Goal: Task Accomplishment & Management: Use online tool/utility

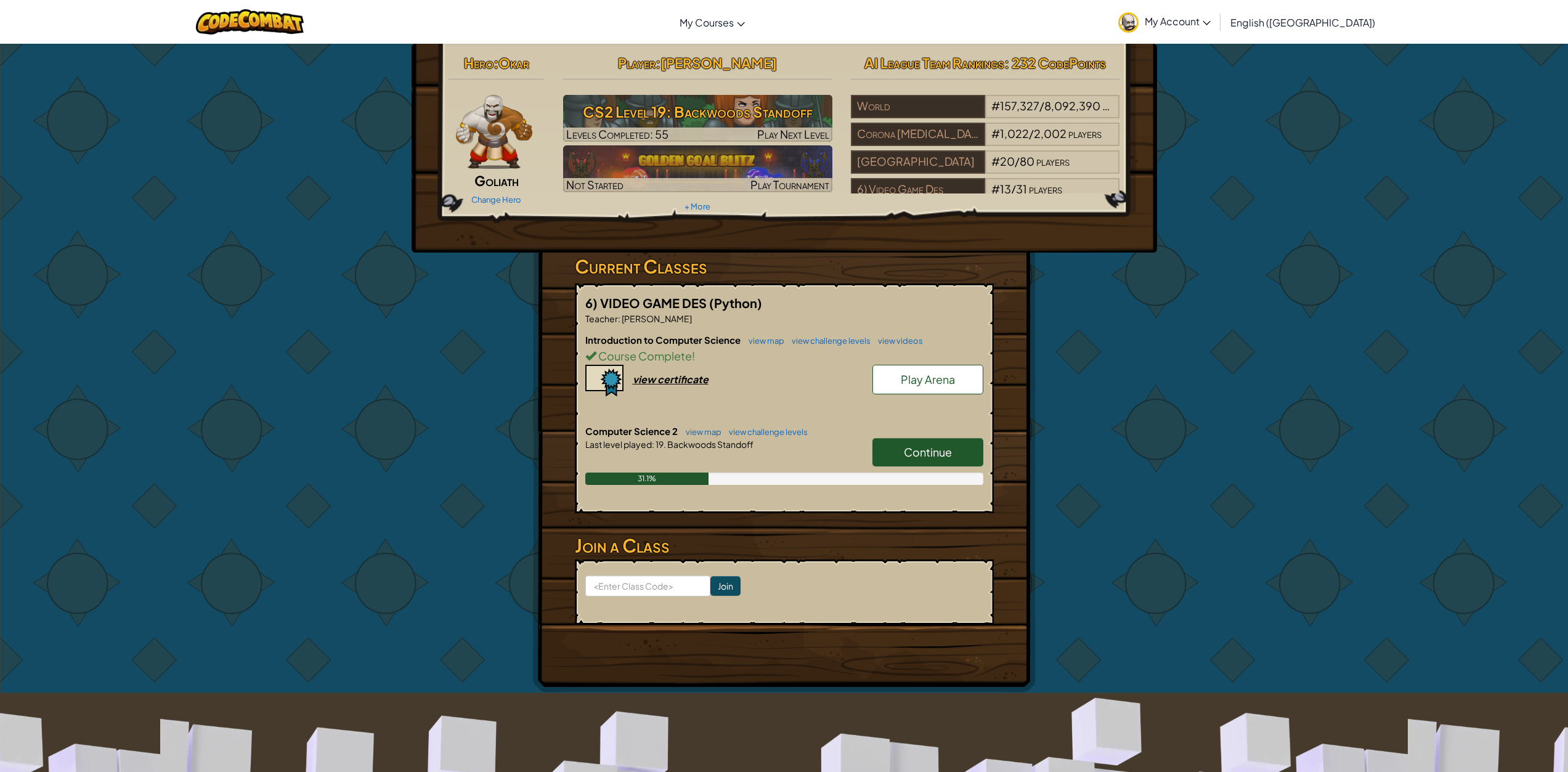
click at [820, 94] on div "Player : Kayden Gupton CS2 Level 19: Backwoods Standoff Levels Completed: 55 Pl…" at bounding box center [697, 133] width 288 height 166
click at [779, 95] on img at bounding box center [697, 118] width 270 height 47
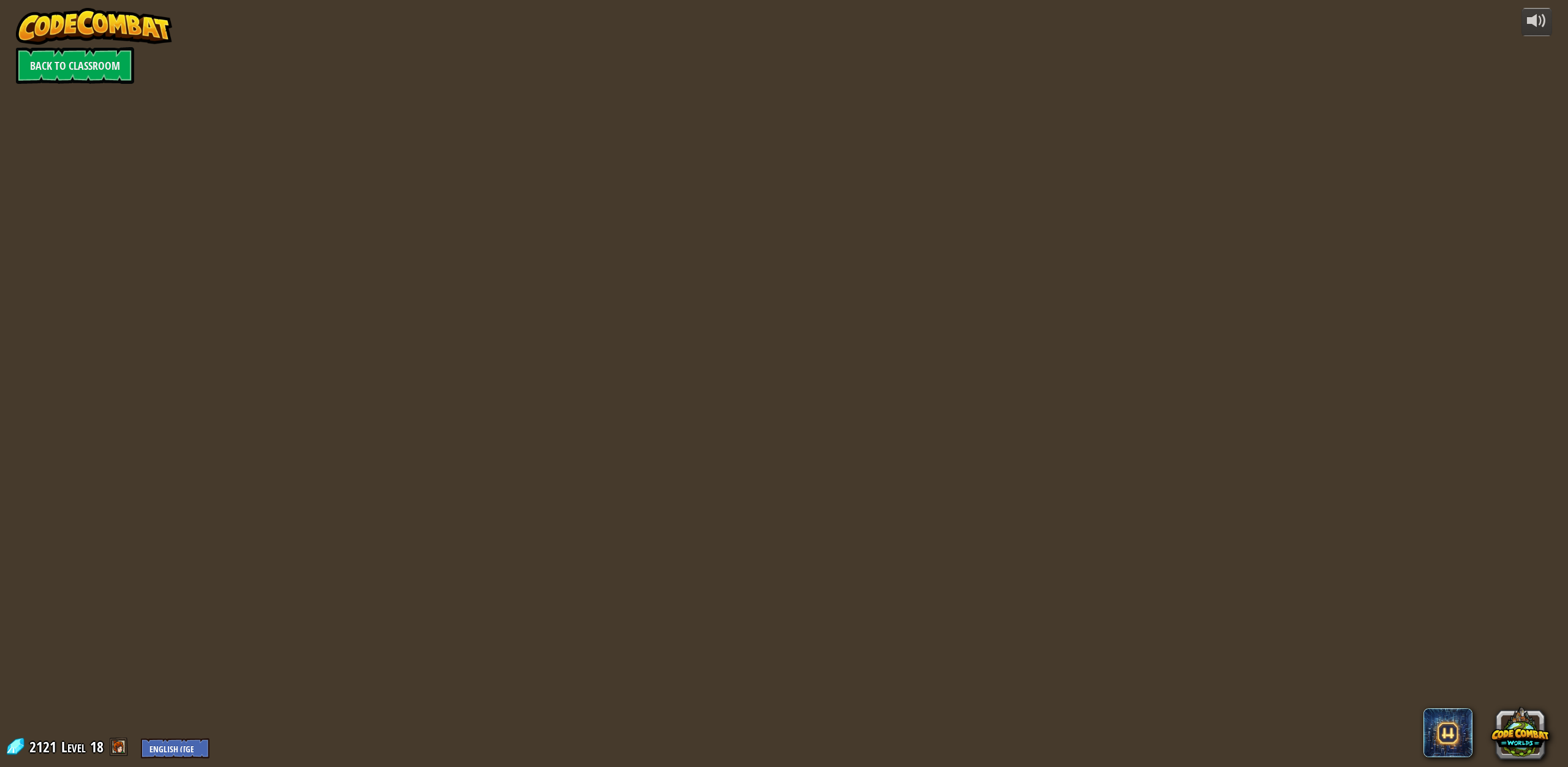
click at [620, 142] on div at bounding box center [783, 383] width 1174 height 767
drag, startPoint x: 484, startPoint y: 19, endPoint x: 713, endPoint y: 287, distance: 352.5
click at [713, 287] on div at bounding box center [783, 383] width 1174 height 767
drag, startPoint x: 200, startPoint y: 4, endPoint x: 181, endPoint y: 208, distance: 204.9
click at [181, 208] on div "powered by Back to Classroom 2121 Level 18 English (US) English (UK) 简体中文 繁體中文 …" at bounding box center [784, 383] width 1568 height 767
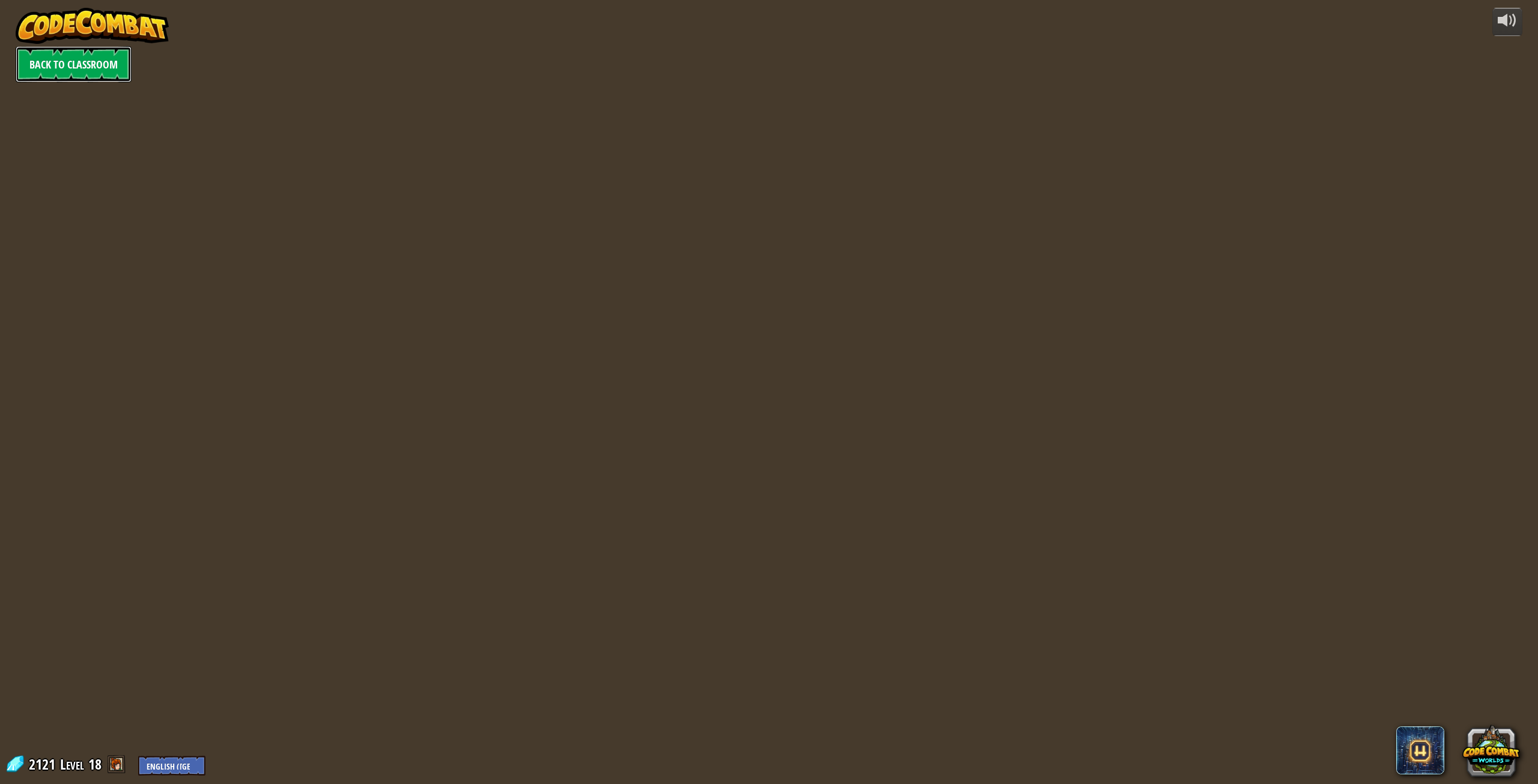
click at [107, 73] on link "Back to Classroom" at bounding box center [73, 65] width 116 height 36
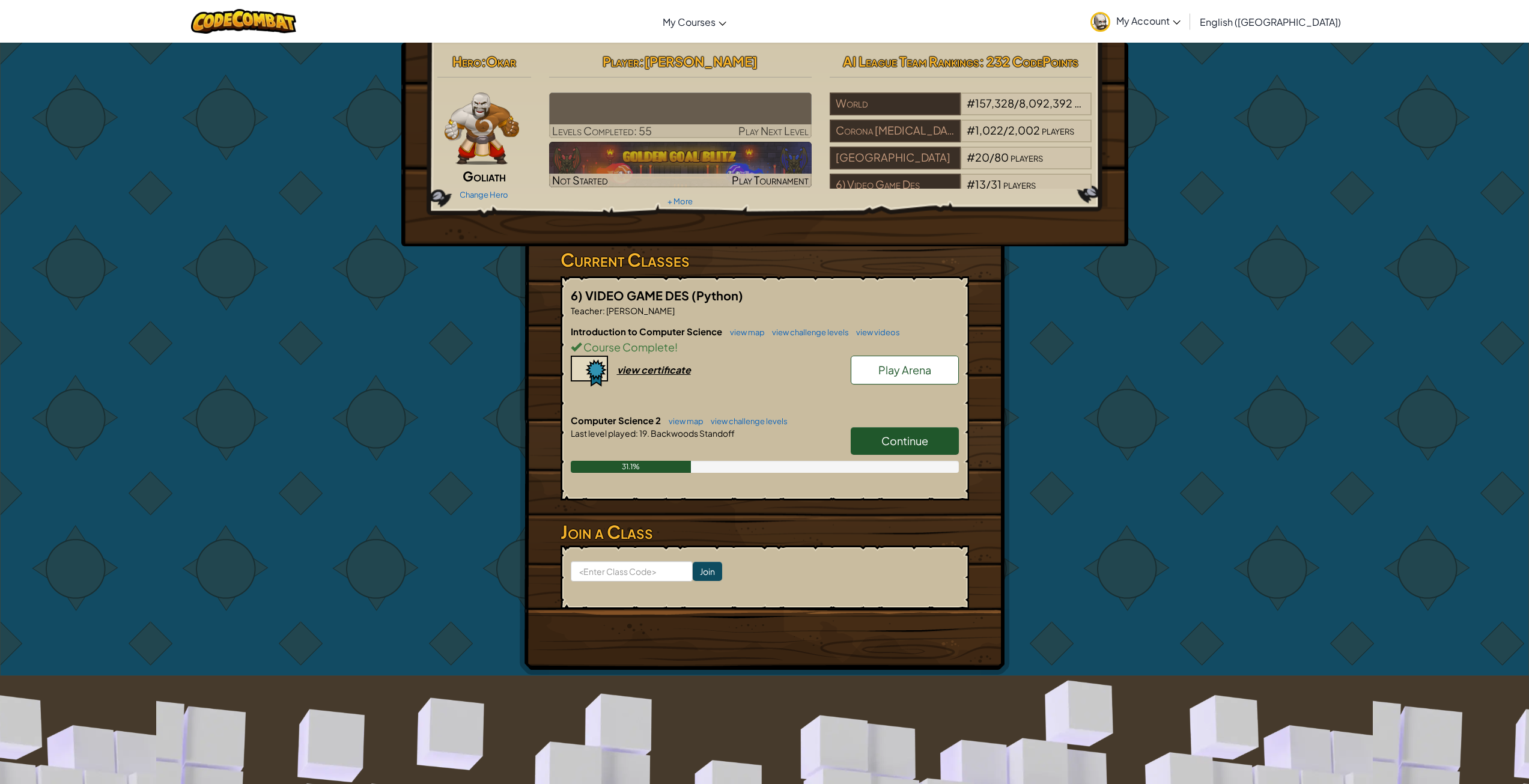
click at [689, 134] on div at bounding box center [680, 132] width 263 height 14
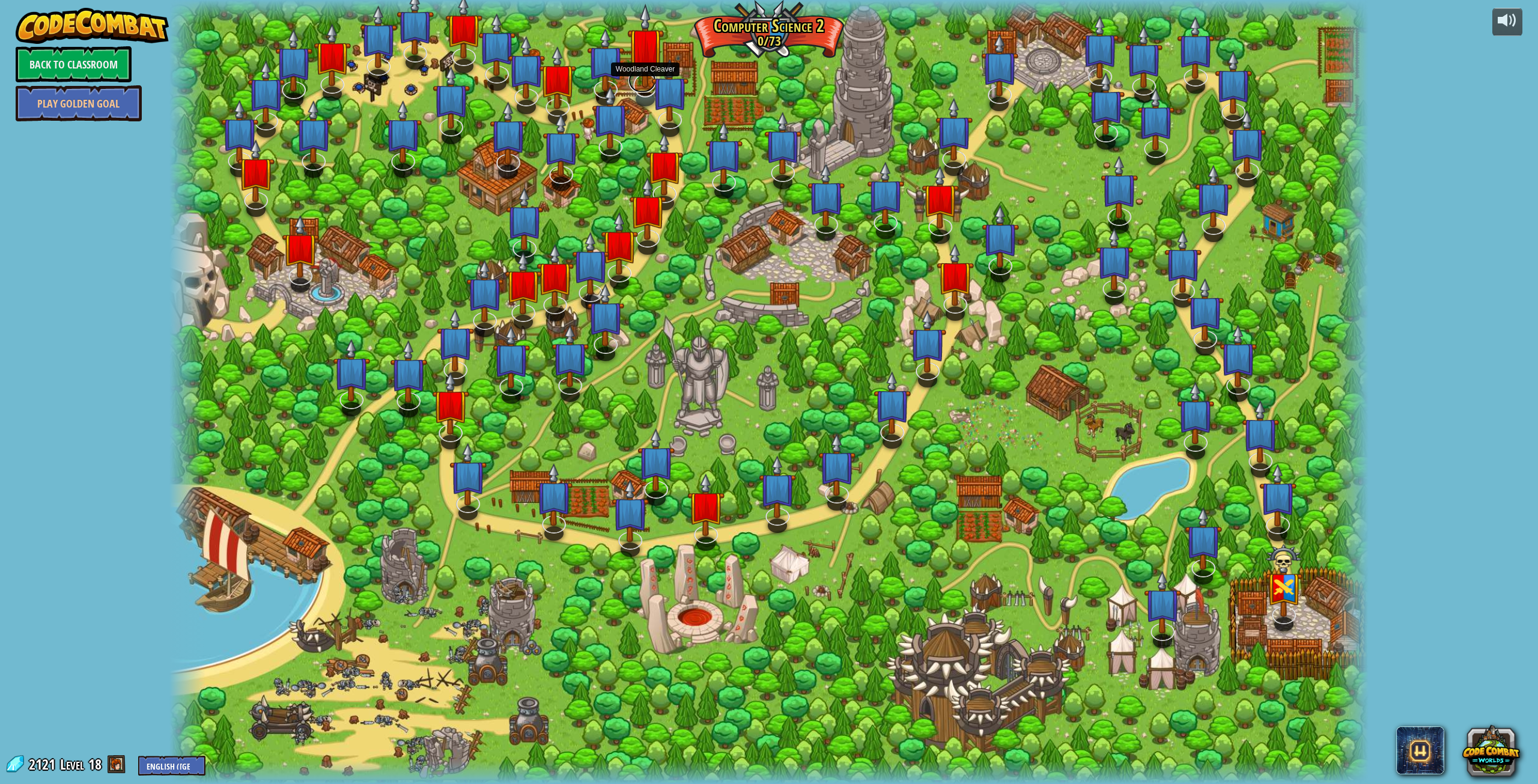
click at [642, 89] on link at bounding box center [642, 81] width 28 height 24
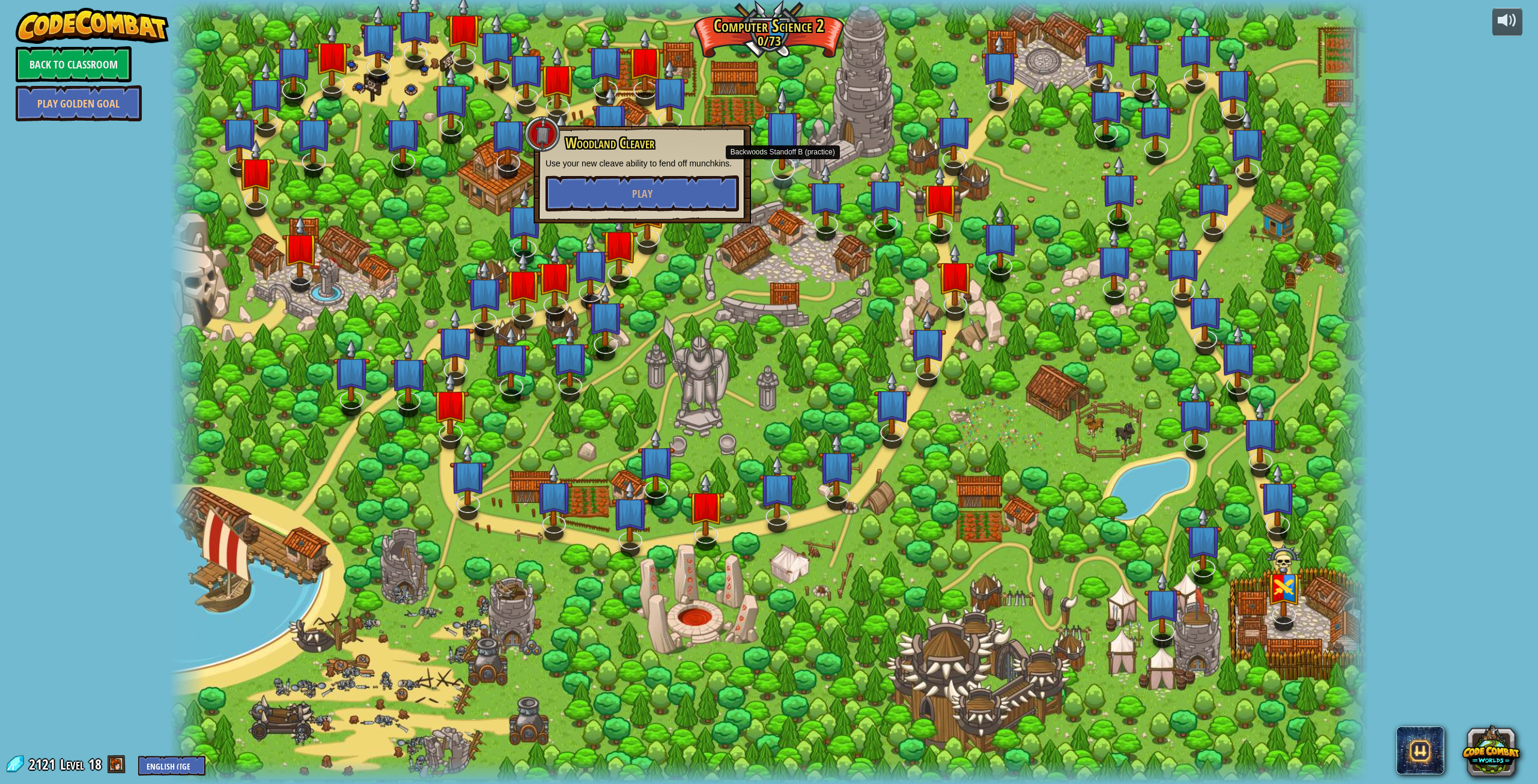
click at [785, 137] on img at bounding box center [782, 129] width 36 height 84
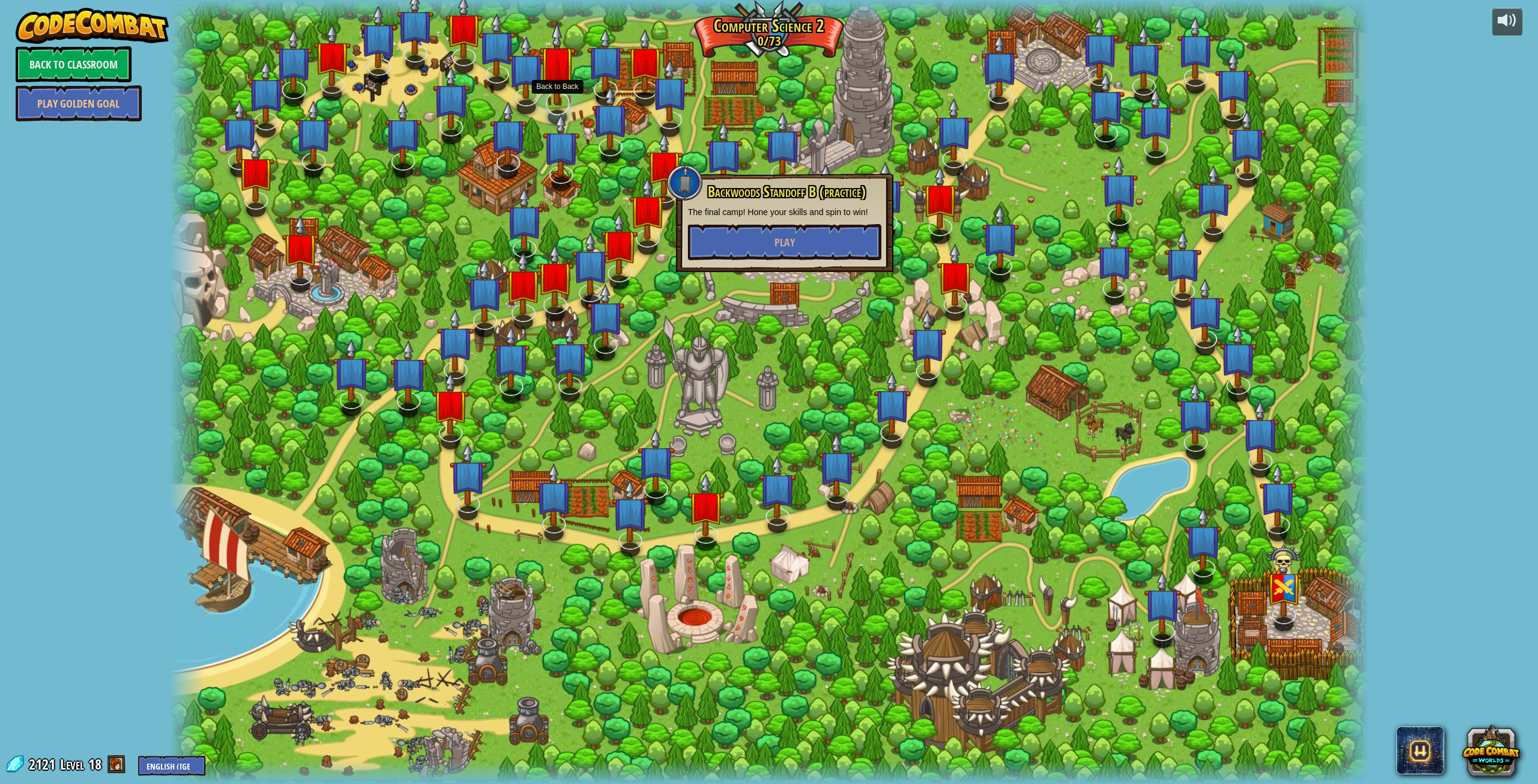
click at [561, 87] on img at bounding box center [557, 63] width 36 height 84
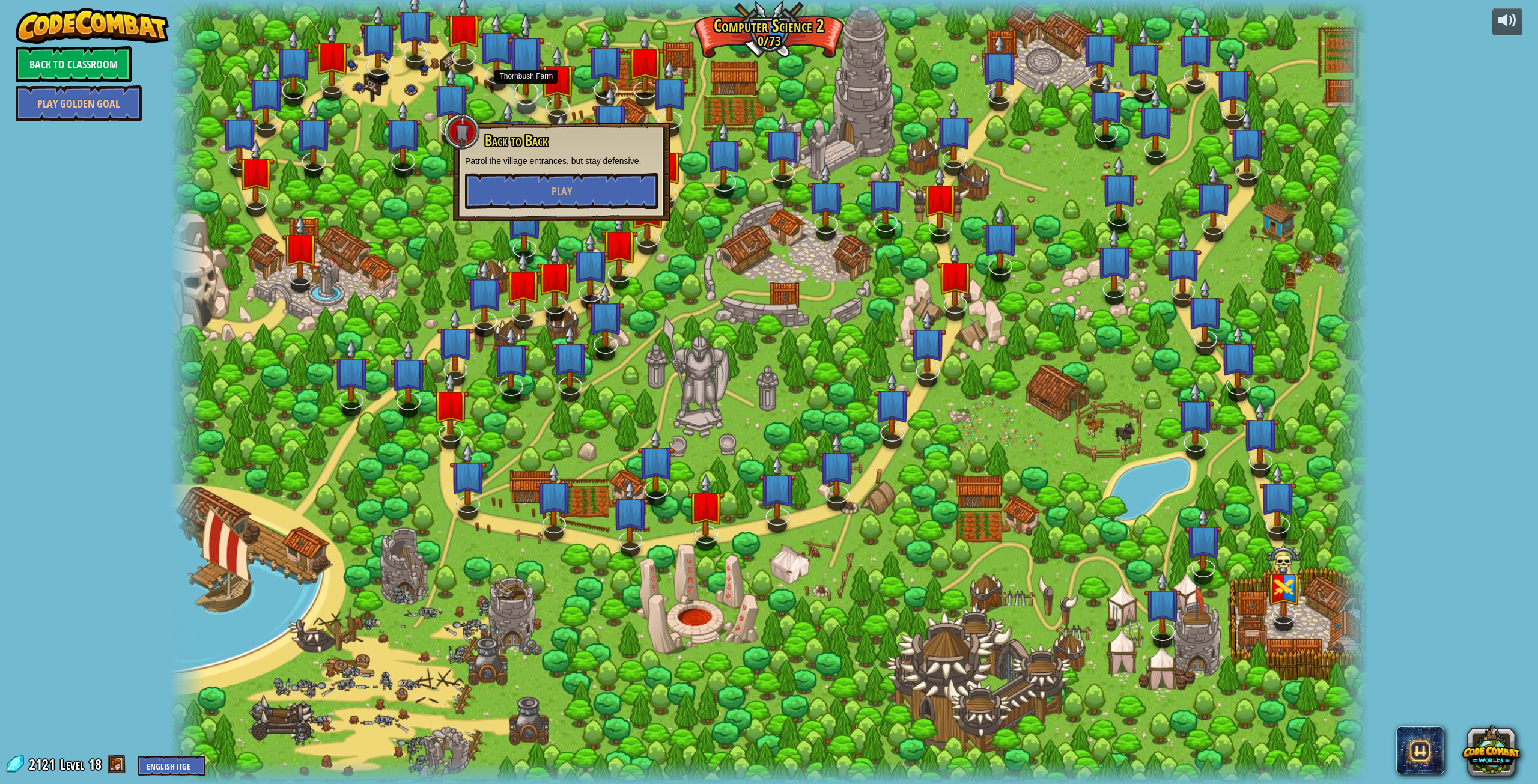
click at [526, 65] on img at bounding box center [526, 53] width 36 height 84
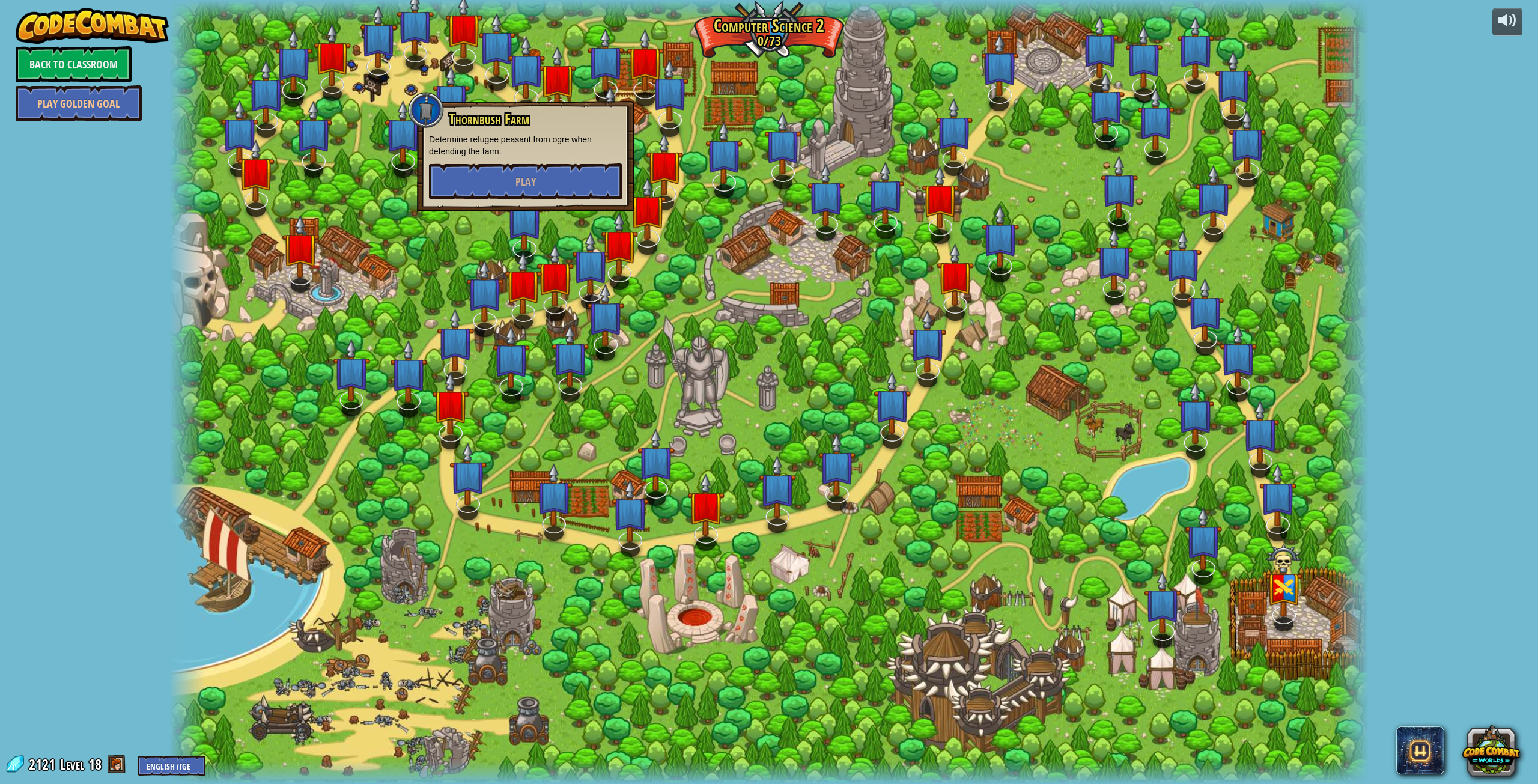
drag, startPoint x: 685, startPoint y: 305, endPoint x: 694, endPoint y: 310, distance: 10.3
click at [694, 310] on div at bounding box center [769, 392] width 1199 height 784
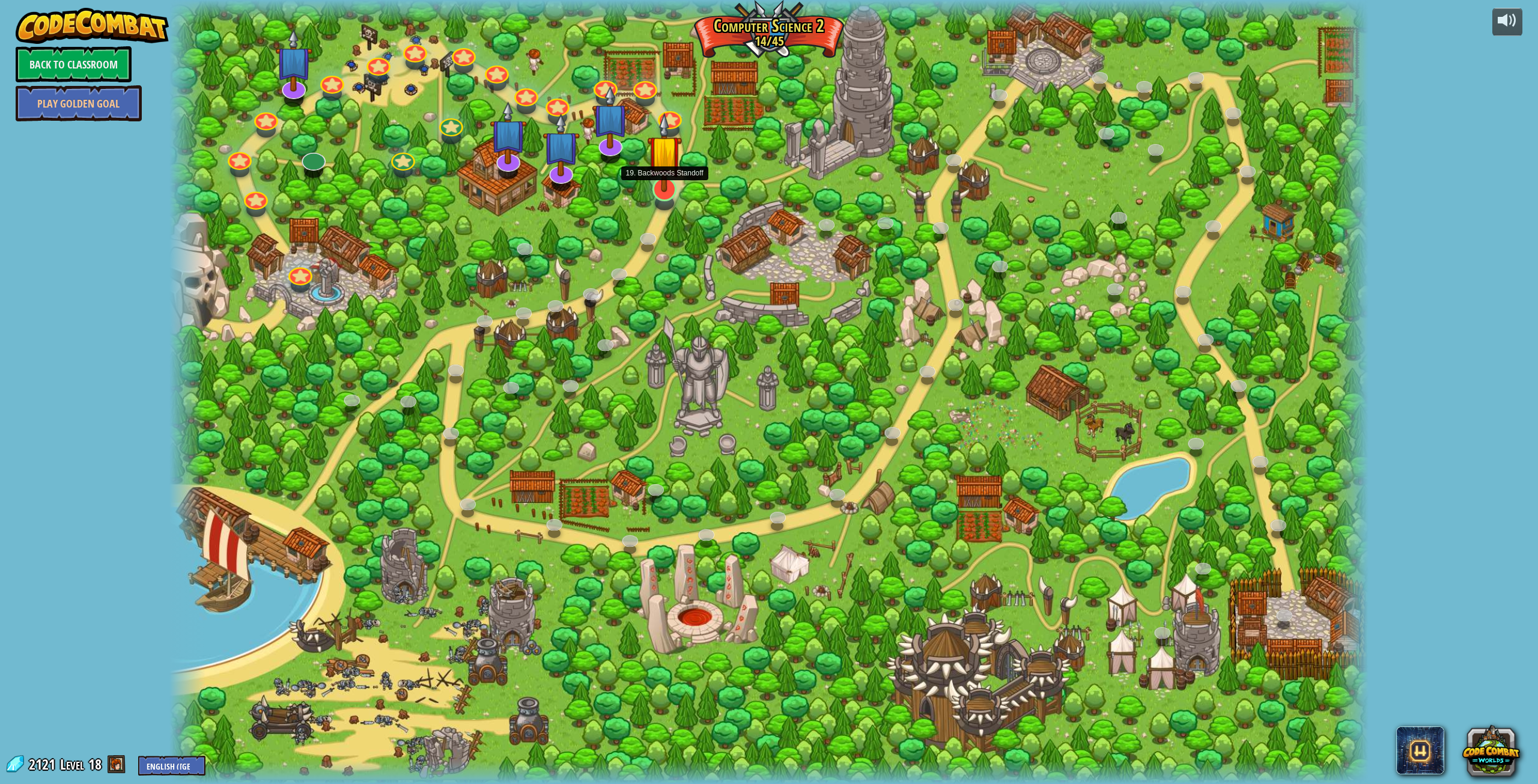
click at [659, 196] on div at bounding box center [664, 189] width 24 height 24
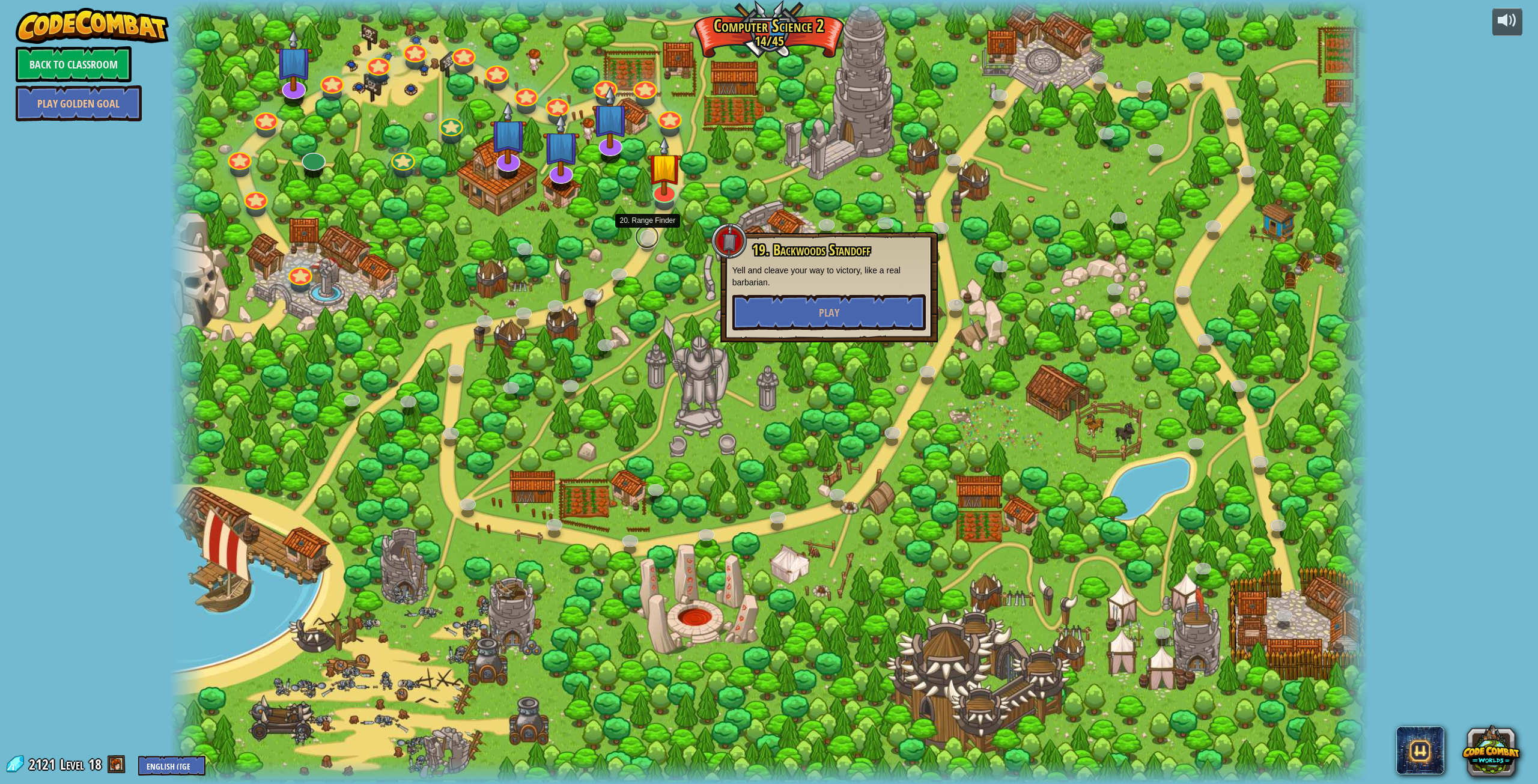
click at [649, 246] on link at bounding box center [647, 237] width 24 height 24
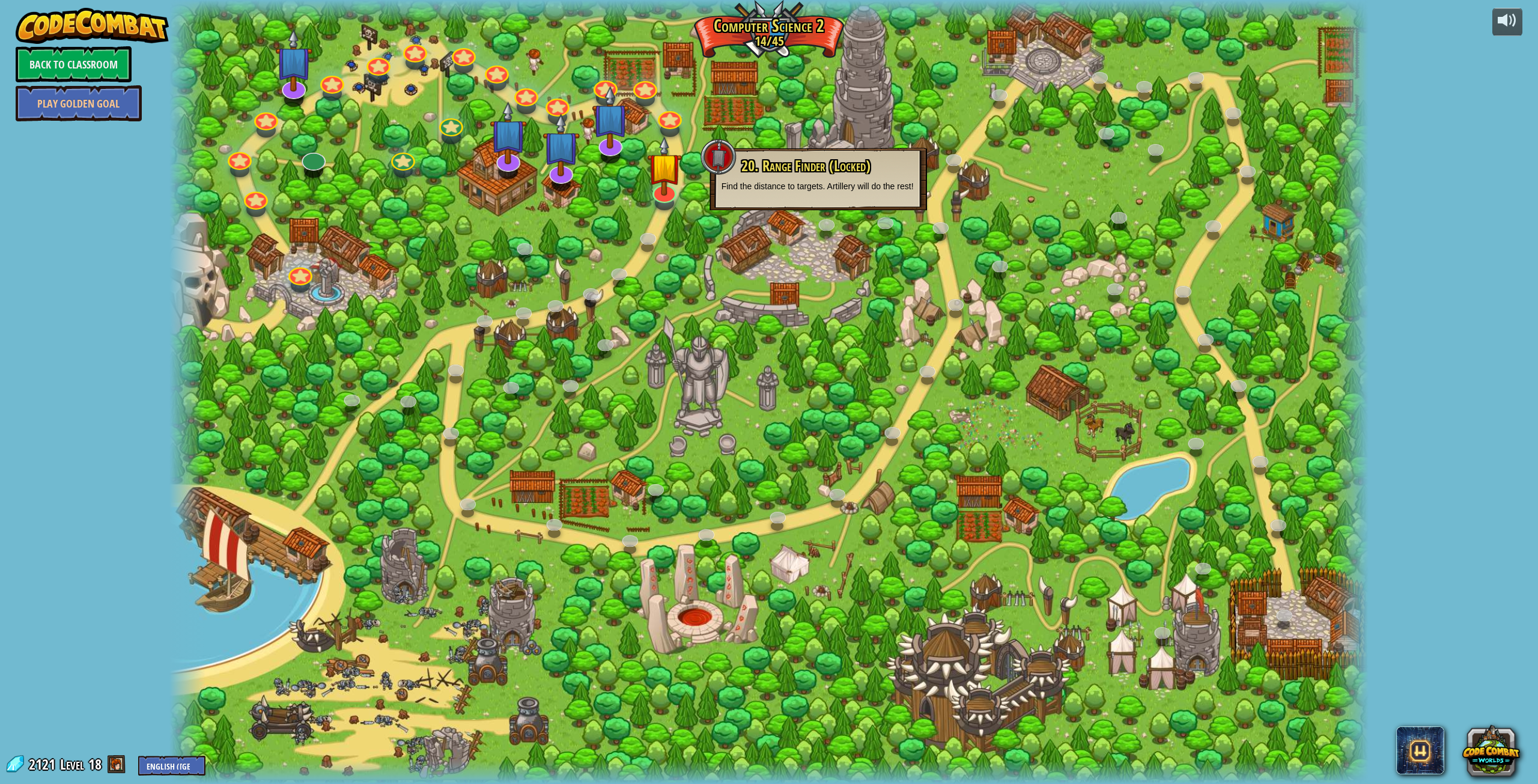
click at [610, 175] on div at bounding box center [769, 392] width 1199 height 784
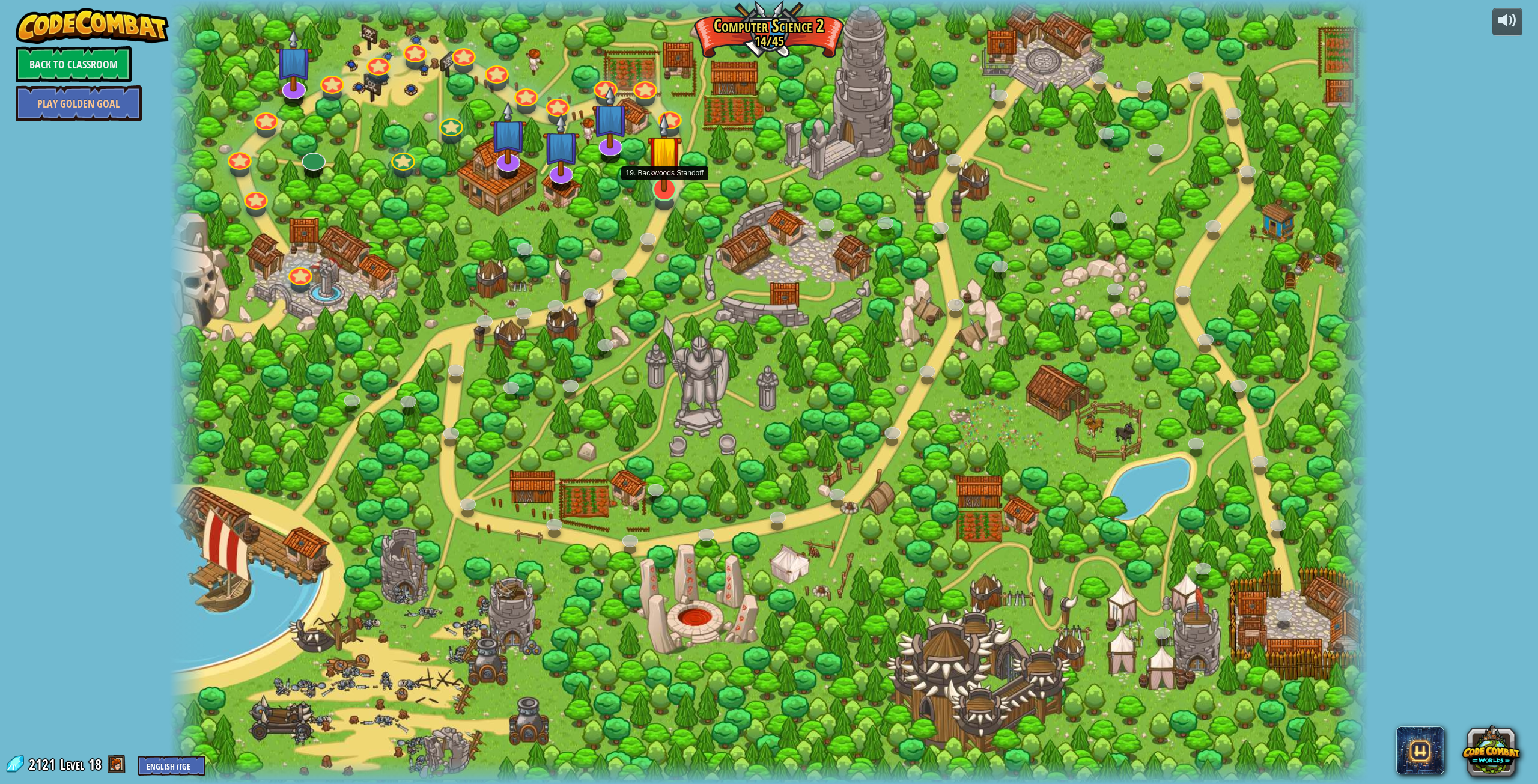
click at [665, 189] on img at bounding box center [664, 152] width 35 height 79
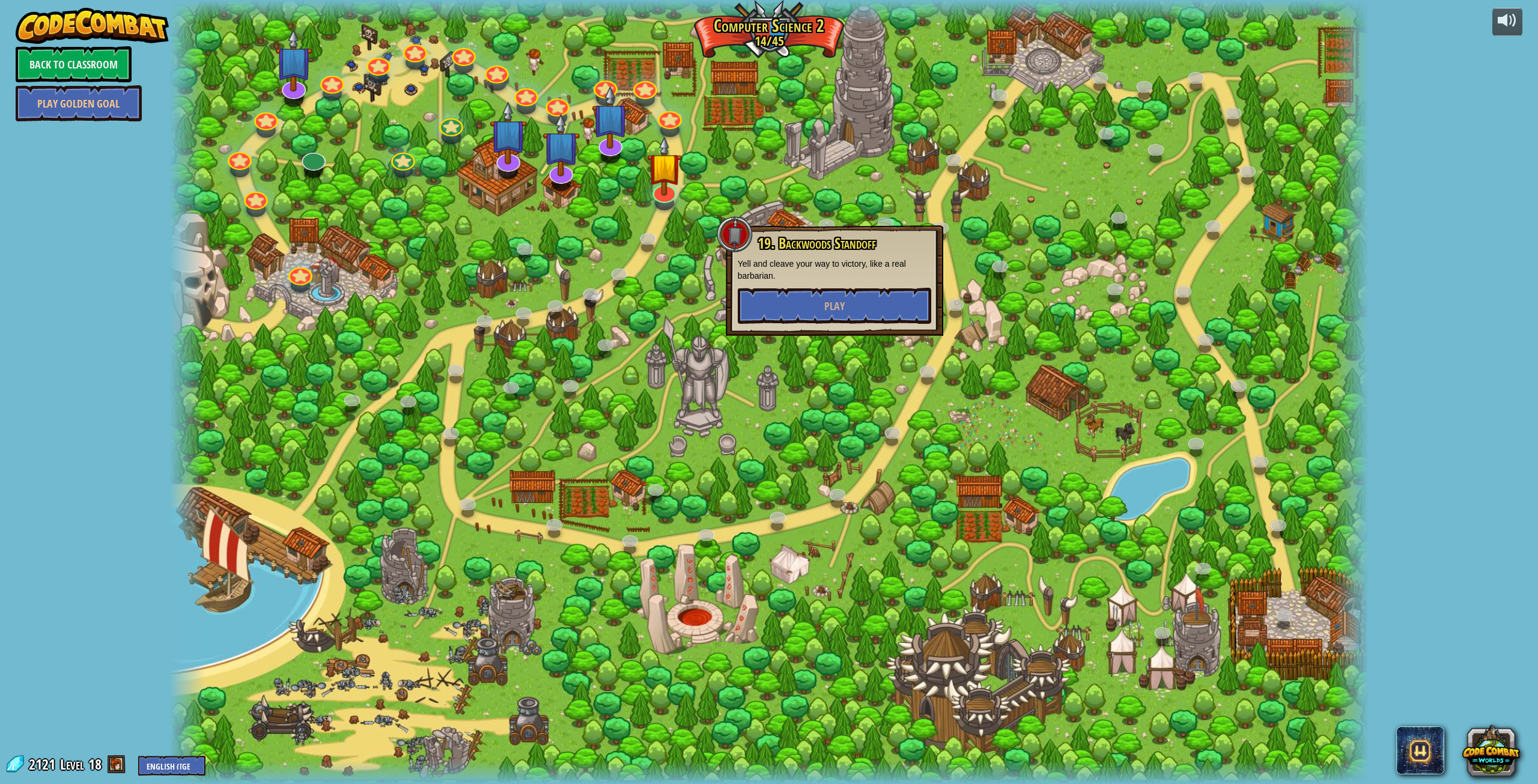
click at [366, 198] on div at bounding box center [769, 392] width 1199 height 784
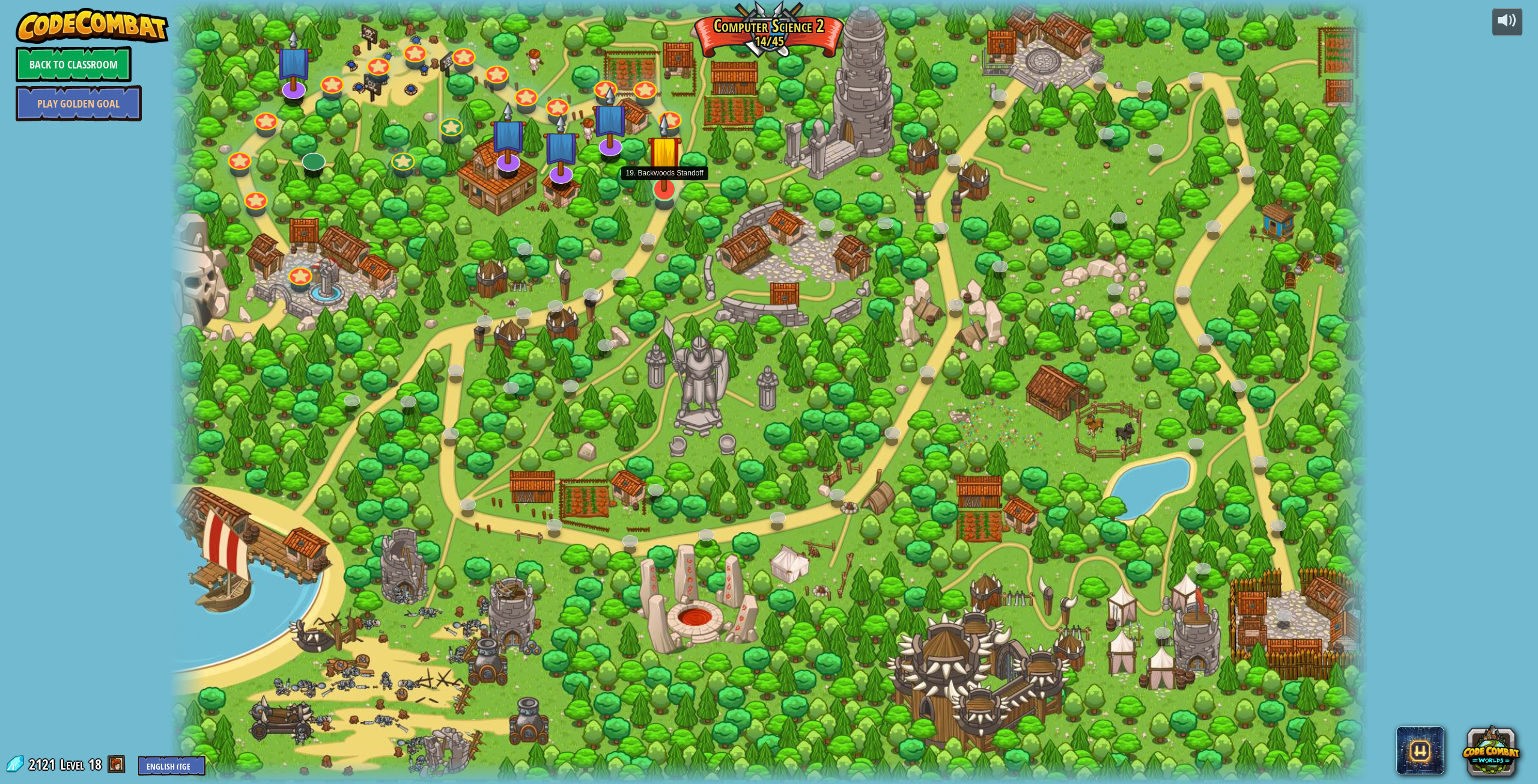
click at [655, 187] on img at bounding box center [664, 152] width 35 height 79
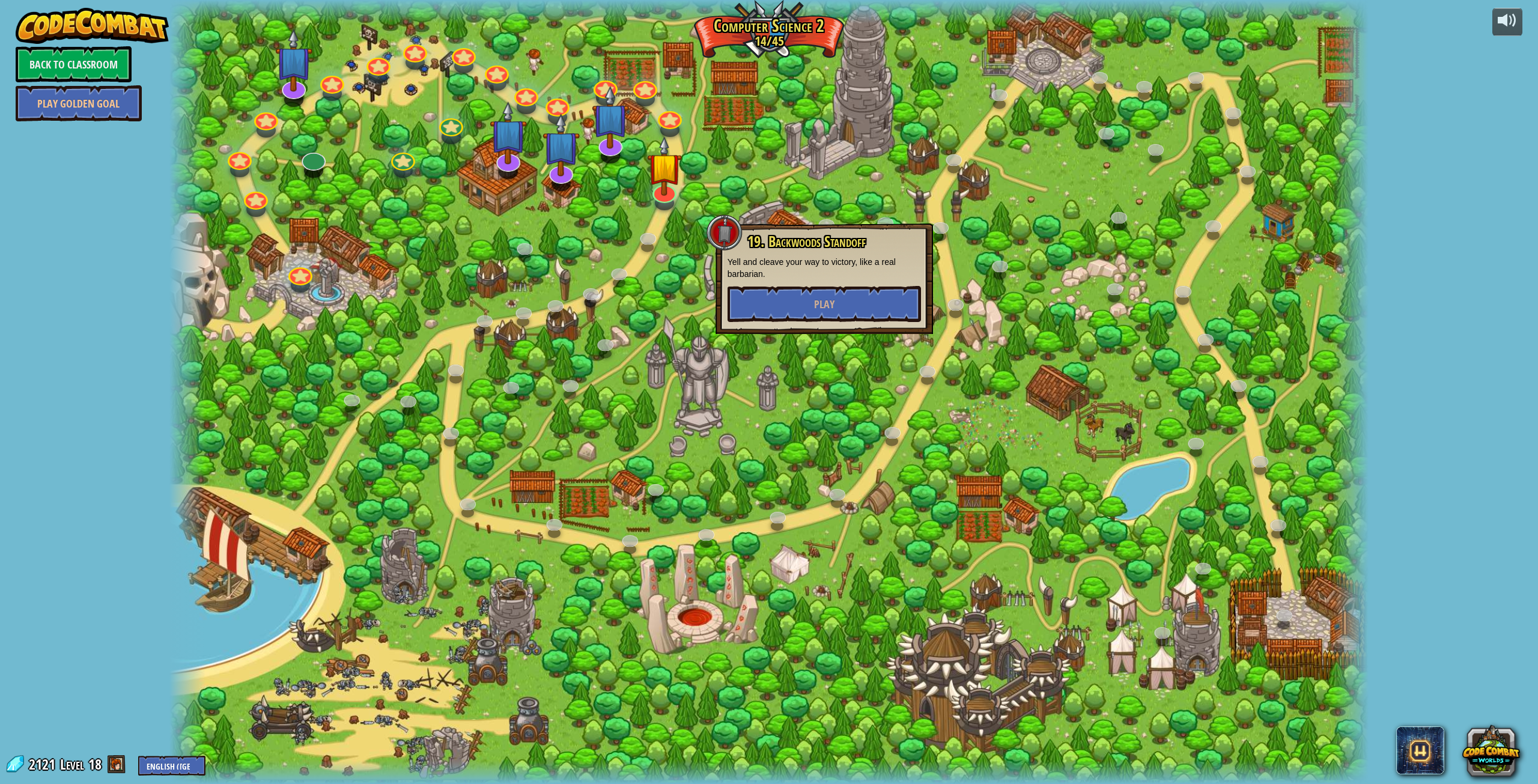
click at [797, 458] on div at bounding box center [769, 392] width 1199 height 784
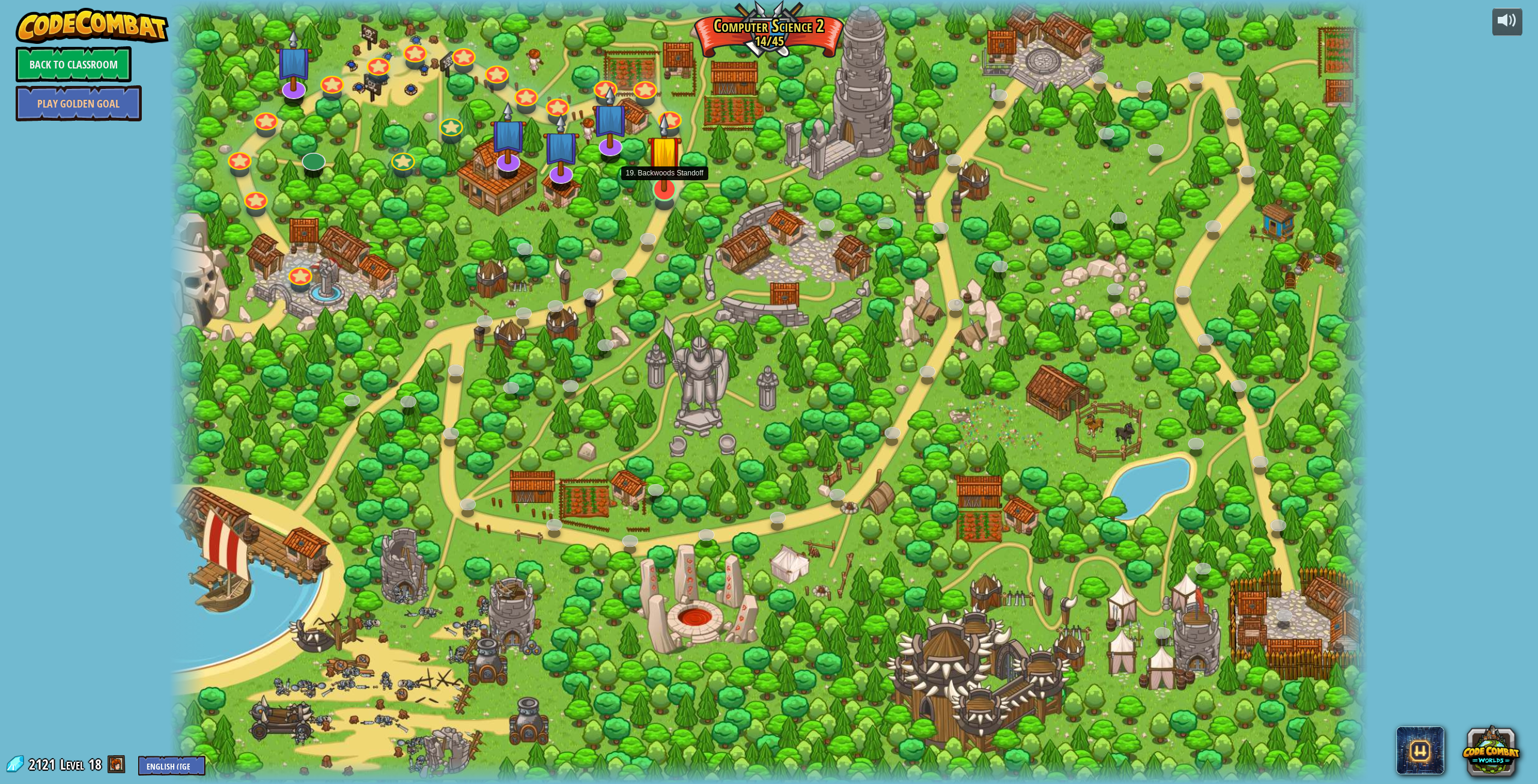
click at [663, 157] on img at bounding box center [664, 152] width 35 height 79
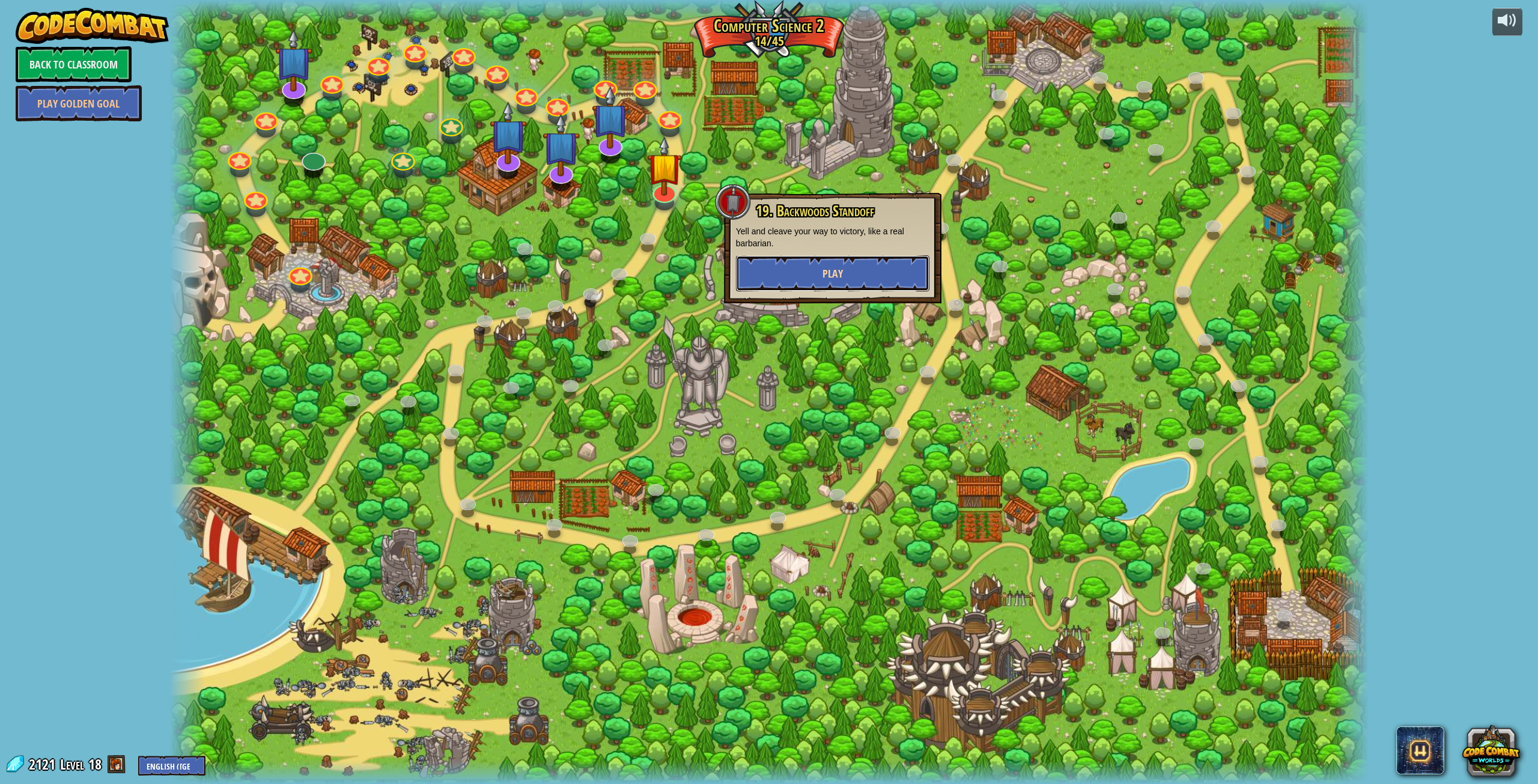
click at [800, 270] on button "Play" at bounding box center [832, 273] width 193 height 36
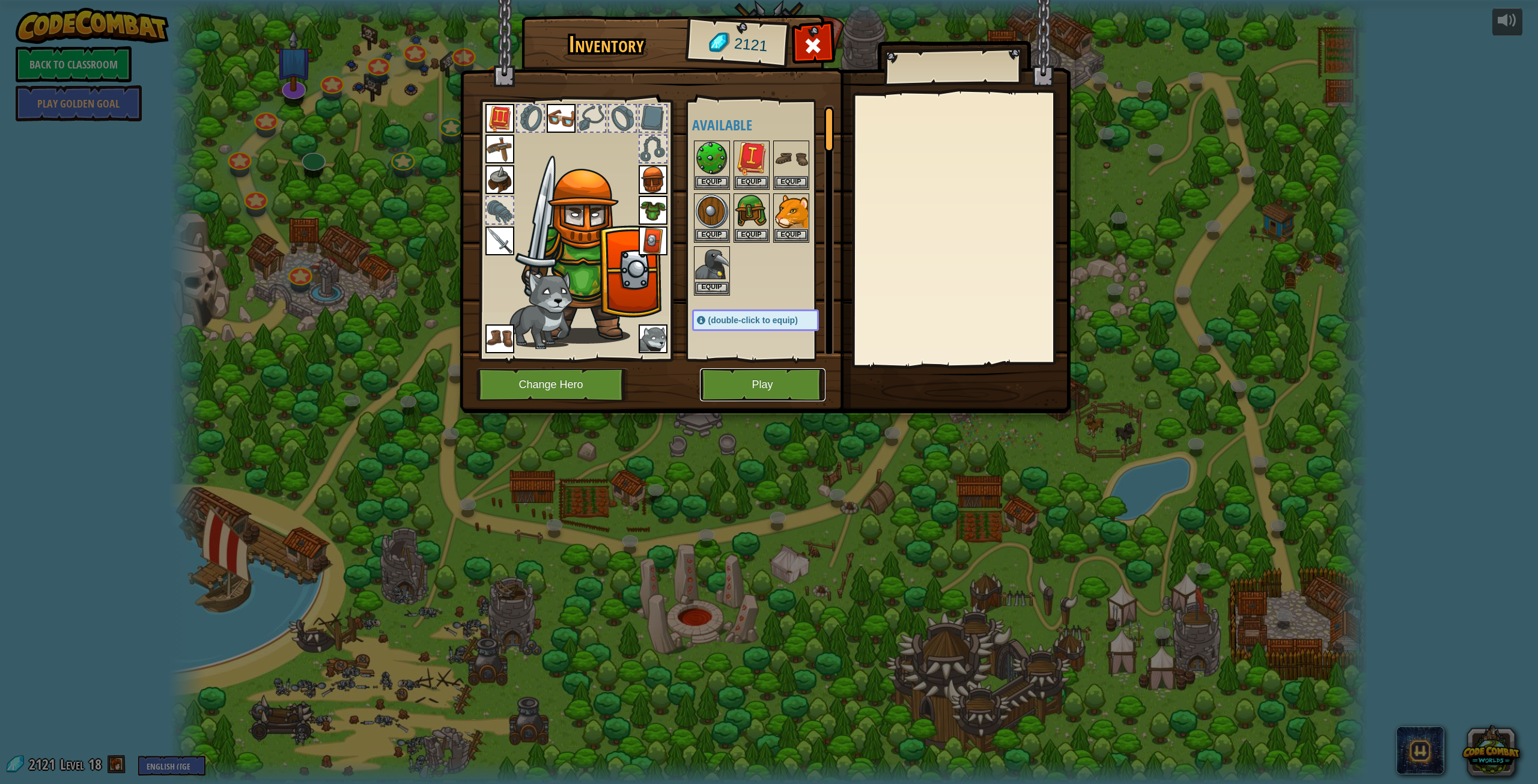
click at [740, 381] on button "Play" at bounding box center [762, 384] width 126 height 33
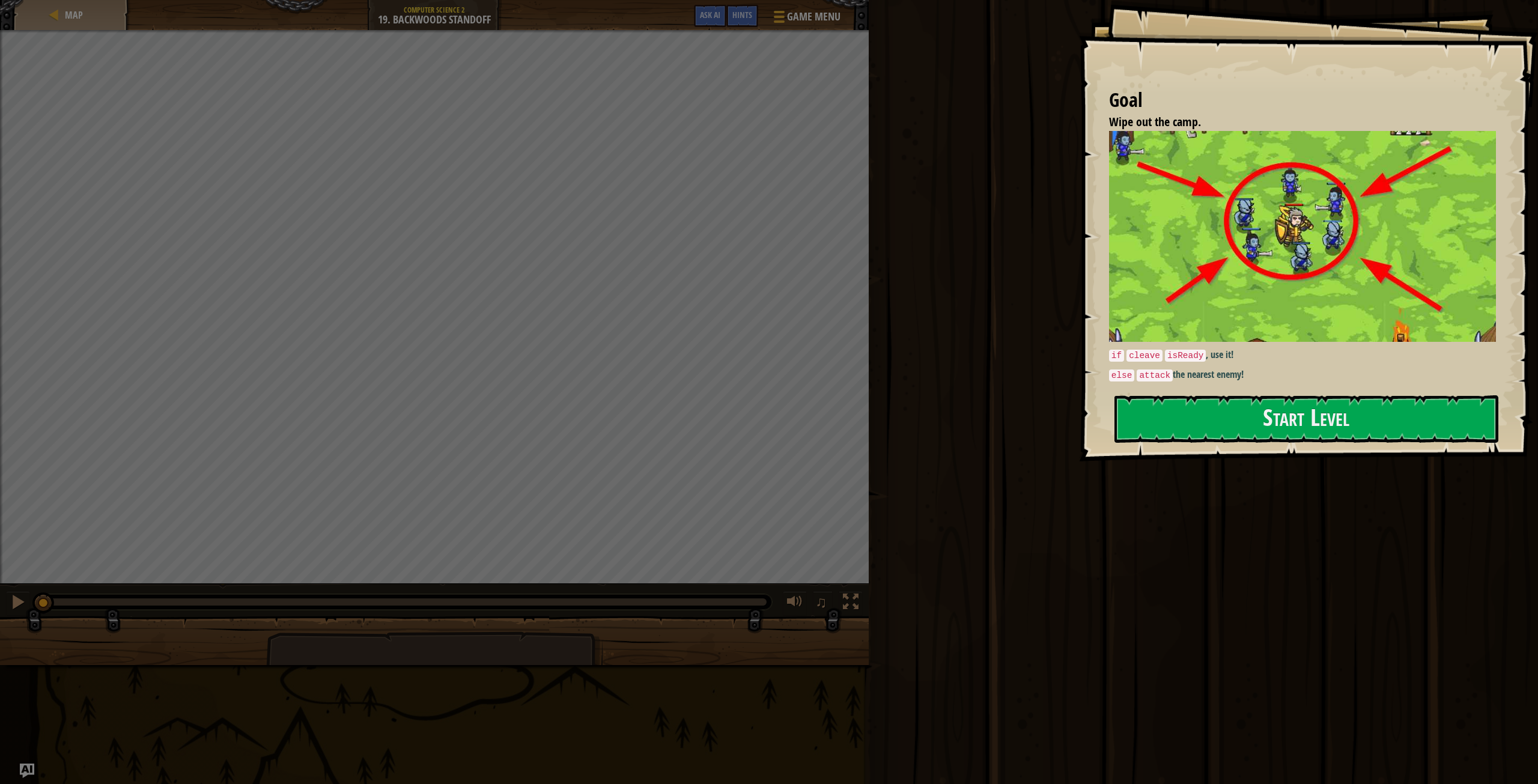
click at [776, 643] on div at bounding box center [434, 646] width 868 height 60
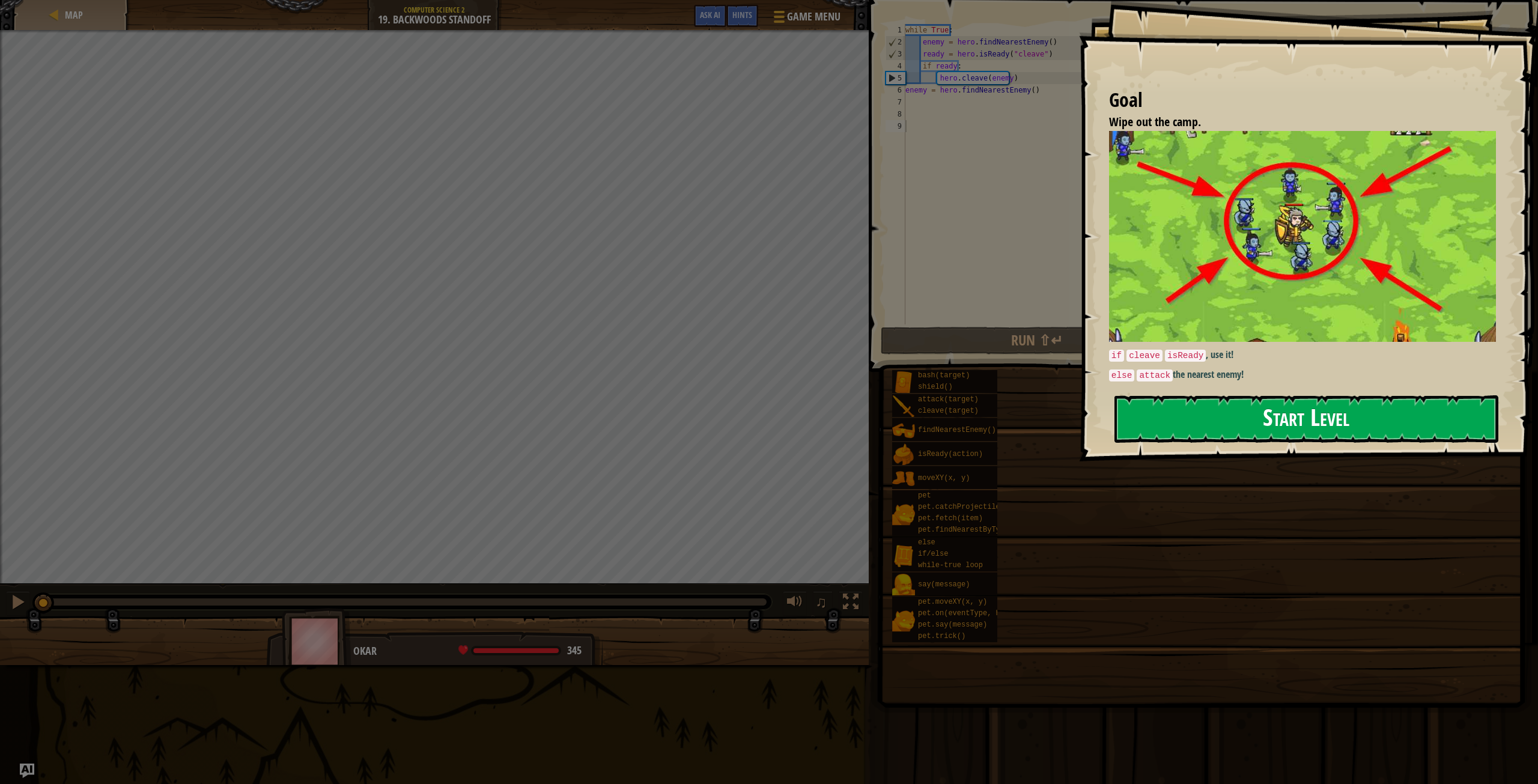
click at [1292, 433] on button "Start Level" at bounding box center [1306, 419] width 384 height 47
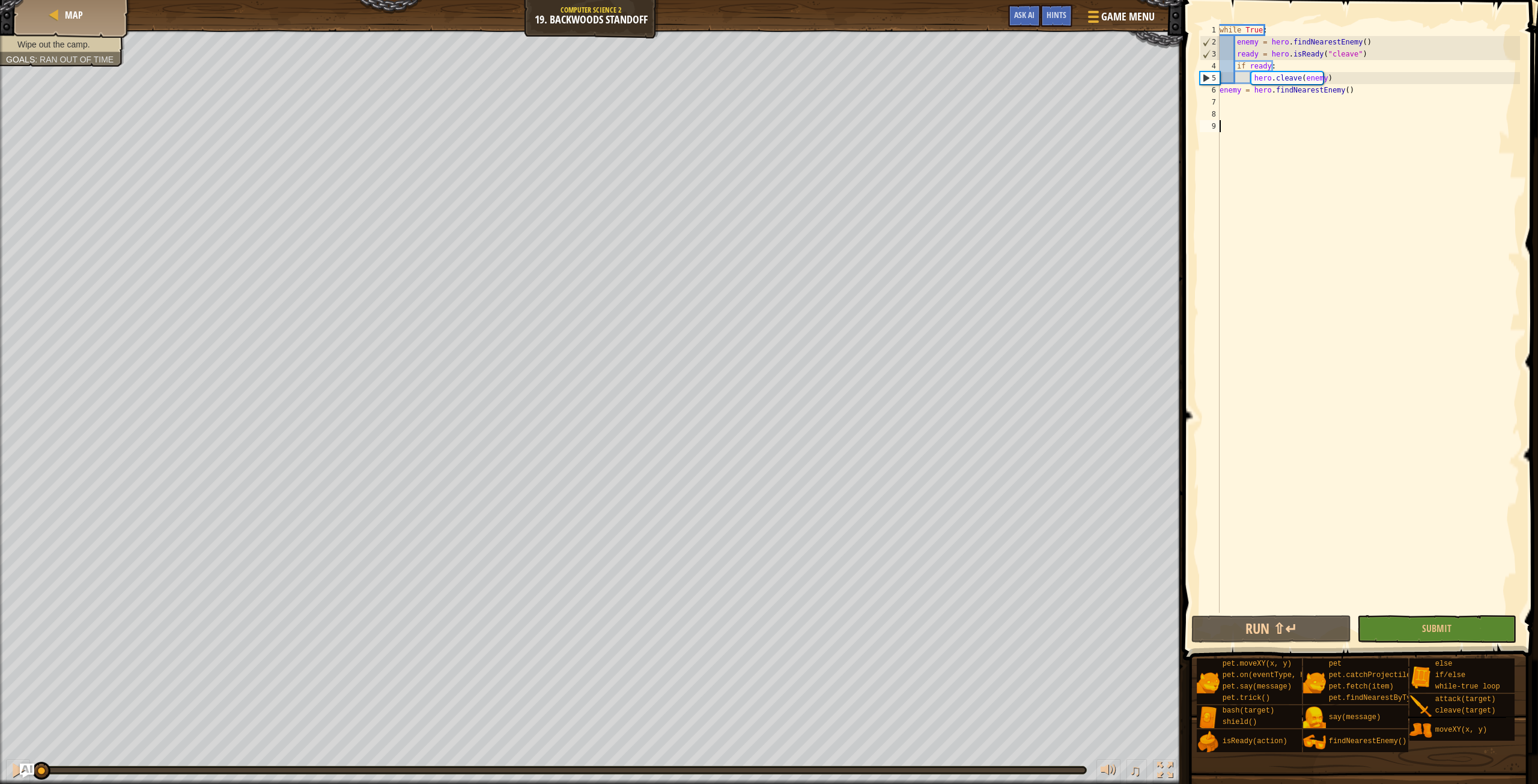
click at [1280, 99] on div "while True : enemy = hero . findNearestEnemy ( ) ready = hero . isReady ( "clea…" at bounding box center [1368, 330] width 302 height 613
click at [1383, 618] on button "Submit" at bounding box center [1437, 628] width 159 height 28
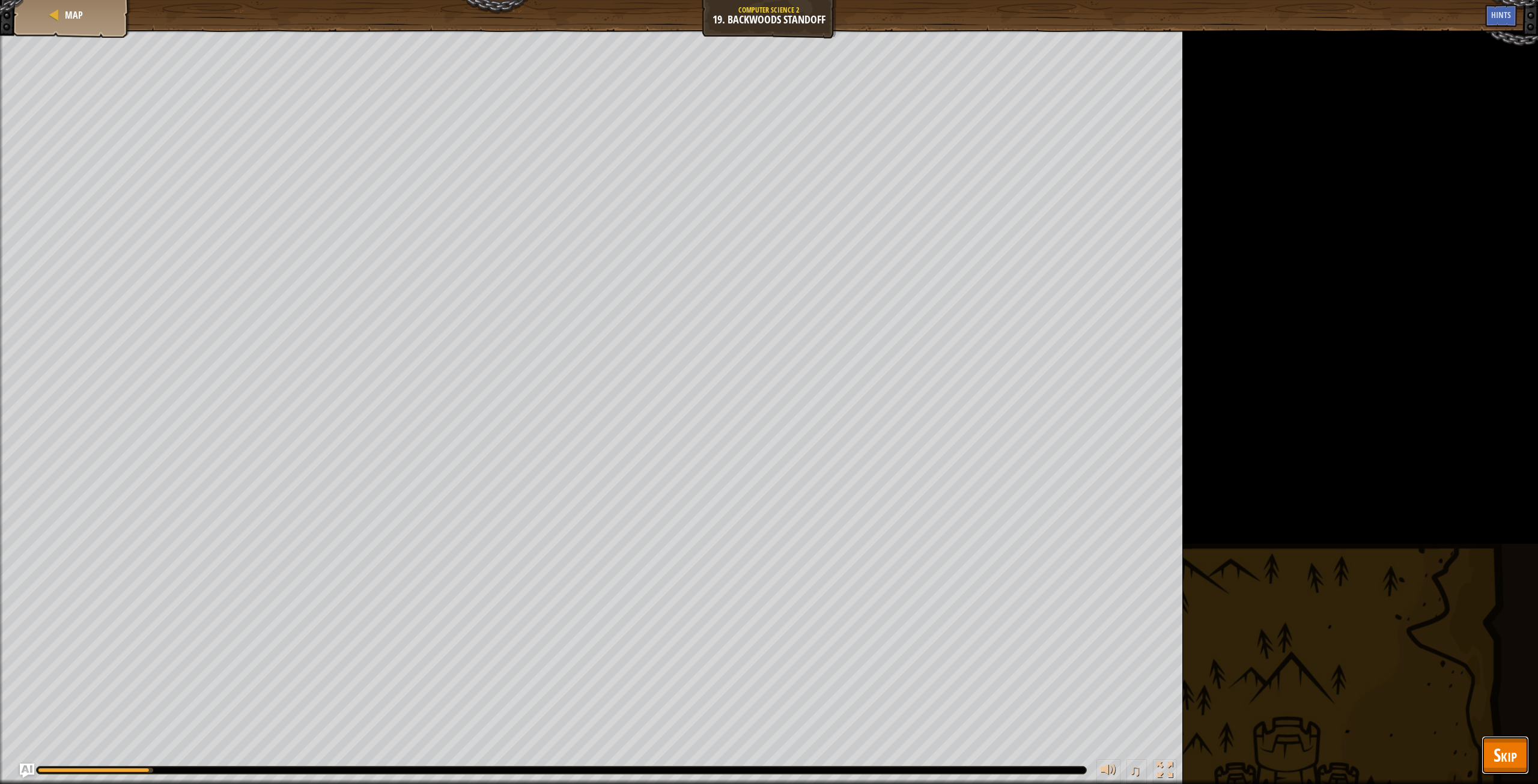
click at [1514, 747] on span "Skip" at bounding box center [1506, 754] width 24 height 24
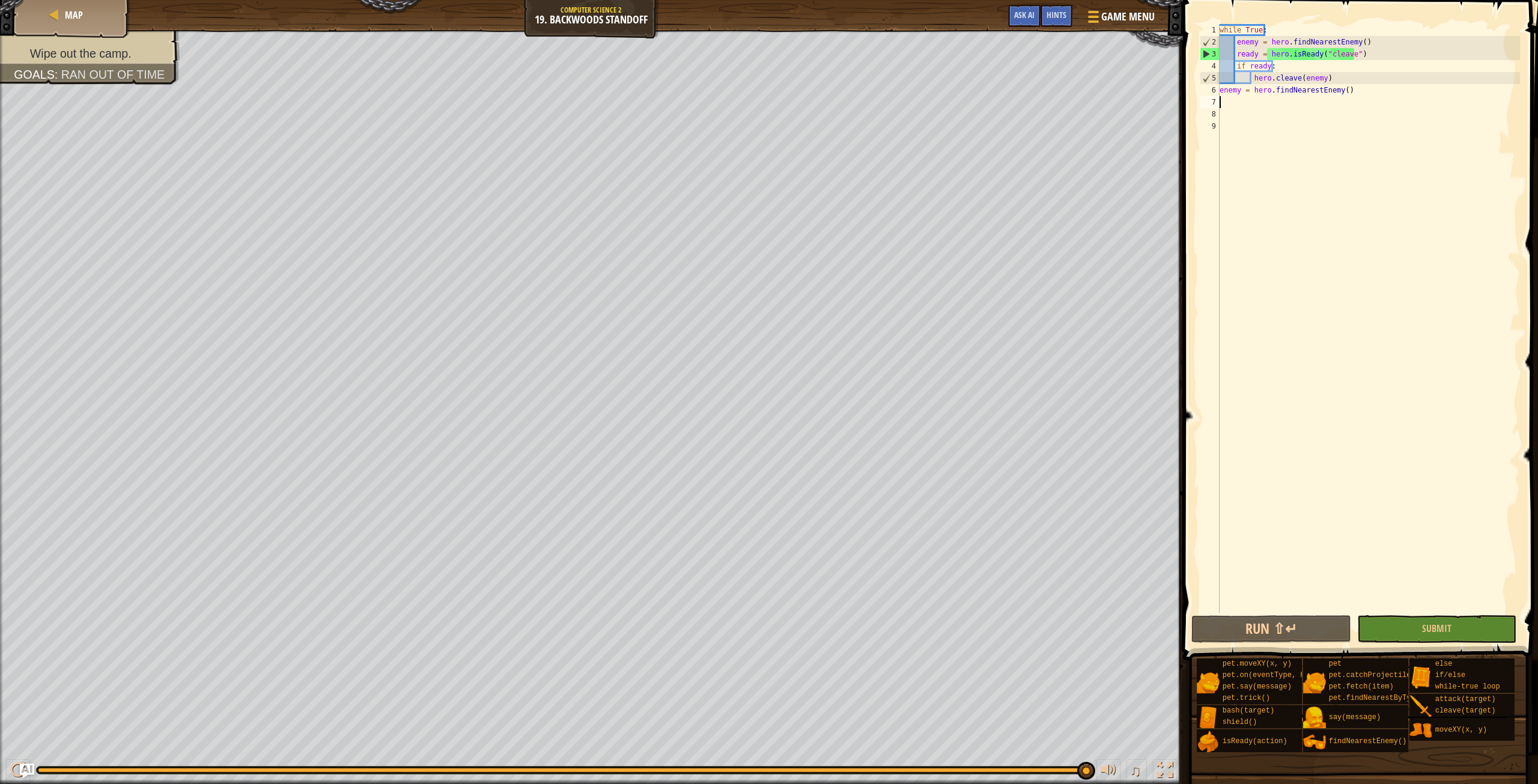
click at [1257, 104] on div "while True : enemy = hero . findNearestEnemy ( ) ready = hero . isReady ( "clea…" at bounding box center [1368, 330] width 302 height 613
click at [1216, 91] on div "6" at bounding box center [1209, 90] width 20 height 12
type textarea "enemy = hero.findNearestEnemy()"
click at [1222, 95] on div "while True : enemy = hero . findNearestEnemy ( ) ready = hero . isReady ( "clea…" at bounding box center [1368, 330] width 302 height 613
click at [1224, 105] on div "while True : enemy = hero . findNearestEnemy ( ) ready = hero . isReady ( "clea…" at bounding box center [1368, 330] width 302 height 613
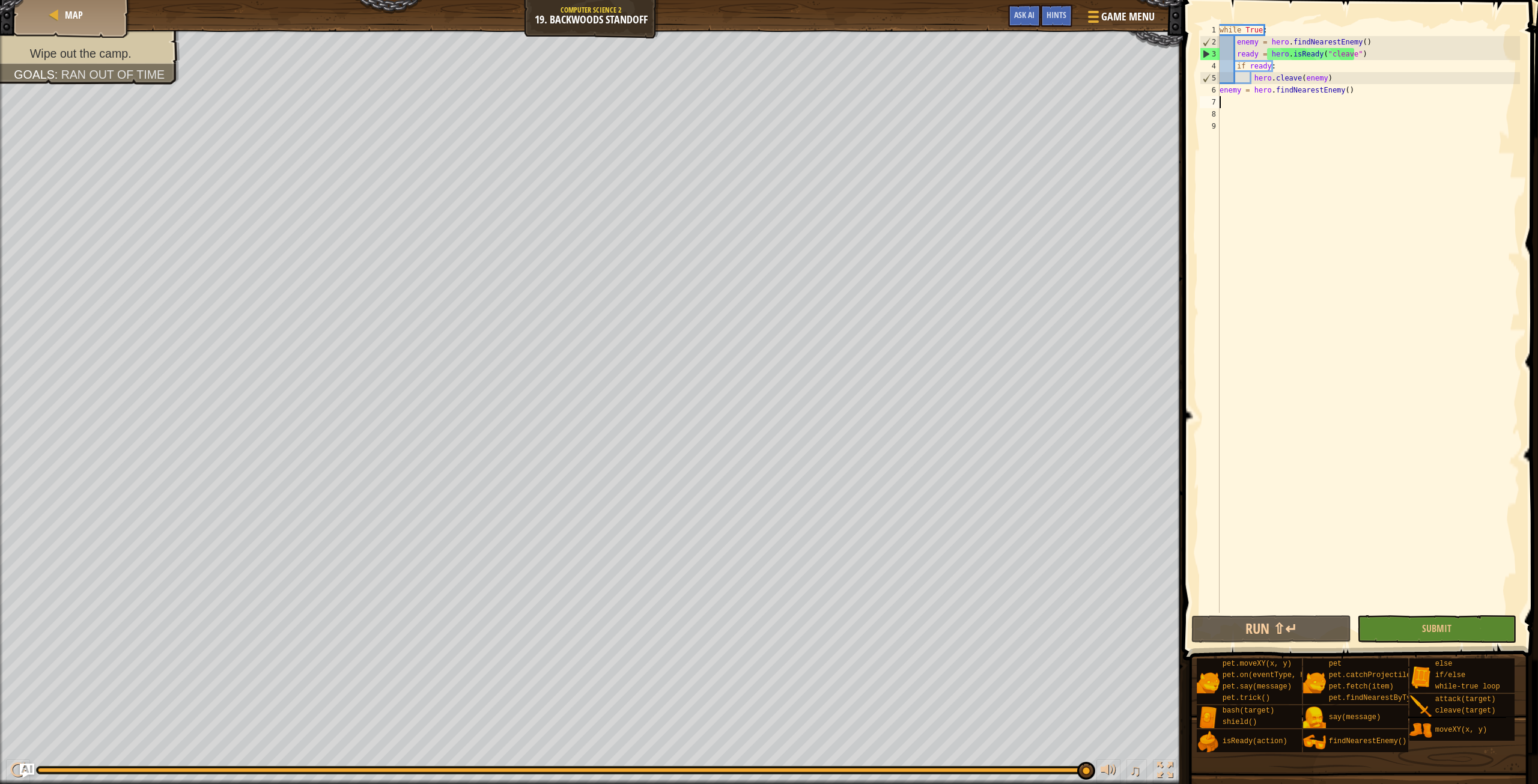
type textarea "e"
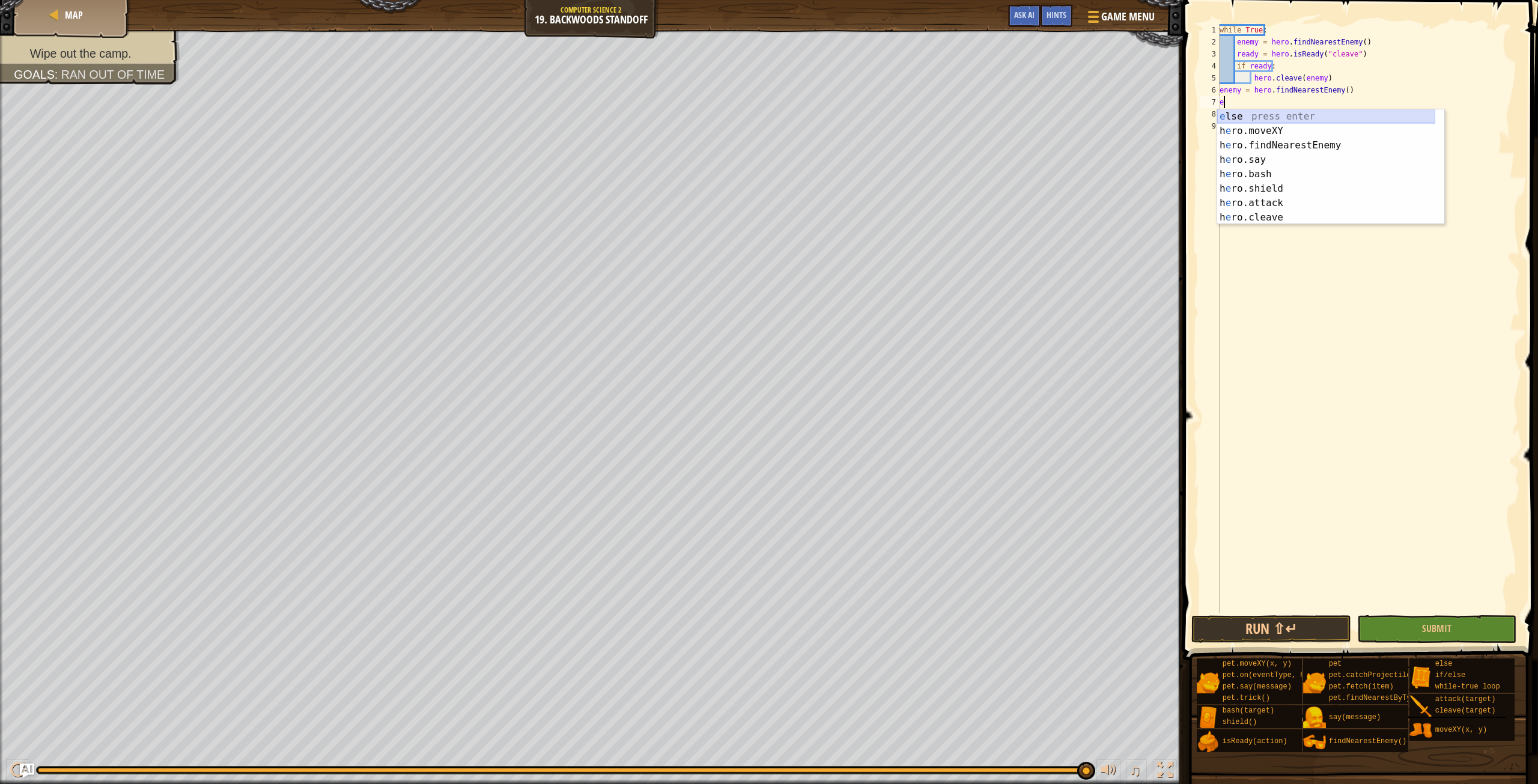
click at [1222, 119] on div "e lse press enter h e ro.moveXY press enter h e ro.findNearestEnemy press enter…" at bounding box center [1326, 181] width 218 height 144
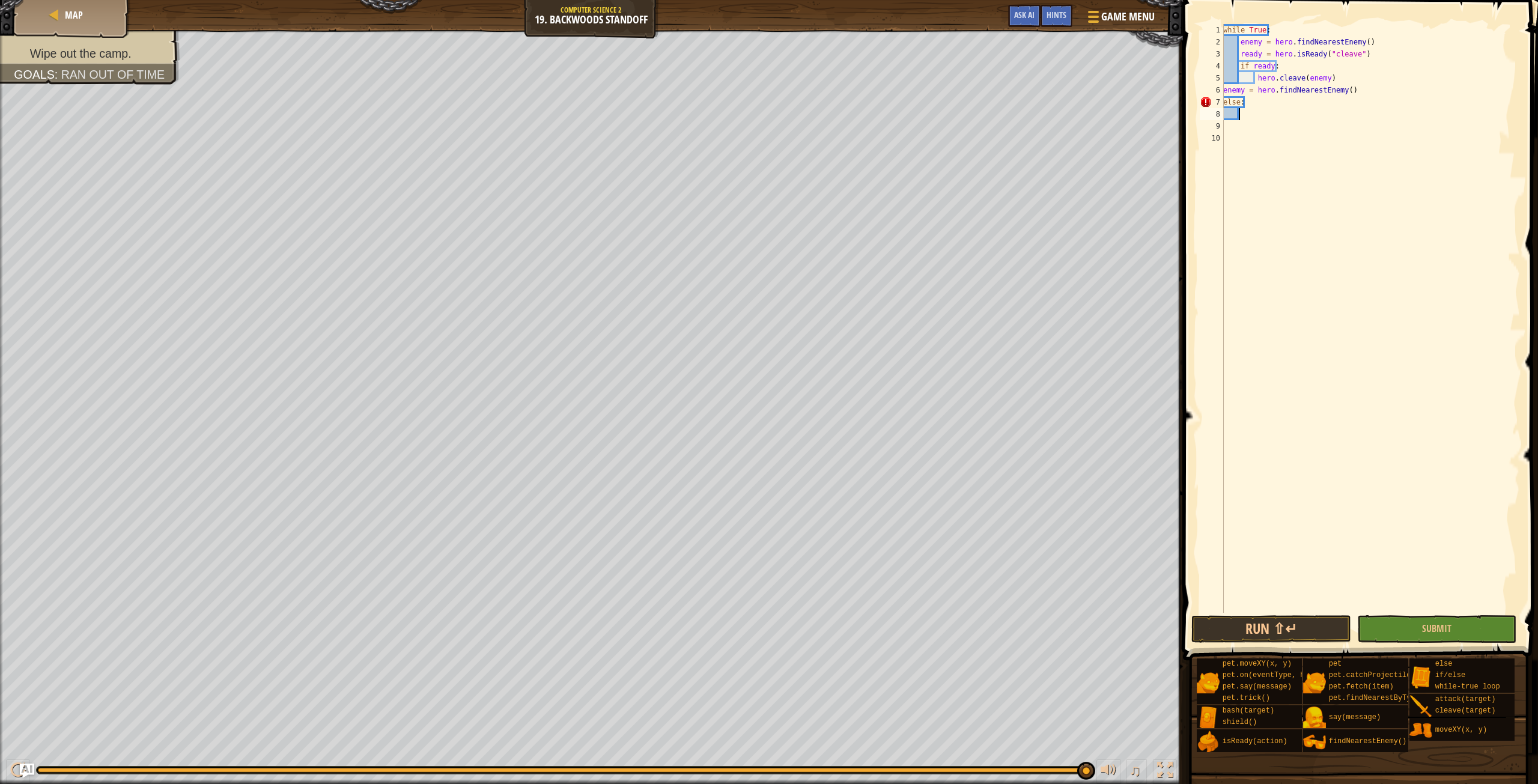
click at [1223, 99] on div "7" at bounding box center [1211, 102] width 24 height 12
click at [1259, 58] on div "while True : enemy = hero . findNearestEnemy ( ) ready = hero . isReady ( "clea…" at bounding box center [1370, 330] width 299 height 613
click at [1260, 69] on div "while True : enemy = hero . findNearestEnemy ( ) ready = hero . isReady ( "clea…" at bounding box center [1370, 330] width 299 height 613
click at [1262, 100] on div "while True : enemy = hero . findNearestEnemy ( ) ready = hero . isReady ( "clea…" at bounding box center [1370, 330] width 299 height 613
type textarea "else:"
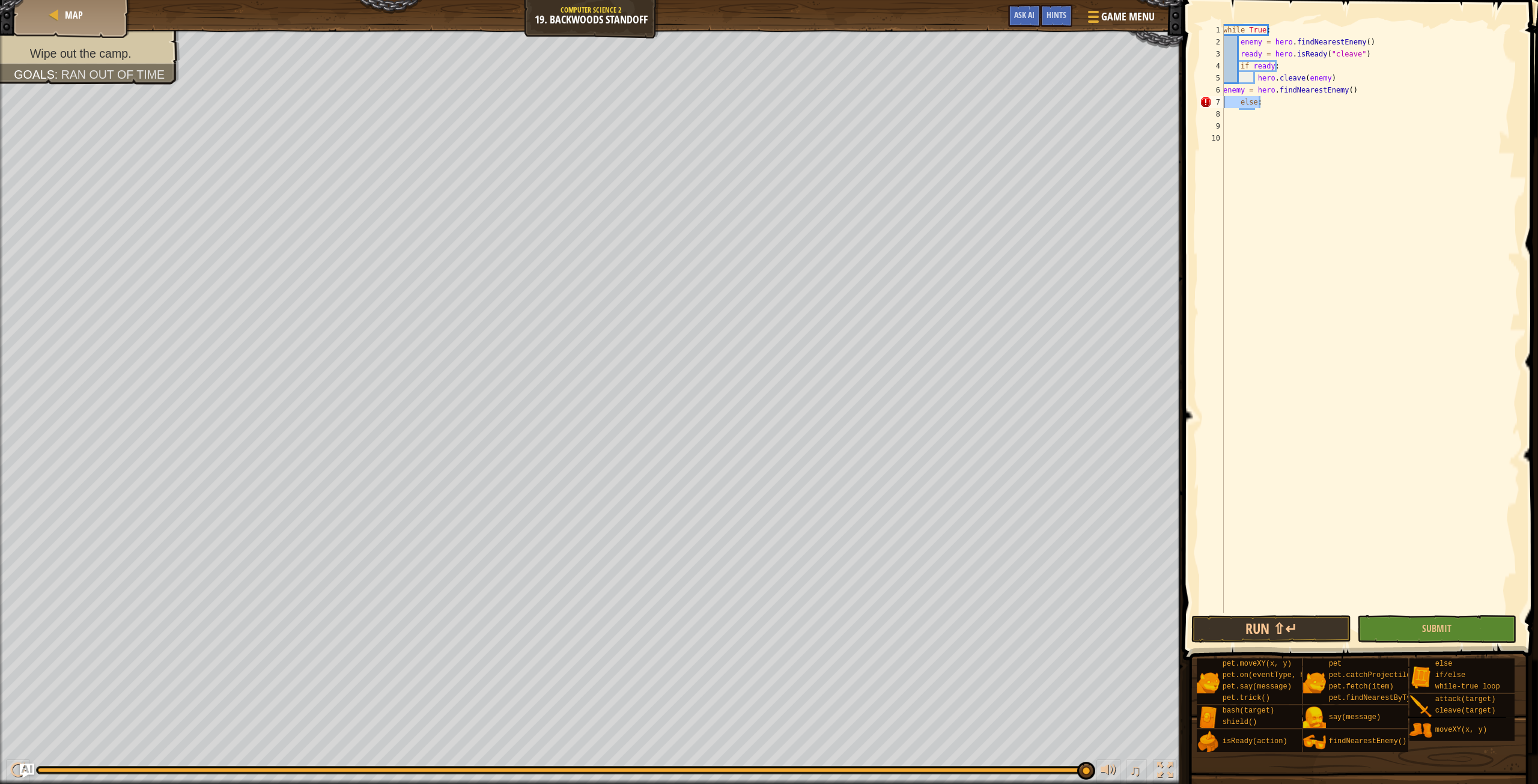
drag, startPoint x: 1259, startPoint y: 104, endPoint x: 1210, endPoint y: 100, distance: 49.2
click at [1210, 100] on div "else: 1 2 3 4 5 6 7 8 9 10 while True : enemy = hero . findNearestEnemy ( ) rea…" at bounding box center [1358, 318] width 323 height 589
drag, startPoint x: 1221, startPoint y: 94, endPoint x: 1367, endPoint y: 94, distance: 146.0
click at [1367, 94] on div "1 2 3 4 5 6 7 8 9 10 while True : enemy = hero . findNearestEnemy ( ) ready = h…" at bounding box center [1358, 318] width 323 height 589
type textarea "enemy = hero.findNearestEnemy()"
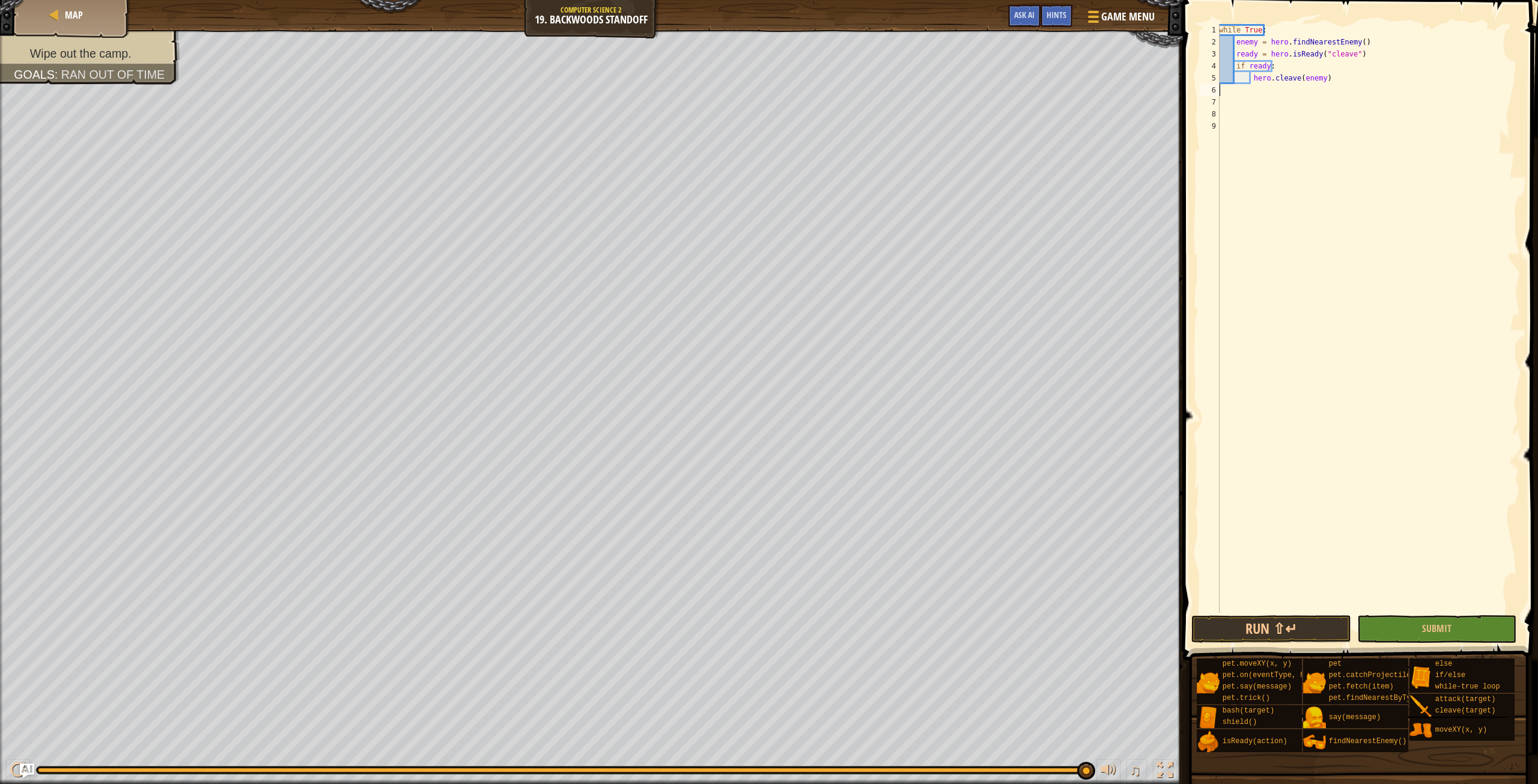
click at [1240, 92] on div "while True : enemy = hero . findNearestEnemy ( ) ready = hero . isReady ( "clea…" at bounding box center [1368, 330] width 303 height 613
click at [1230, 90] on div "while True : enemy = hero . findNearestEnemy ( ) ready = hero . isReady ( "clea…" at bounding box center [1368, 330] width 303 height 613
type textarea "e"
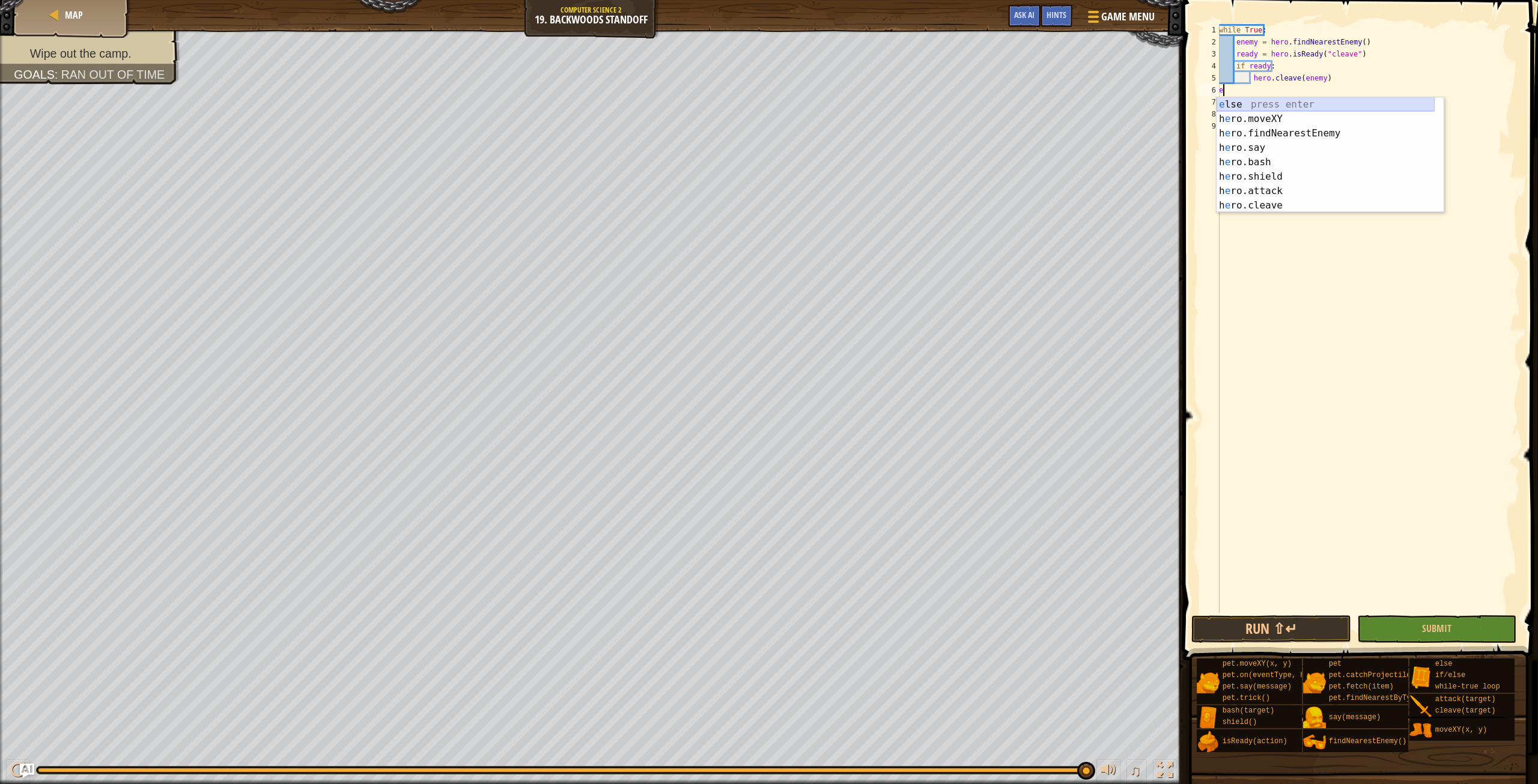
click at [1266, 104] on div "e lse press enter h e ro.moveXY press enter h e ro.findNearestEnemy press enter…" at bounding box center [1326, 169] width 218 height 144
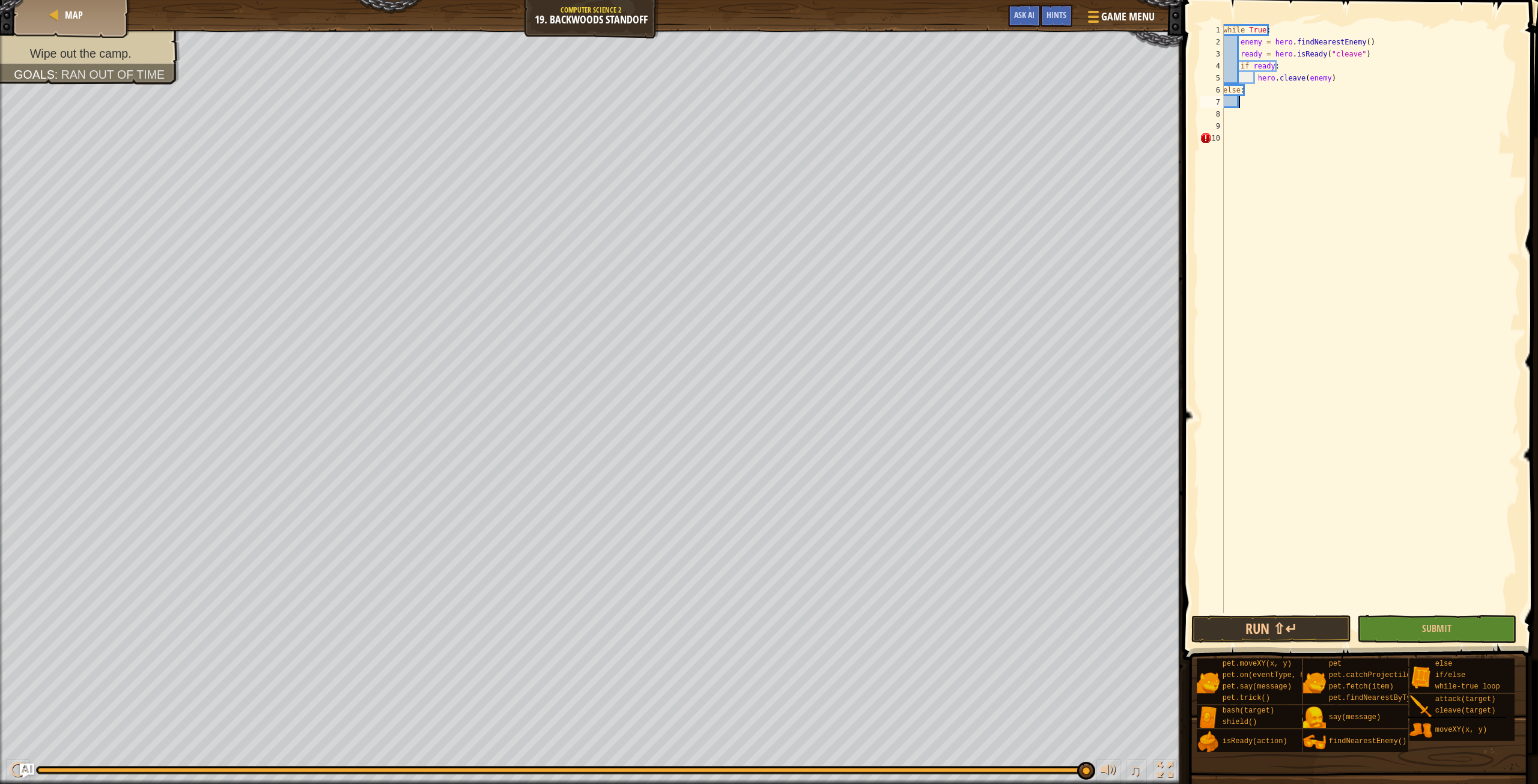
click at [1240, 102] on div "while True : enemy = hero . findNearestEnemy ( ) ready = hero . isReady ( "clea…" at bounding box center [1370, 330] width 299 height 613
click at [1235, 102] on div "while True : enemy = hero . findNearestEnemy ( ) ready = hero . isReady ( "clea…" at bounding box center [1370, 330] width 299 height 613
click at [1240, 103] on div "while True : enemy = hero . findNearestEnemy ( ) ready = hero . isReady ( "clea…" at bounding box center [1370, 330] width 299 height 613
type textarea "h"
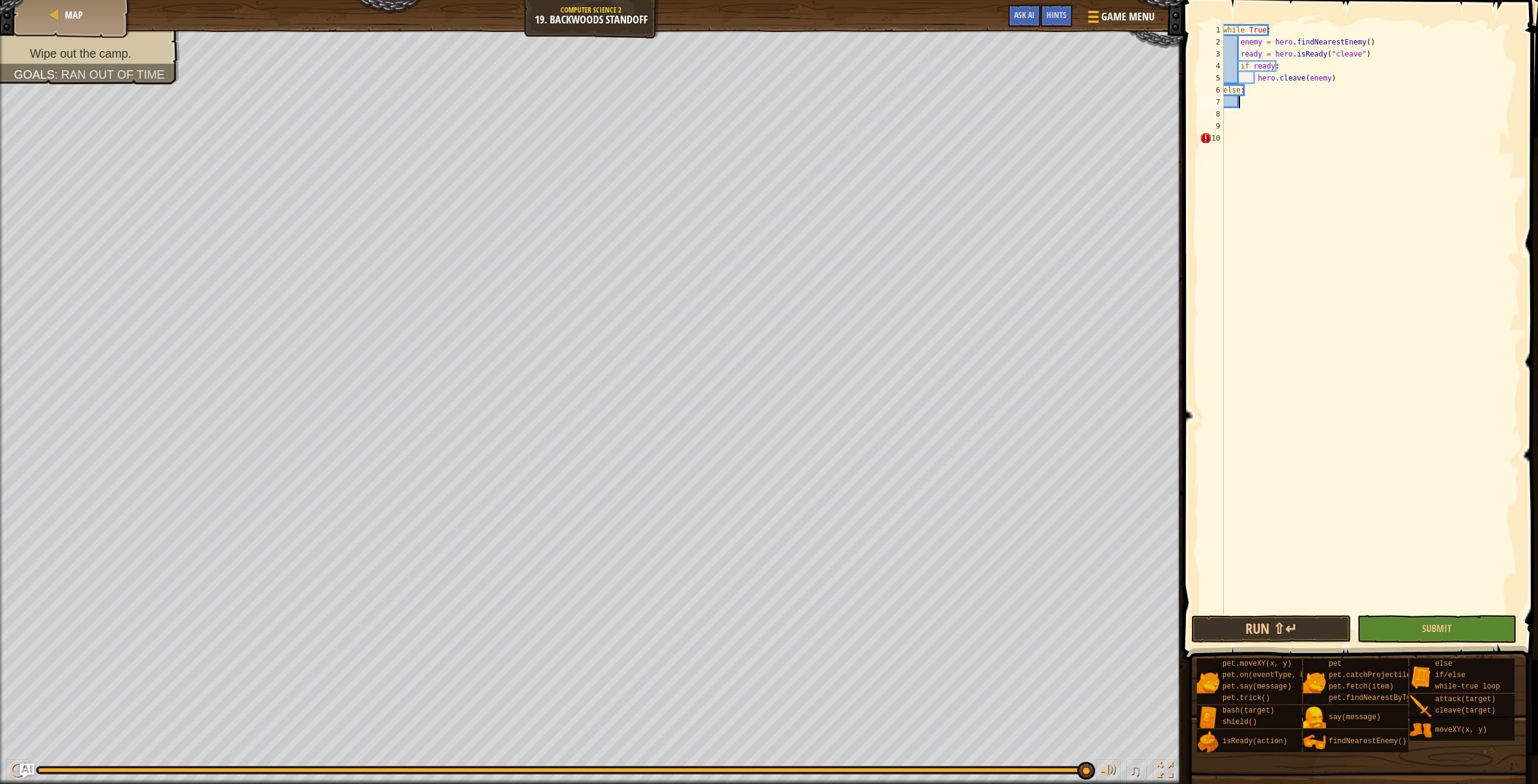
scroll to position [6, 1]
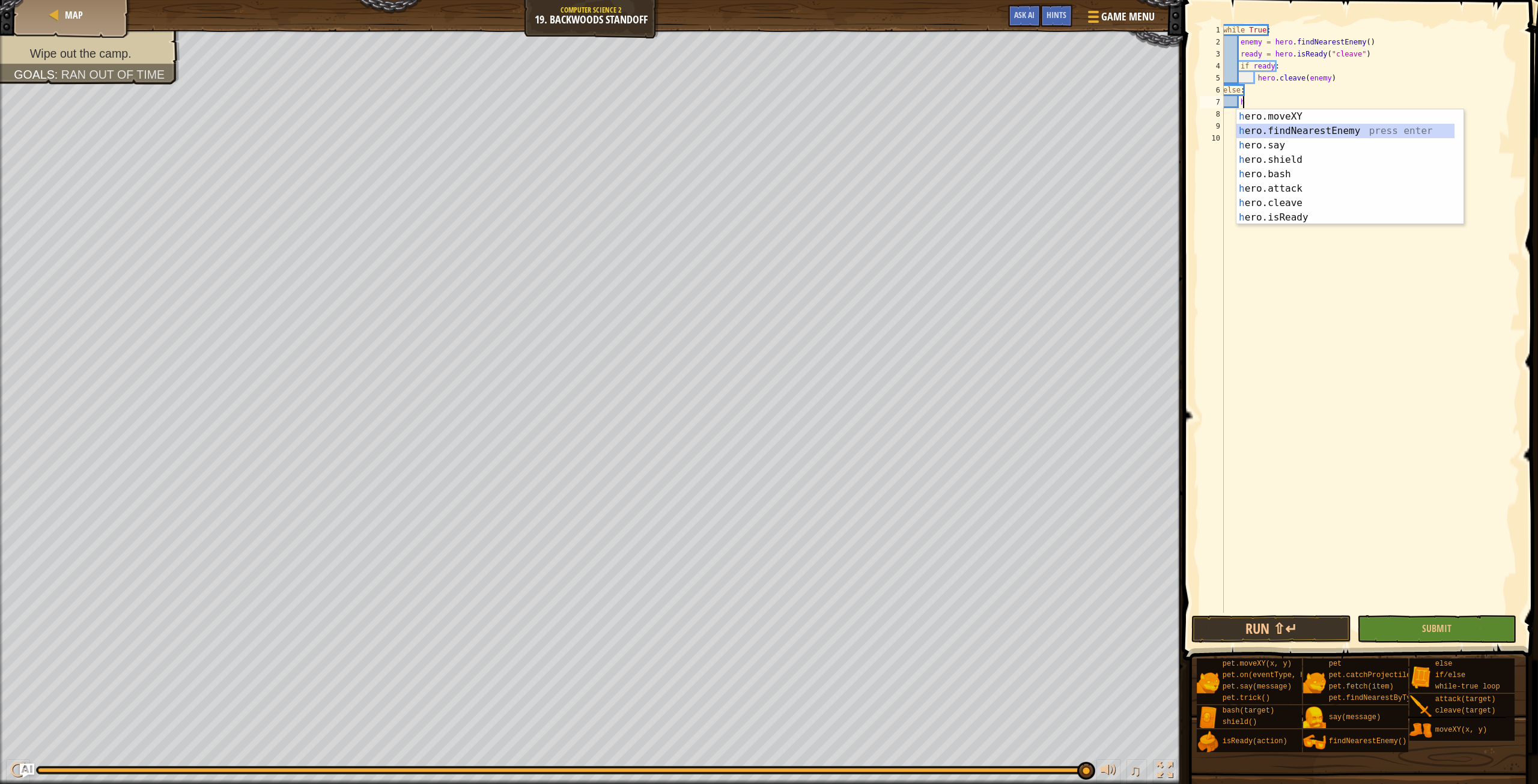
click at [1305, 129] on div "h ero.moveXY press enter h ero.findNearestEnemy press enter h ero.say press ent…" at bounding box center [1345, 181] width 218 height 144
click at [1292, 124] on div "hero. a ttack press enter pet.c a tchProjectile(arrow) press enter pet.s a y(me…" at bounding box center [1345, 193] width 218 height 144
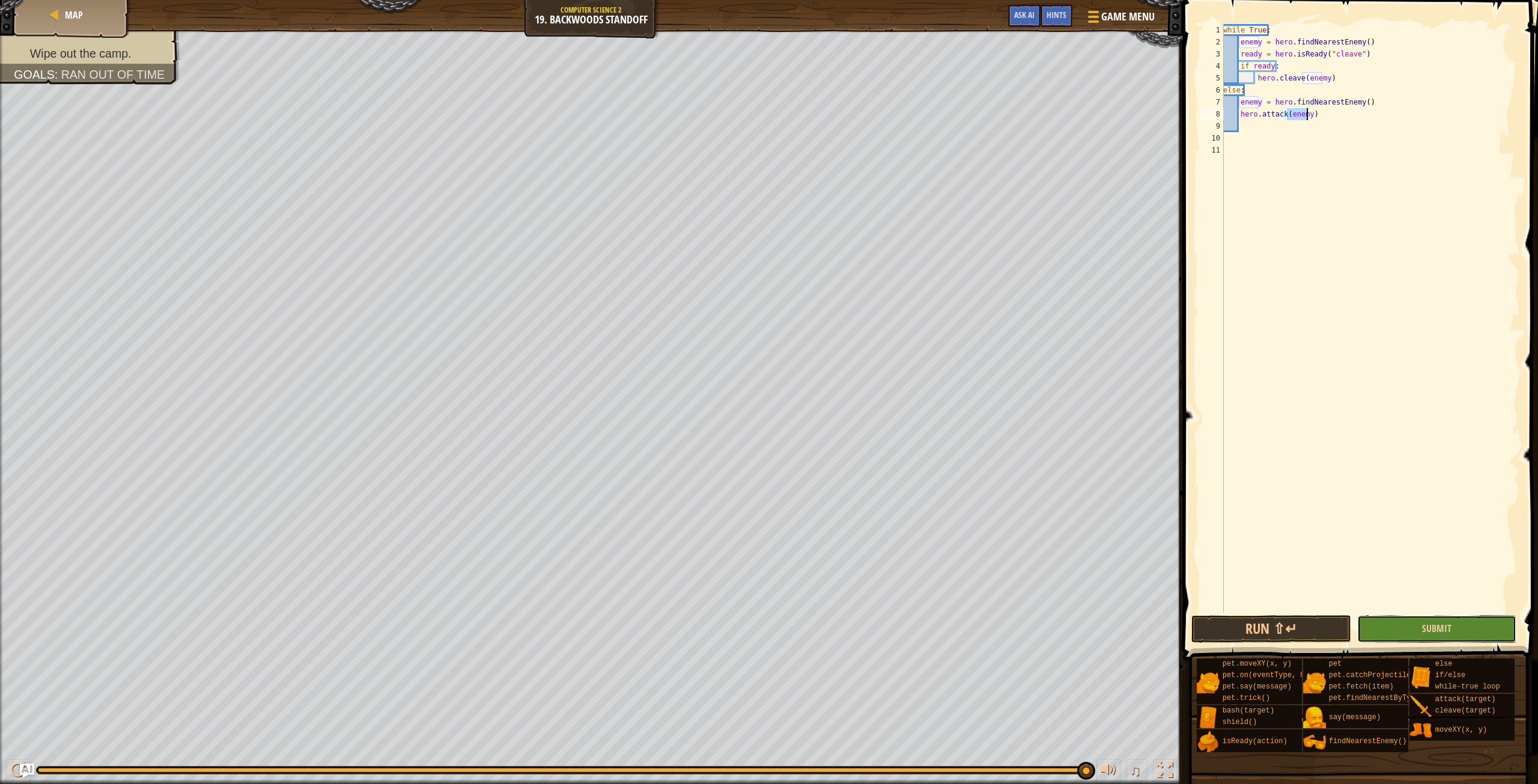
click at [1401, 632] on button "Submit" at bounding box center [1437, 628] width 159 height 28
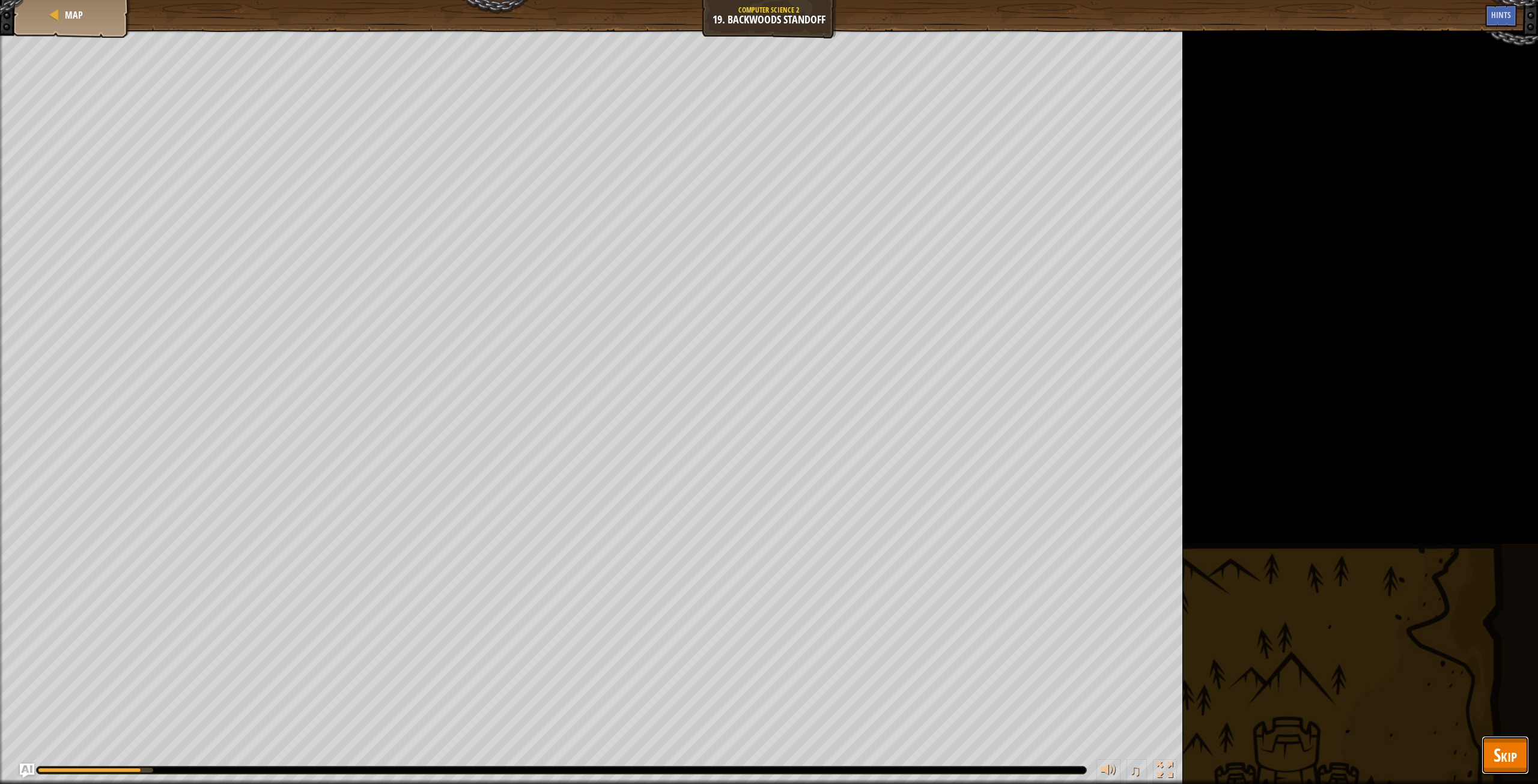
click at [1514, 752] on button "Skip" at bounding box center [1505, 755] width 47 height 39
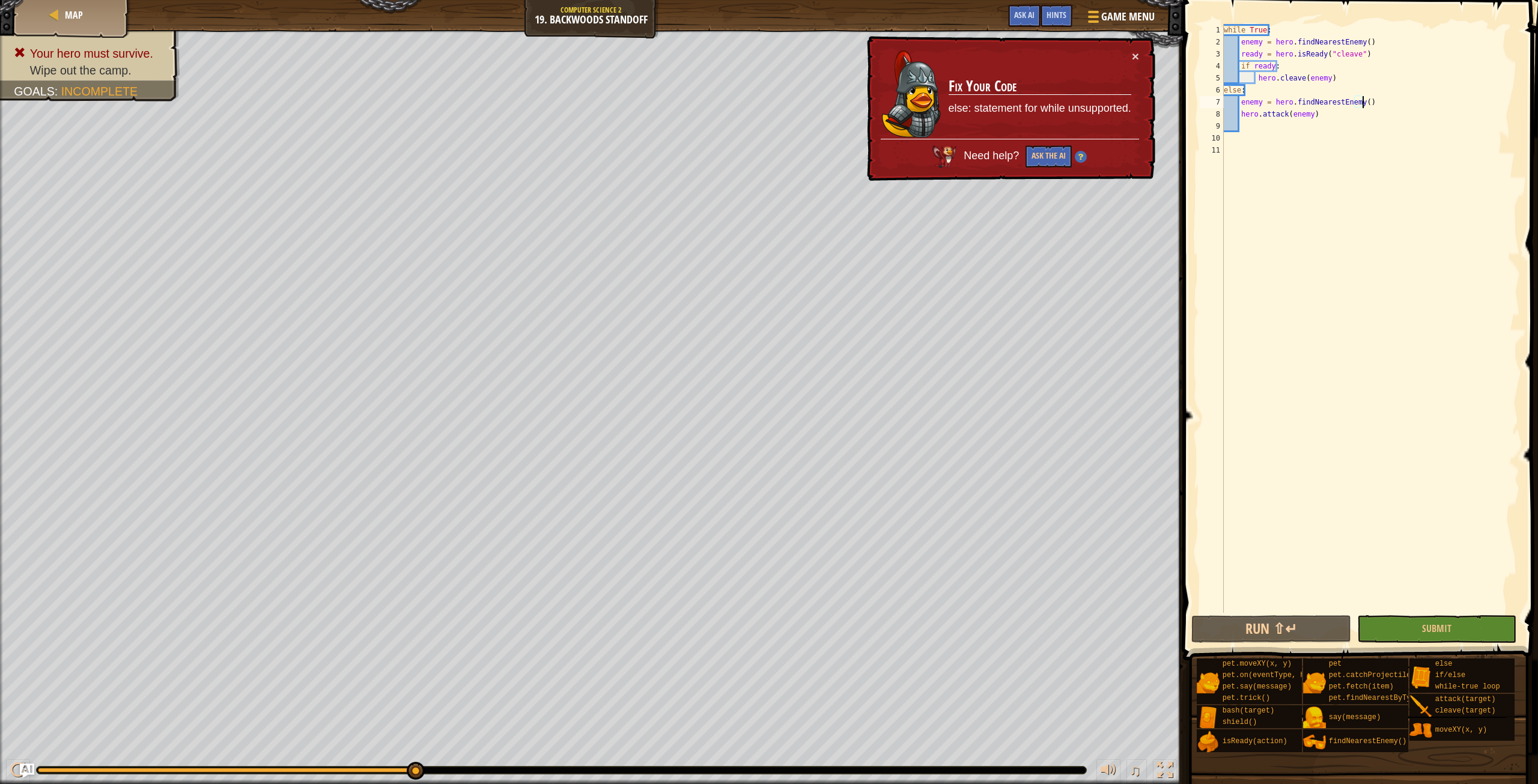
drag, startPoint x: 1375, startPoint y: 105, endPoint x: 1388, endPoint y: 104, distance: 13.0
click at [1388, 104] on div "while True : enemy = hero . findNearestEnemy ( ) ready = hero . isReady ( "clea…" at bounding box center [1371, 330] width 298 height 613
click at [1229, 94] on div "while True : enemy = hero . findNearestEnemy ( ) ready = hero . isReady ( "clea…" at bounding box center [1371, 330] width 298 height 613
drag, startPoint x: 1371, startPoint y: 109, endPoint x: 1240, endPoint y: 112, distance: 131.0
click at [1240, 112] on div "while True : enemy = hero . findNearestEnemy ( ) ready = hero . isReady ( "clea…" at bounding box center [1371, 330] width 298 height 613
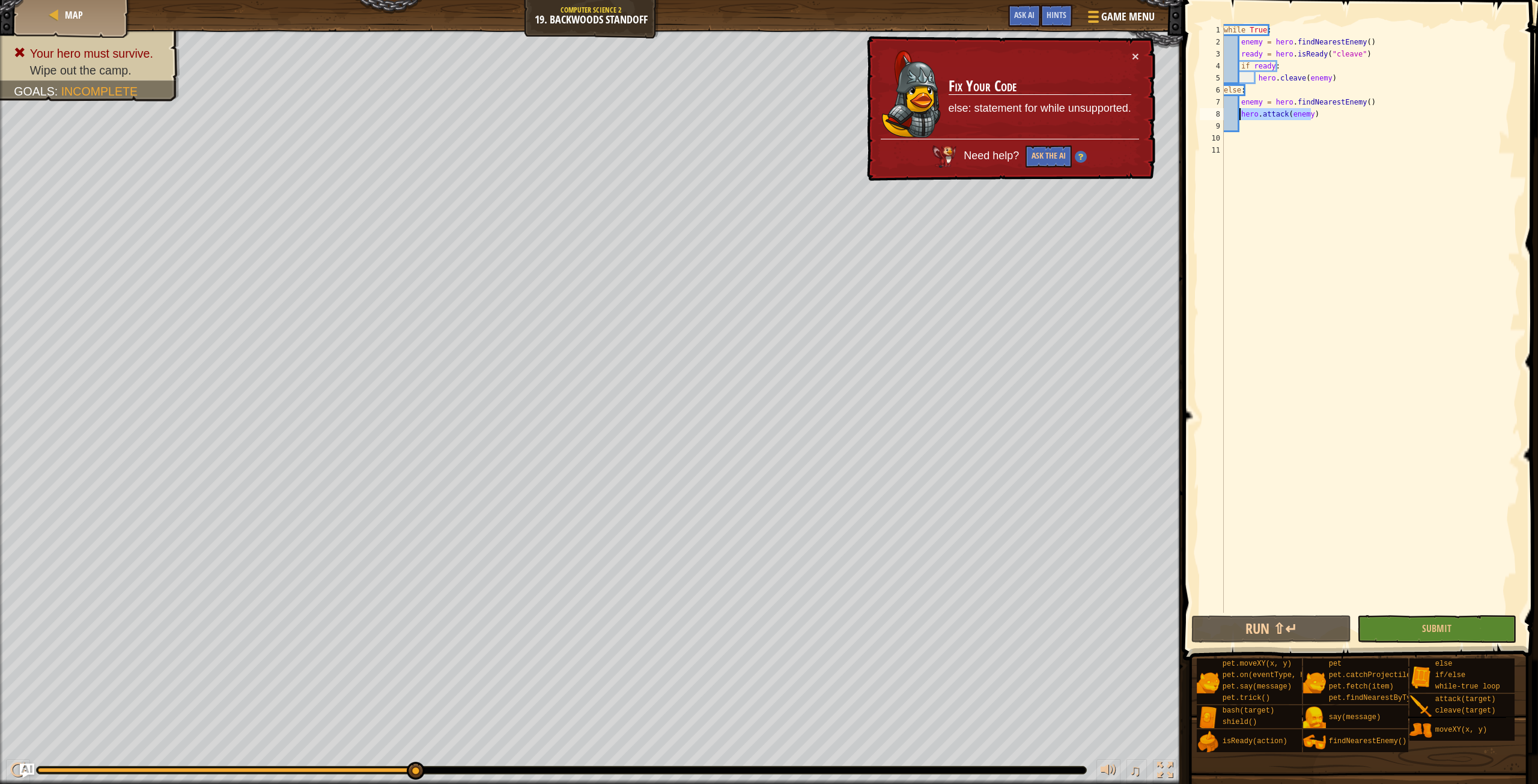
type textarea "hero.attack(enemy)"
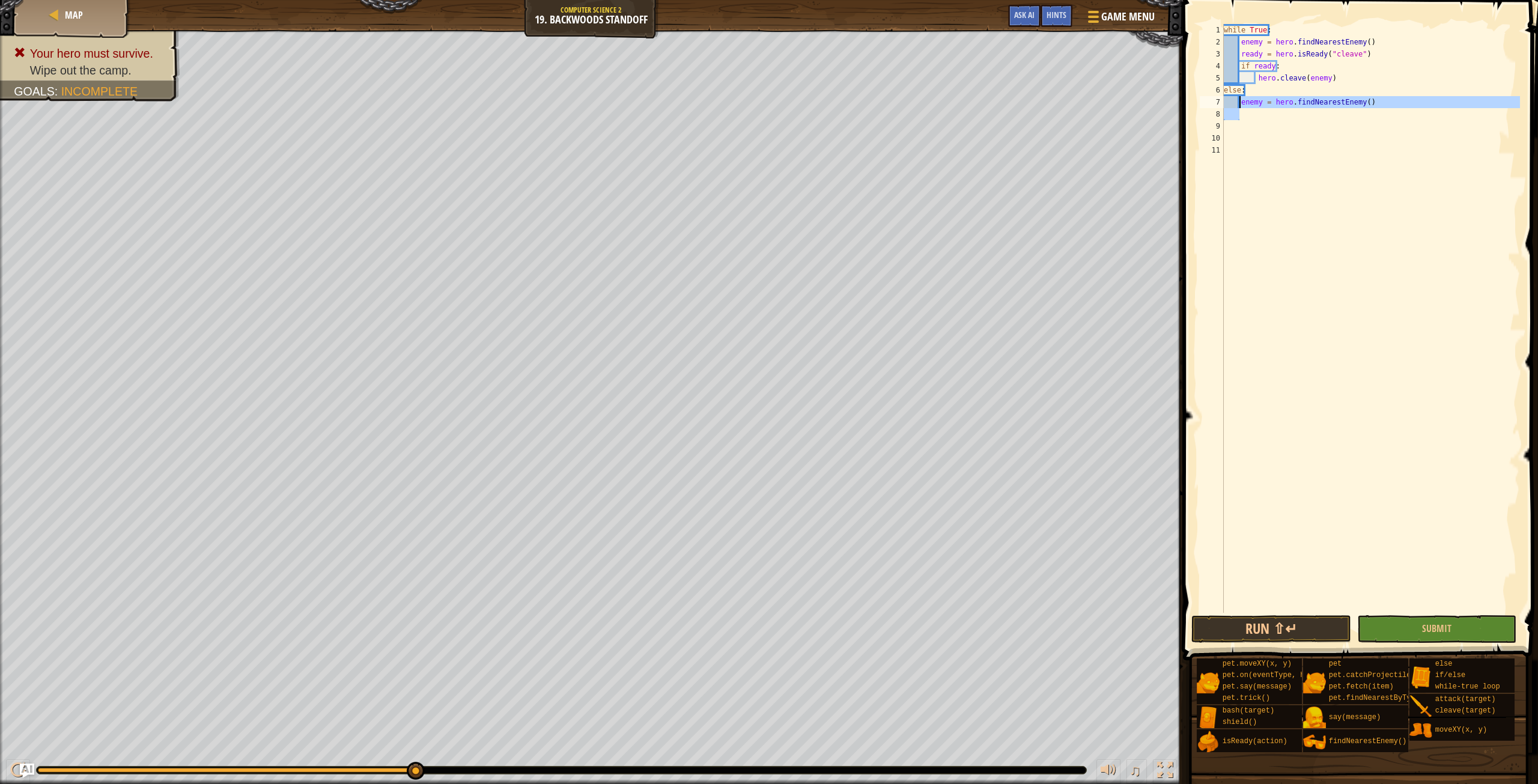
drag, startPoint x: 1364, startPoint y: 108, endPoint x: 1239, endPoint y: 99, distance: 125.3
click at [1239, 99] on div "while True : enemy = hero . findNearestEnemy ( ) ready = hero . isReady ( "clea…" at bounding box center [1371, 330] width 298 height 613
type textarea "enemy = hero.findNearestEnemy()"
click at [1240, 99] on div "while True : enemy = hero . findNearestEnemy ( ) ready = hero . isReady ( "clea…" at bounding box center [1371, 330] width 298 height 613
type textarea "w"
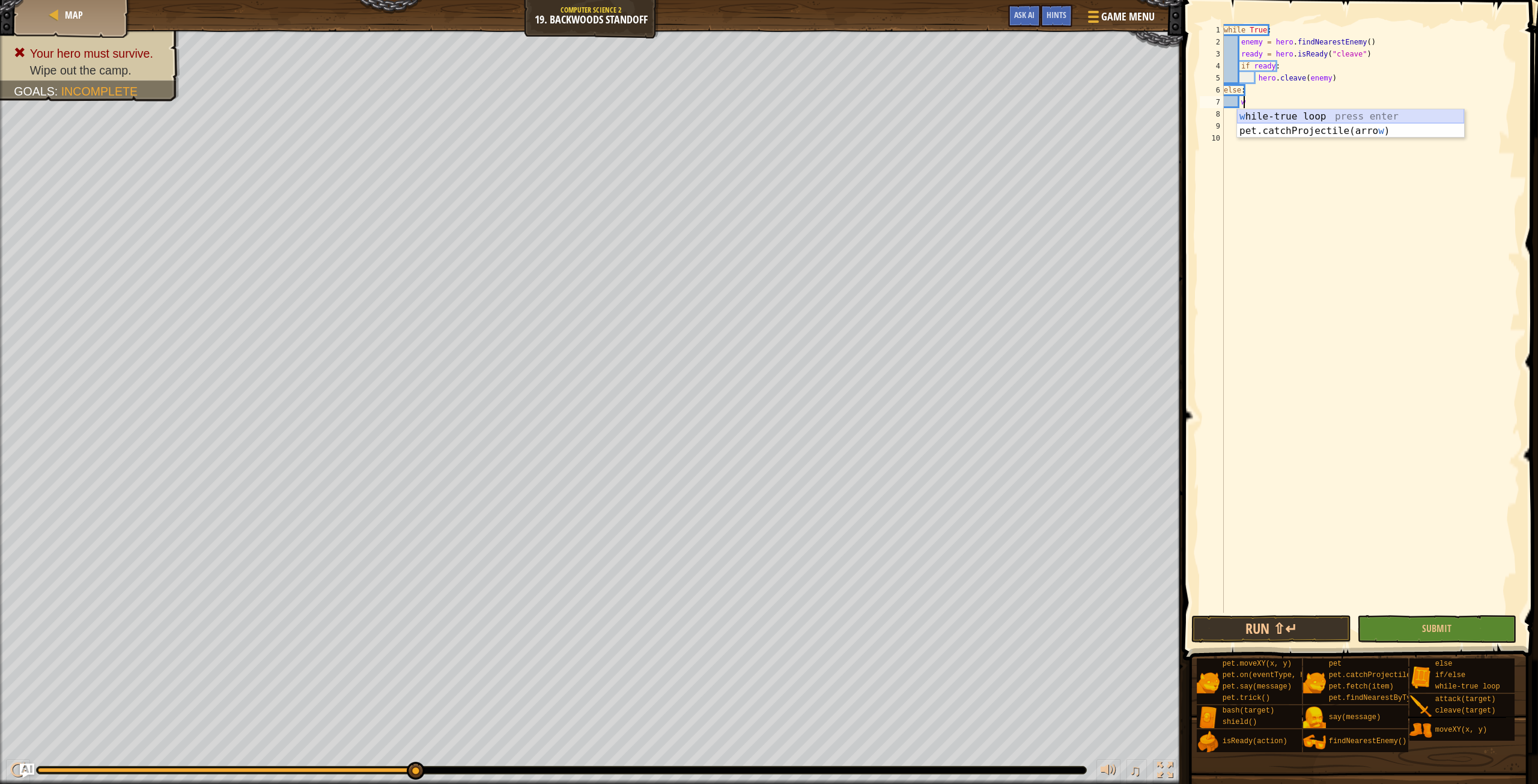
click at [1287, 114] on div "w hile-true loop press enter pet.catchProjectile(arro w ) press enter" at bounding box center [1351, 137] width 227 height 58
type textarea "h"
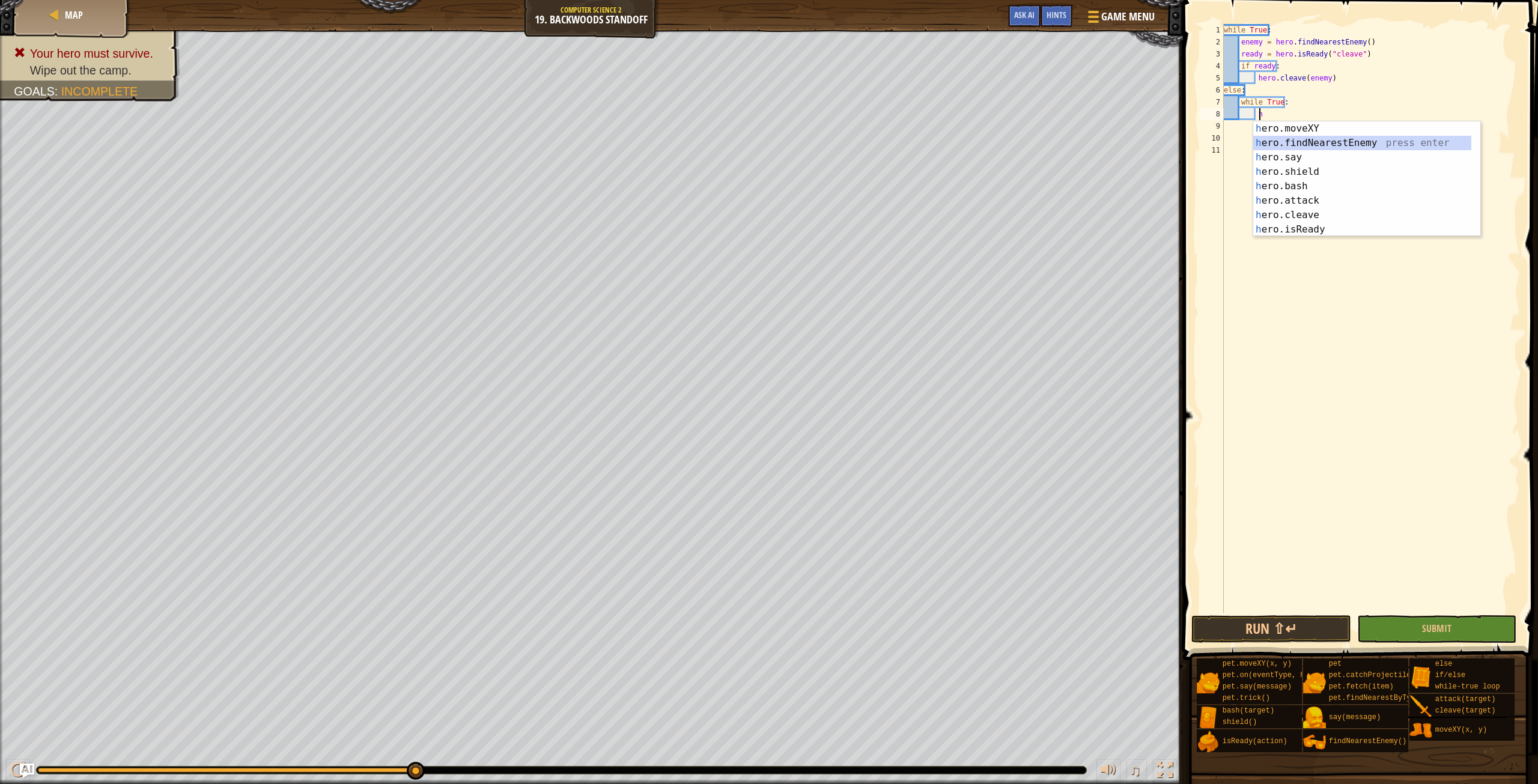
click at [1320, 141] on div "h ero.moveXY press enter h ero.findNearestEnemy press enter h ero.say press ent…" at bounding box center [1367, 193] width 227 height 144
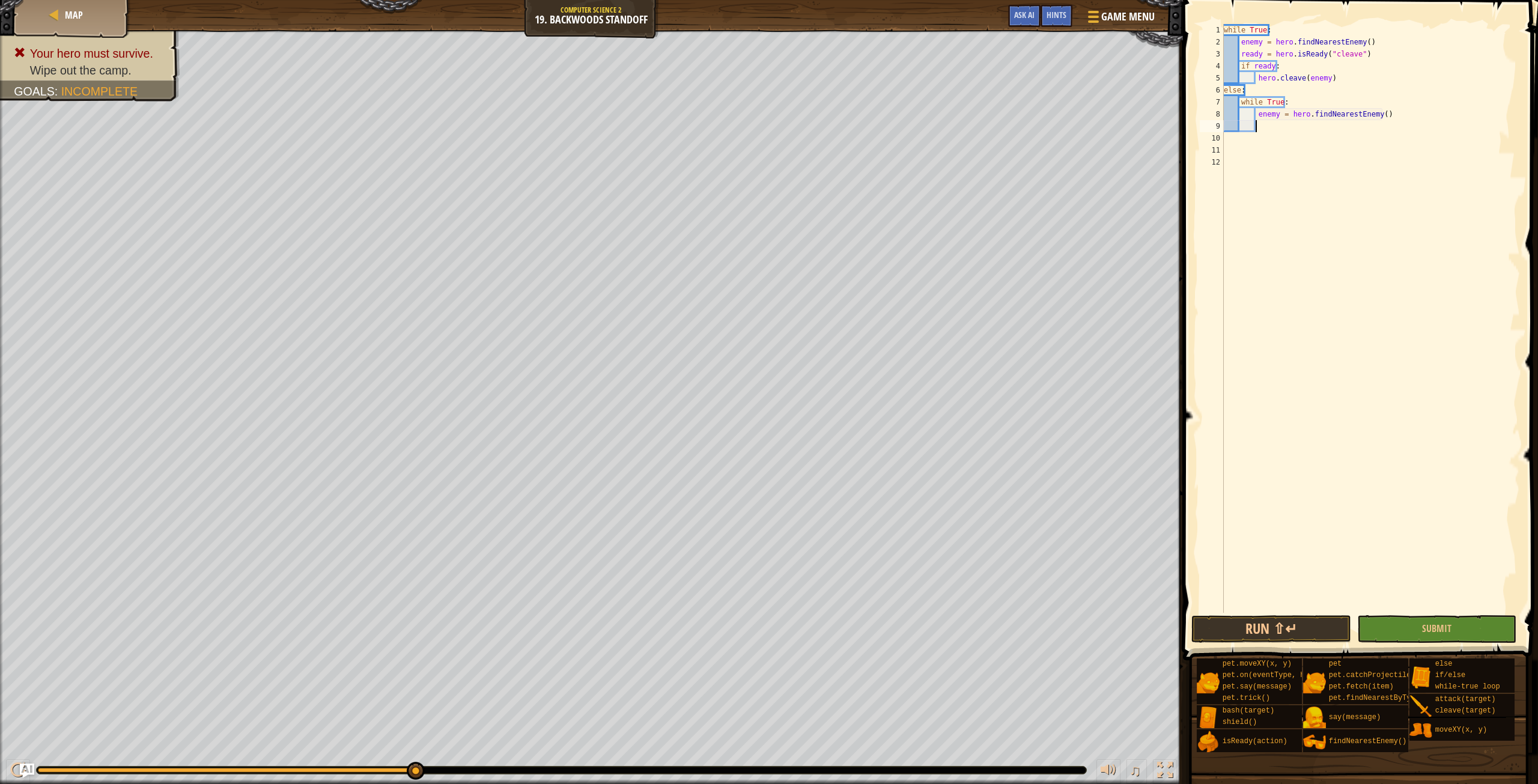
type textarea "s"
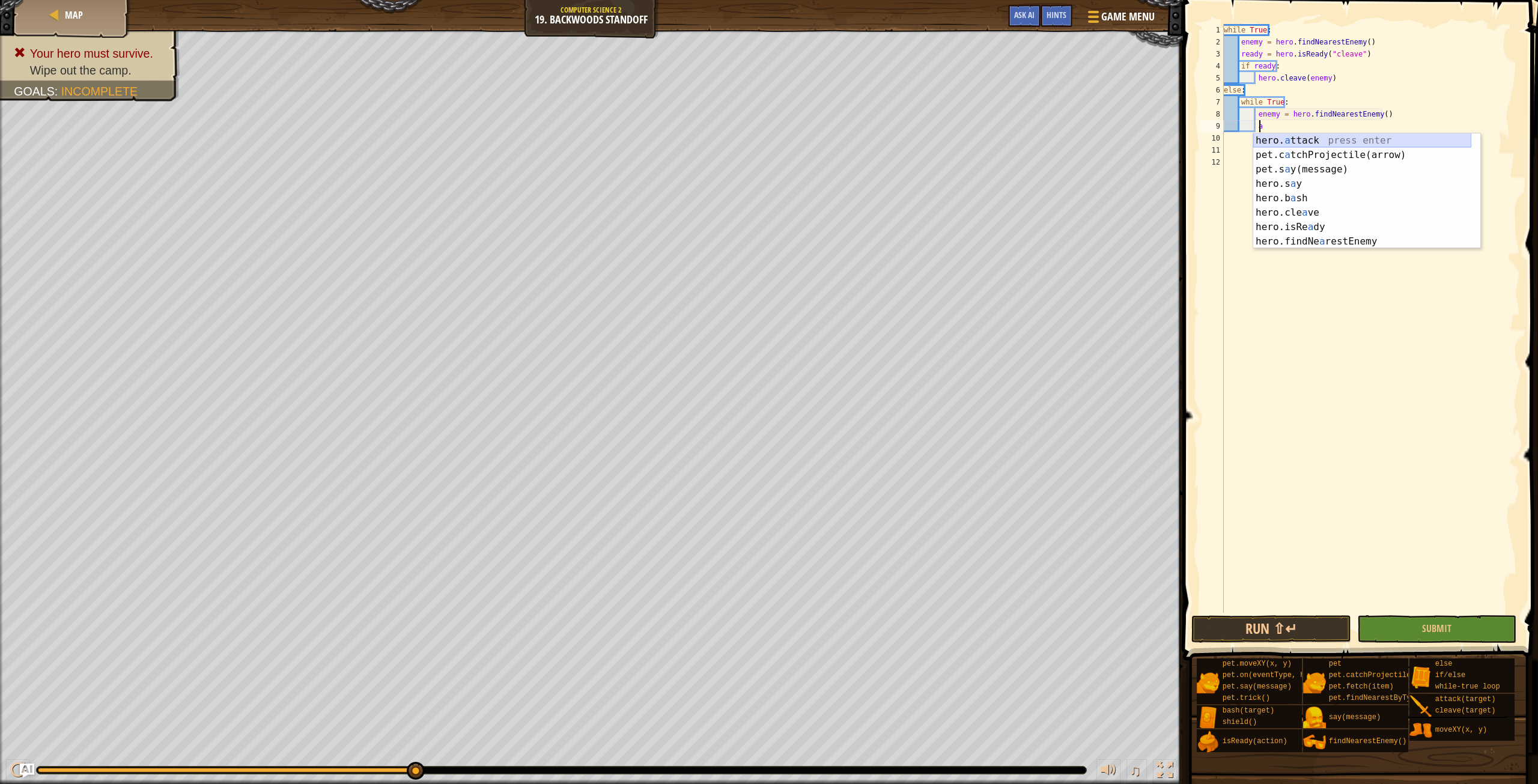
click at [1328, 144] on div "hero. a ttack press enter pet.c a tchProjectile(arrow) press enter pet.s a y(me…" at bounding box center [1362, 205] width 218 height 144
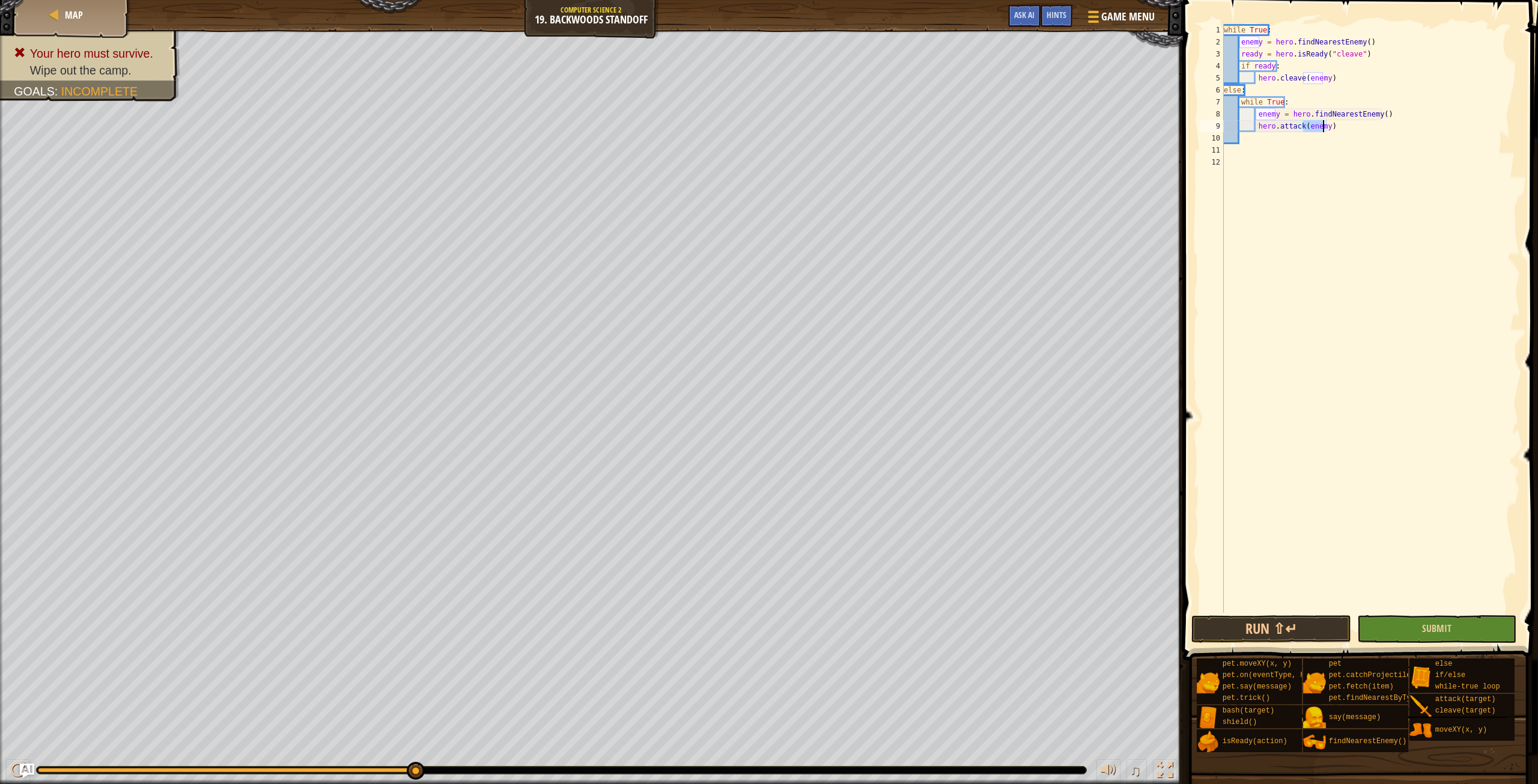
type textarea "hero.attack(enemy)"
click at [1420, 626] on button "Submit" at bounding box center [1437, 628] width 159 height 28
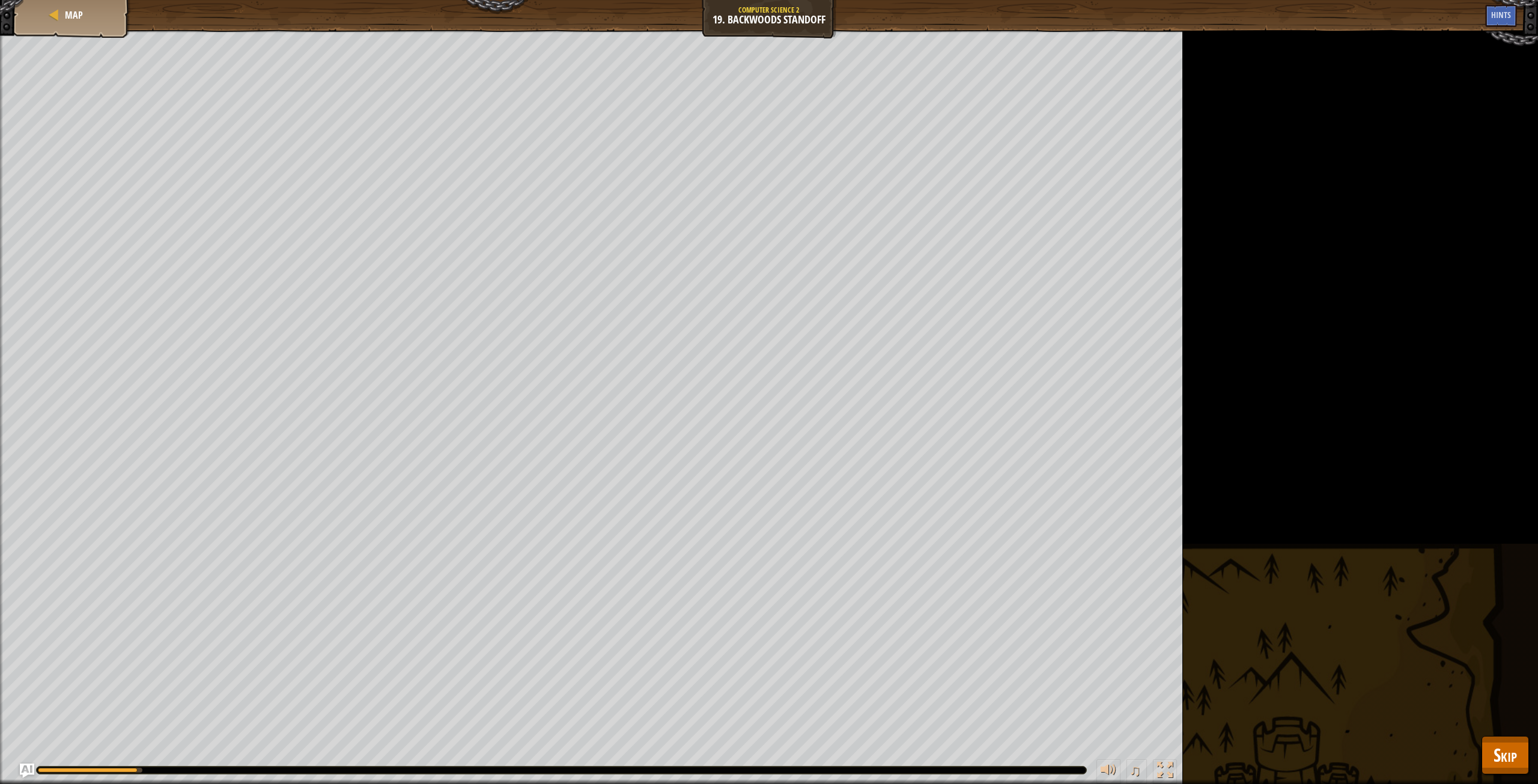
click at [1514, 722] on div "Your hero must survive. Wipe out the camp. Goals : Running... ♫ Okar 345 x: 30 …" at bounding box center [769, 407] width 1538 height 754
click at [1526, 745] on button "Skip" at bounding box center [1505, 755] width 47 height 39
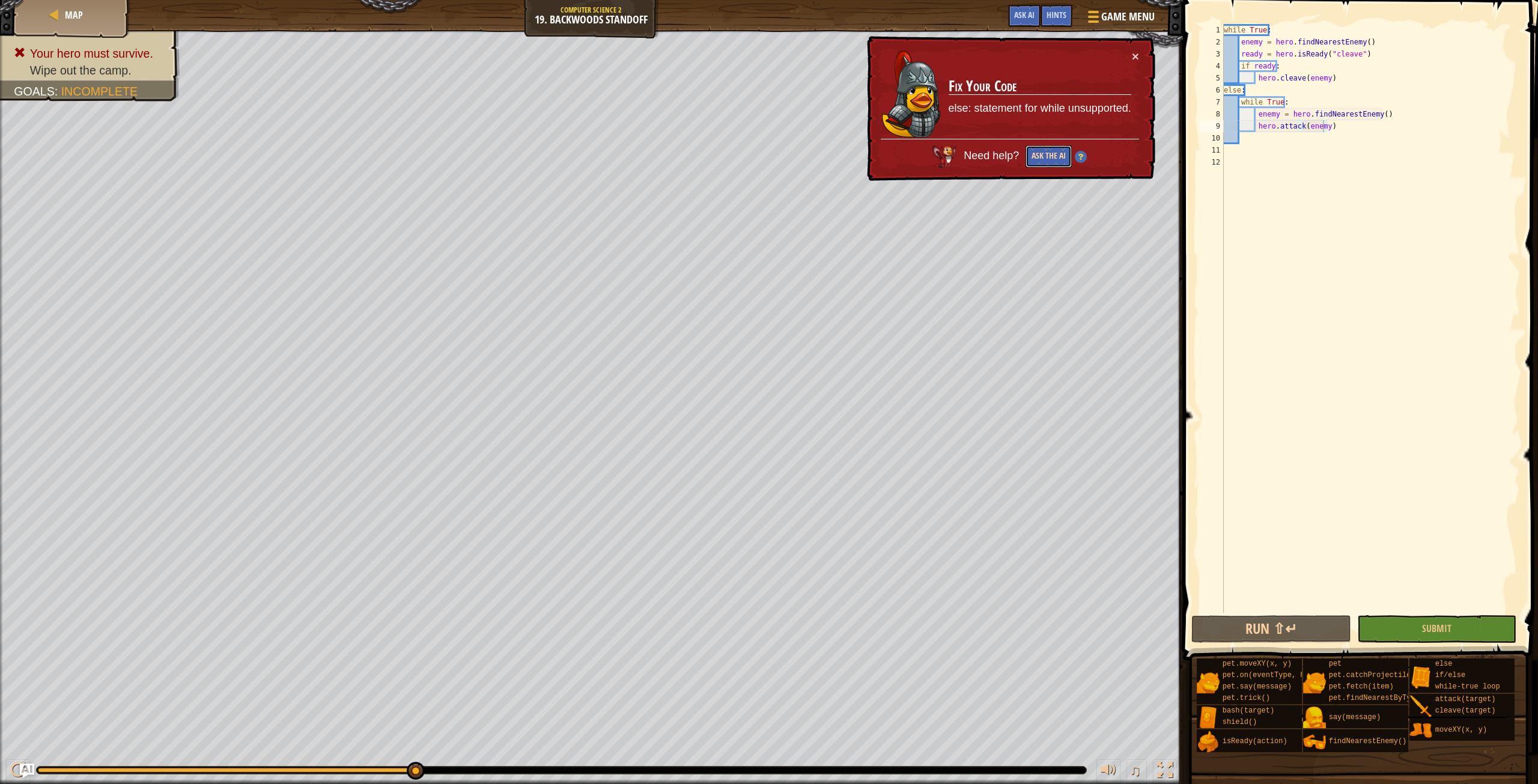
click at [1050, 151] on button "Ask the AI" at bounding box center [1048, 156] width 47 height 22
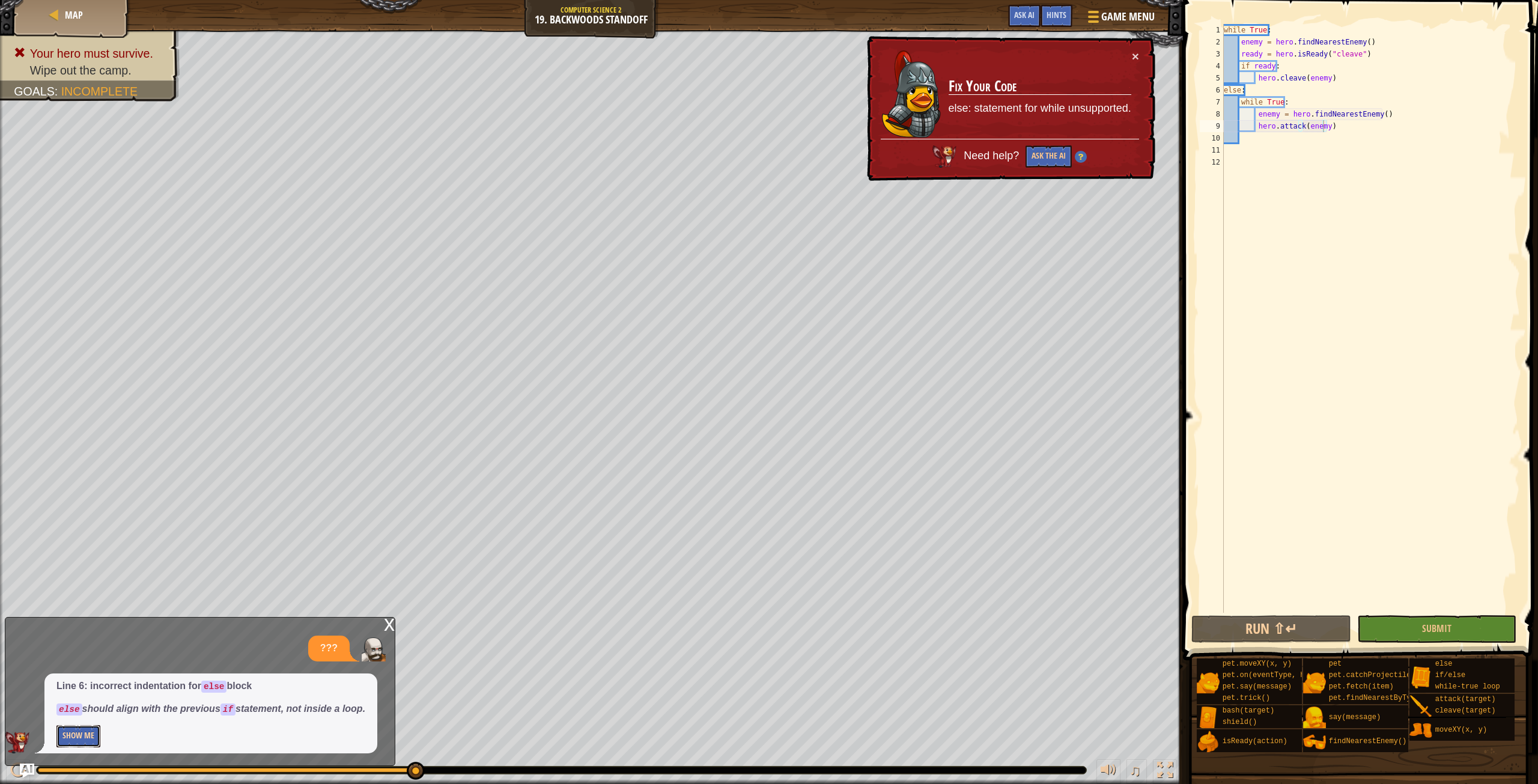
click at [98, 730] on button "Show Me" at bounding box center [79, 736] width 44 height 22
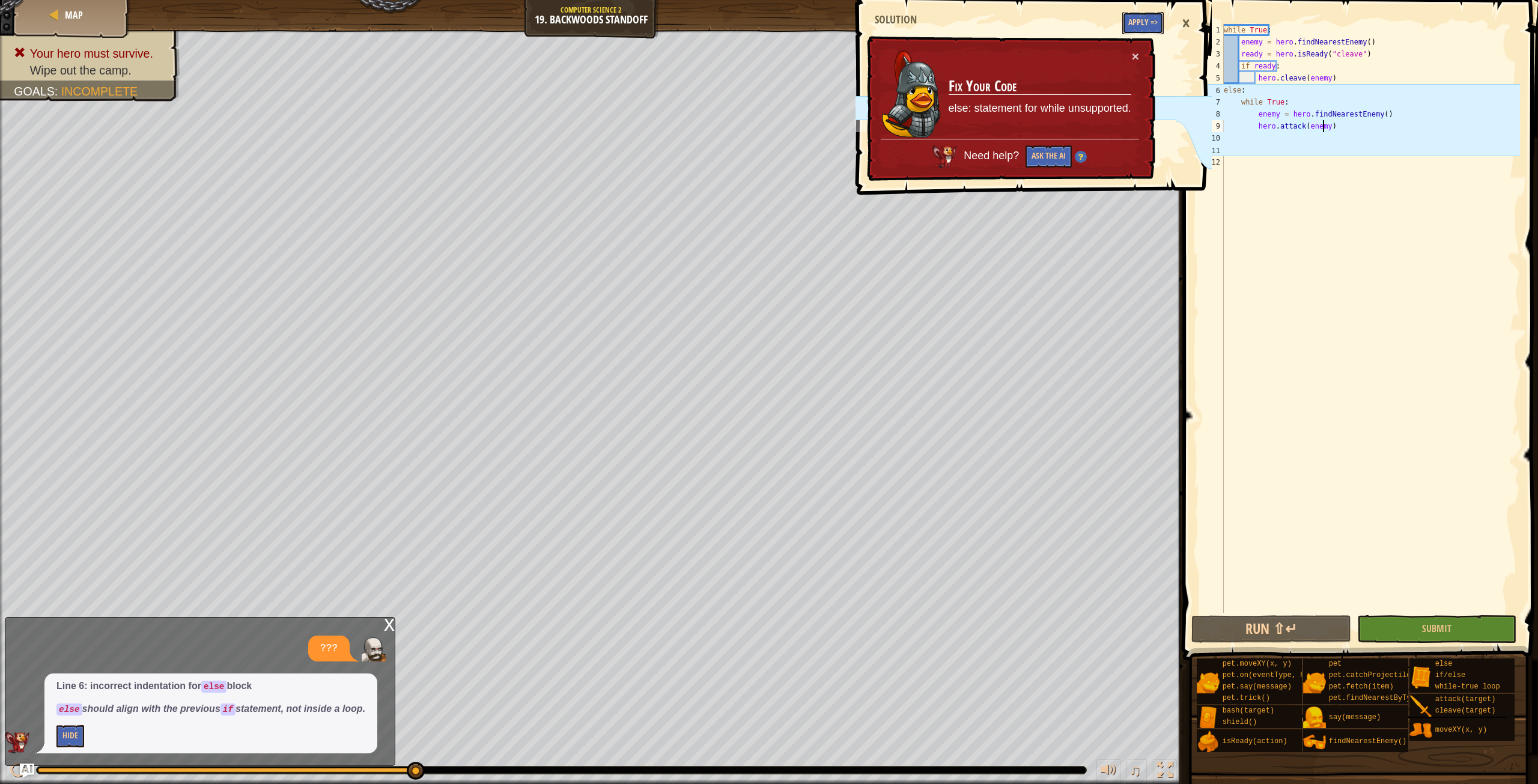
click at [1136, 17] on button "Apply =>" at bounding box center [1142, 23] width 42 height 22
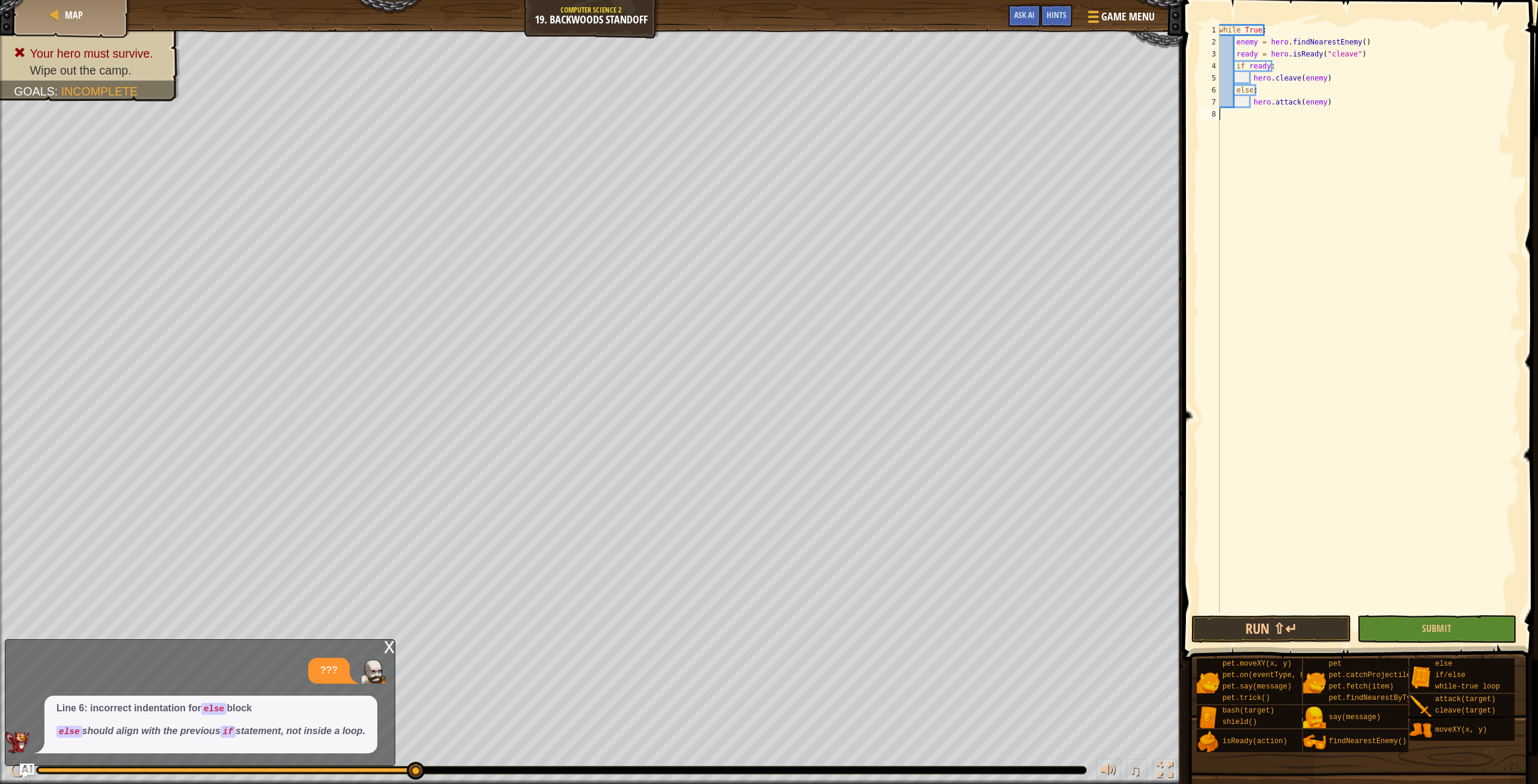
scroll to position [6, 0]
click at [1420, 629] on button "Submit" at bounding box center [1437, 628] width 159 height 28
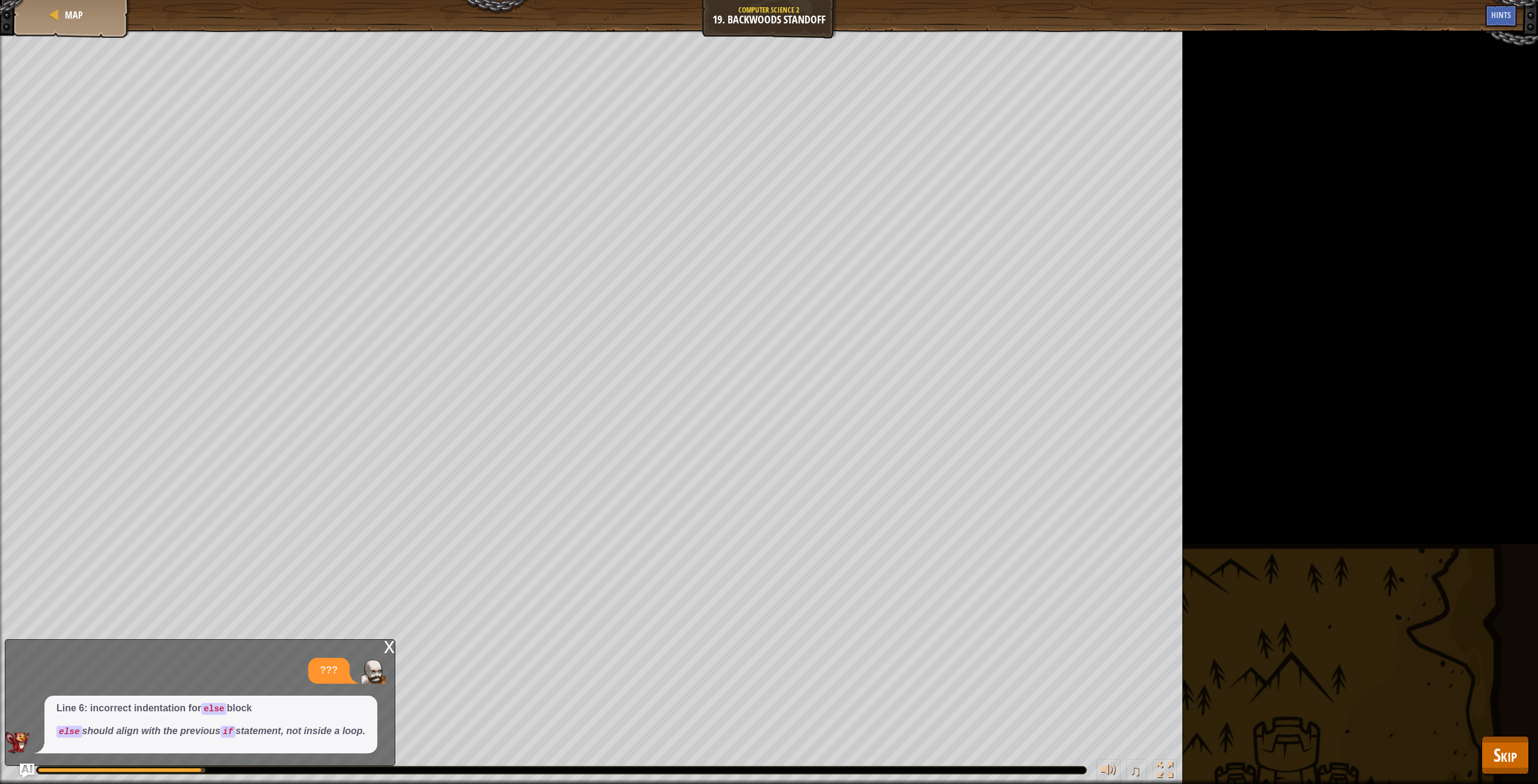
click at [388, 645] on div "x" at bounding box center [389, 645] width 11 height 12
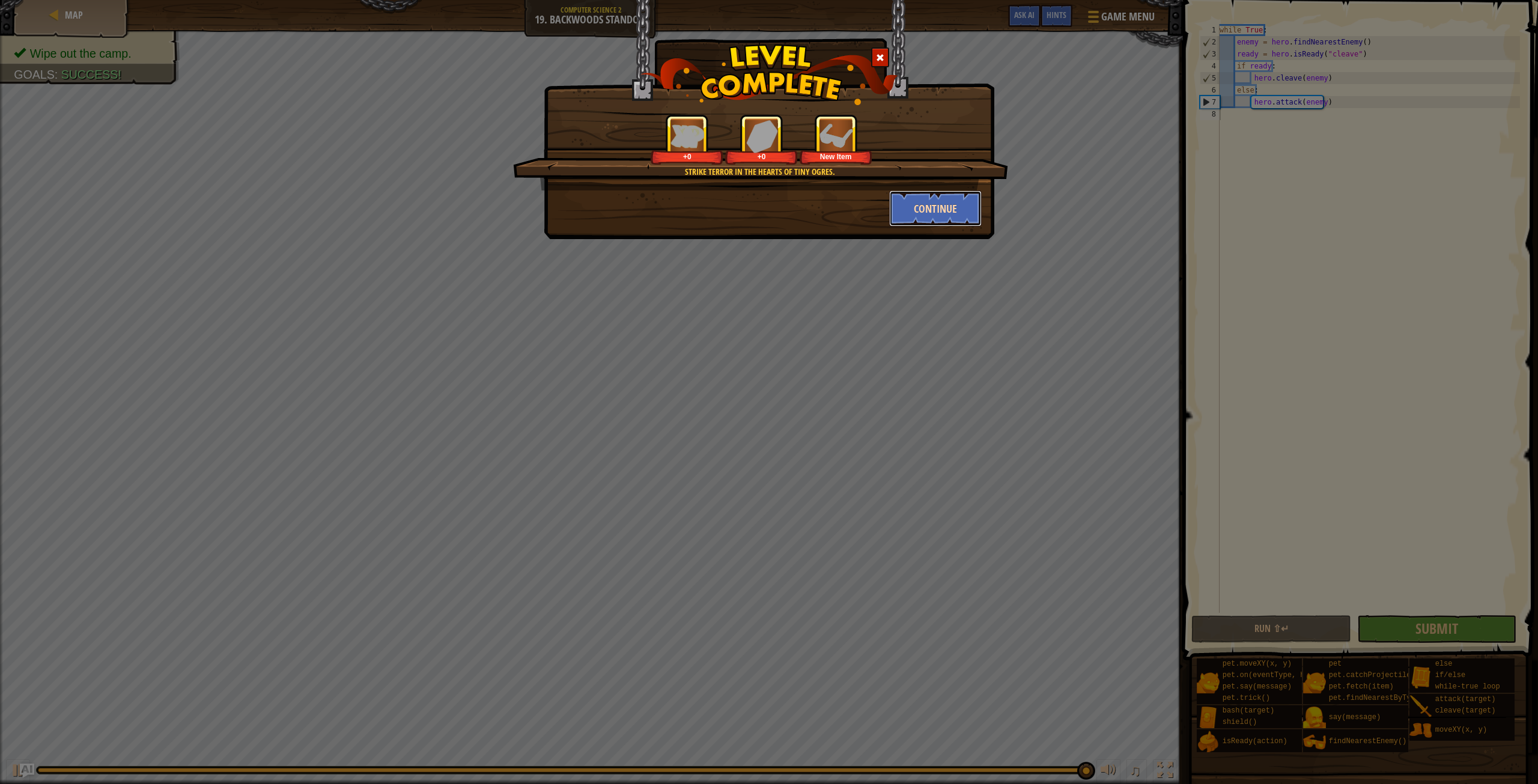
click at [965, 208] on button "Continue" at bounding box center [936, 208] width 93 height 36
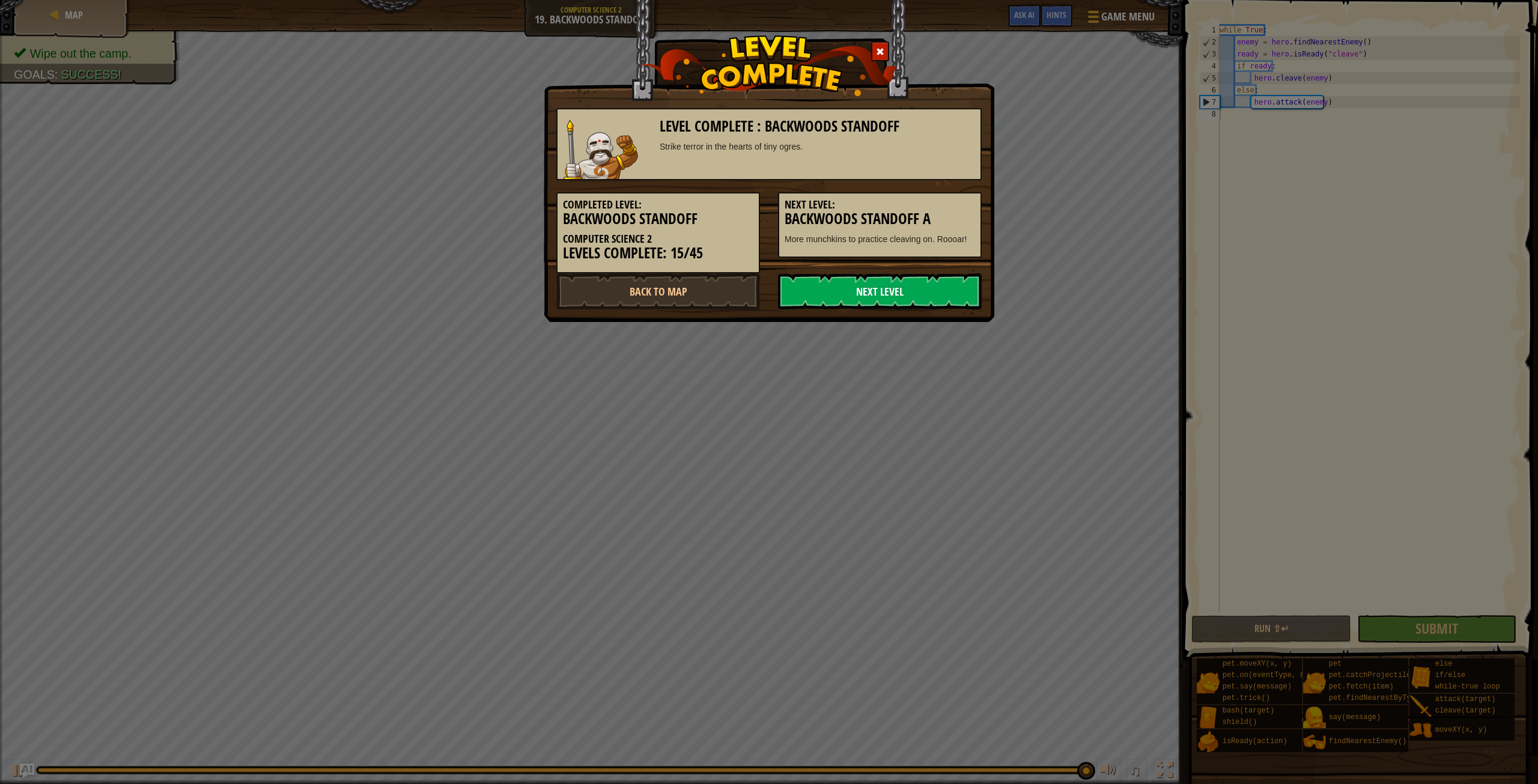
click at [913, 298] on link "Next Level" at bounding box center [880, 291] width 204 height 36
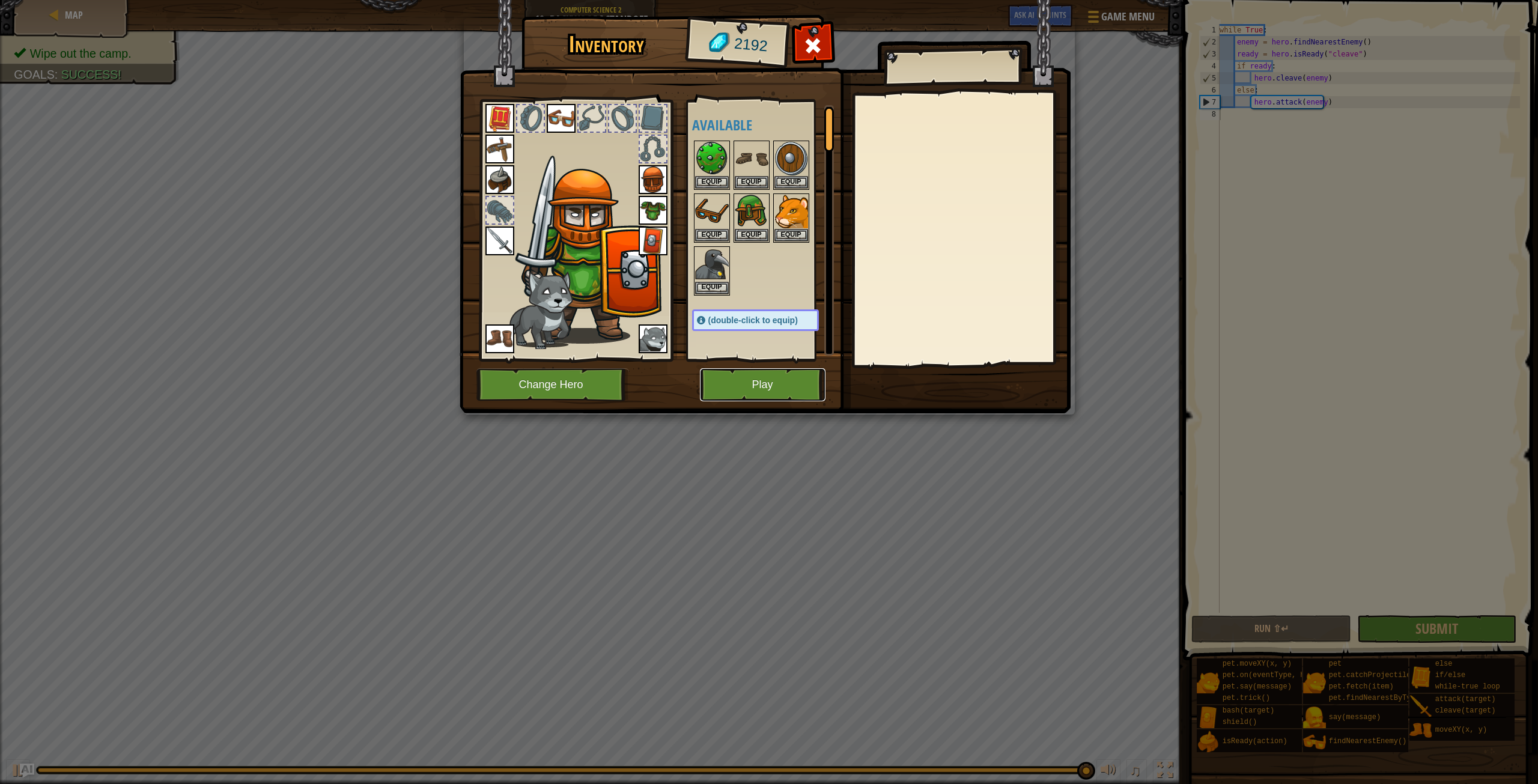
click at [760, 373] on button "Play" at bounding box center [762, 384] width 126 height 33
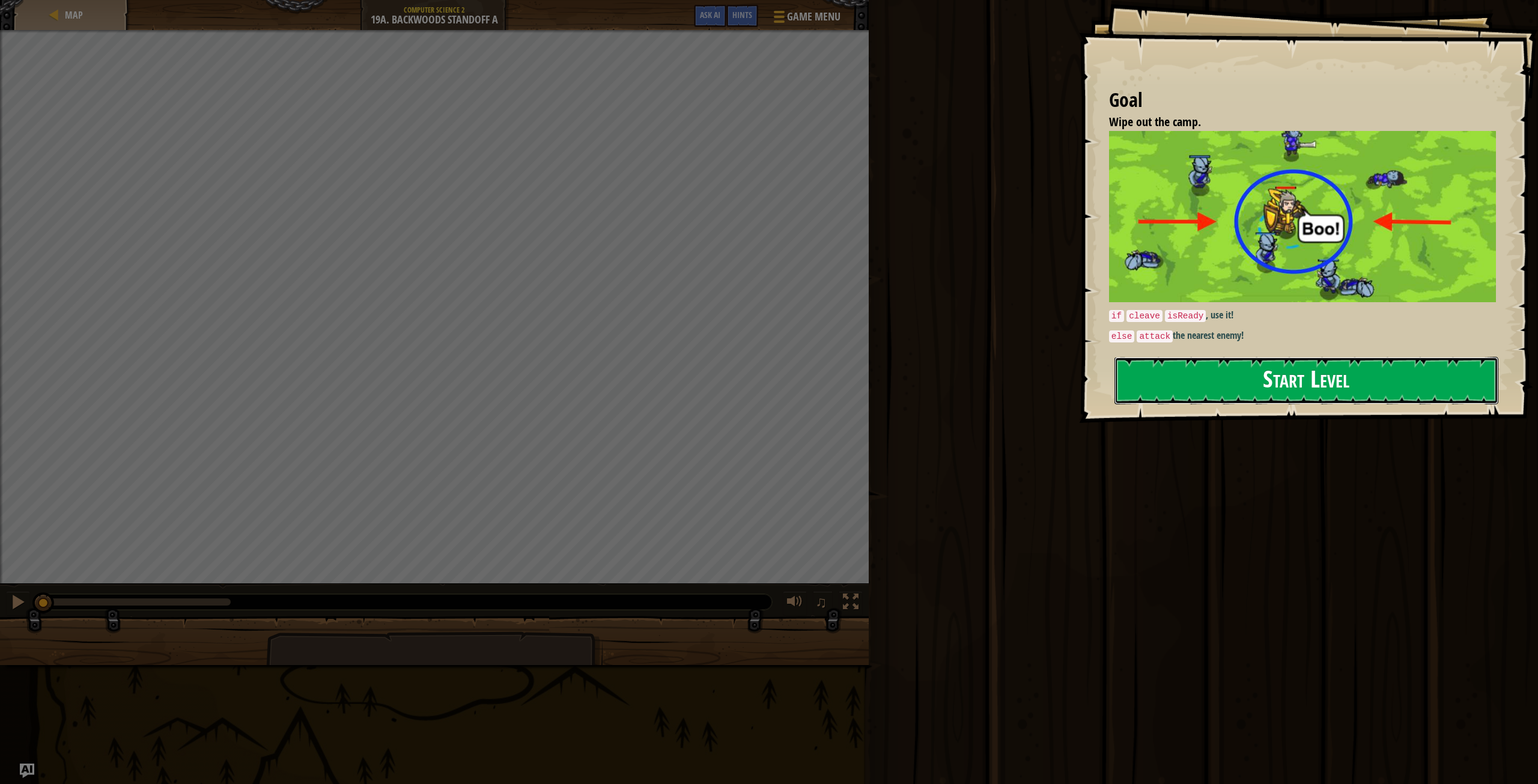
click at [1241, 366] on button "Start Level" at bounding box center [1306, 381] width 384 height 47
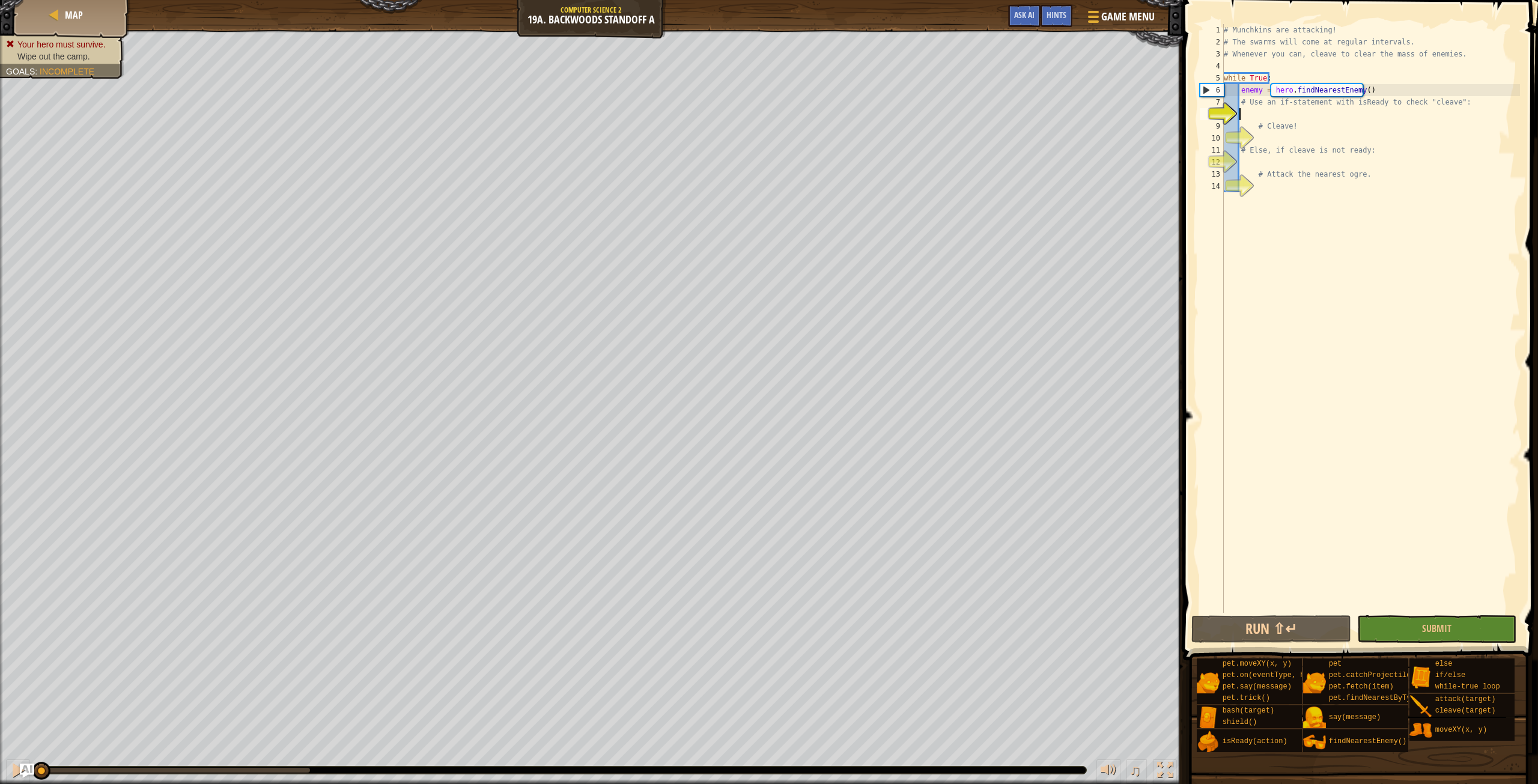
click at [1273, 113] on div "# Munchkins are attacking! # The swarms will come at regular intervals. # Whene…" at bounding box center [1371, 330] width 298 height 613
click at [1244, 115] on div "# Munchkins are attacking! # The swarms will come at regular intervals. # Whene…" at bounding box center [1371, 330] width 298 height 613
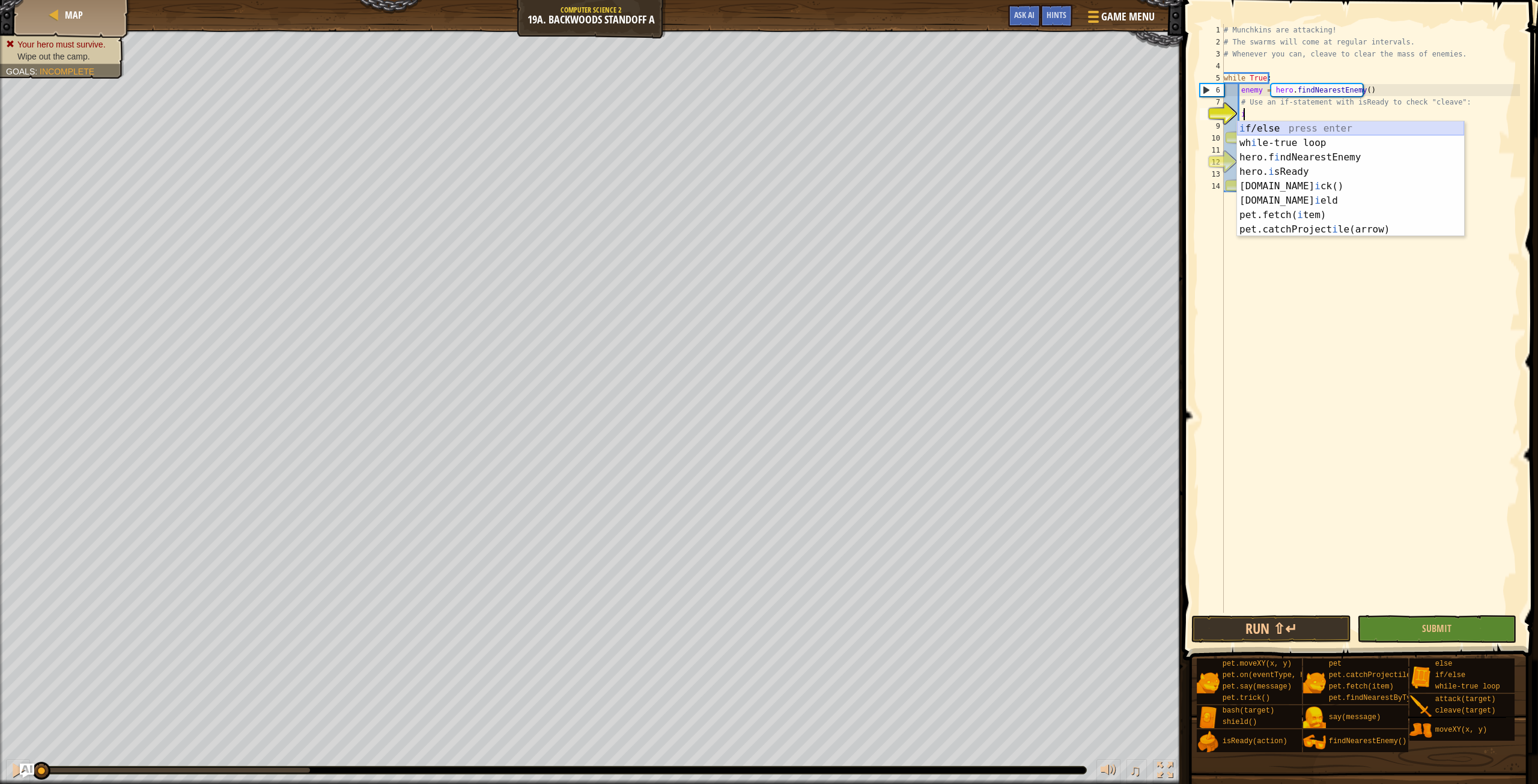
scroll to position [6, 1]
click at [1290, 128] on div "i f/else press enter wh i le-true loop press enter hero.f i ndNearestEnemy pres…" at bounding box center [1351, 193] width 227 height 144
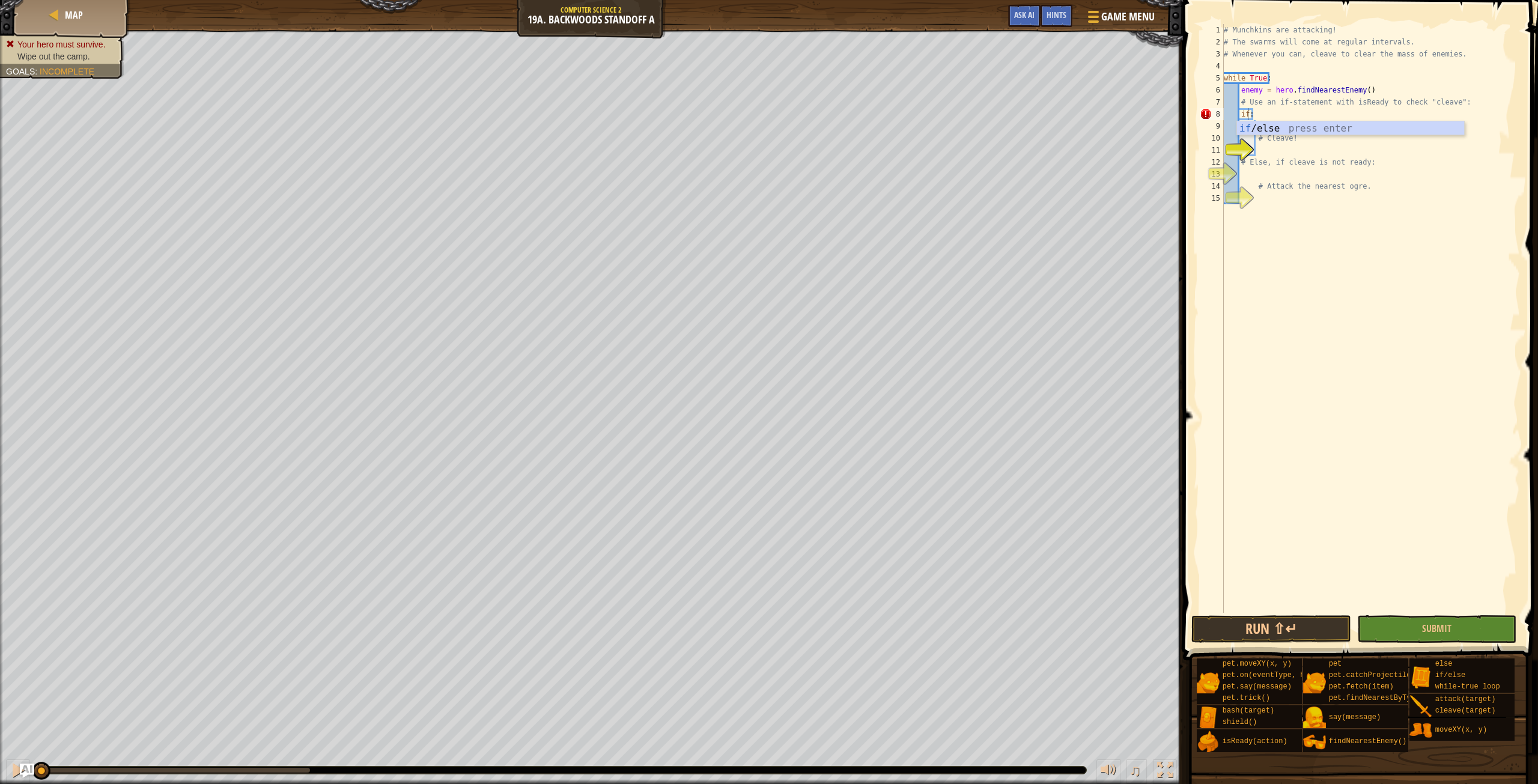
drag, startPoint x: 1277, startPoint y: 112, endPoint x: 1307, endPoint y: 123, distance: 32.0
click at [1307, 123] on div "if /else press enter" at bounding box center [1351, 143] width 227 height 43
click at [1307, 123] on div "# Munchkins are attacking! # The swarms will come at regular intervals. # Whene…" at bounding box center [1371, 330] width 298 height 613
click at [1273, 111] on div "# Munchkins are attacking! # The swarms will come at regular intervals. # Whene…" at bounding box center [1371, 330] width 298 height 613
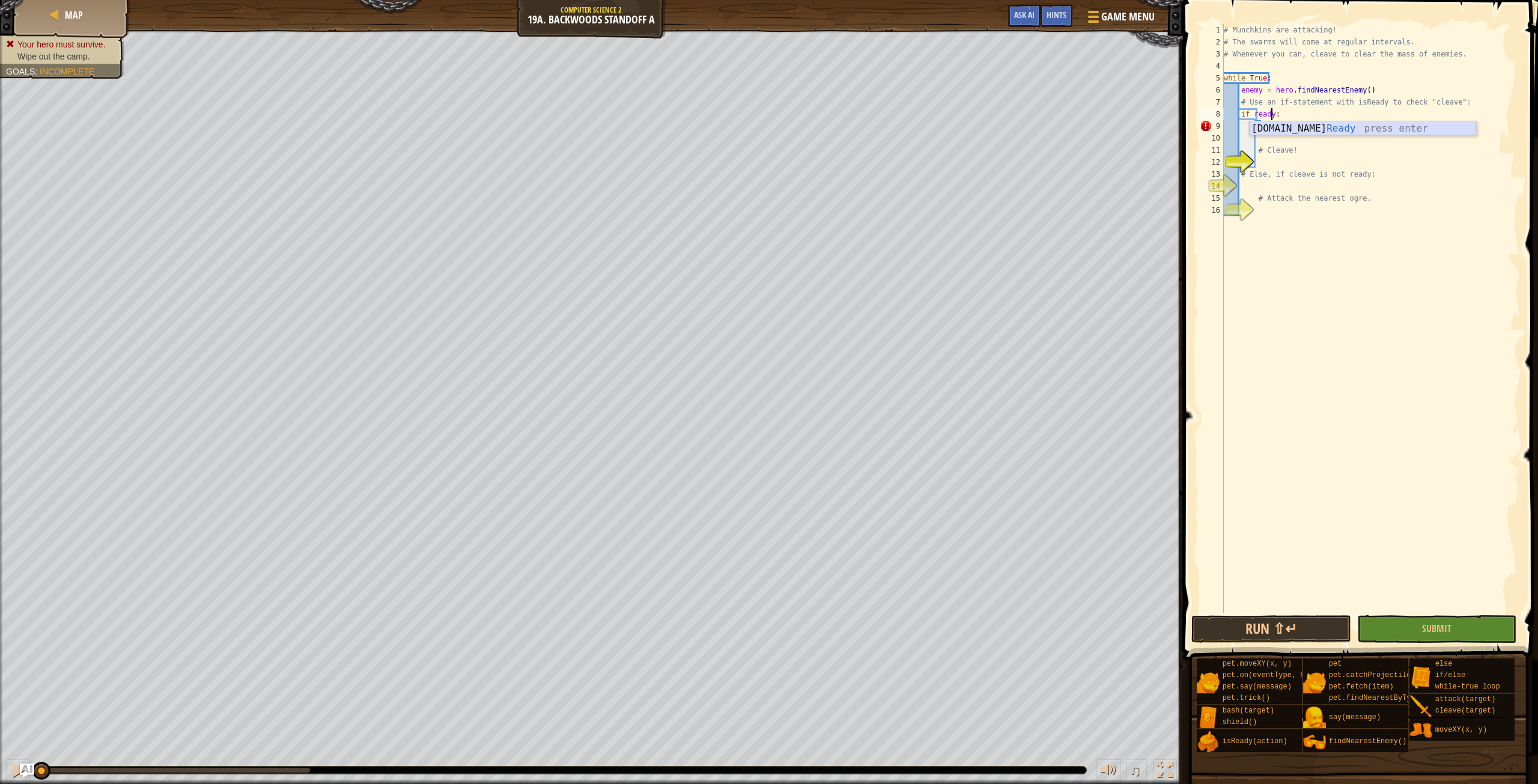
click at [1312, 127] on div "hero.is Ready press enter" at bounding box center [1363, 143] width 227 height 43
click at [1298, 129] on div "# Munchkins are attacking! # The swarms will come at regular intervals. # Whene…" at bounding box center [1371, 330] width 298 height 613
type textarea ":"
click at [1322, 134] on div "h ero. c leave press enter h ero.atta c k press enter pet.catc h Proje c tile(a…" at bounding box center [1367, 169] width 227 height 72
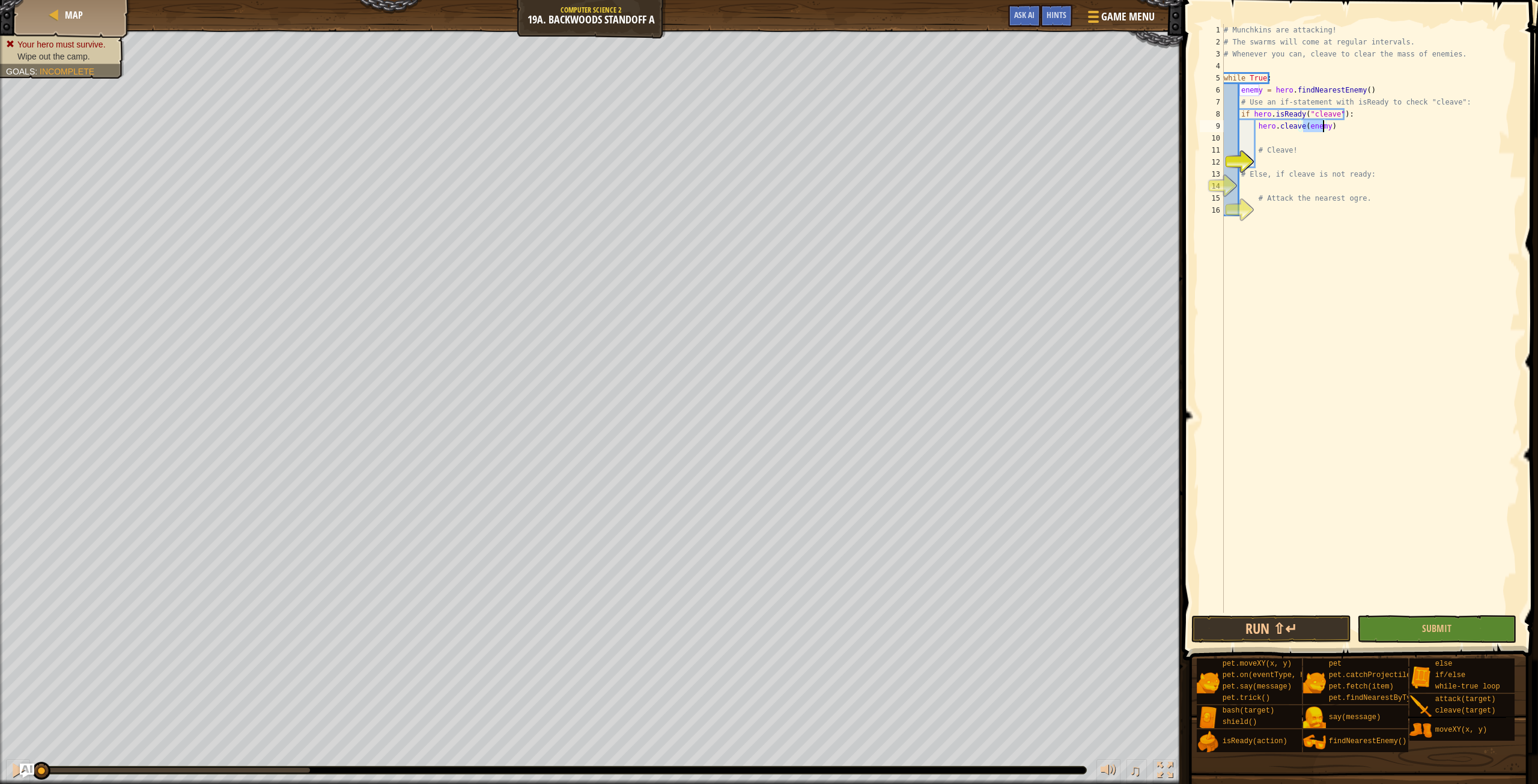
click at [1296, 150] on div "# Munchkins are attacking! # The swarms will come at regular intervals. # Whene…" at bounding box center [1371, 330] width 298 height 613
drag, startPoint x: 1296, startPoint y: 150, endPoint x: 1255, endPoint y: 148, distance: 41.0
click at [1255, 148] on div "# Munchkins are attacking! # The swarms will come at regular intervals. # Whene…" at bounding box center [1371, 330] width 298 height 613
click at [1255, 148] on div "# Munchkins are attacking! # The swarms will come at regular intervals. # Whene…" at bounding box center [1371, 318] width 298 height 589
drag, startPoint x: 1255, startPoint y: 148, endPoint x: 1288, endPoint y: 160, distance: 35.1
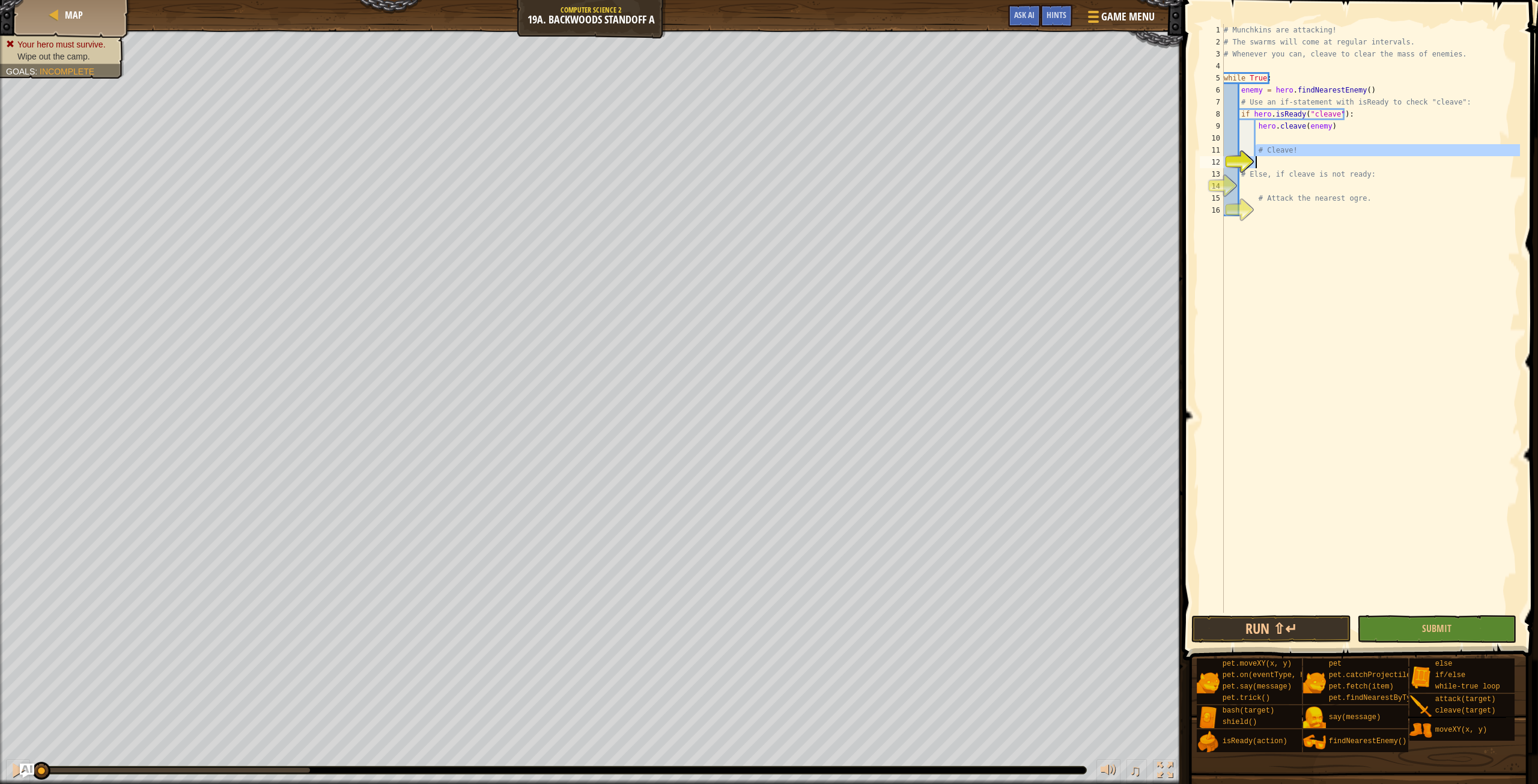
click at [1288, 160] on div "# Munchkins are attacking! # The swarms will come at regular intervals. # Whene…" at bounding box center [1371, 330] width 298 height 613
type textarea "# Cleave!"
drag, startPoint x: 1337, startPoint y: 172, endPoint x: 1393, endPoint y: 167, distance: 56.2
click at [1393, 167] on div "# Munchkins are attacking! # The swarms will come at regular intervals. # Whene…" at bounding box center [1371, 330] width 298 height 613
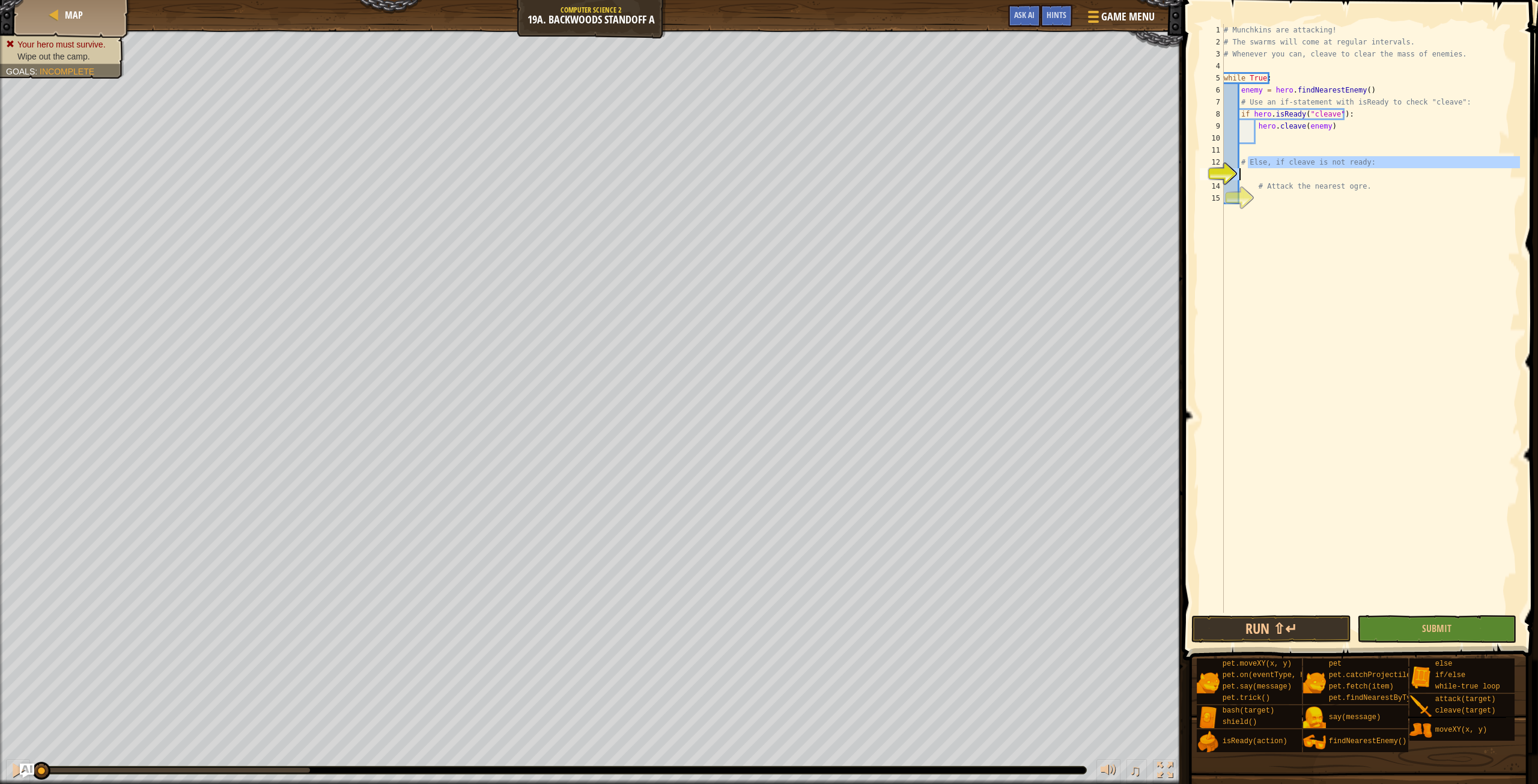
type textarea "#"
click at [1258, 139] on div "# Munchkins are attacking! # The swarms will come at regular intervals. # Whene…" at bounding box center [1371, 330] width 298 height 613
type textarea "r"
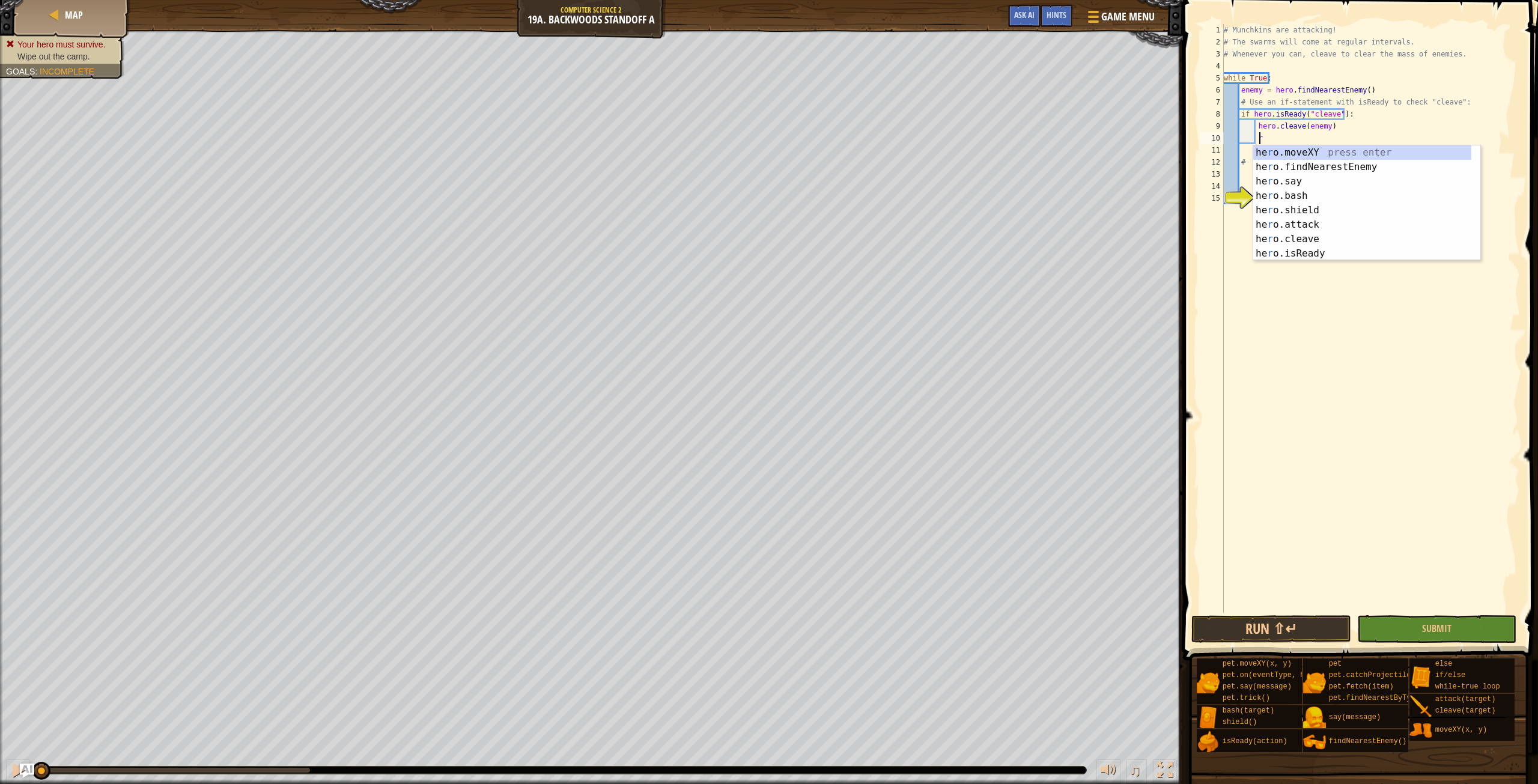
scroll to position [6, 2]
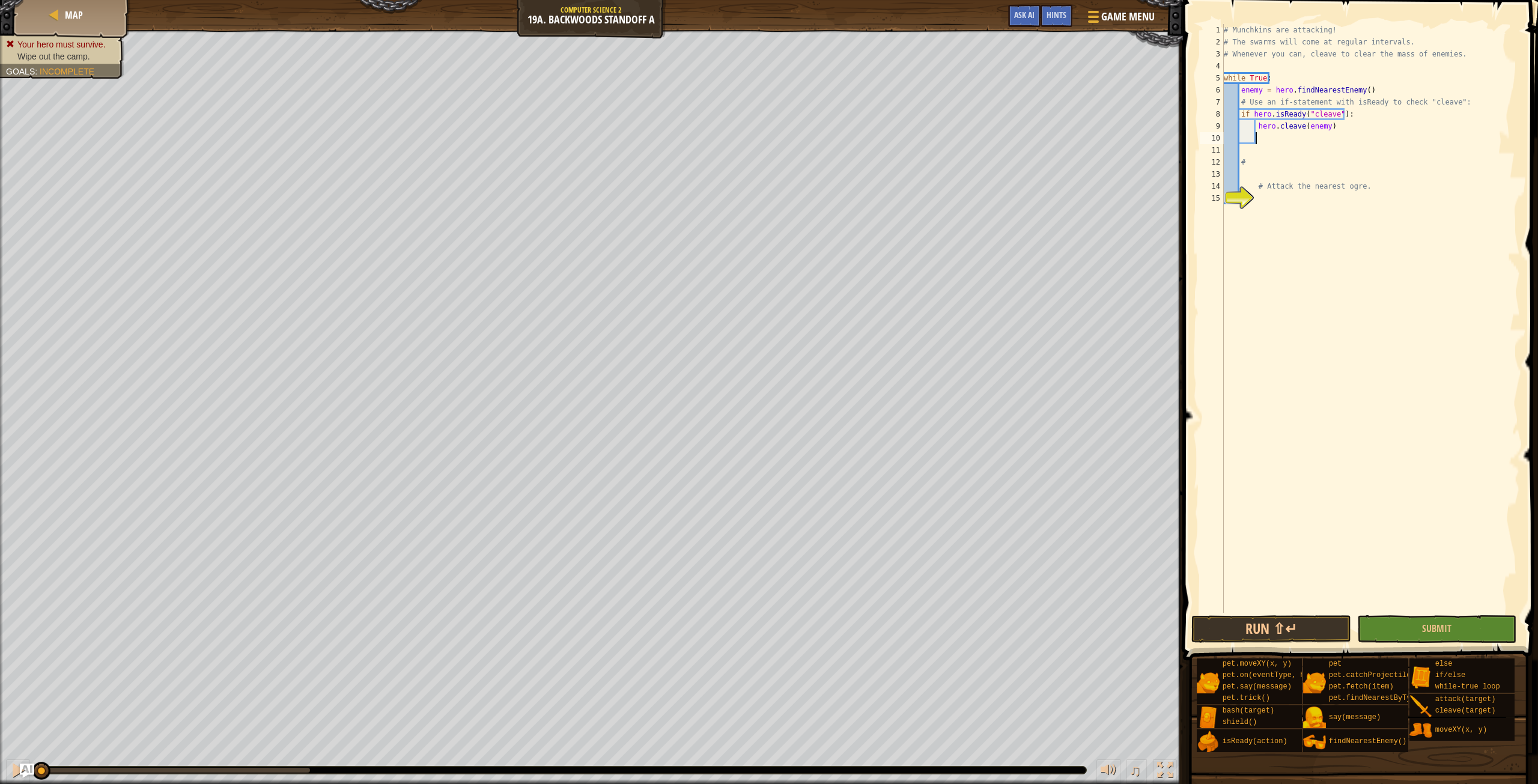
type textarea "e"
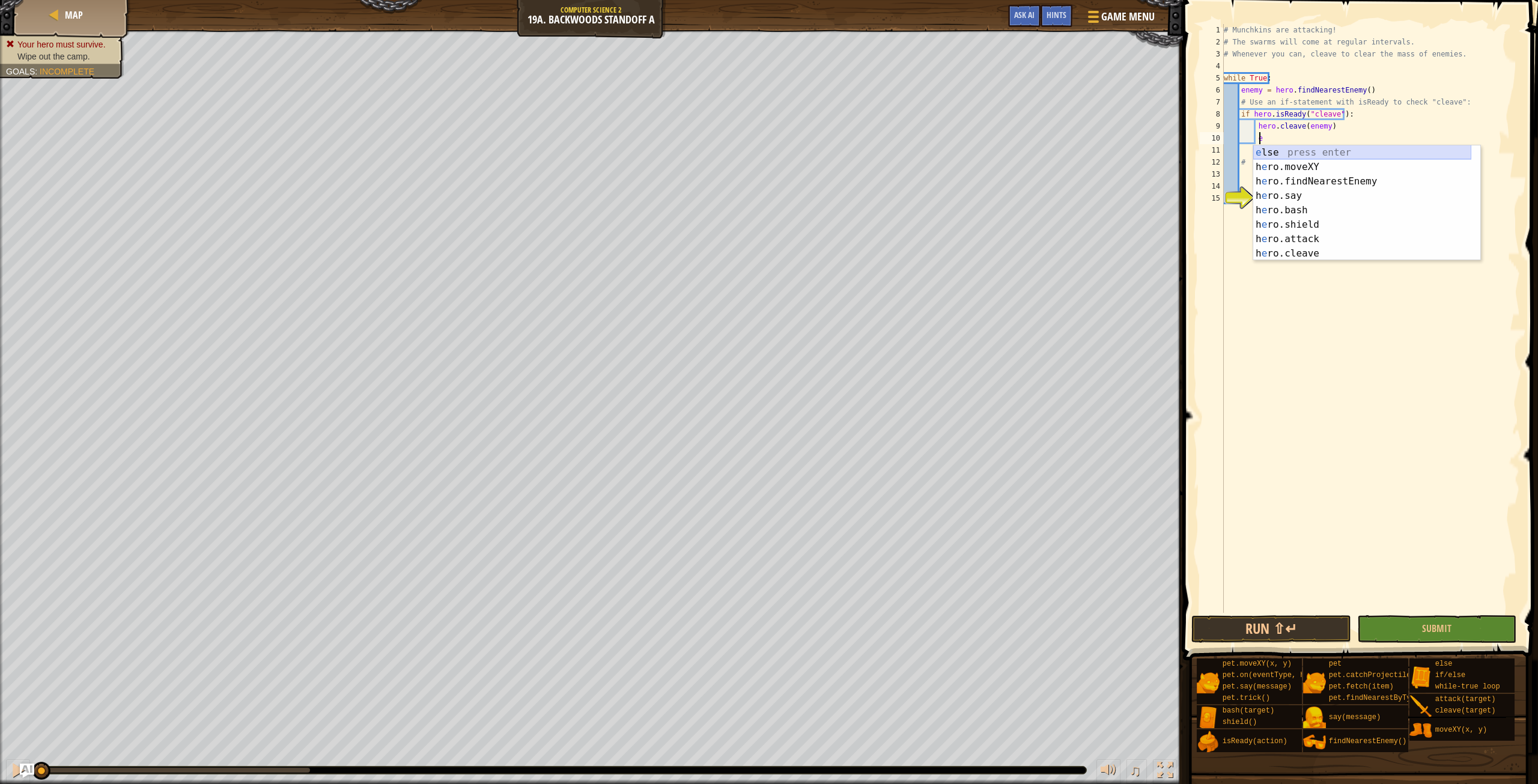
click at [1282, 149] on div "e lse press enter h e ro.moveXY press enter h e ro.findNearestEnemy press enter…" at bounding box center [1362, 217] width 218 height 144
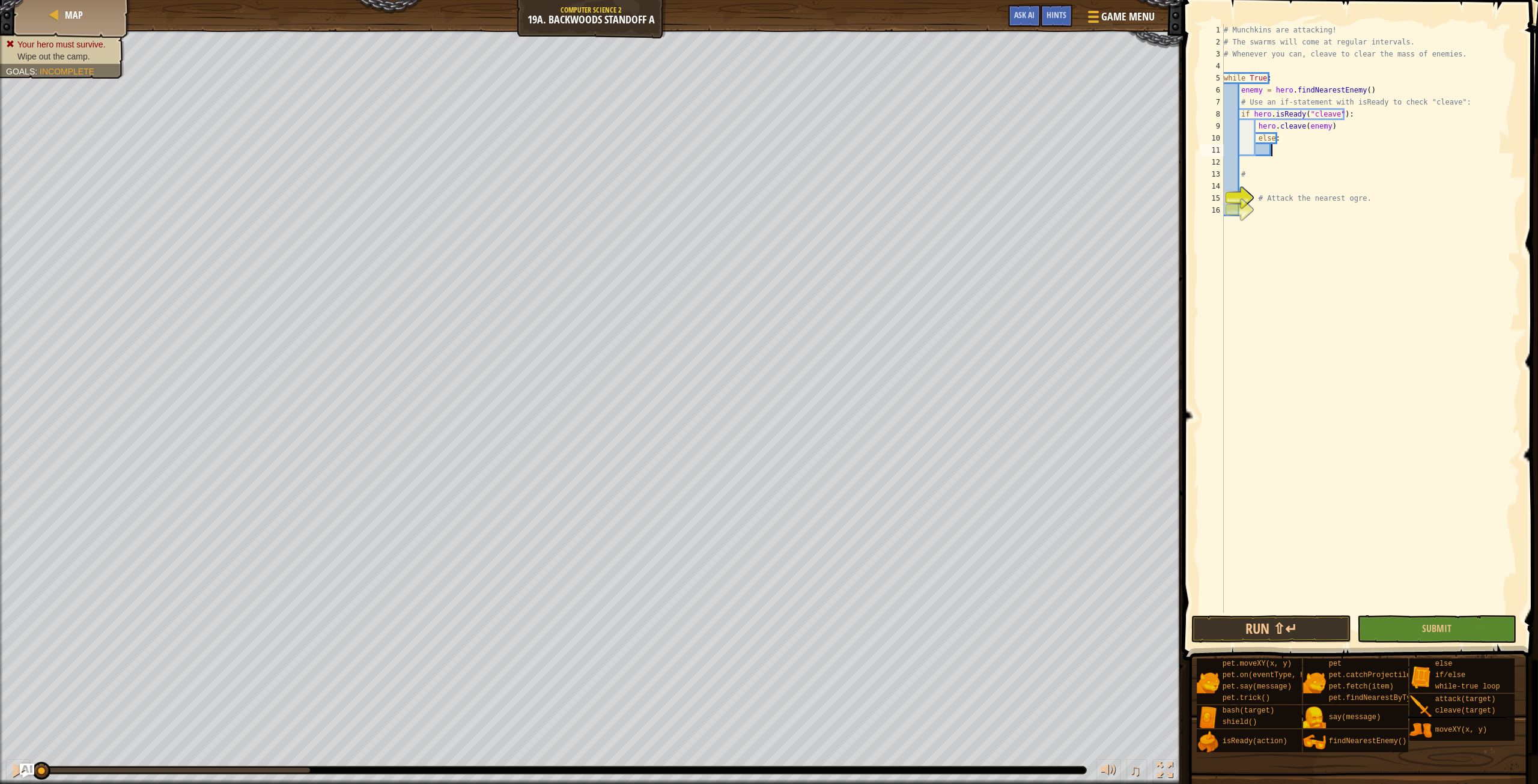
click at [1281, 141] on div "# Munchkins are attacking! # The swarms will come at regular intervals. # Whene…" at bounding box center [1371, 330] width 298 height 613
type textarea "else:"
click at [1282, 151] on div "# Munchkins are attacking! # The swarms will come at regular intervals. # Whene…" at bounding box center [1371, 330] width 298 height 613
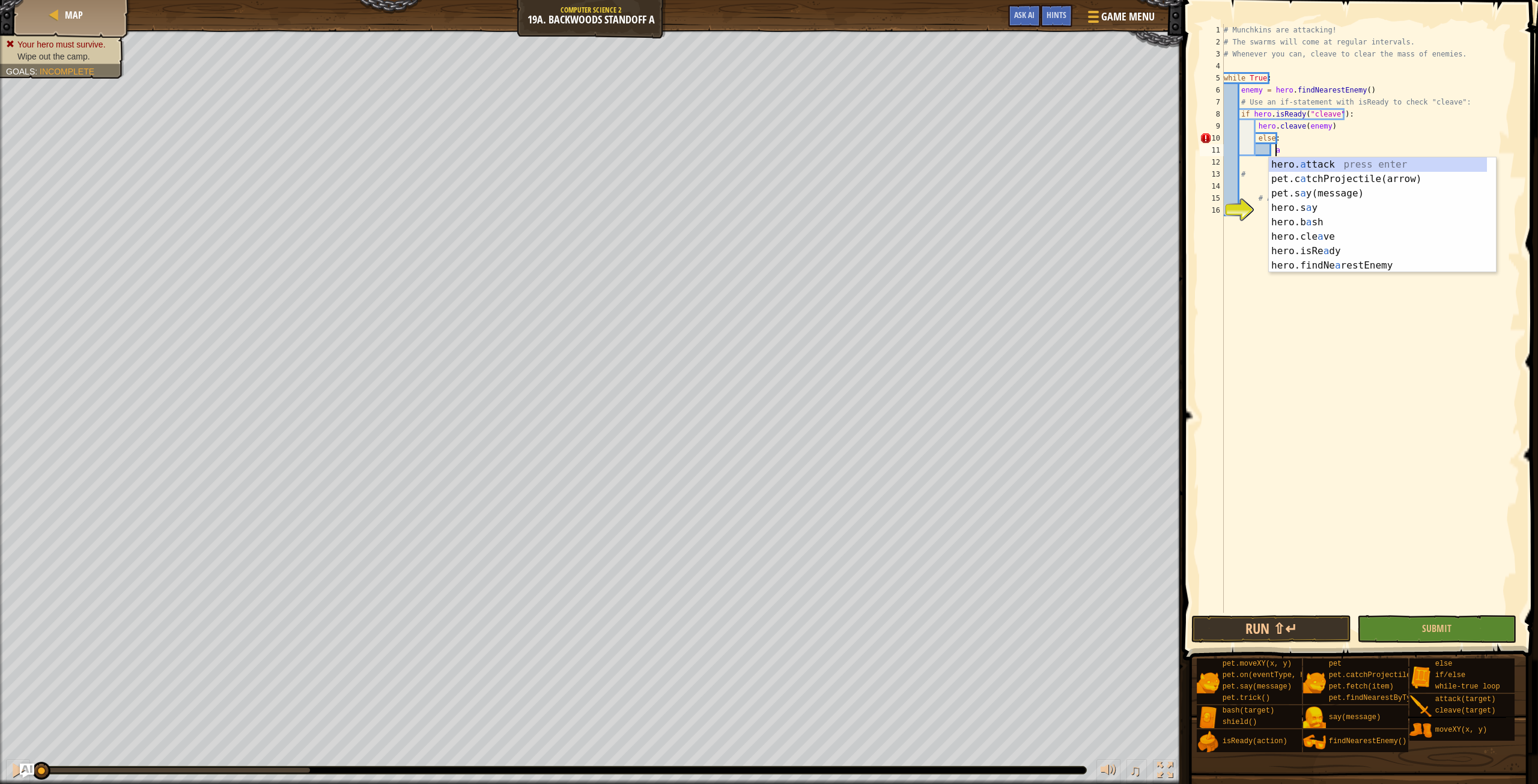
scroll to position [6, 4]
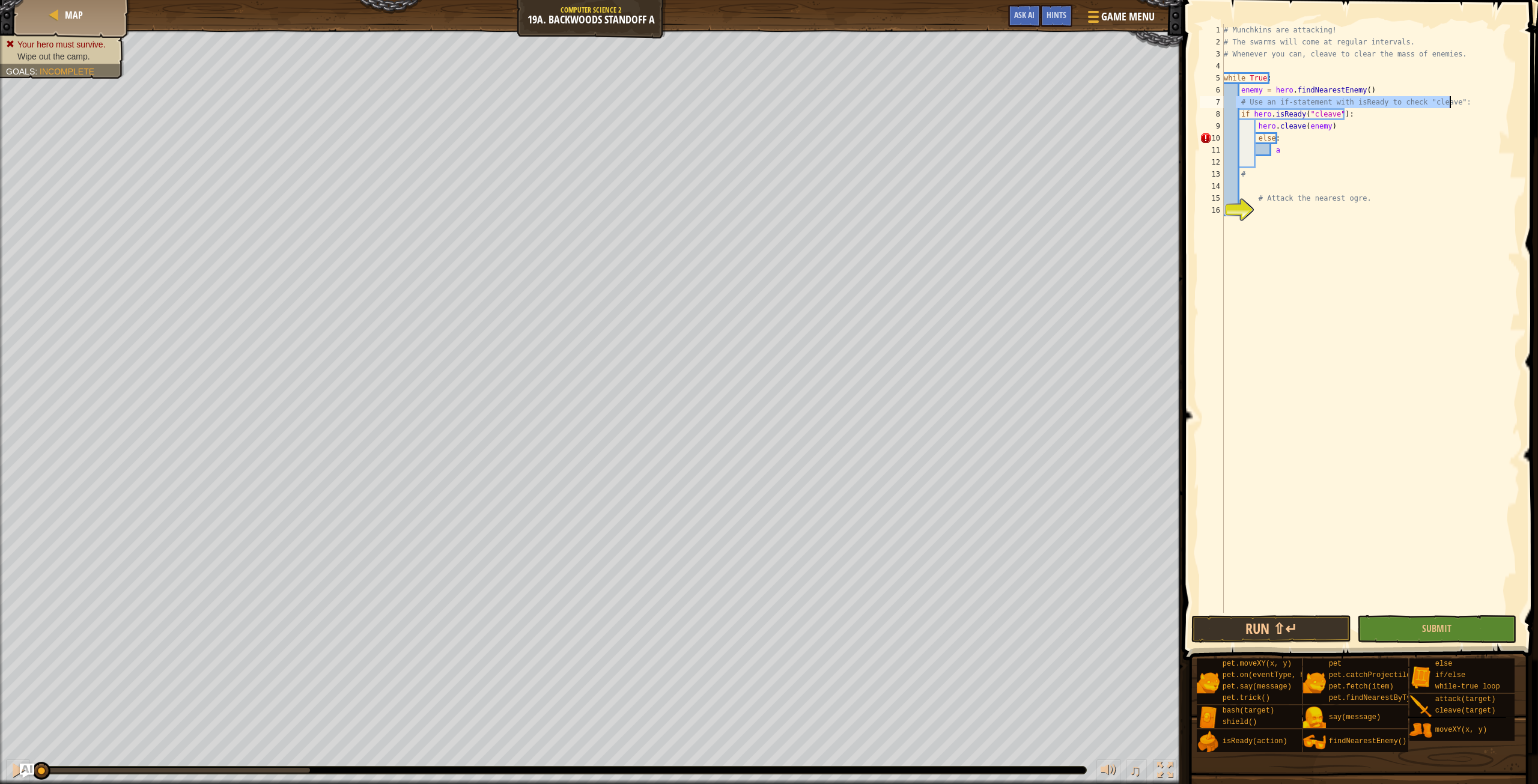
drag, startPoint x: 1237, startPoint y: 103, endPoint x: 1473, endPoint y: 104, distance: 236.0
click at [1473, 104] on div "# Munchkins are attacking! # The swarms will come at regular intervals. # Whene…" at bounding box center [1371, 330] width 298 height 613
type textarea "# Use an if-statement with isReady to check "cleave":"
drag, startPoint x: 1277, startPoint y: 139, endPoint x: 1208, endPoint y: 147, distance: 69.5
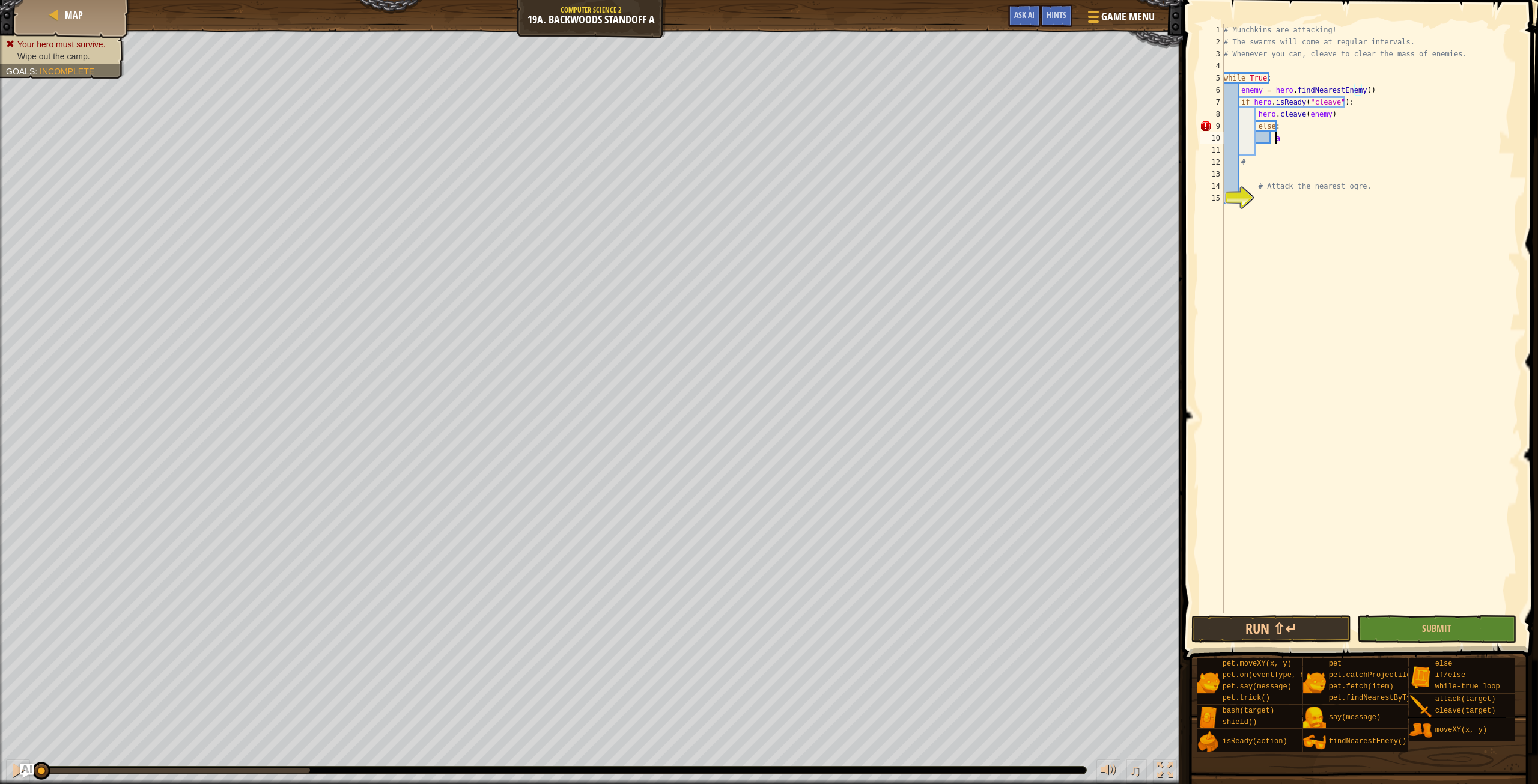
click at [1208, 147] on div "enemy = hero.findNearestEnemy() 1 2 3 4 5 6 7 8 9 10 11 12 13 14 15 # Munchkins…" at bounding box center [1358, 318] width 323 height 589
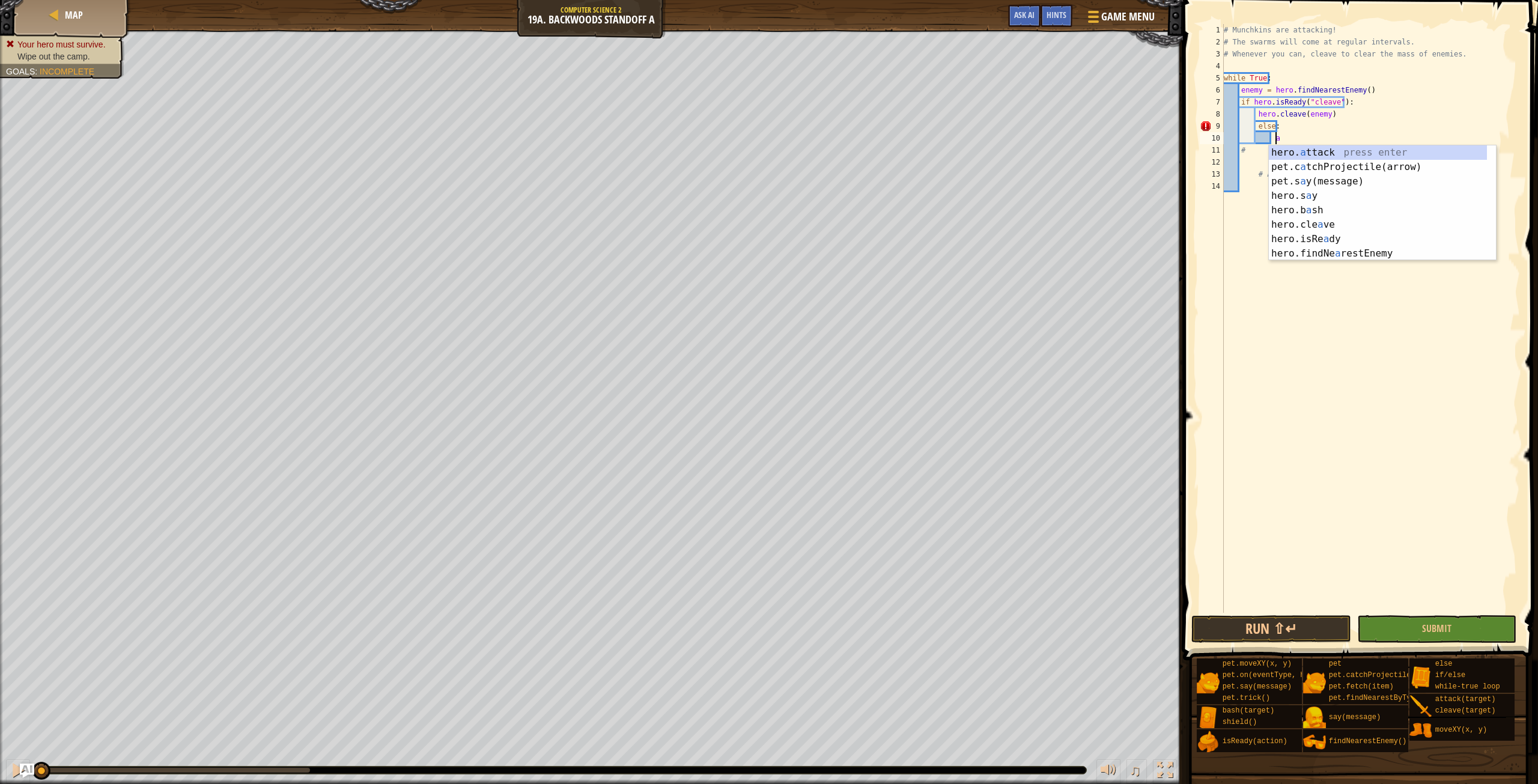
scroll to position [6, 4]
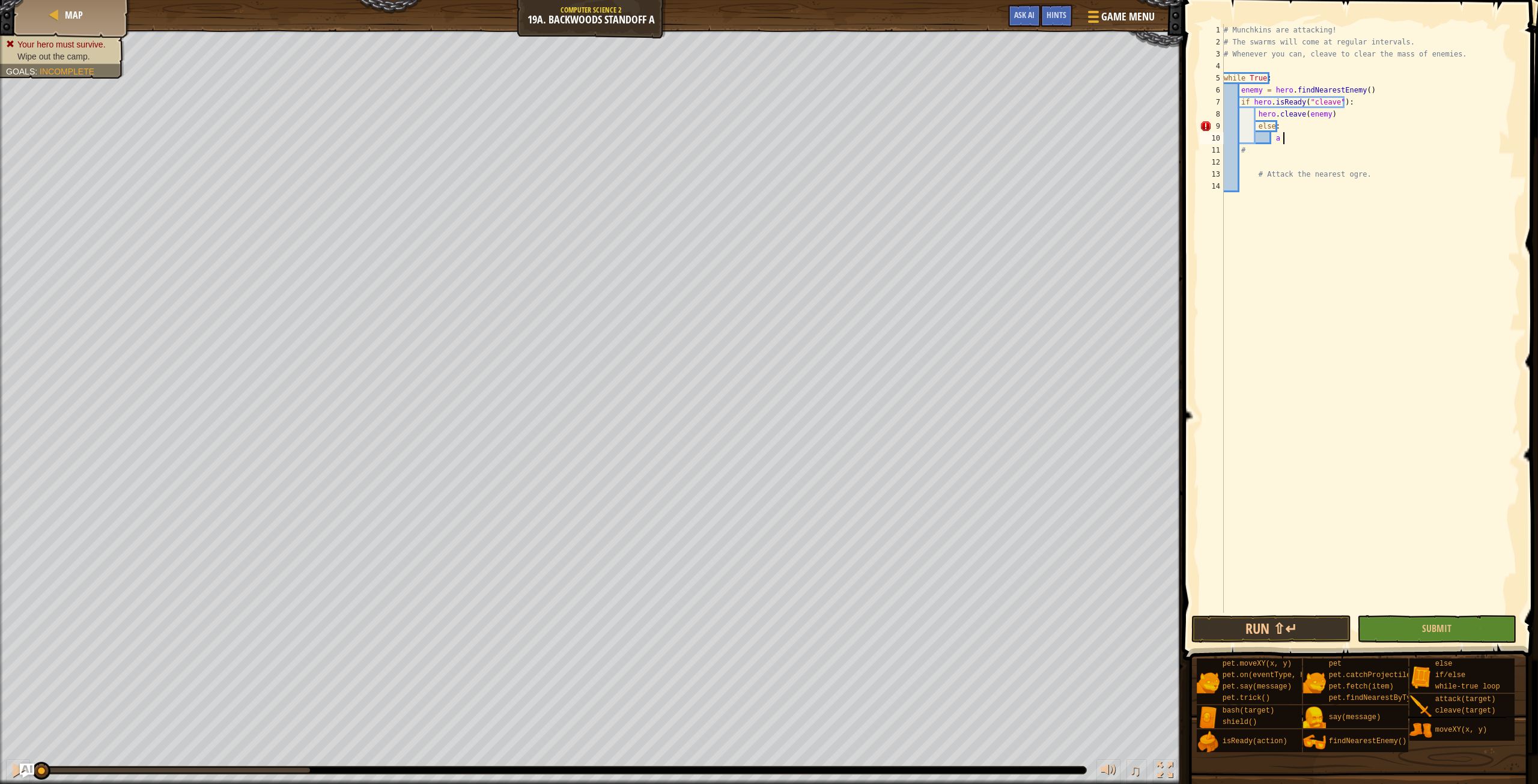
drag, startPoint x: 1283, startPoint y: 137, endPoint x: 1225, endPoint y: 137, distance: 58.0
click at [1225, 137] on div "# Munchkins are attacking! # The swarms will come at regular intervals. # Whene…" at bounding box center [1371, 330] width 298 height 613
type textarea "a"
drag, startPoint x: 1306, startPoint y: 134, endPoint x: 1213, endPoint y: 142, distance: 93.3
click at [1213, 142] on div "a 1 2 3 4 5 6 7 8 9 10 11 12 13 14 # Munchkins are attacking! # The swarms will…" at bounding box center [1358, 318] width 323 height 589
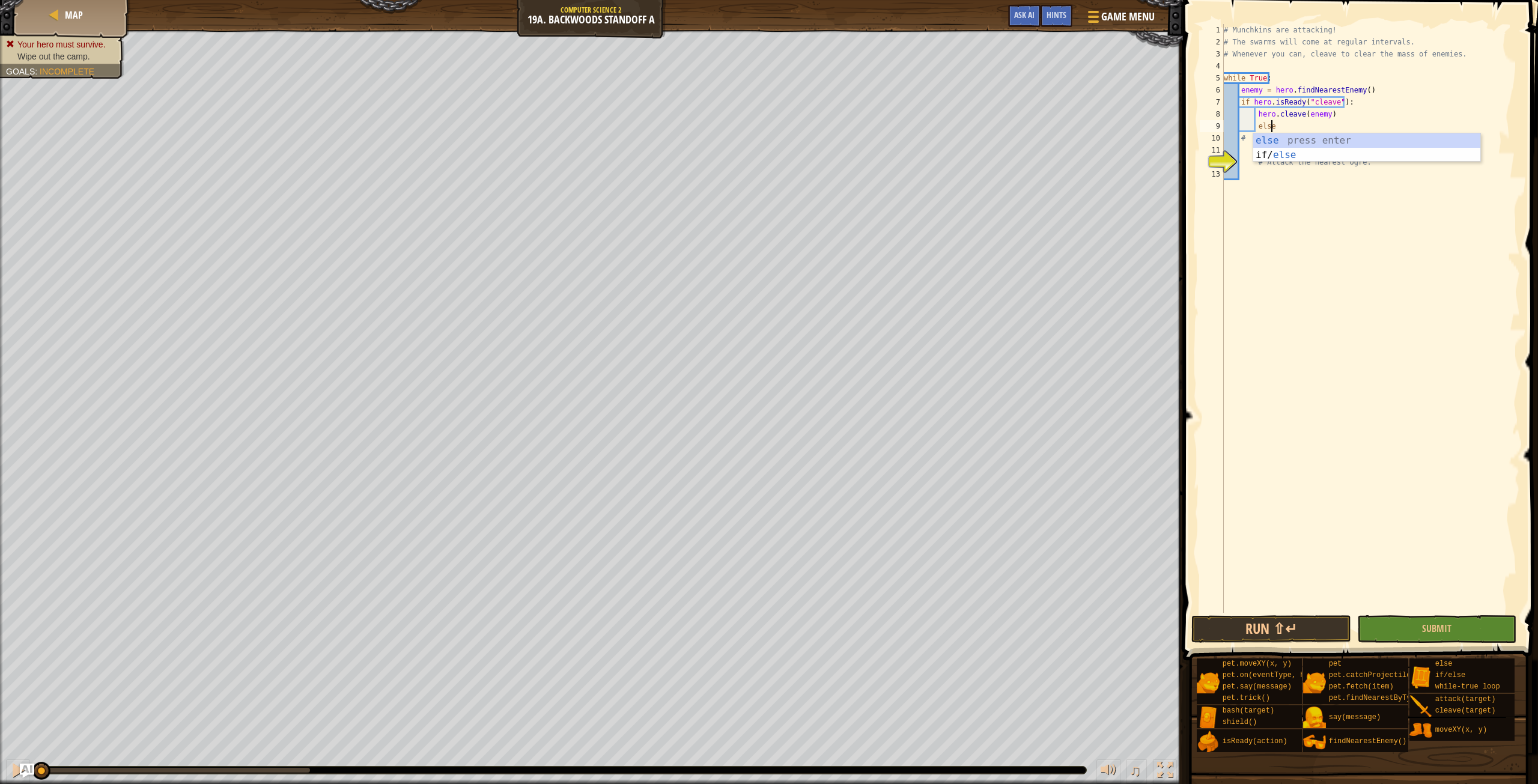
scroll to position [6, 0]
click at [1266, 0] on body "Map Computer Science 2 19a. Backwoods Standoff A Game Menu Done Hints Ask AI 1 …" at bounding box center [769, 0] width 1538 height 0
drag, startPoint x: 1235, startPoint y: 143, endPoint x: 1191, endPoint y: 144, distance: 44.0
click at [1191, 144] on div "# 1 2 3 4 5 6 7 8 9 10 11 12 13 # Munchkins are attacking! # The swarms will co…" at bounding box center [1359, 354] width 358 height 696
type textarea "#"
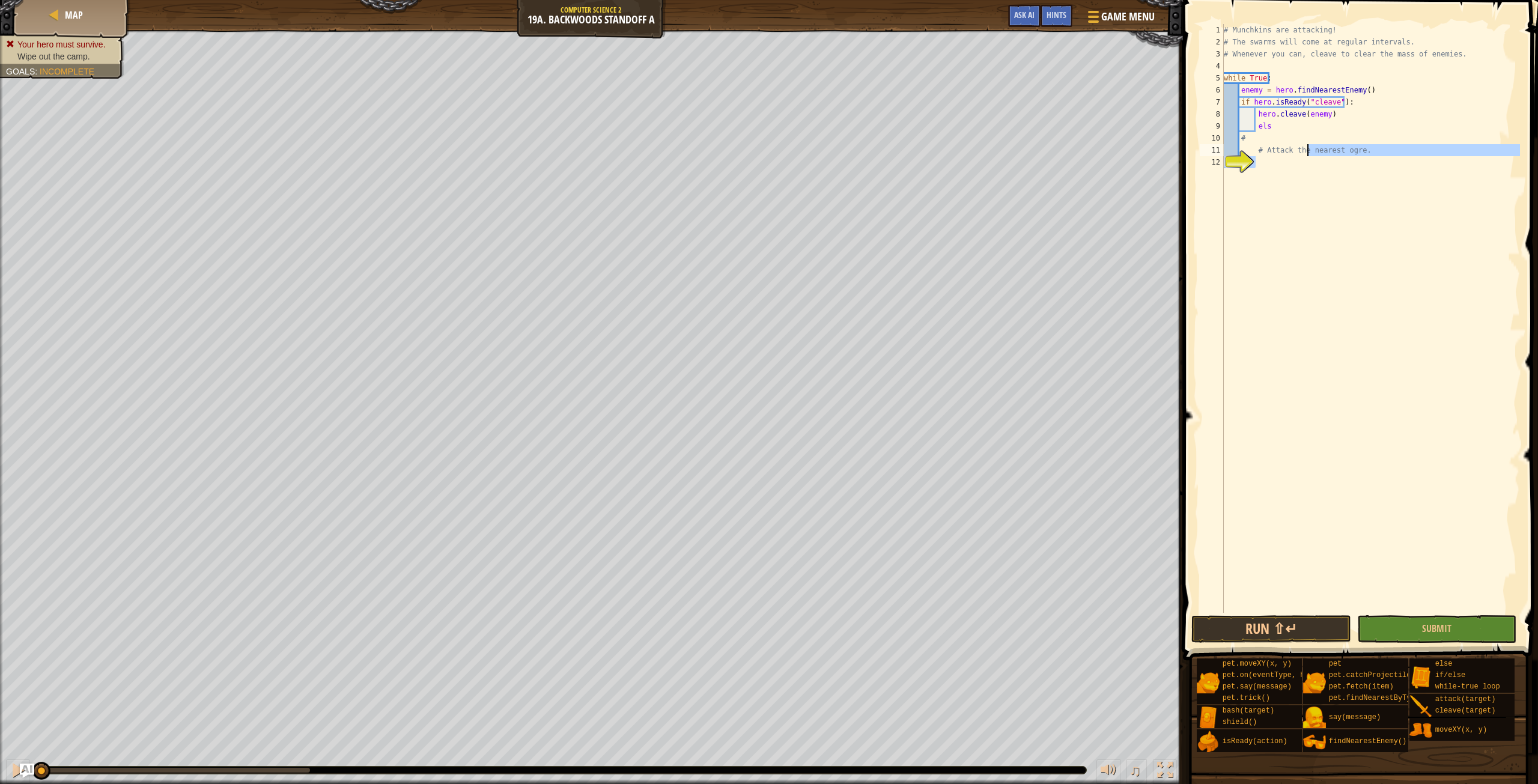
drag, startPoint x: 1360, startPoint y: 156, endPoint x: 1212, endPoint y: 160, distance: 148.1
click at [1212, 160] on div "# 1 2 3 4 5 6 7 8 9 10 11 12 # Munchkins are attacking! # The swarms will come …" at bounding box center [1358, 318] width 323 height 589
drag, startPoint x: 1357, startPoint y: 152, endPoint x: 1216, endPoint y: 147, distance: 141.1
click at [1216, 147] on div "1 2 3 4 5 6 7 8 9 10 11 12 # Munchkins are attacking! # The swarms will come at…" at bounding box center [1358, 318] width 323 height 589
type textarea "# Attack the nearest ogre."
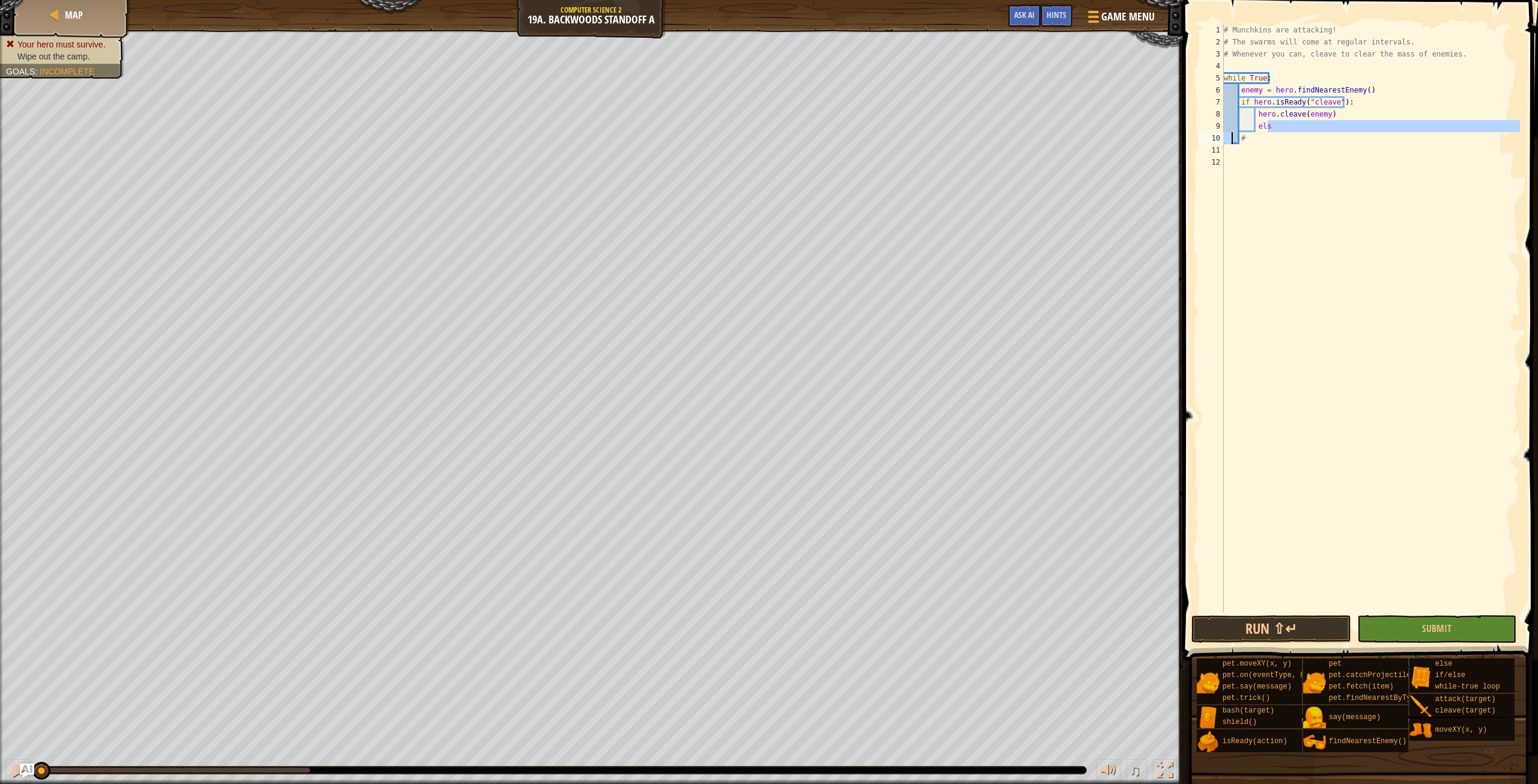
drag, startPoint x: 1269, startPoint y: 132, endPoint x: 1214, endPoint y: 137, distance: 55.2
click at [1214, 137] on div "1 2 3 4 5 6 7 8 9 10 11 12 # Munchkins are attacking! # The swarms will come at…" at bounding box center [1358, 318] width 323 height 589
type textarea "el #"
drag, startPoint x: 1310, startPoint y: 125, endPoint x: 1209, endPoint y: 128, distance: 101.0
click at [1209, 128] on div "el # 1 2 3 4 5 6 7 8 9 10 11 # Munchkins are attacking! # The swarms will come …" at bounding box center [1358, 318] width 323 height 589
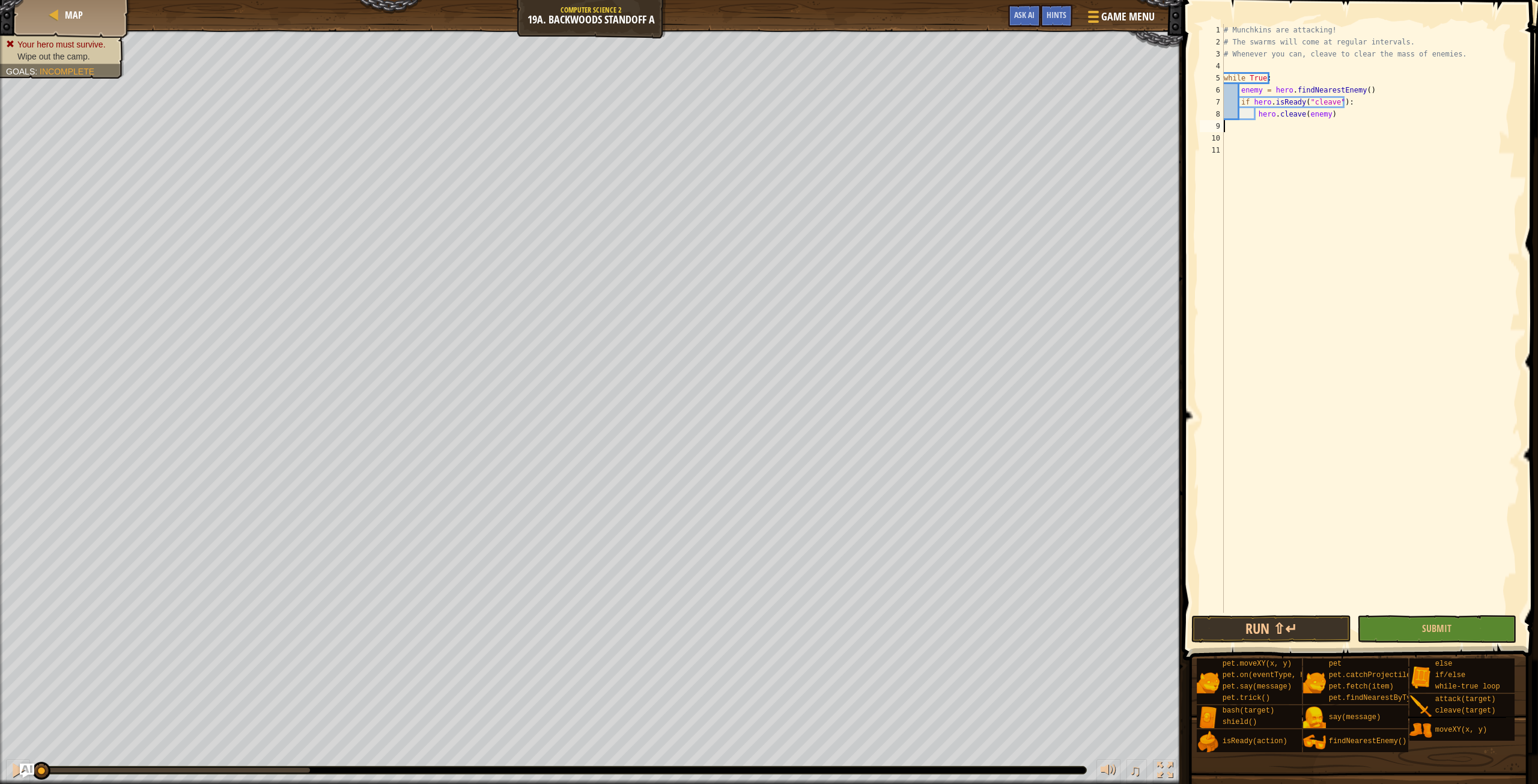
click at [1247, 126] on div "# Munchkins are attacking! # The swarms will come at regular intervals. # Whene…" at bounding box center [1371, 330] width 298 height 613
click at [1235, 129] on div "# Munchkins are attacking! # The swarms will come at regular intervals. # Whene…" at bounding box center [1371, 330] width 298 height 613
type textarea "e"
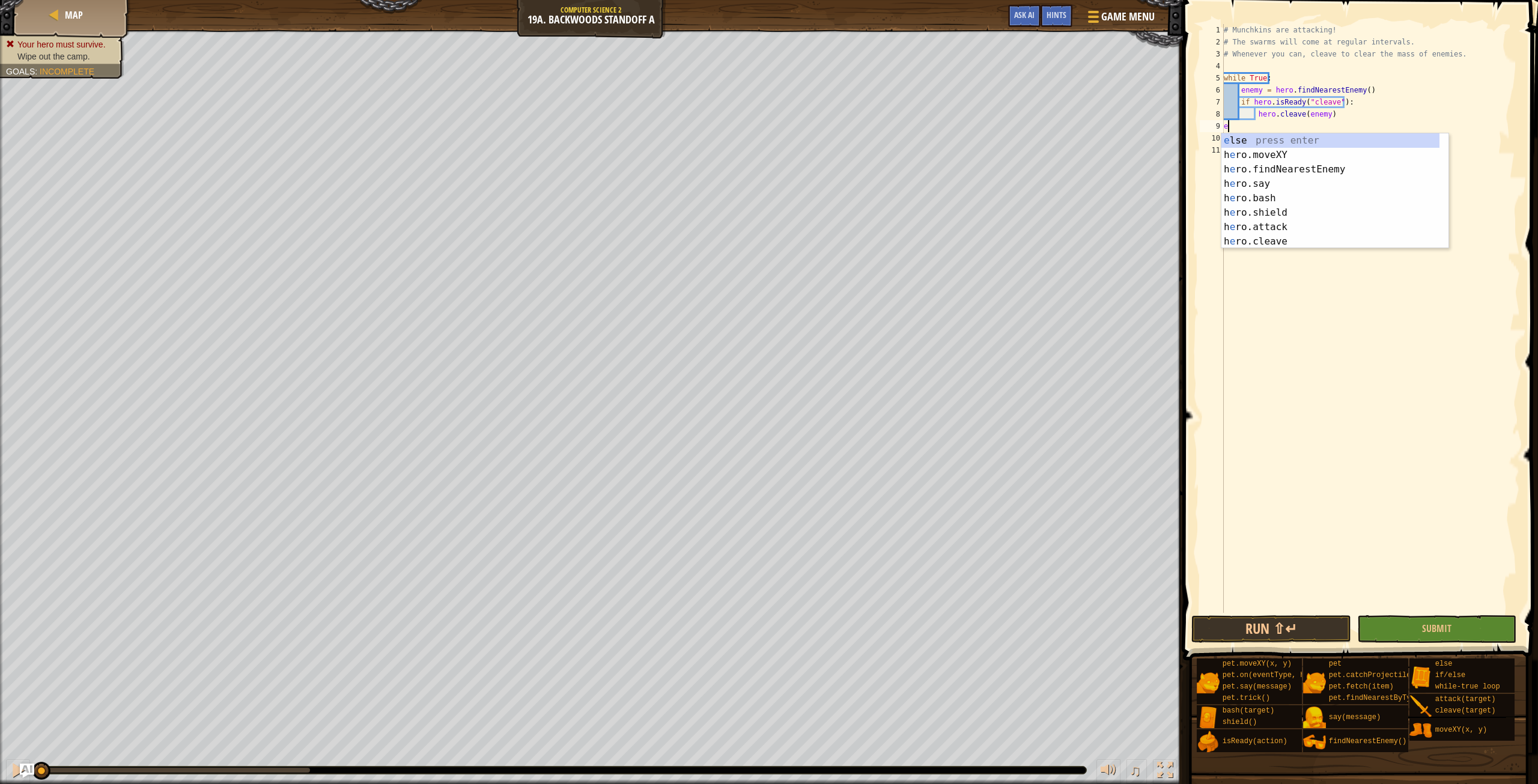
click at [1257, 143] on div "e lse press enter h e ro.moveXY press enter h e ro.findNearestEnemy press enter…" at bounding box center [1330, 205] width 218 height 144
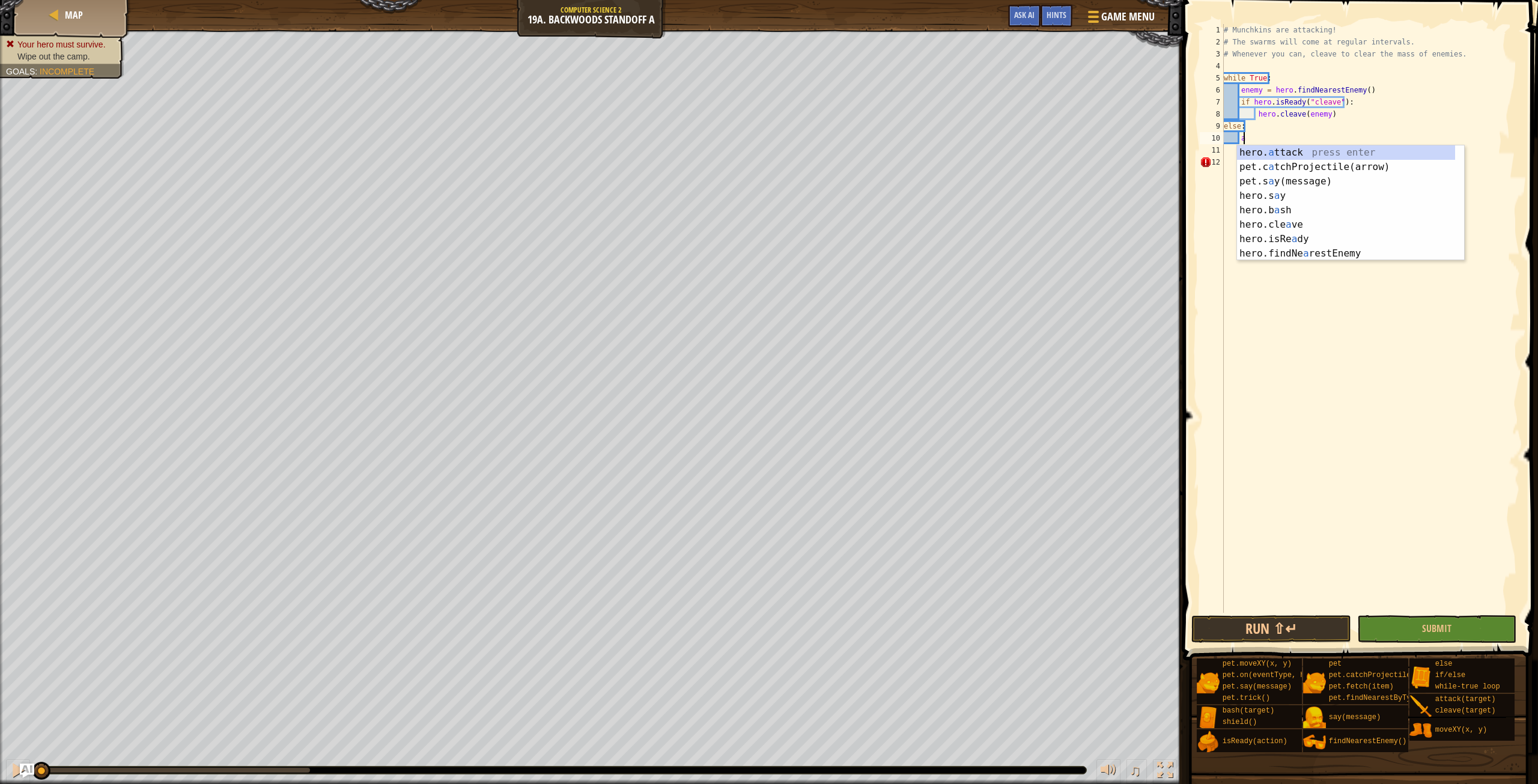
scroll to position [6, 1]
click at [1266, 154] on div "hero. a ttack press enter pet.c a tchProjectile(arrow) press enter pet.s a y(me…" at bounding box center [1346, 217] width 218 height 144
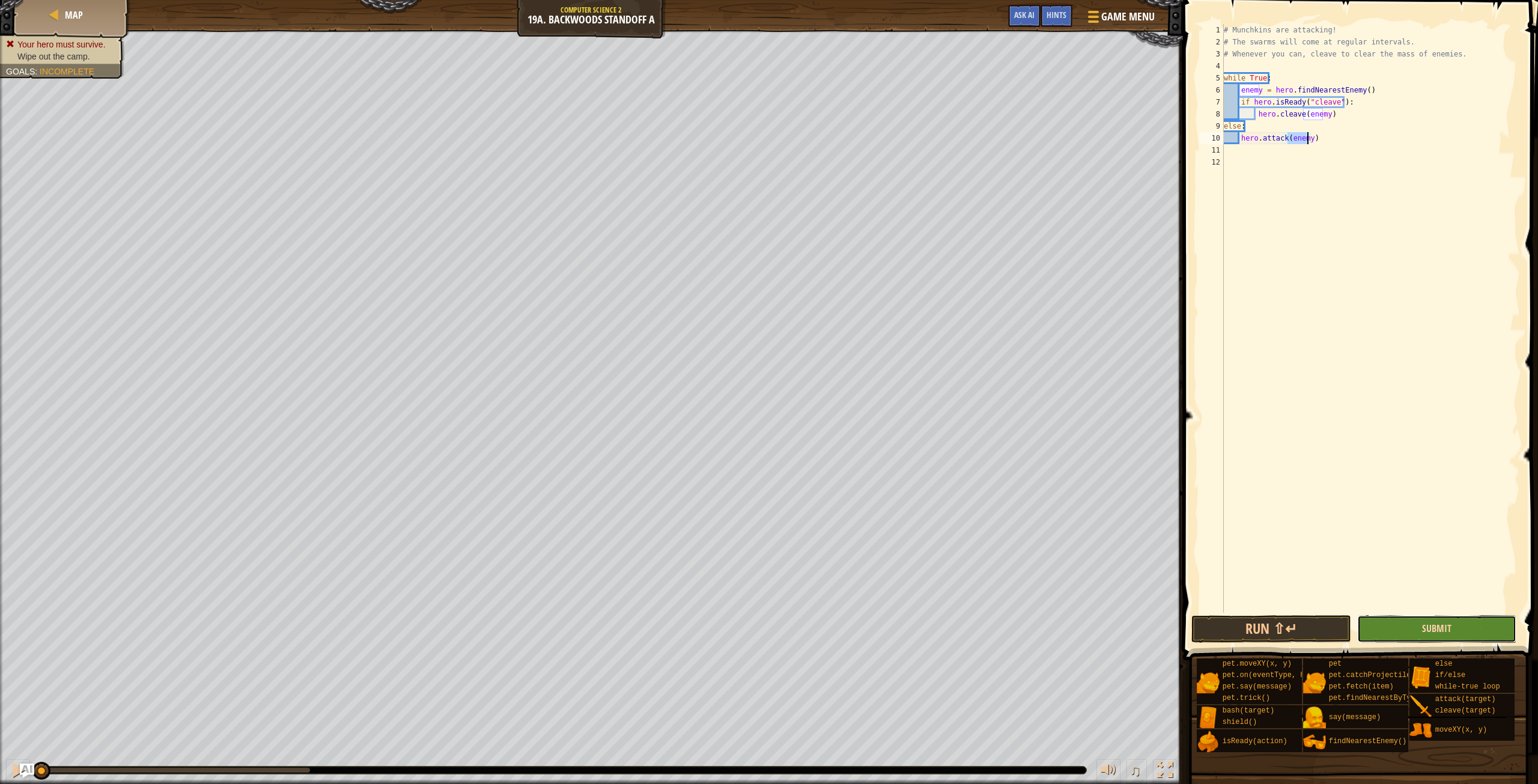
click at [1433, 632] on span "Submit" at bounding box center [1436, 628] width 29 height 13
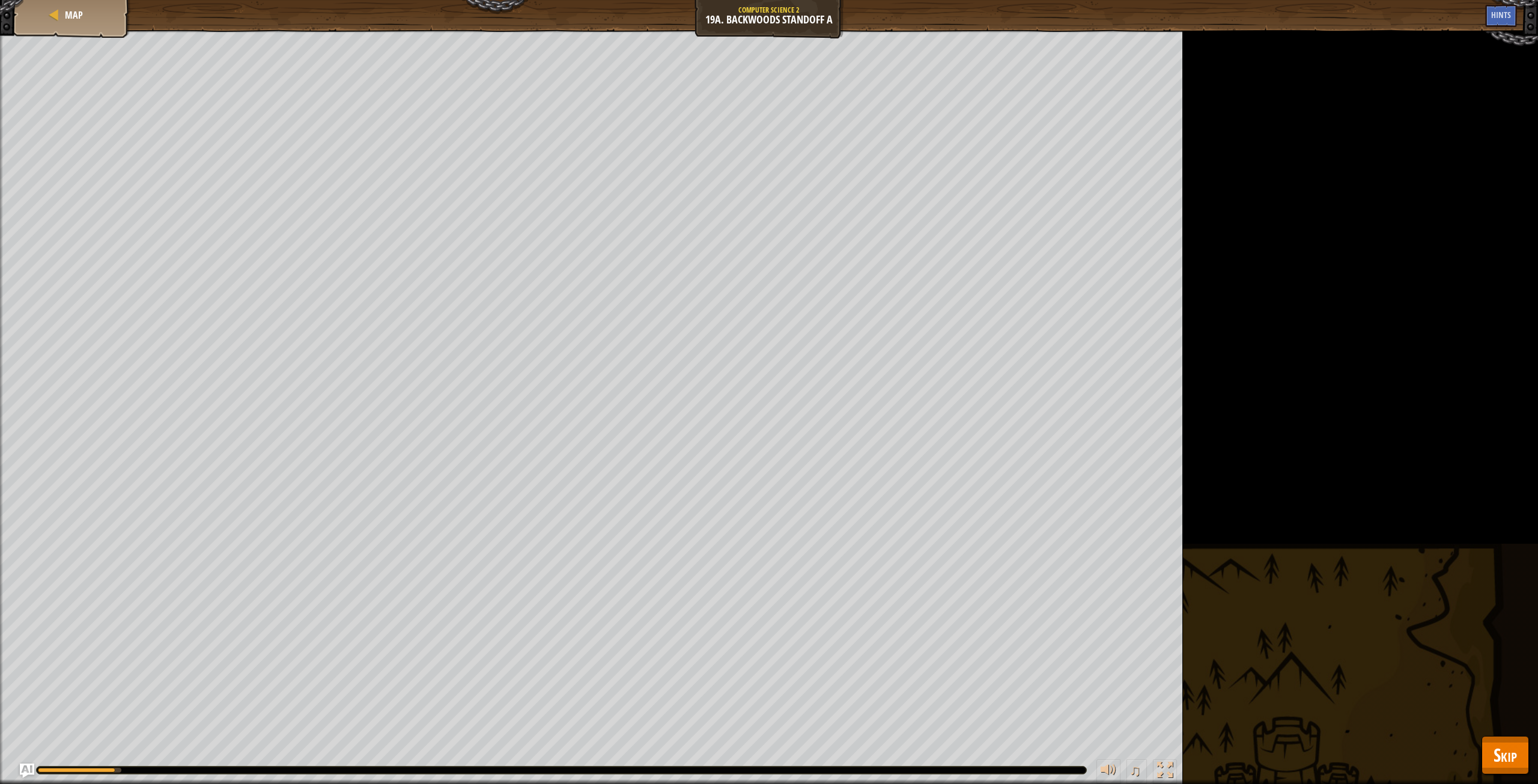
click at [1509, 752] on span "Skip" at bounding box center [1506, 754] width 24 height 24
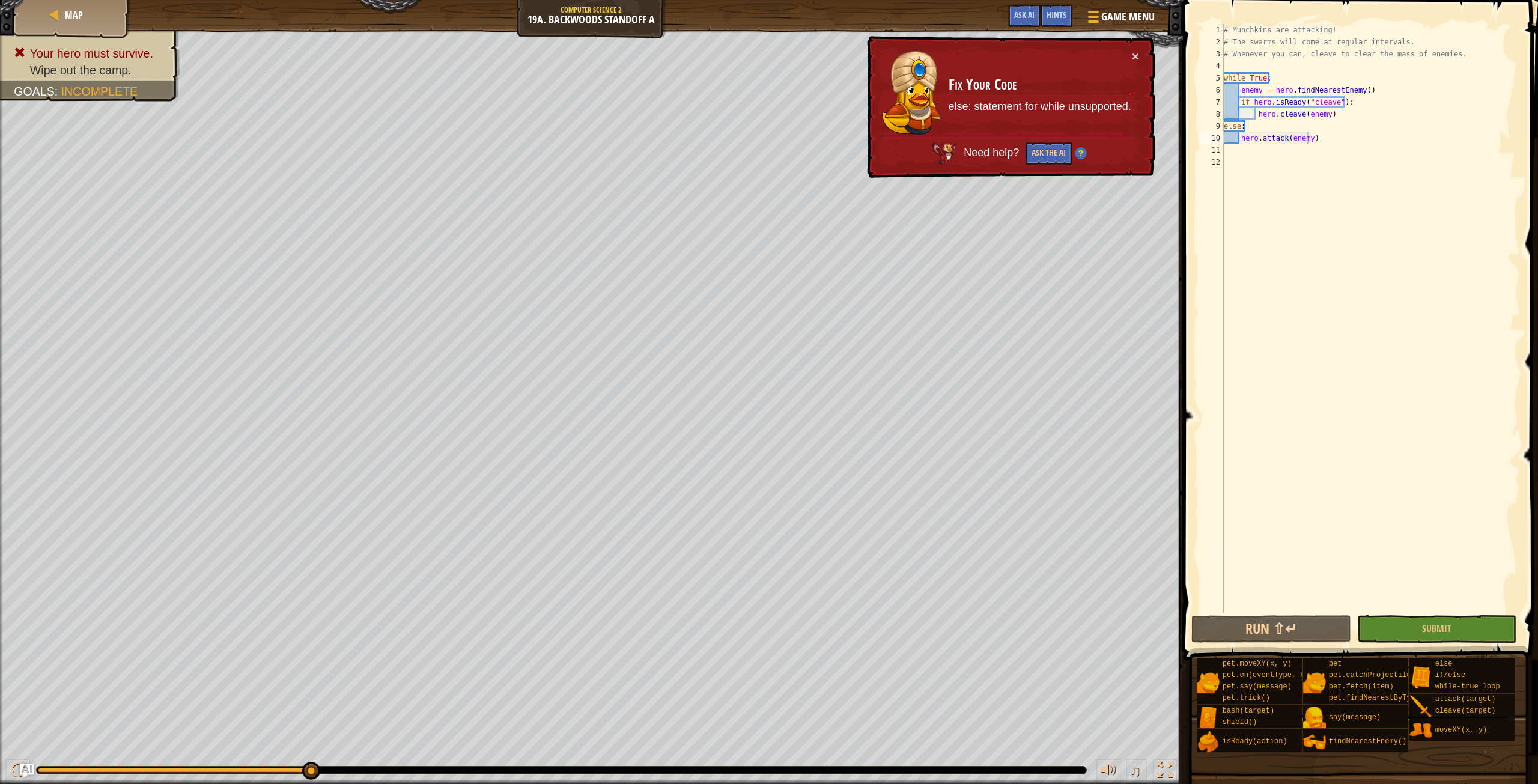
drag, startPoint x: 955, startPoint y: 104, endPoint x: 1110, endPoint y: 109, distance: 155.1
click at [1101, 107] on p "else: statement for while unsupported." at bounding box center [1039, 107] width 182 height 16
click at [1222, 127] on div "9" at bounding box center [1211, 126] width 24 height 12
type textarea "else:"
click at [1046, 152] on button "Ask the AI" at bounding box center [1048, 153] width 47 height 22
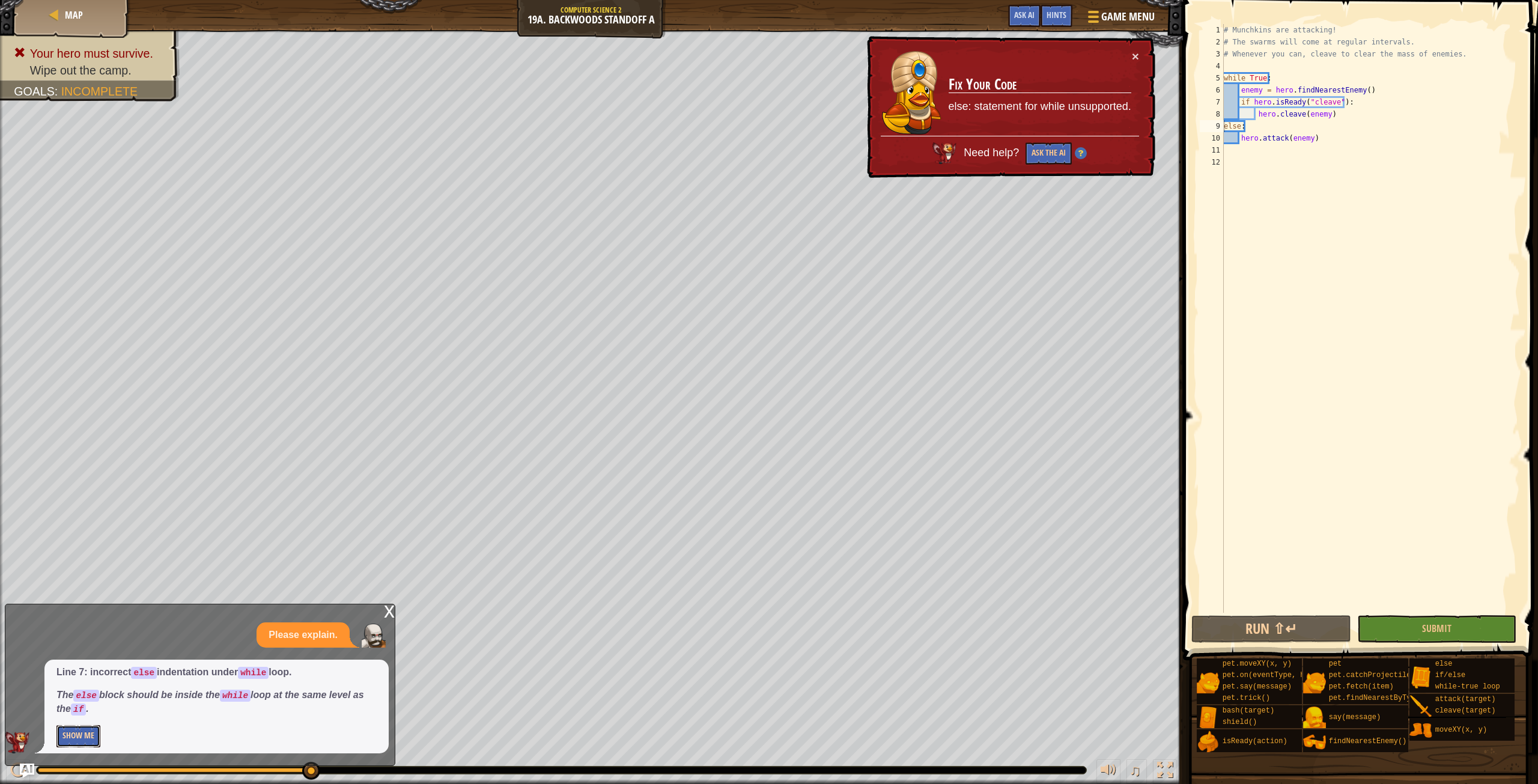
click at [84, 730] on button "Show Me" at bounding box center [79, 736] width 44 height 22
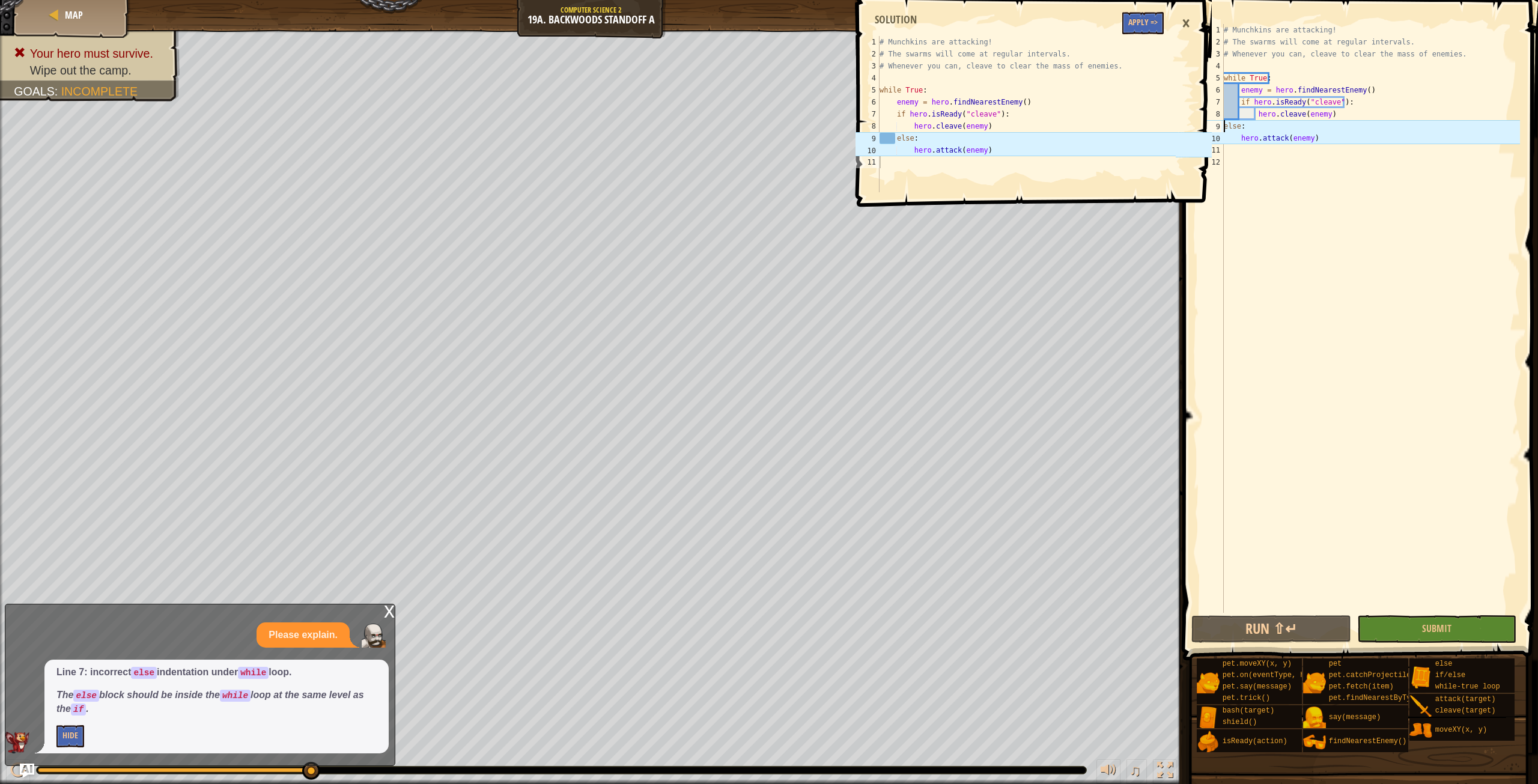
click at [1304, 235] on div "# Munchkins are attacking! # The swarms will come at regular intervals. # Whene…" at bounding box center [1371, 330] width 298 height 613
click at [1187, 25] on div "×" at bounding box center [1186, 23] width 21 height 28
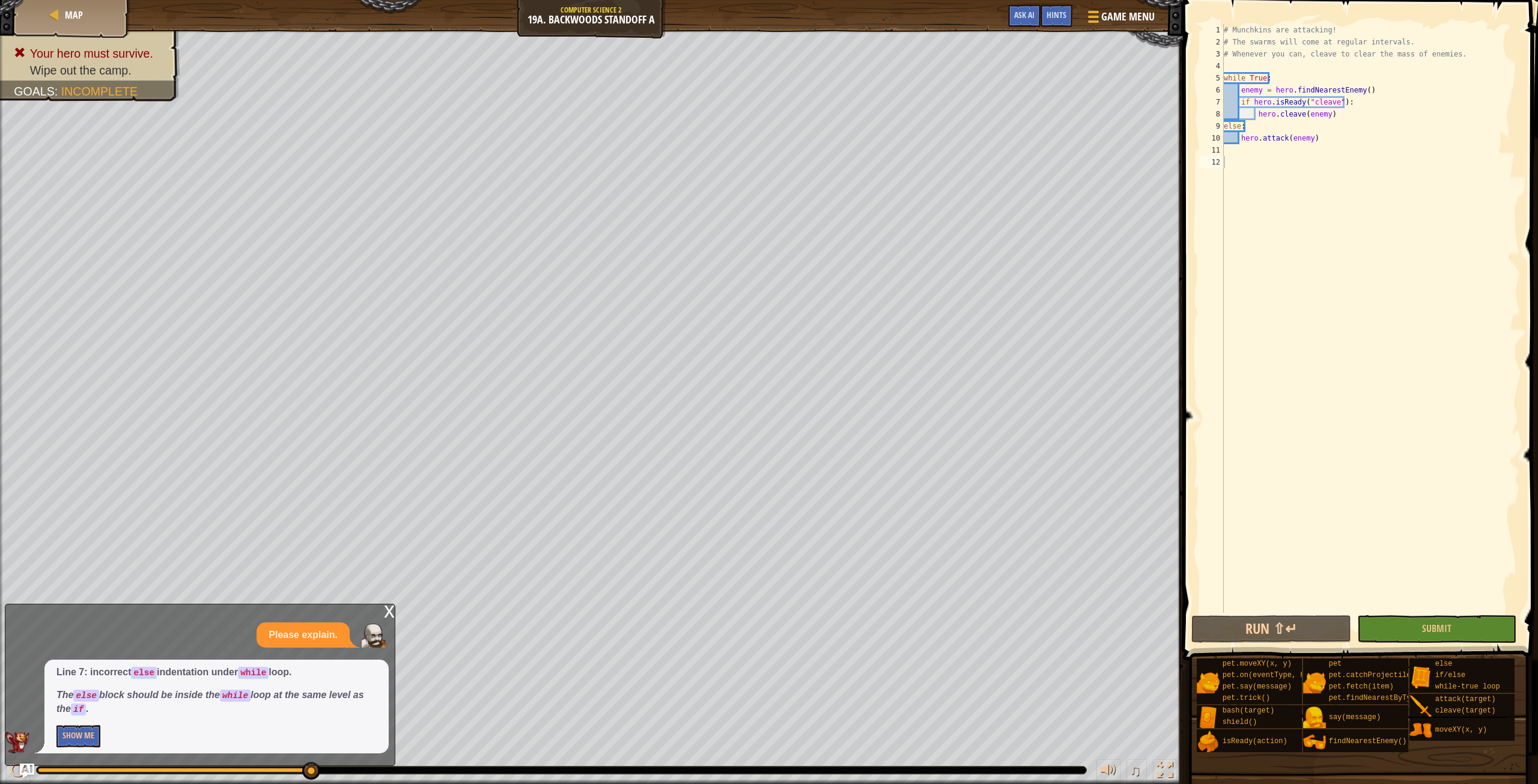
click at [1224, 126] on div "# Munchkins are attacking! # The swarms will come at regular intervals. # Whene…" at bounding box center [1371, 330] width 298 height 613
type textarea "else:"
click at [1305, 549] on div "# Munchkins are attacking! # The swarms will come at regular intervals. # Whene…" at bounding box center [1371, 330] width 298 height 613
click at [1292, 452] on div "# Munchkins are attacking! # The swarms will come at regular intervals. # Whene…" at bounding box center [1371, 330] width 298 height 613
click at [1207, 619] on button "Run ⇧↵" at bounding box center [1271, 628] width 159 height 28
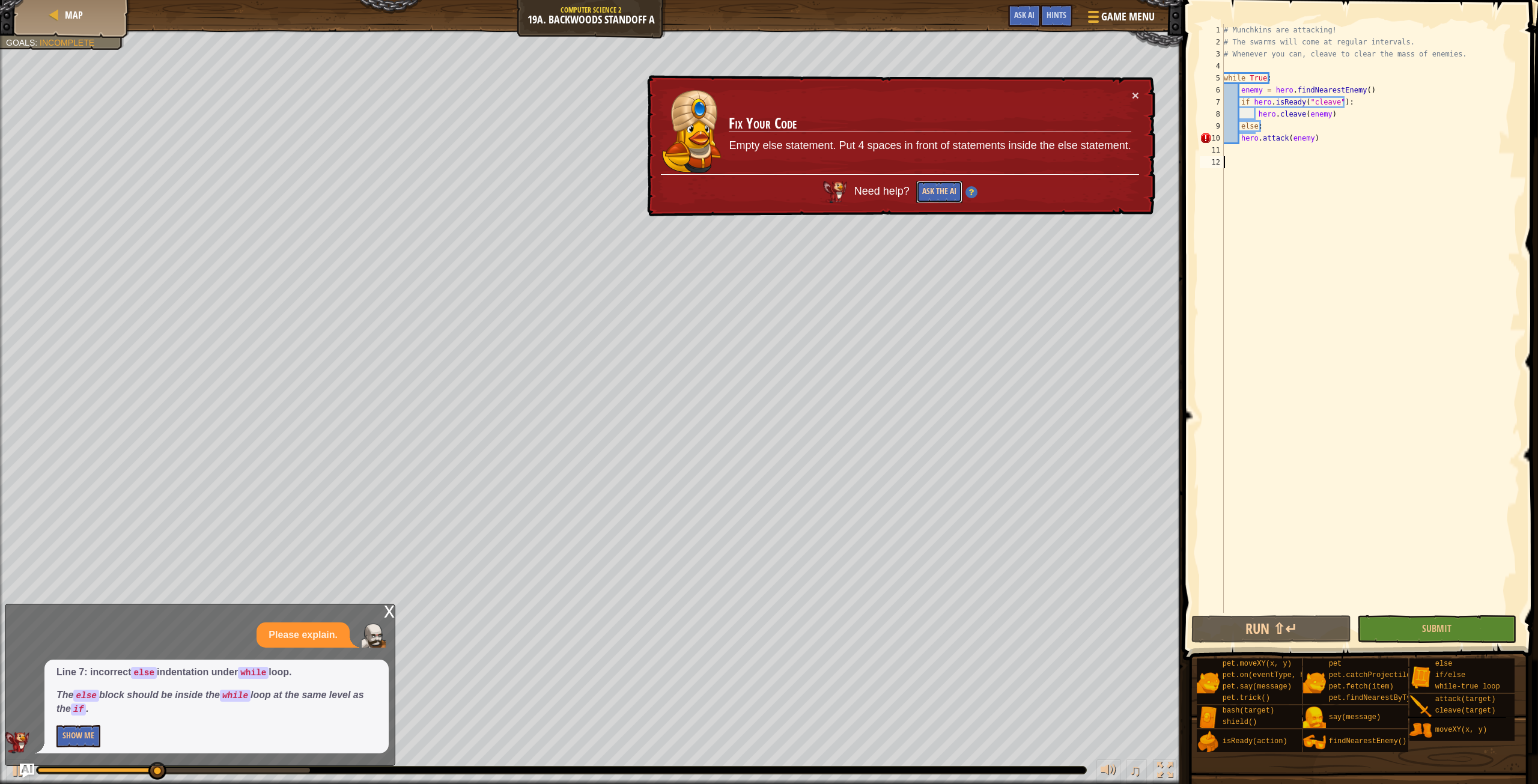
click at [928, 194] on button "Ask the AI" at bounding box center [939, 192] width 47 height 22
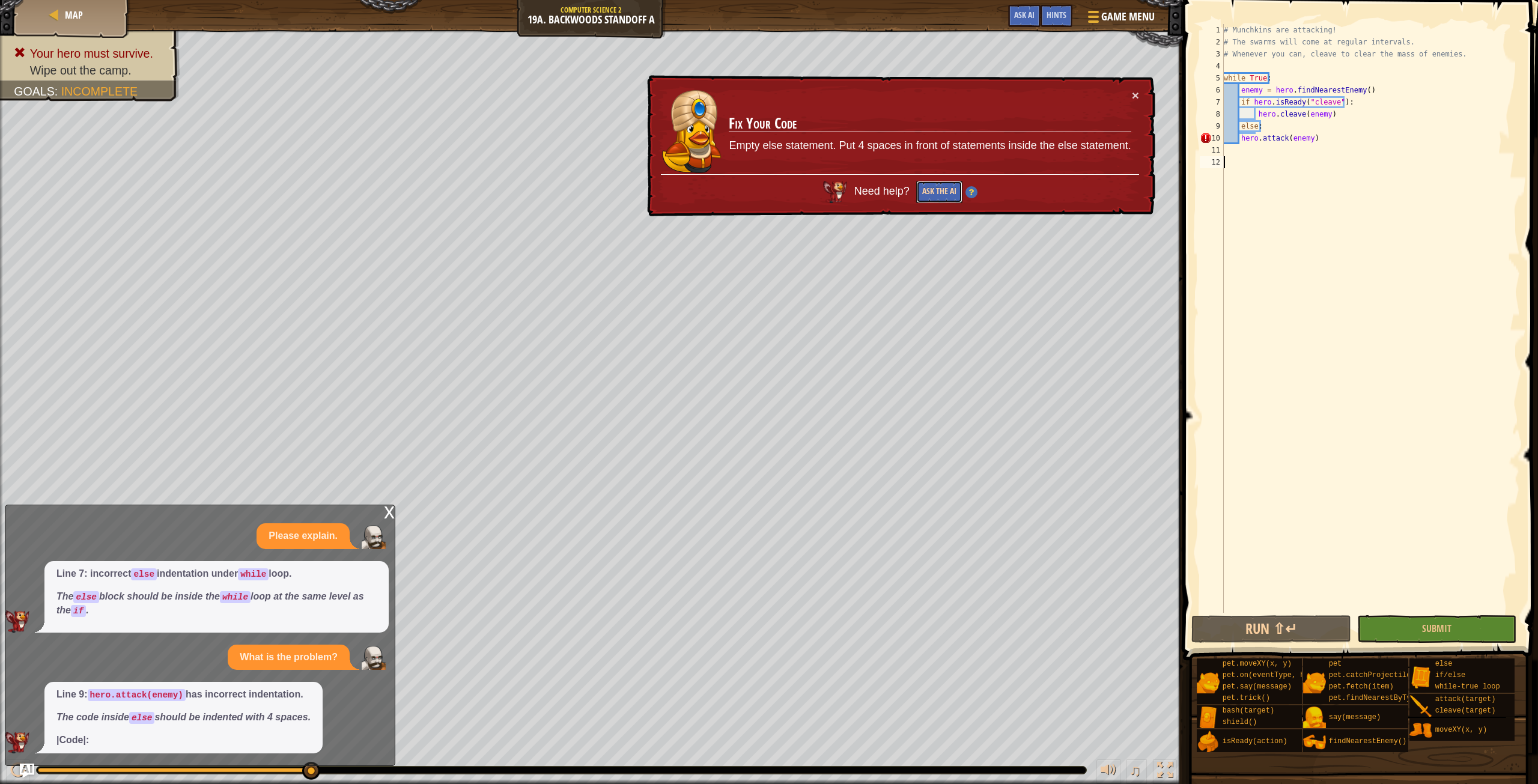
click at [943, 187] on button "Ask the AI" at bounding box center [939, 192] width 47 height 22
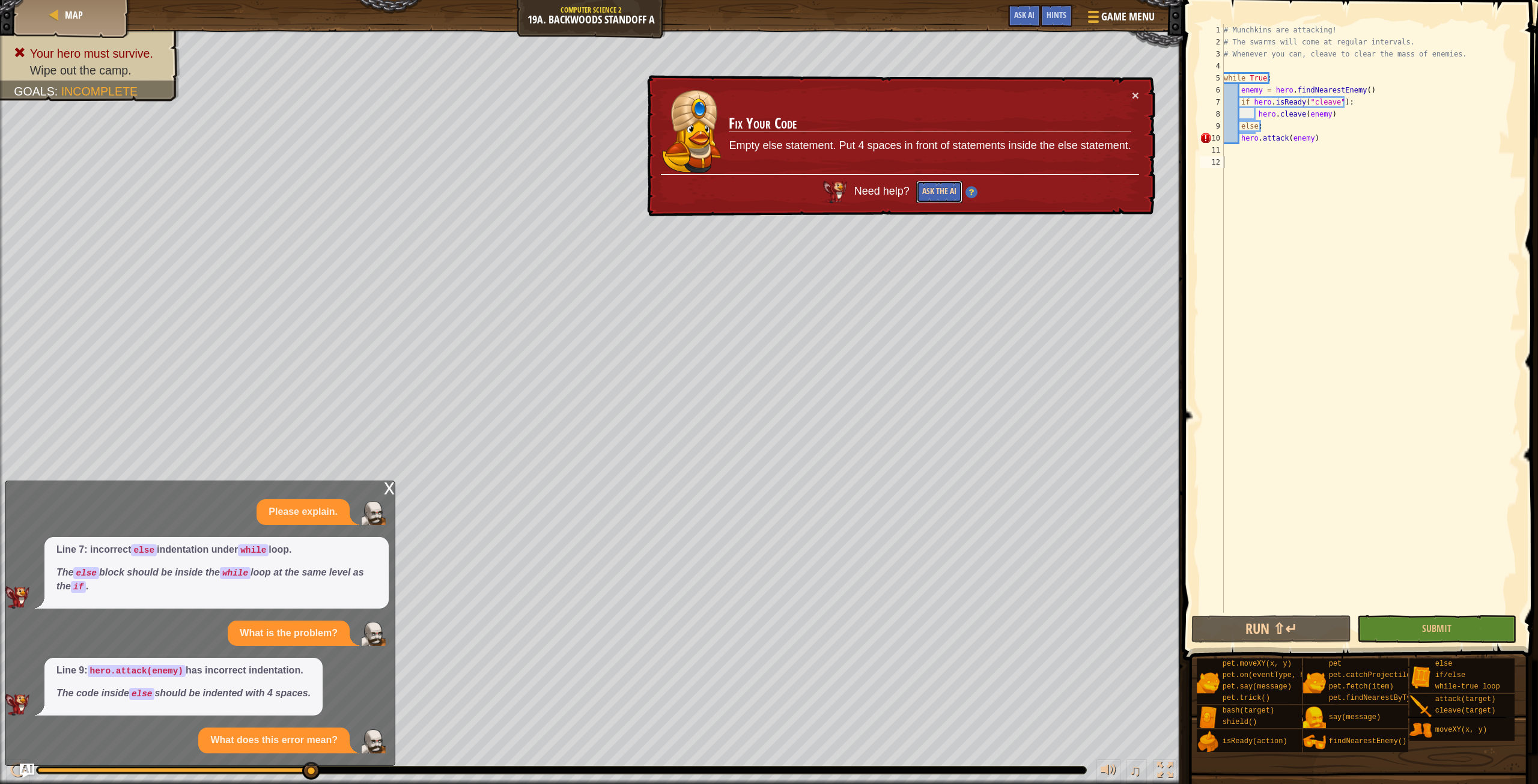
click at [943, 187] on button "Ask the AI" at bounding box center [939, 192] width 47 height 22
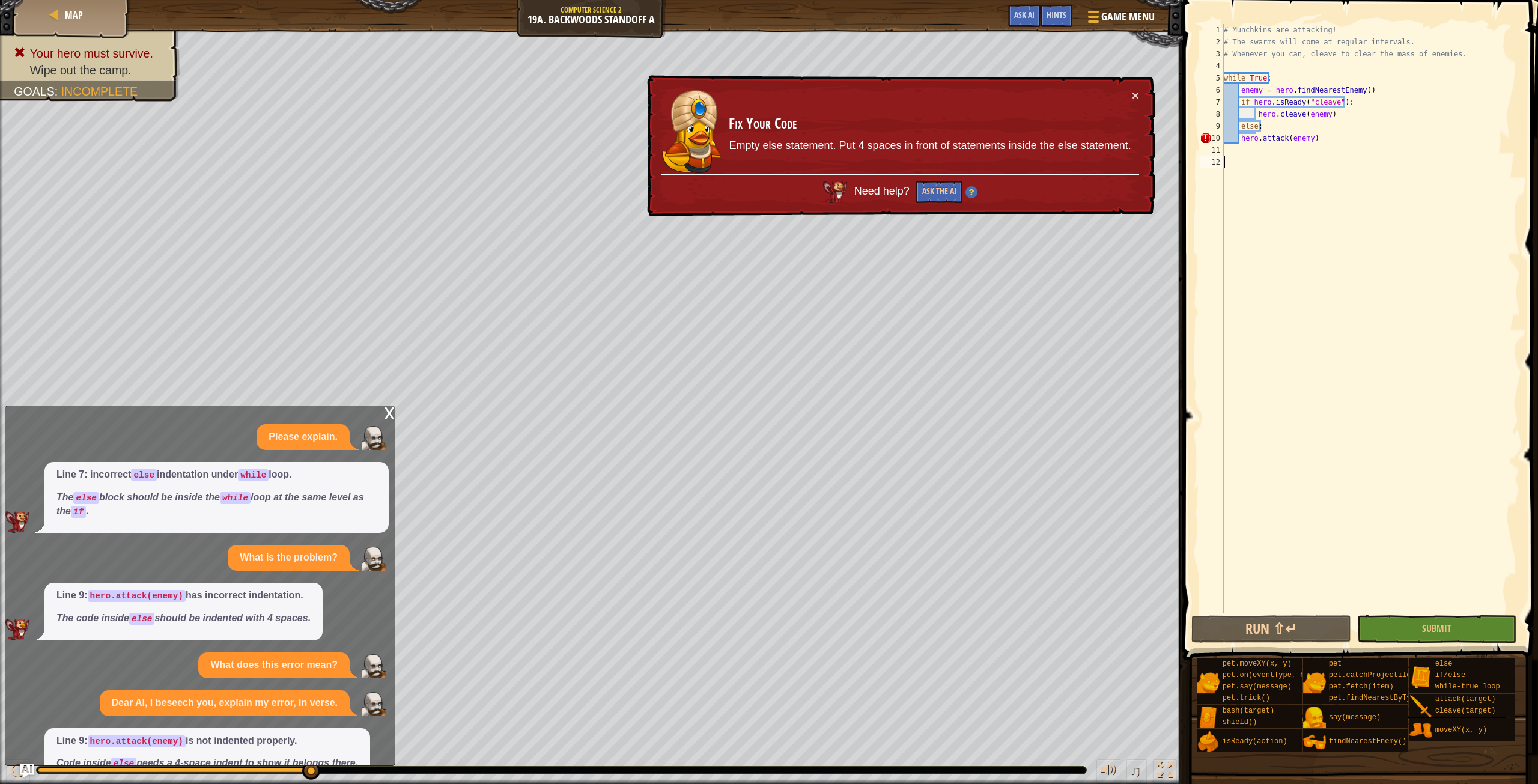
scroll to position [54, 0]
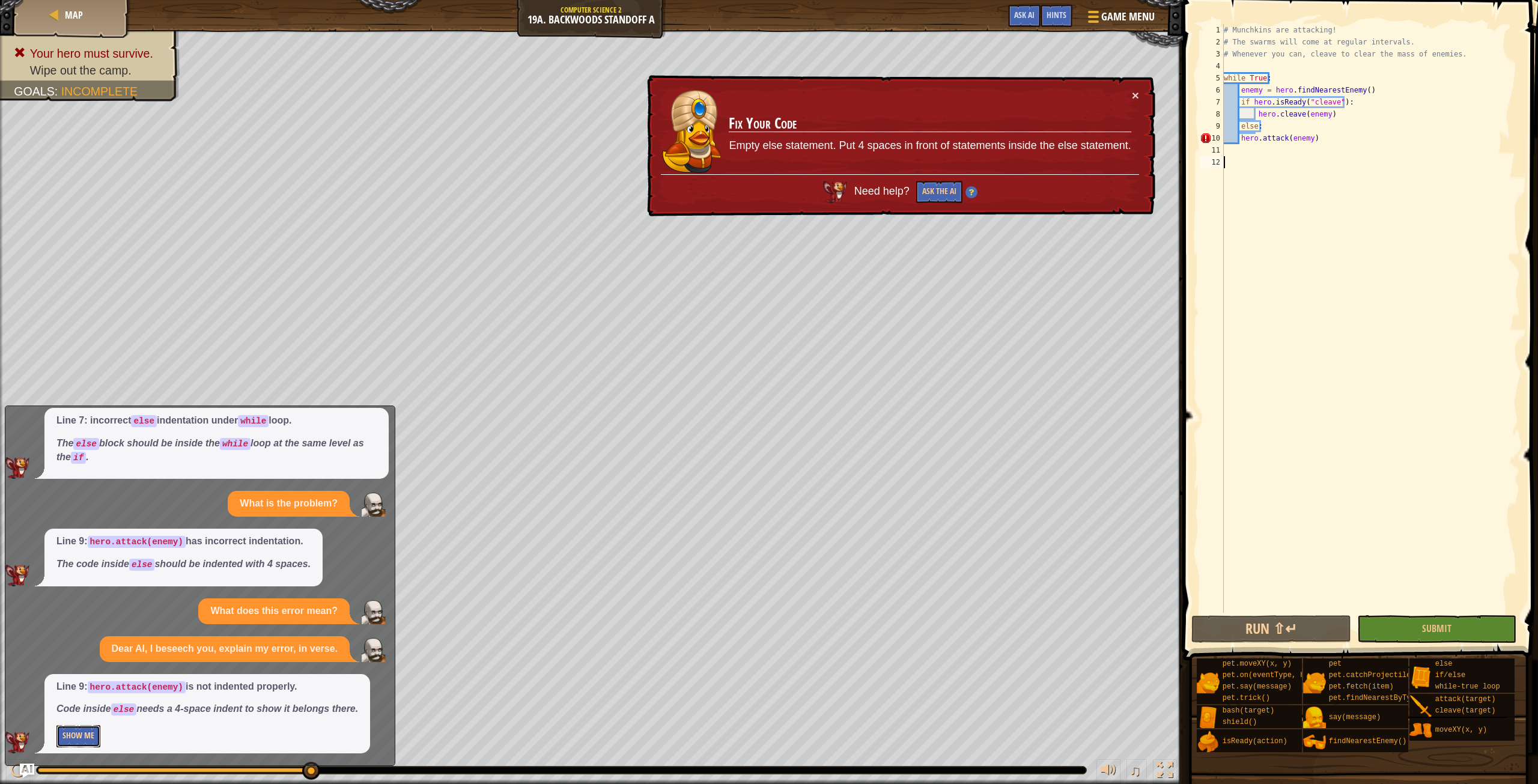
click at [94, 746] on button "Show Me" at bounding box center [79, 736] width 44 height 22
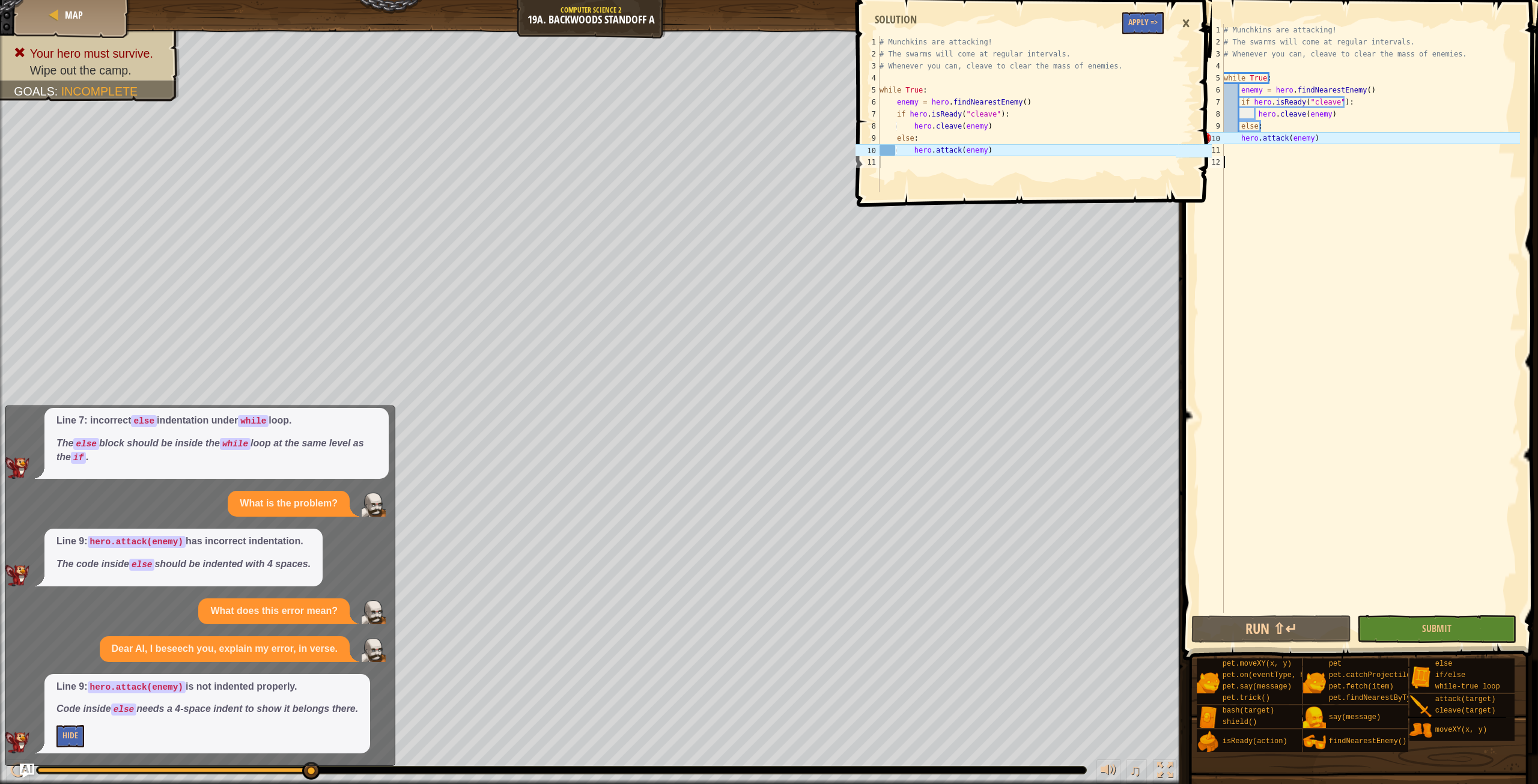
click at [1238, 137] on div "# Munchkins are attacking! # The swarms will come at regular intervals. # Whene…" at bounding box center [1371, 330] width 298 height 613
type textarea "hero.attack(enemy)"
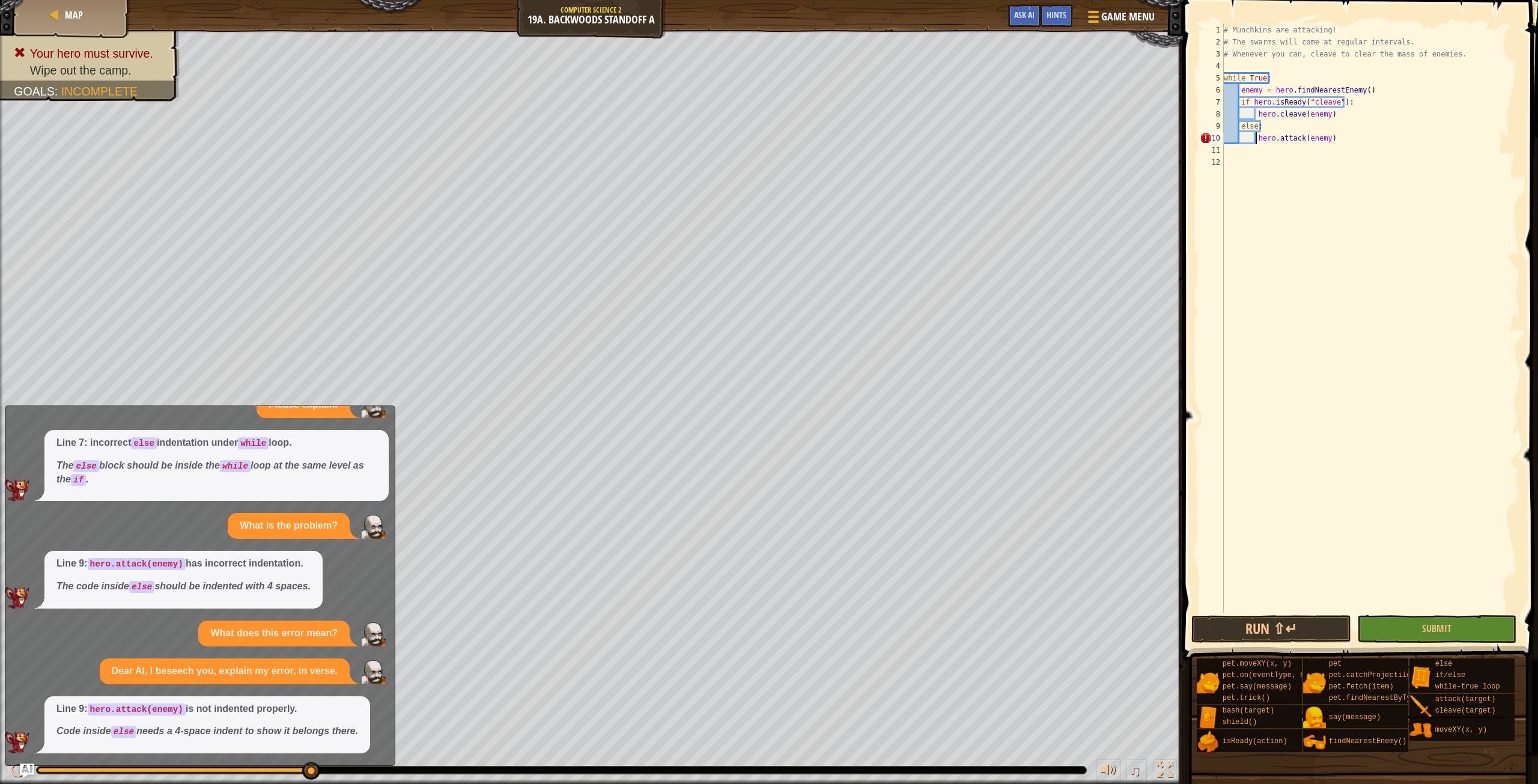
scroll to position [32, 0]
click at [1404, 618] on button "Submit" at bounding box center [1437, 628] width 159 height 28
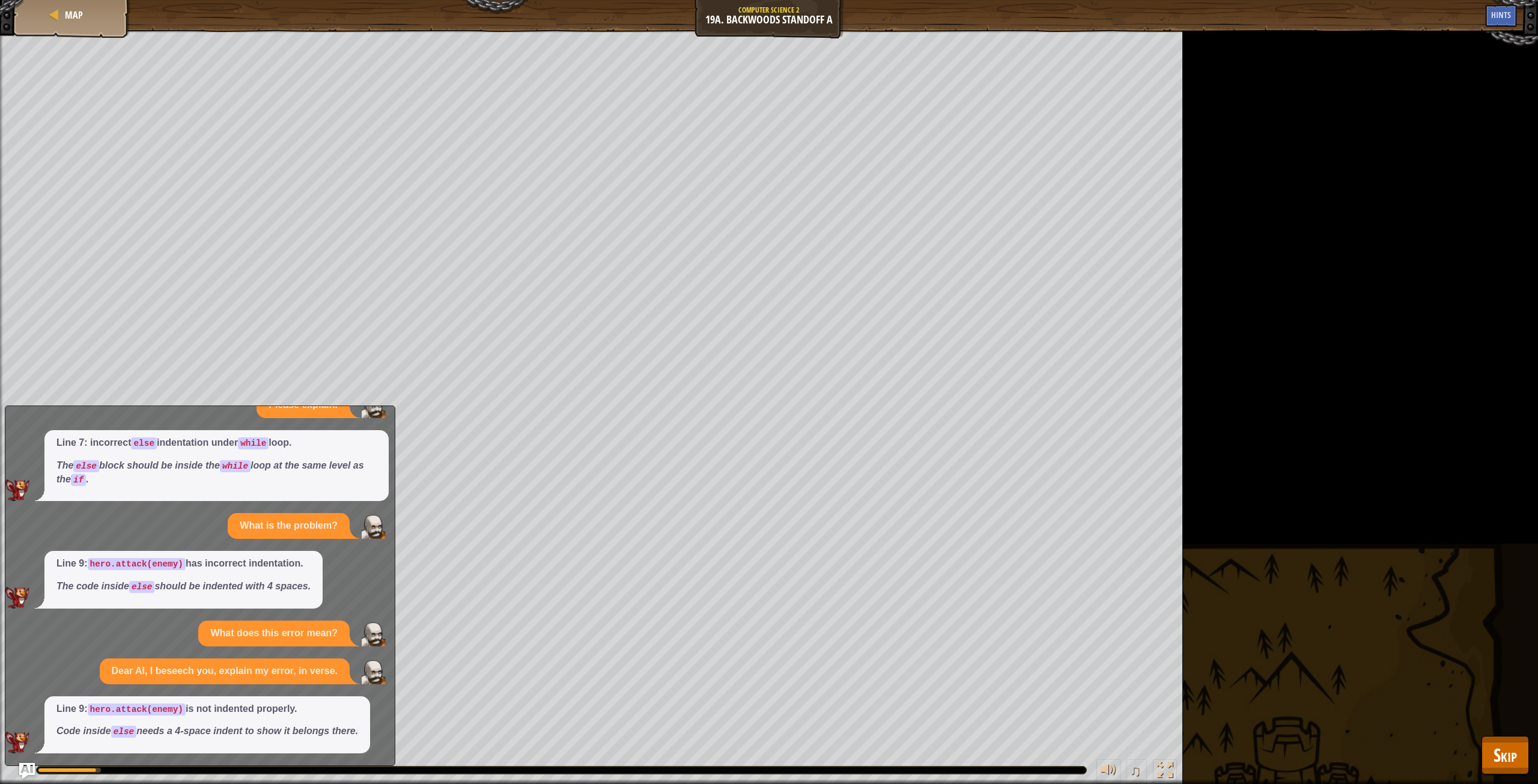
click at [25, 752] on img "Ask AI" at bounding box center [27, 771] width 16 height 16
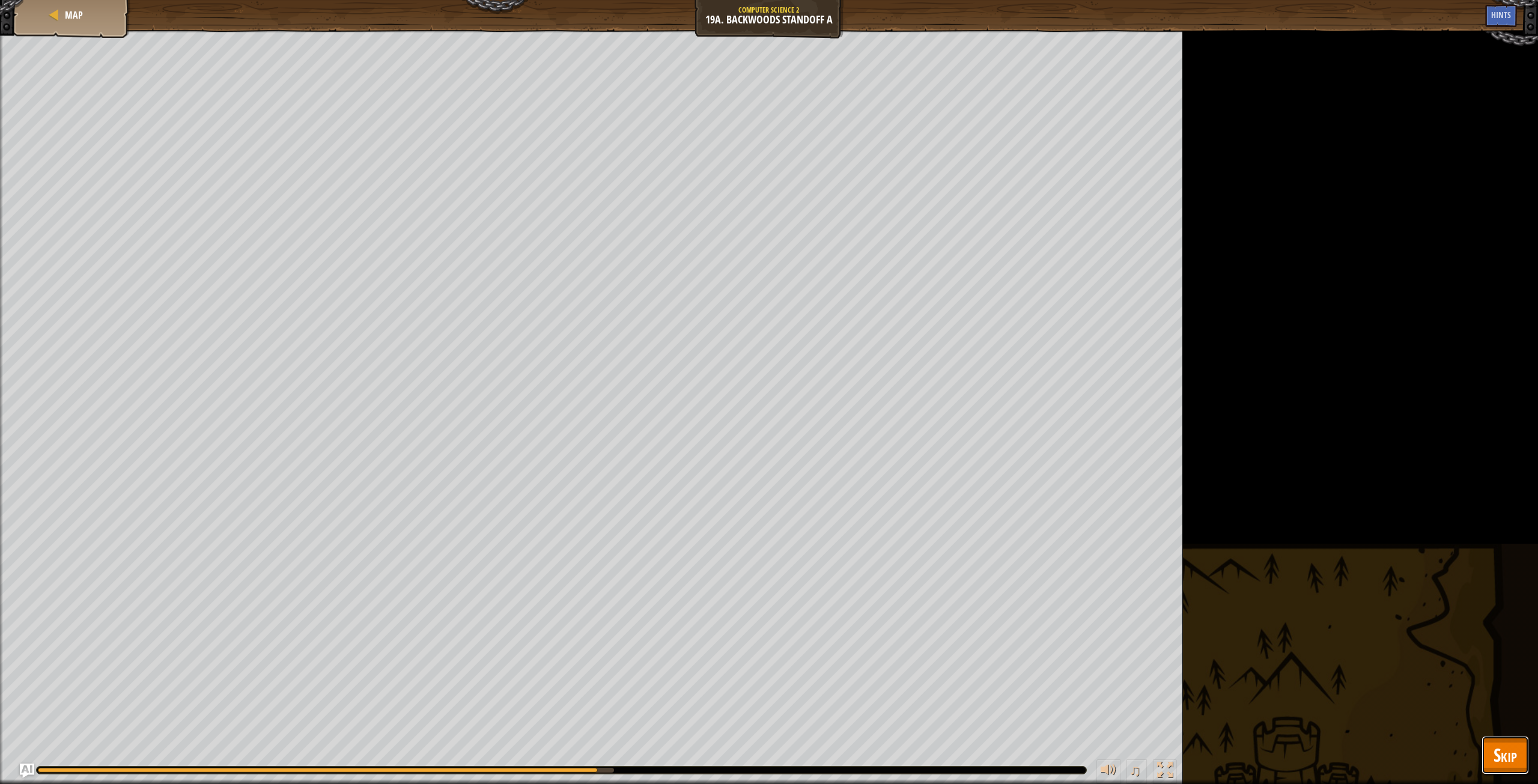
click at [1501, 752] on span "Skip" at bounding box center [1506, 754] width 24 height 24
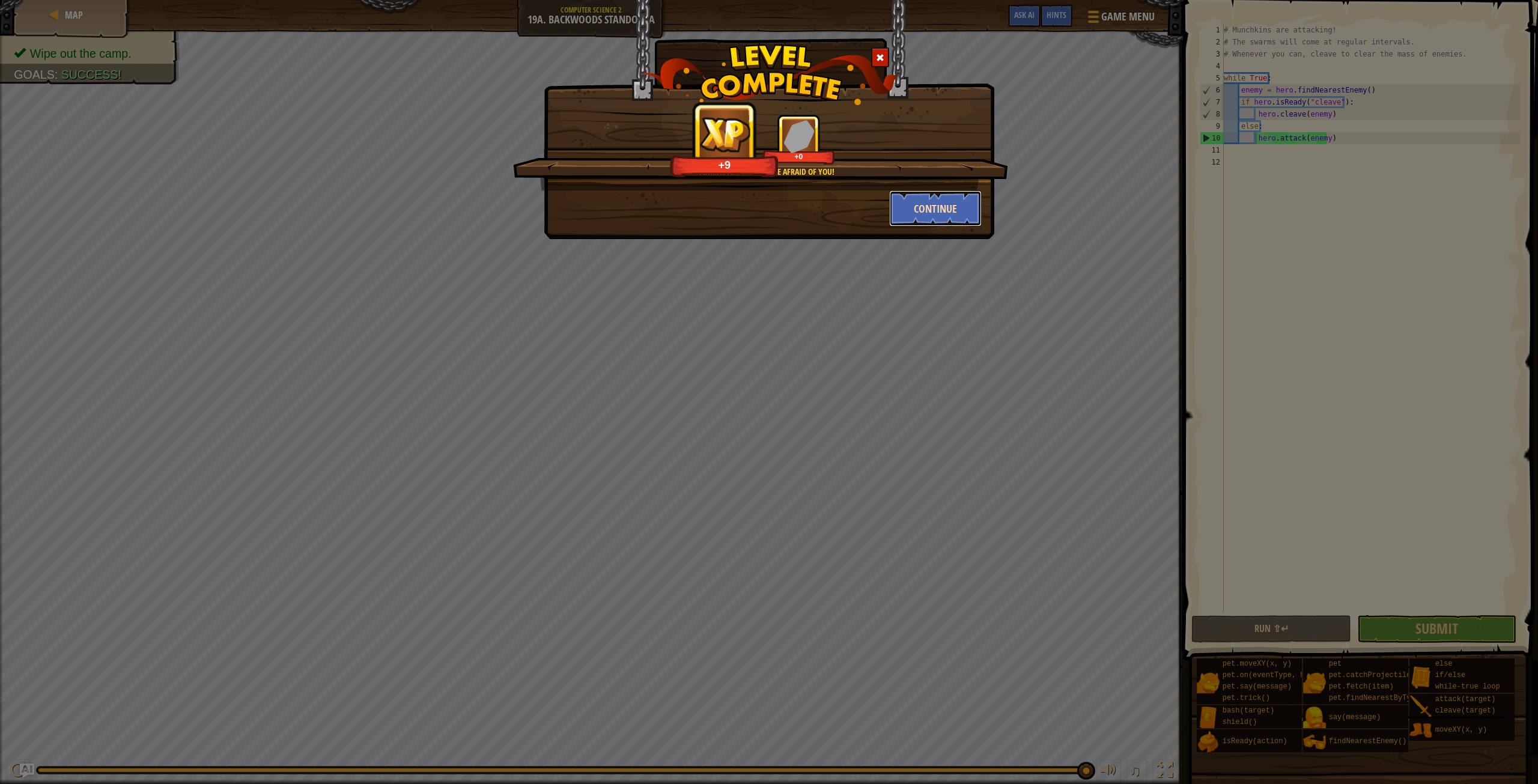
click at [954, 210] on button "Continue" at bounding box center [936, 208] width 93 height 36
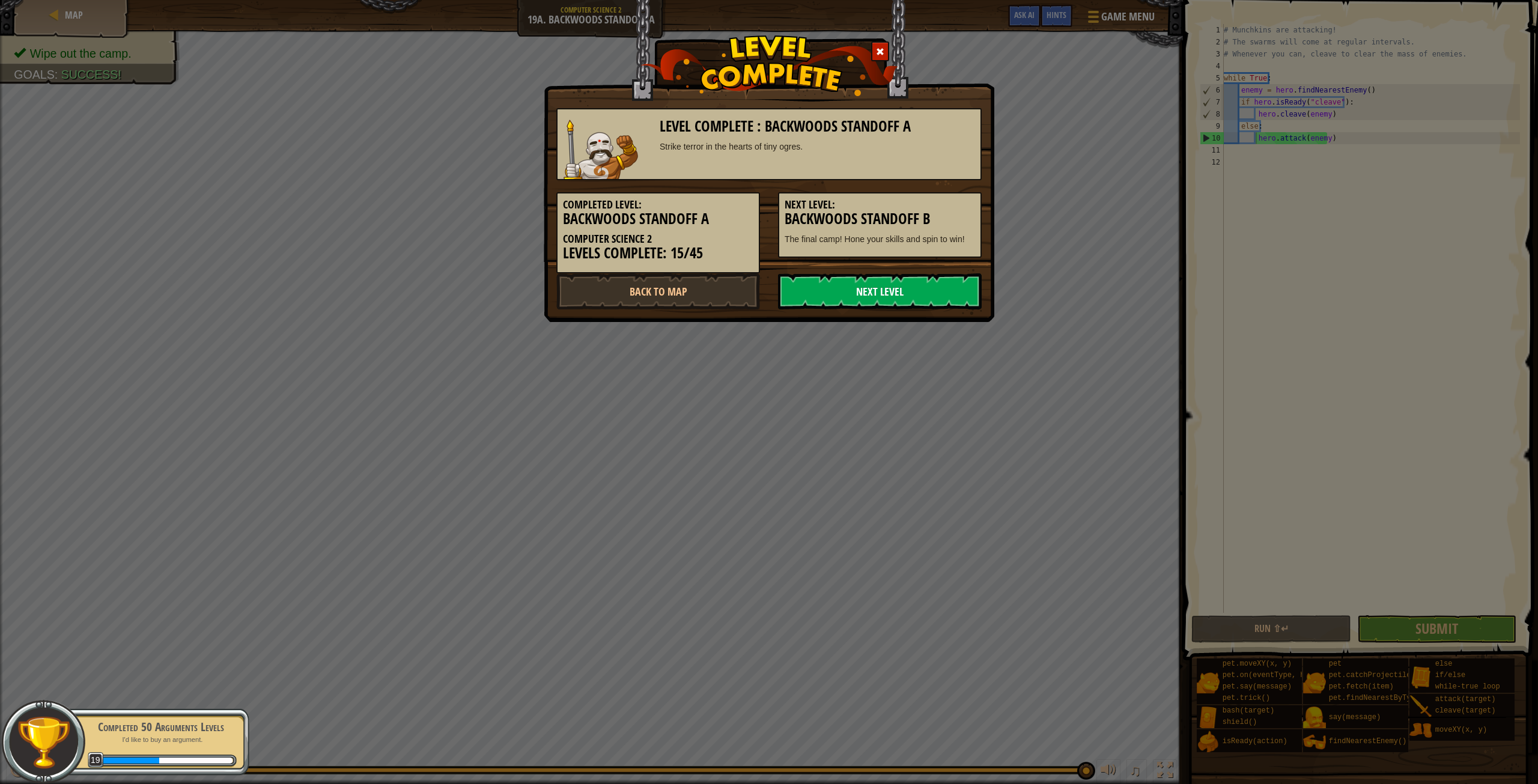
click at [913, 293] on link "Next Level" at bounding box center [880, 291] width 204 height 36
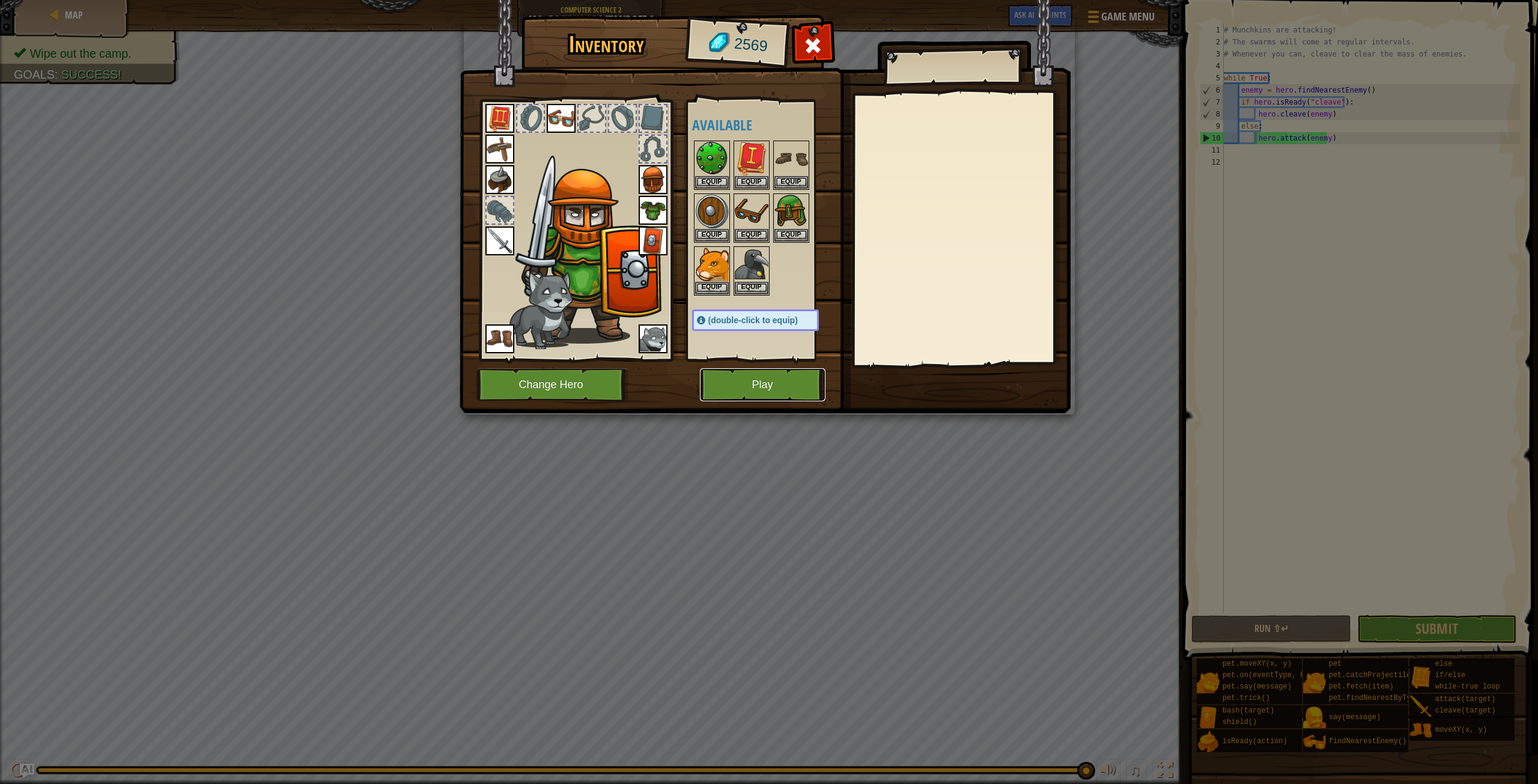
click at [754, 383] on button "Play" at bounding box center [762, 384] width 126 height 33
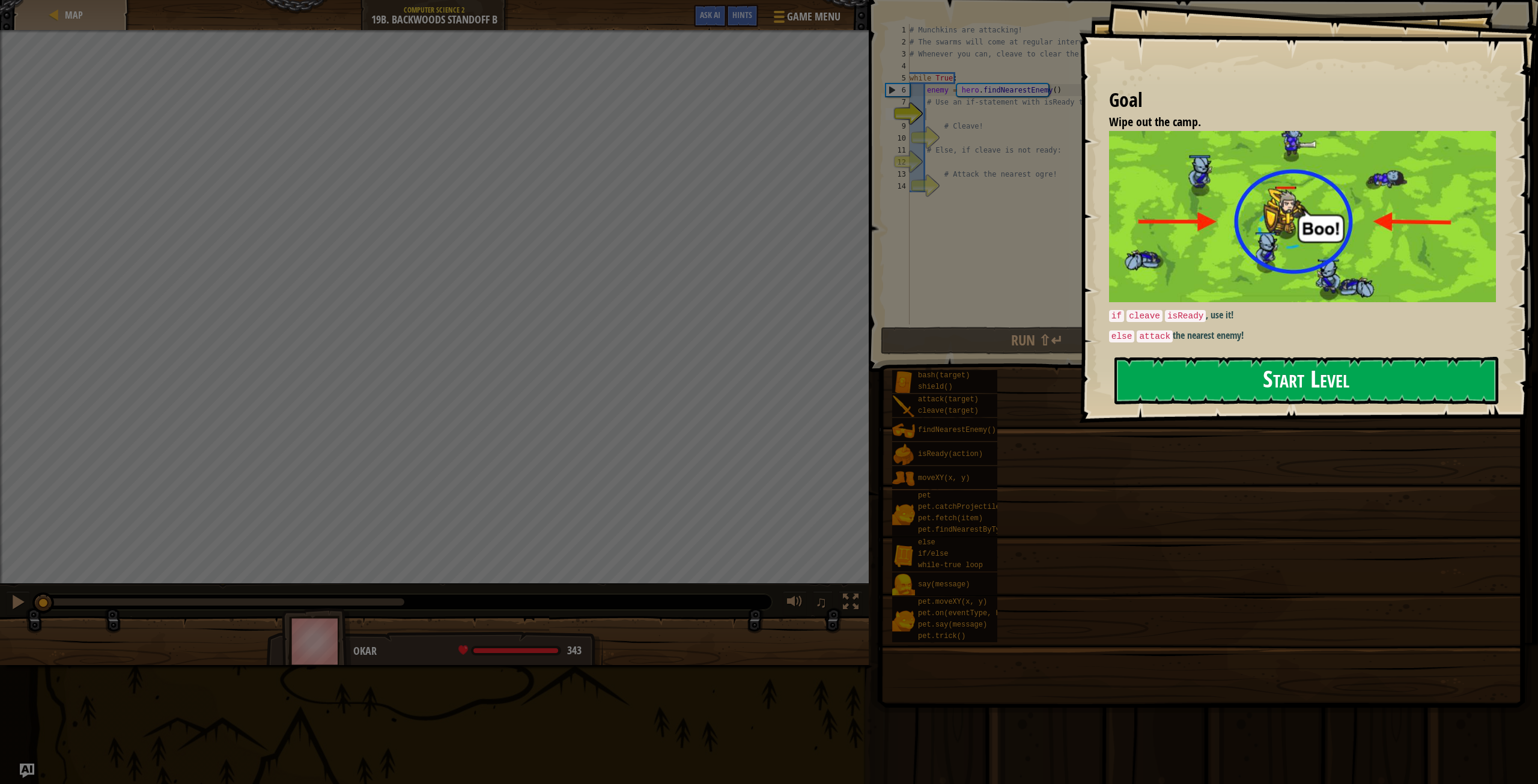
click at [1171, 388] on button "Start Level" at bounding box center [1306, 381] width 384 height 47
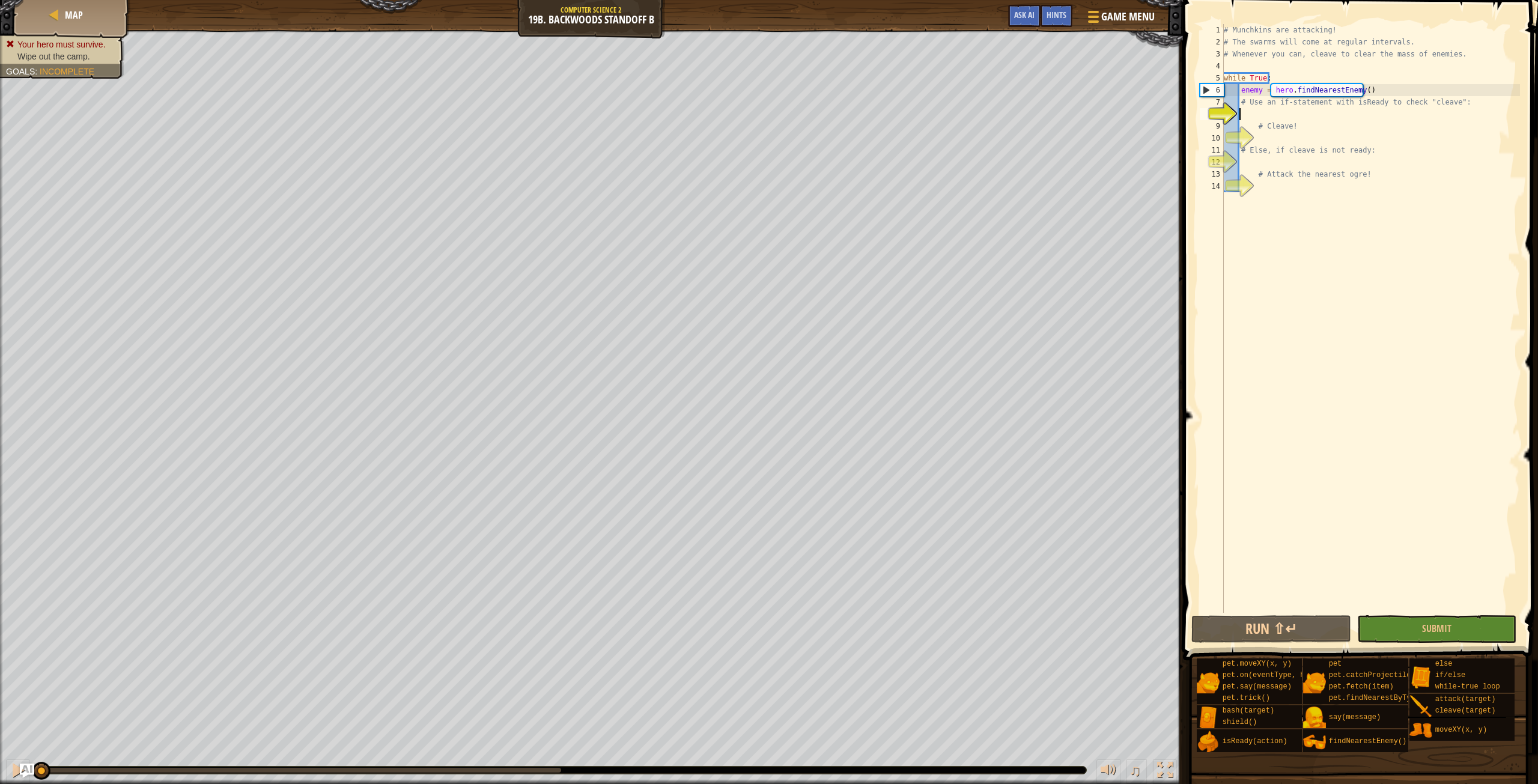
click at [1245, 114] on div "# Munchkins are attacking! # The swarms will come at regular intervals. # Whene…" at bounding box center [1371, 330] width 298 height 613
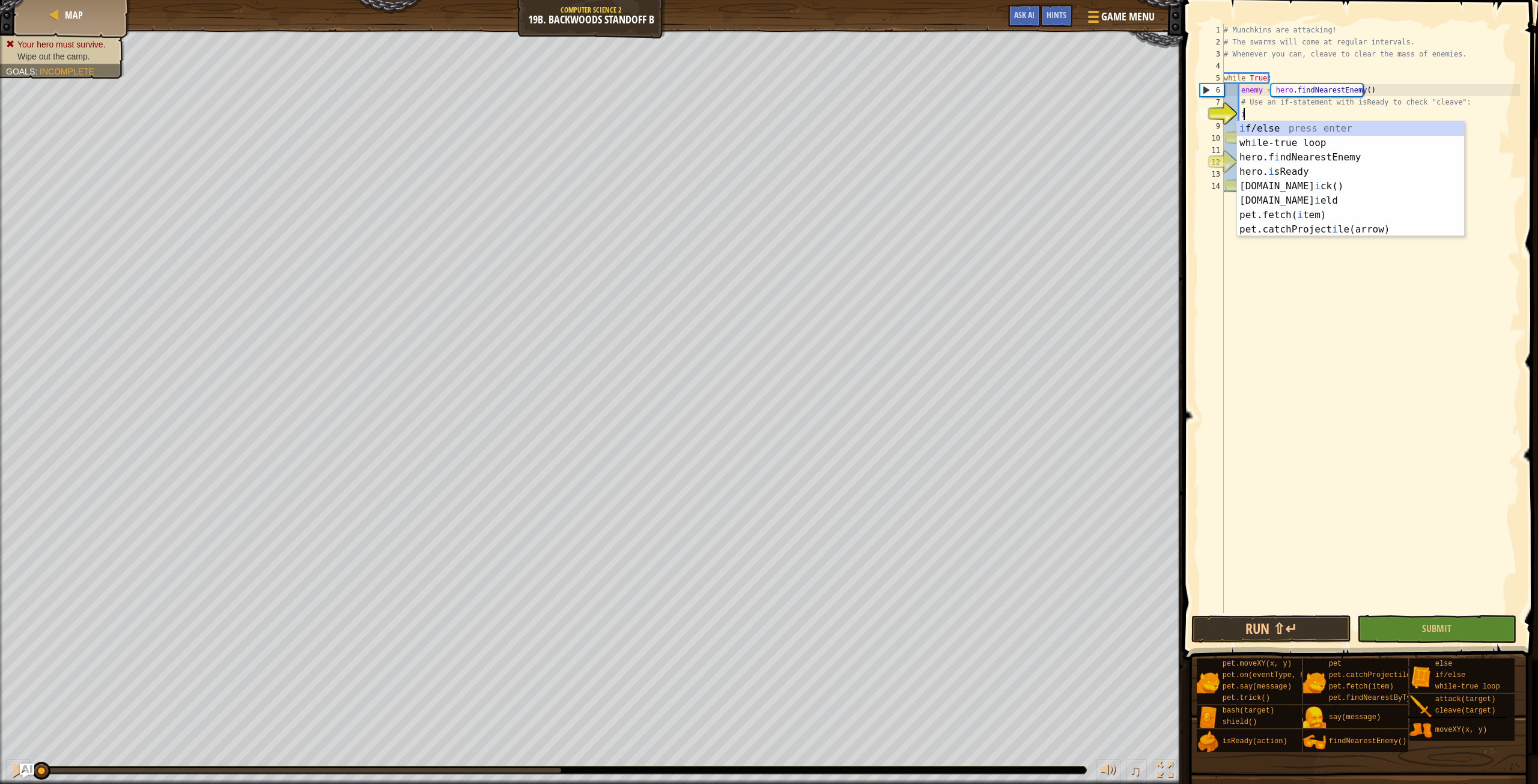
scroll to position [6, 1]
click at [1270, 126] on div "i f/else press enter wh i le-true loop press enter hero.f i ndNearestEnemy pres…" at bounding box center [1351, 193] width 227 height 144
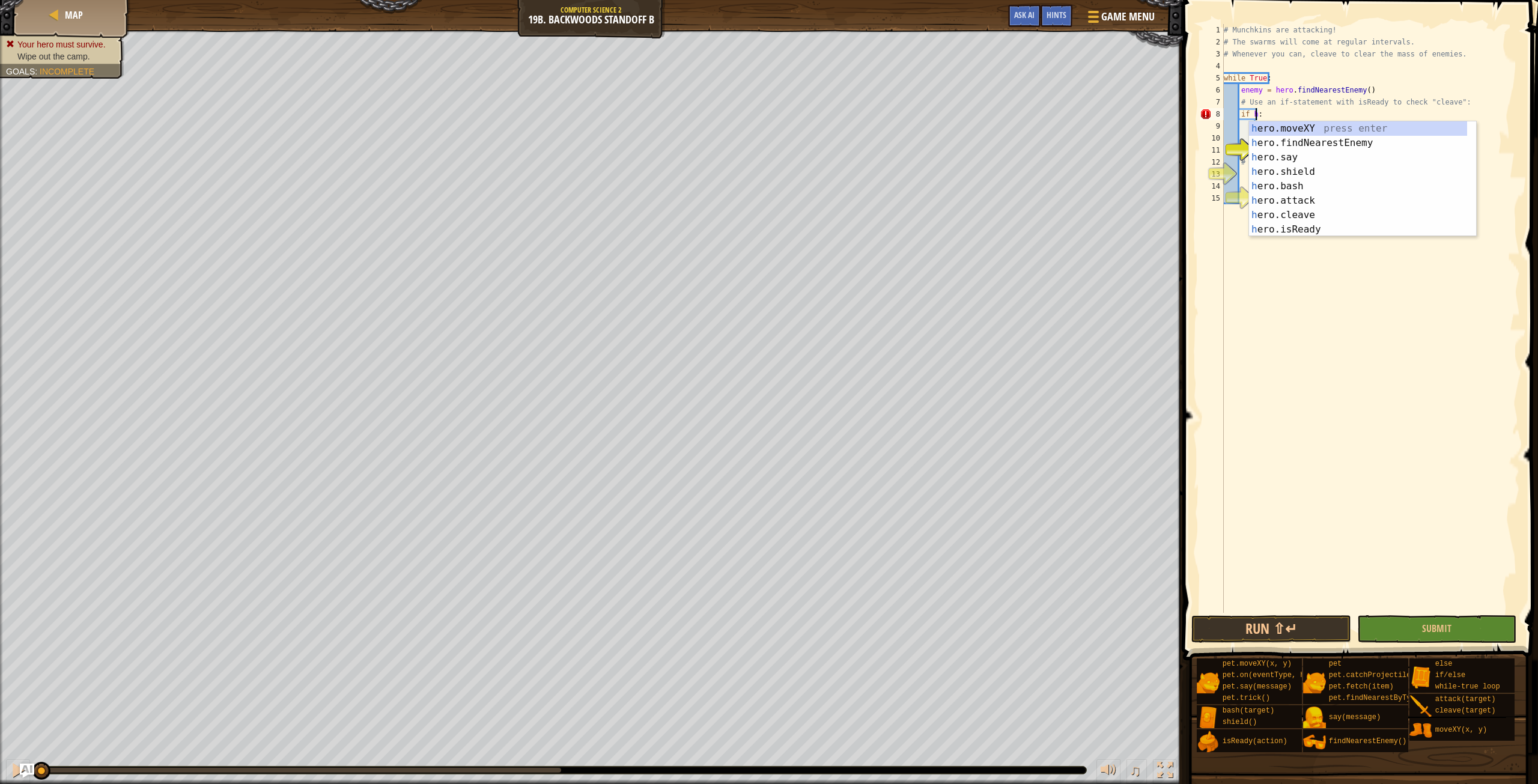
scroll to position [6, 2]
click at [1304, 229] on div "h ero.moveXY press enter h ero.findNearestEnemy press enter h ero.say press ent…" at bounding box center [1358, 193] width 218 height 144
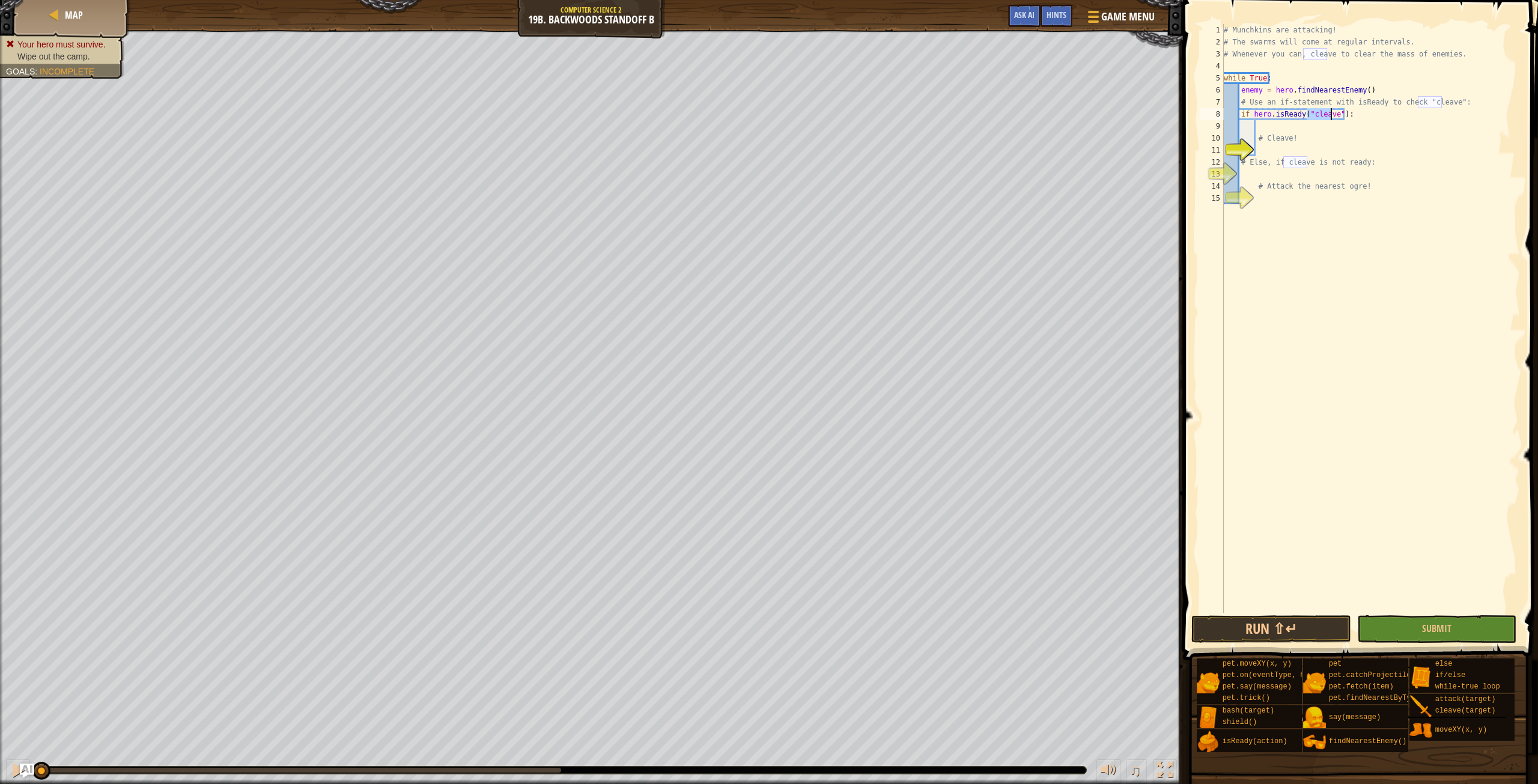
type textarea "if hero.isReady("cleave"):"
click at [1266, 127] on div "# Munchkins are attacking! # The swarms will come at regular intervals. # Whene…" at bounding box center [1371, 330] width 298 height 613
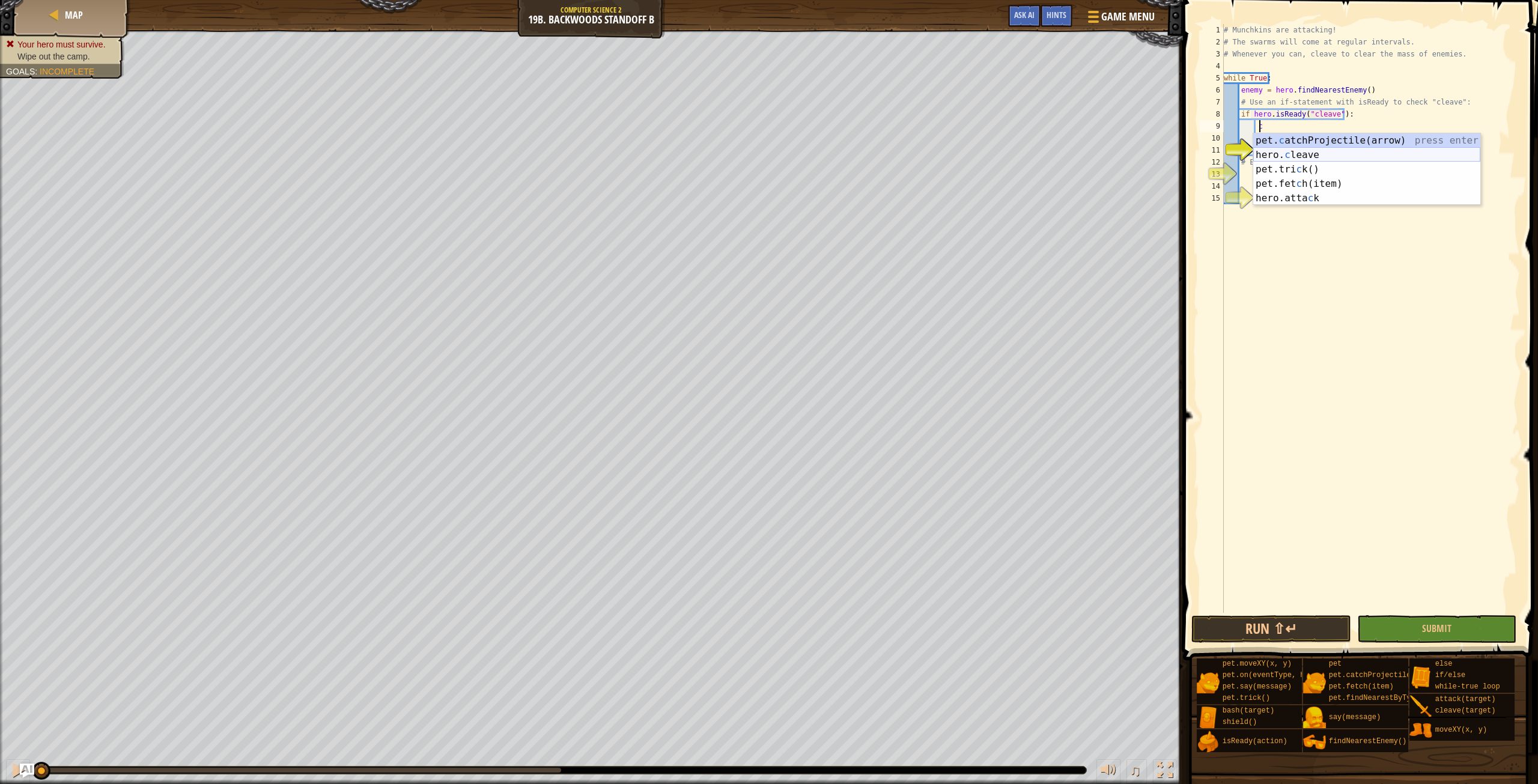
click at [1319, 156] on div "pet. c atchProjectile(arrow) press enter hero. c leave press enter pet.tri c k(…" at bounding box center [1367, 184] width 227 height 101
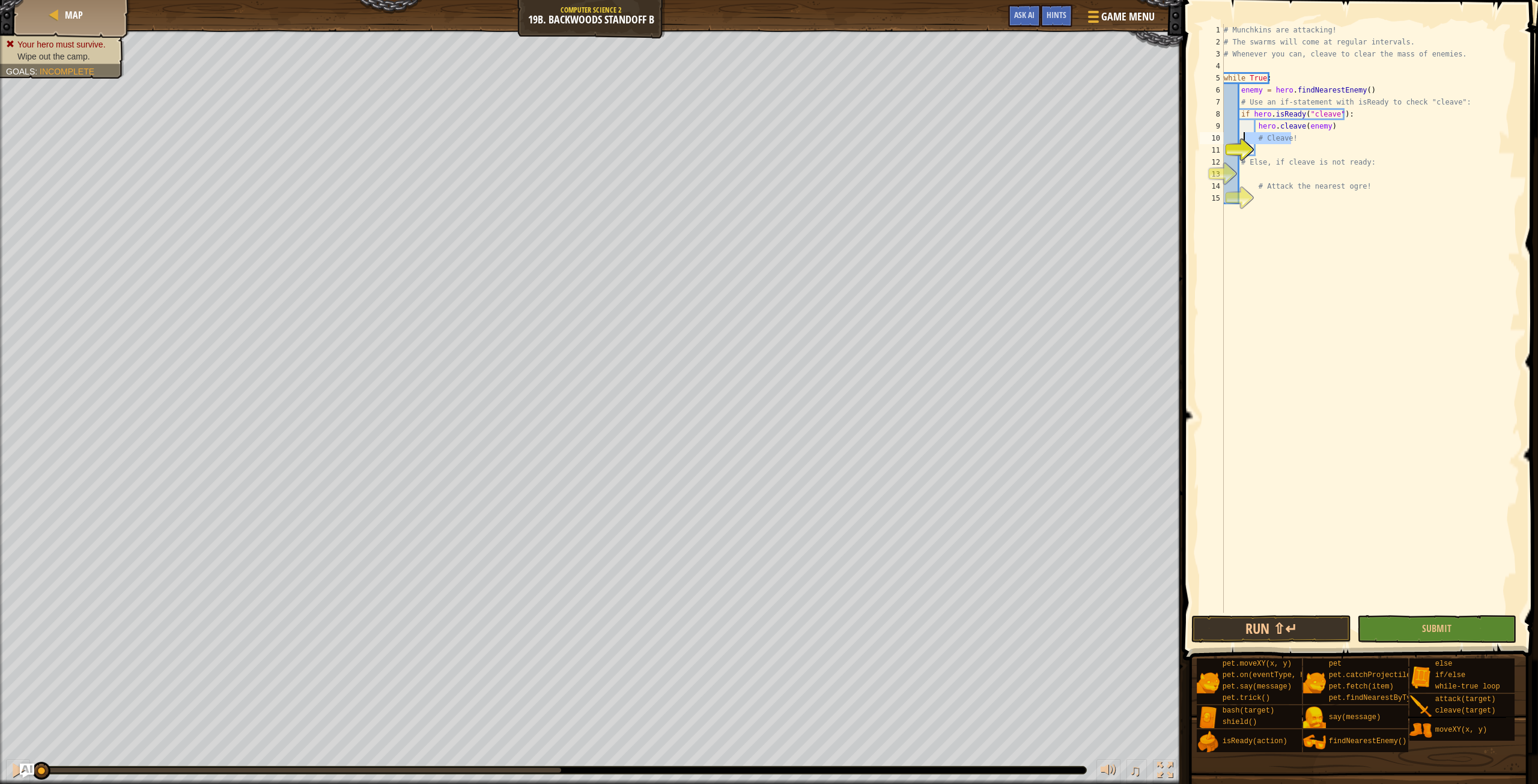
drag, startPoint x: 1290, startPoint y: 141, endPoint x: 1242, endPoint y: 138, distance: 48.1
click at [1242, 138] on div "hero.cleave(enemy) 1 2 3 4 5 6 7 8 9 10 11 12 13 14 15 # Munchkins are attackin…" at bounding box center [1358, 318] width 323 height 589
type textarea "# Cleave!"
type textarea "e"
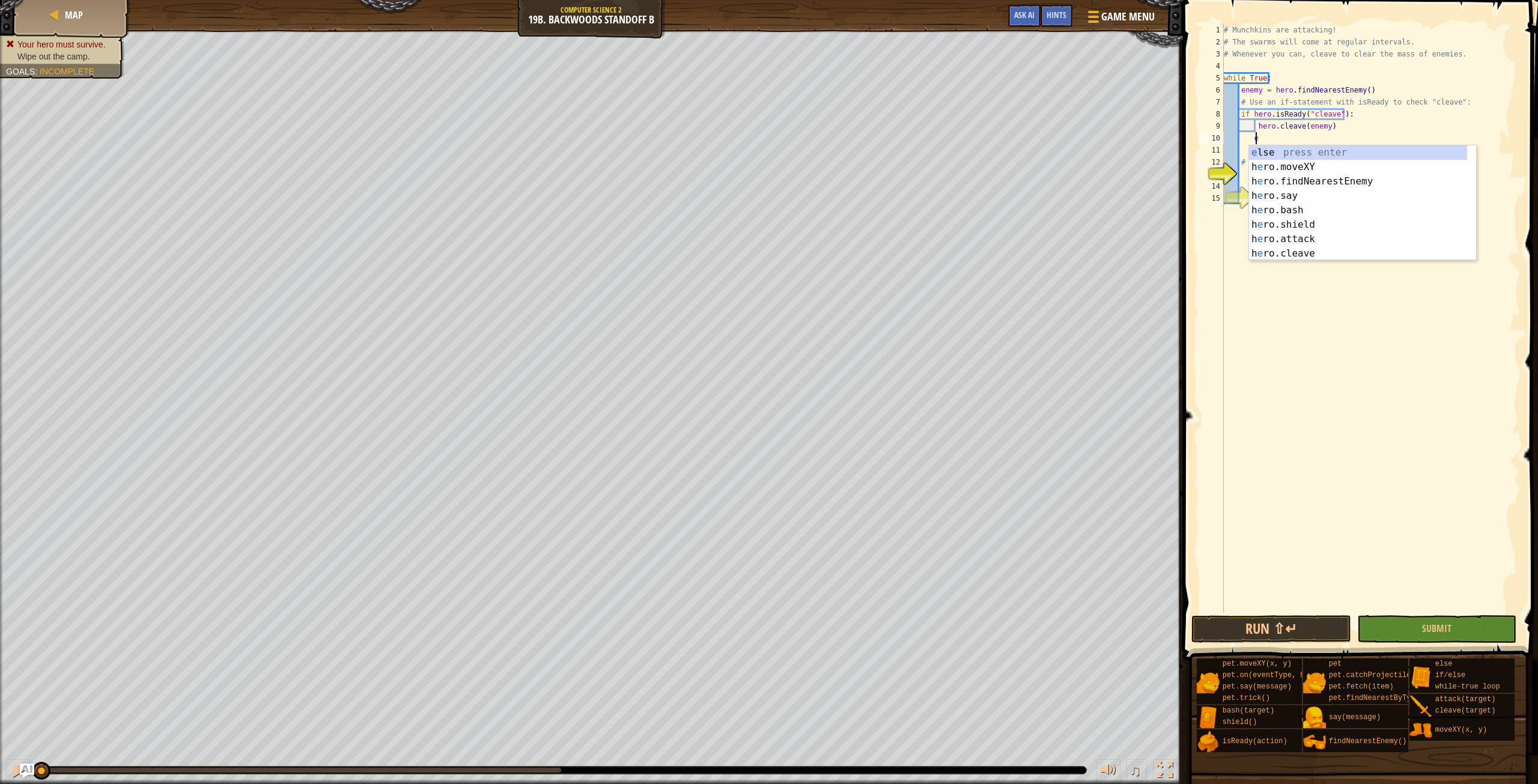
scroll to position [6, 2]
click at [1289, 155] on div "e lse press enter h e ro.moveXY press enter h e ro.findNearestEnemy press enter…" at bounding box center [1358, 217] width 218 height 144
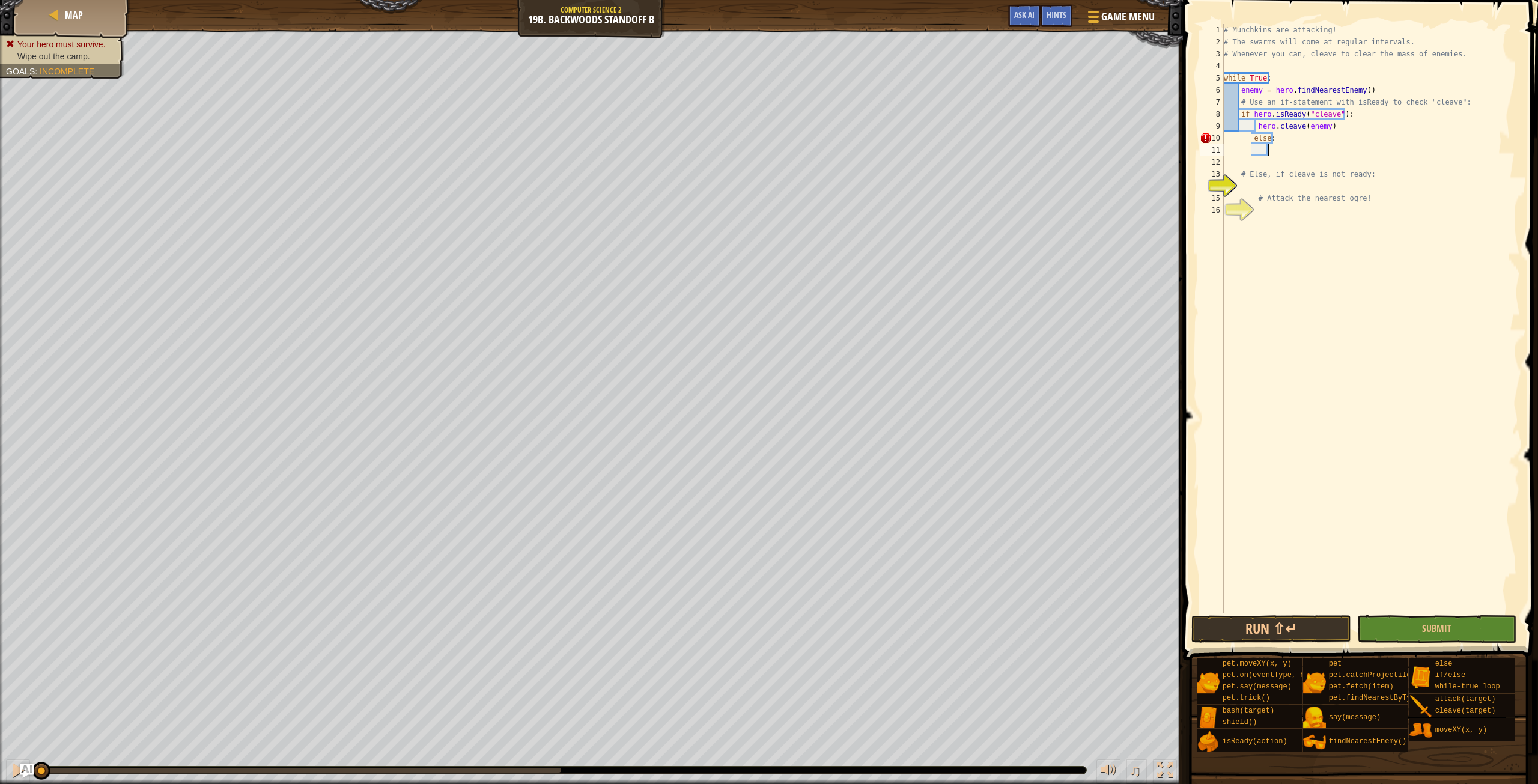
click at [1251, 142] on div "# Munchkins are attacking! # The swarms will come at regular intervals. # Whene…" at bounding box center [1371, 330] width 298 height 613
type textarea "else:"
click at [1272, 155] on div "# Munchkins are attacking! # The swarms will come at regular intervals. # Whene…" at bounding box center [1371, 330] width 298 height 613
click at [1274, 148] on div "# Munchkins are attacking! # The swarms will come at regular intervals. # Whene…" at bounding box center [1371, 330] width 298 height 613
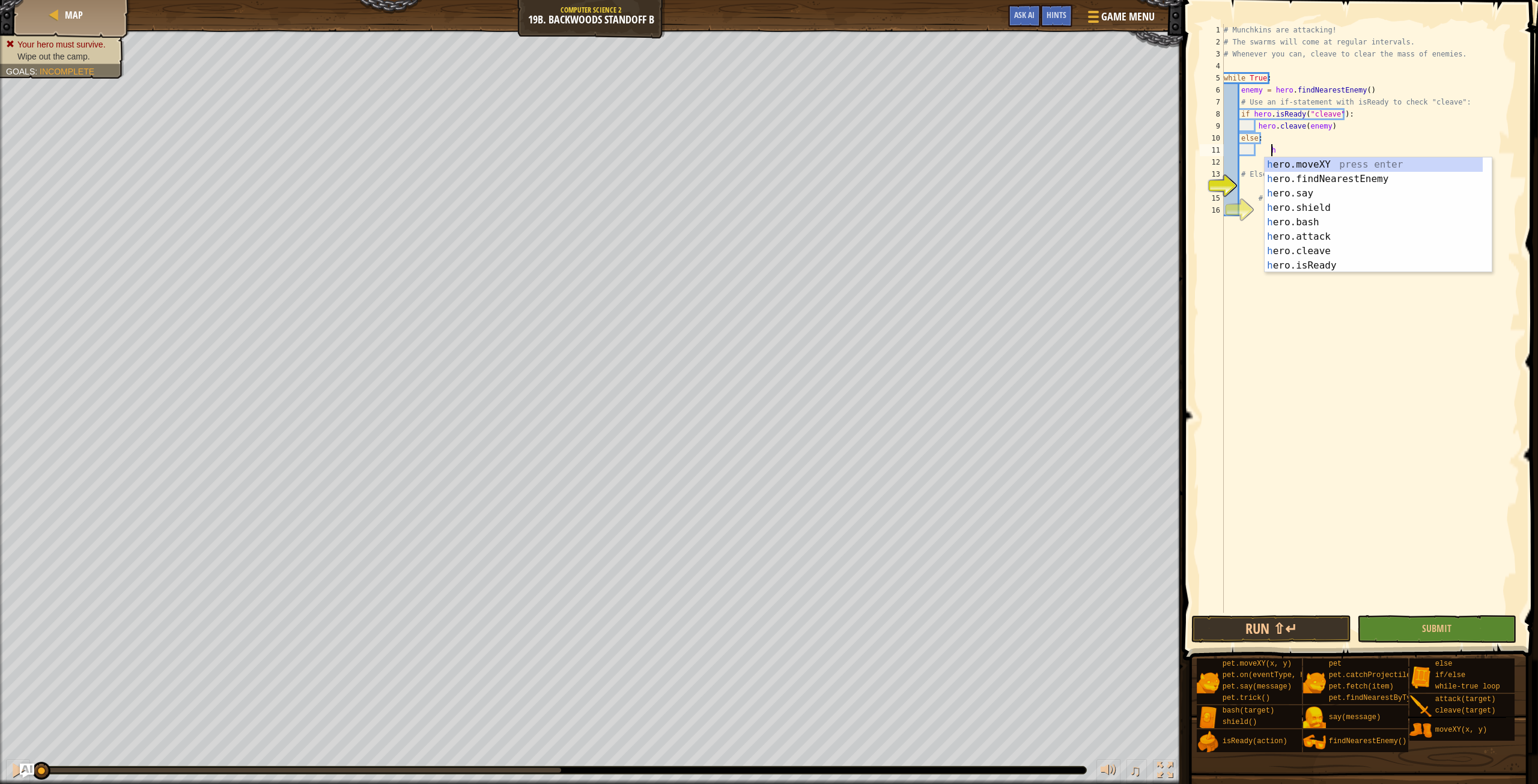
scroll to position [6, 3]
click at [1340, 234] on div "h ero.moveXY press enter h ero.findNearestEnemy press enter h ero.say press ent…" at bounding box center [1374, 229] width 218 height 144
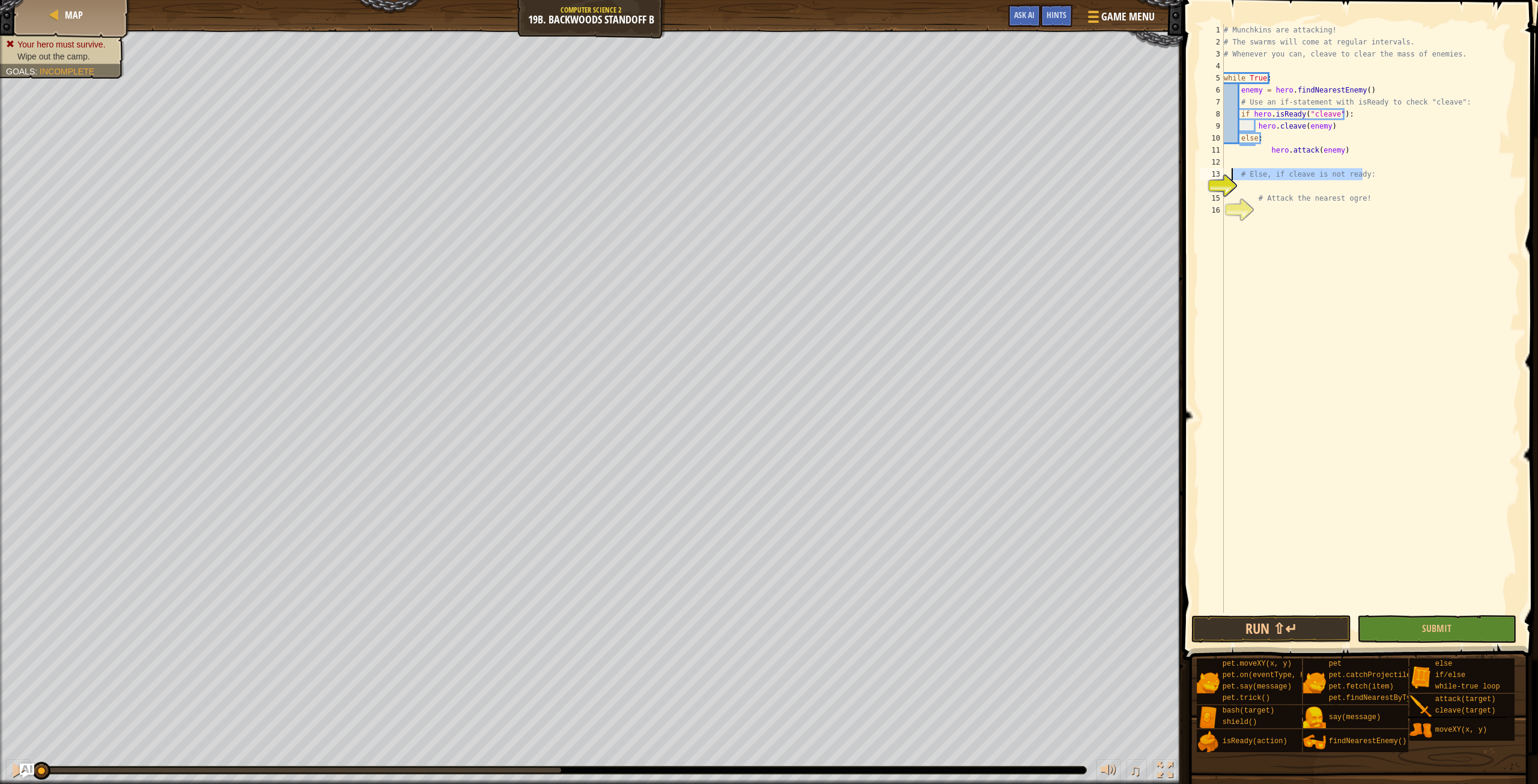
drag, startPoint x: 1362, startPoint y: 174, endPoint x: 1227, endPoint y: 176, distance: 135.0
click at [1227, 176] on div "hero.attack(enemy) 1 2 3 4 5 6 7 8 9 10 11 12 13 14 15 16 # Munchkins are attac…" at bounding box center [1358, 318] width 323 height 589
type textarea "# Else, if cleave is not ready:"
drag, startPoint x: 1356, startPoint y: 200, endPoint x: 1211, endPoint y: 197, distance: 145.0
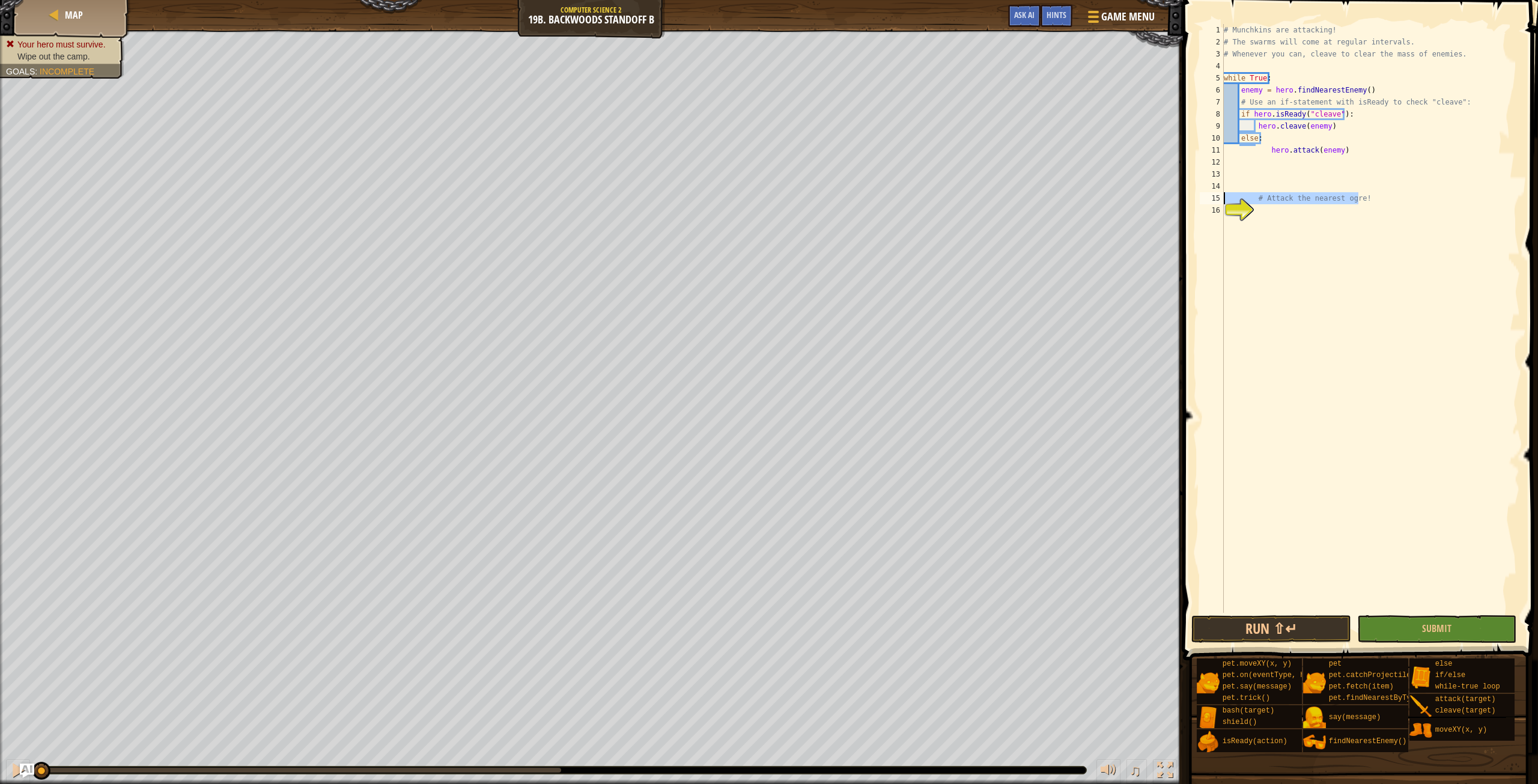
click at [1211, 197] on div "1 2 3 4 5 6 7 8 9 10 11 12 13 14 15 16 # Munchkins are attacking! # The swarms …" at bounding box center [1358, 318] width 323 height 589
type textarea "# Attack the nearest ogre!"
click at [1423, 630] on span "Submit" at bounding box center [1436, 628] width 29 height 13
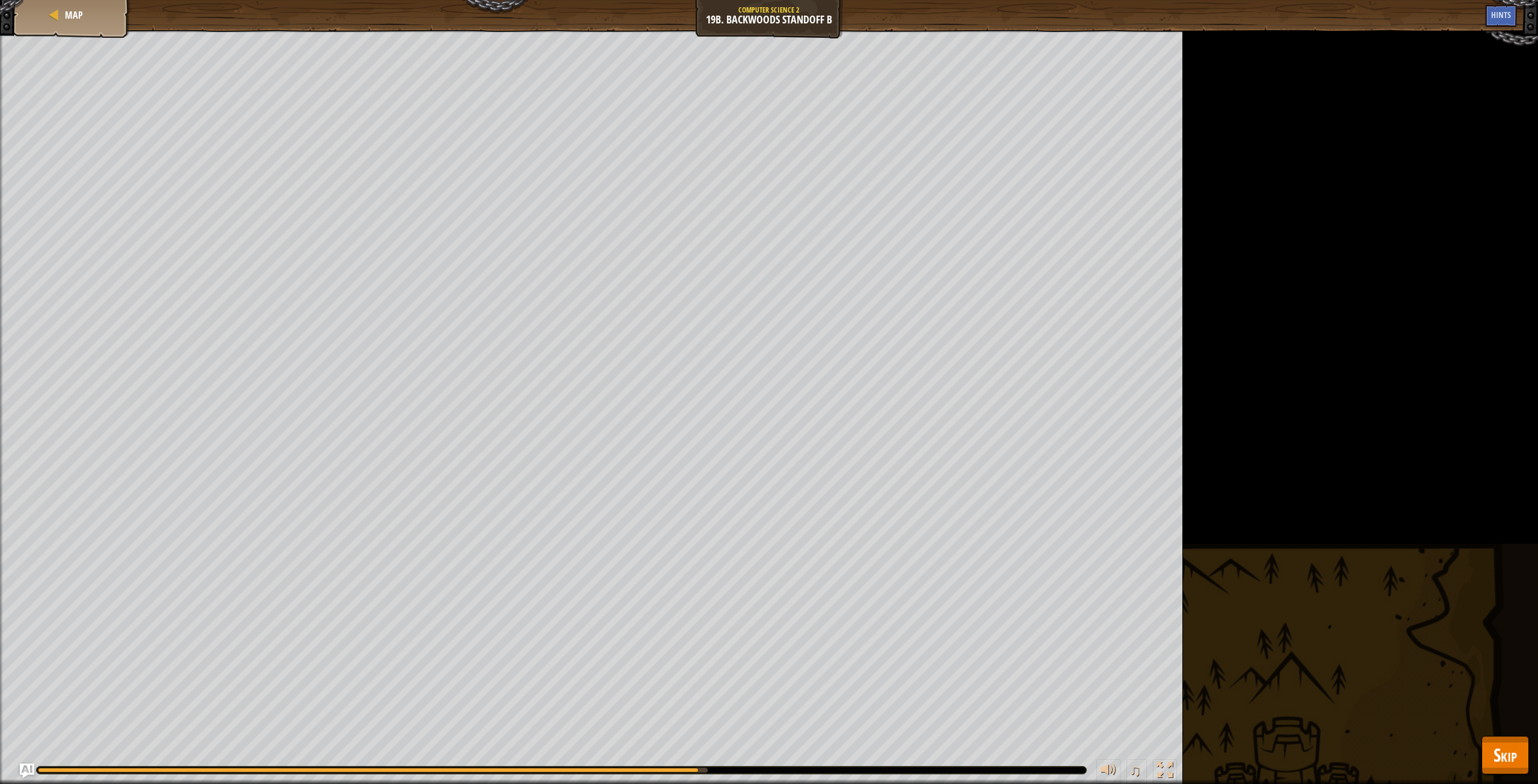
click at [1501, 750] on span "Skip" at bounding box center [1506, 754] width 24 height 24
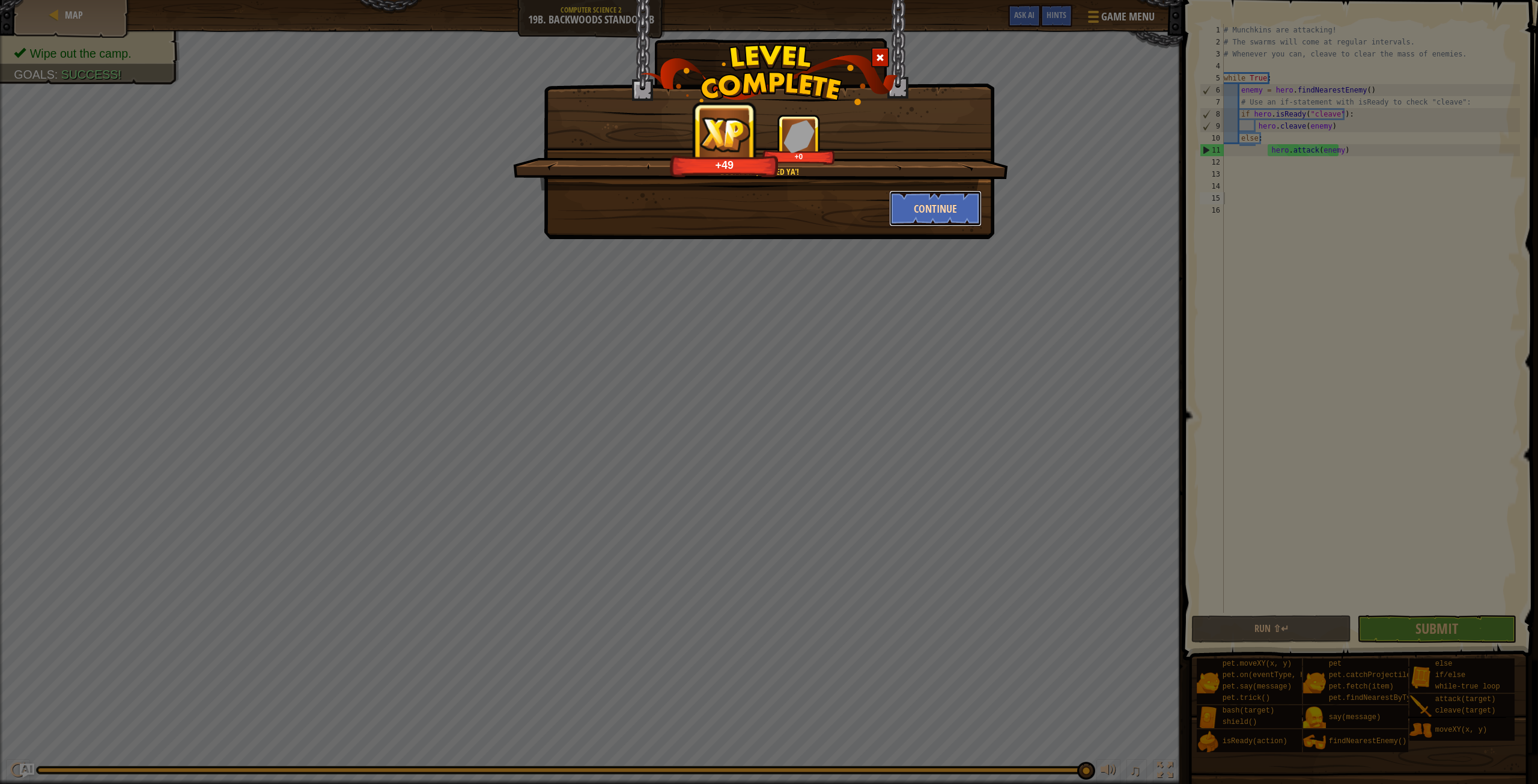
click at [917, 212] on button "Continue" at bounding box center [936, 208] width 93 height 36
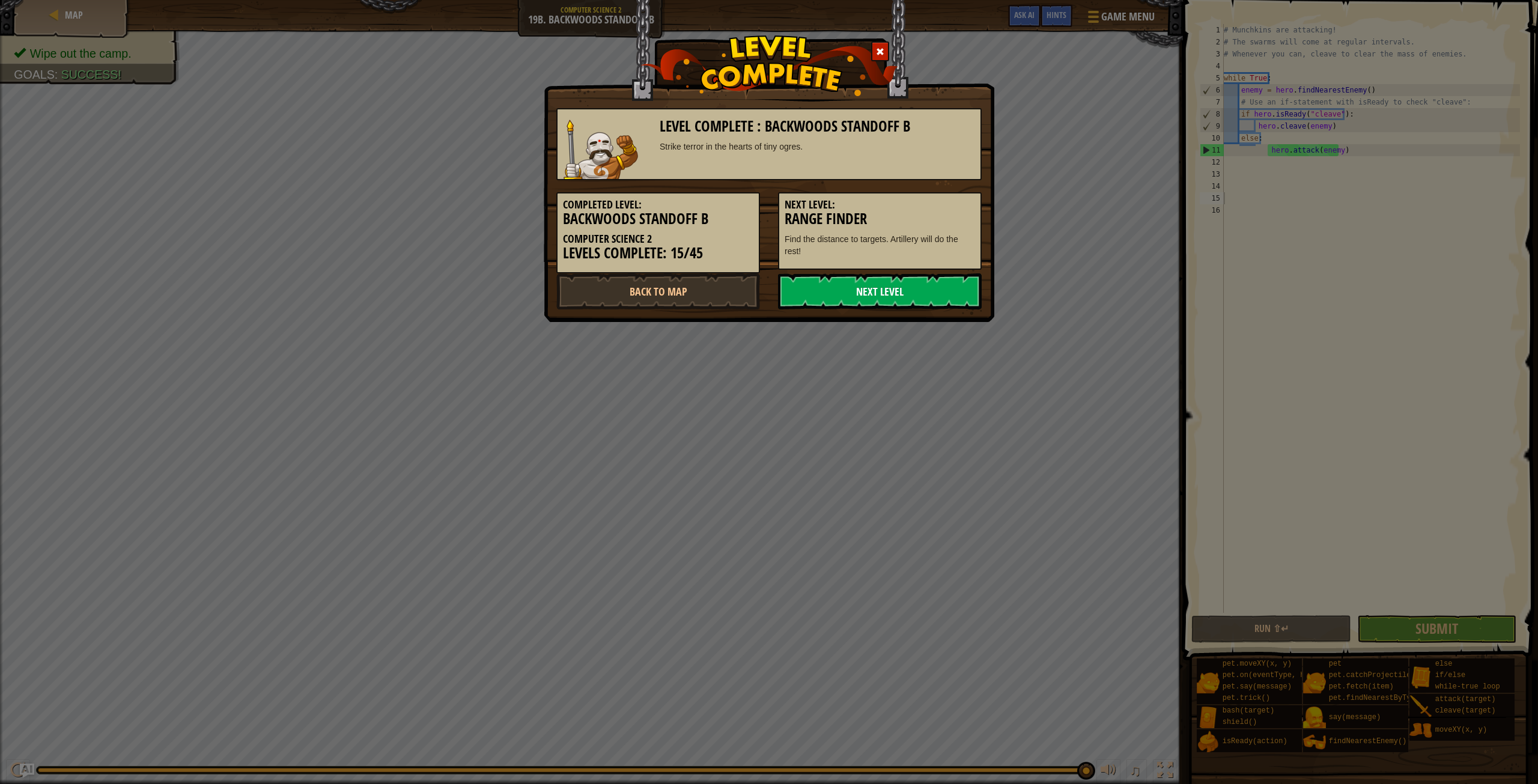
click at [855, 280] on link "Next Level" at bounding box center [880, 291] width 204 height 36
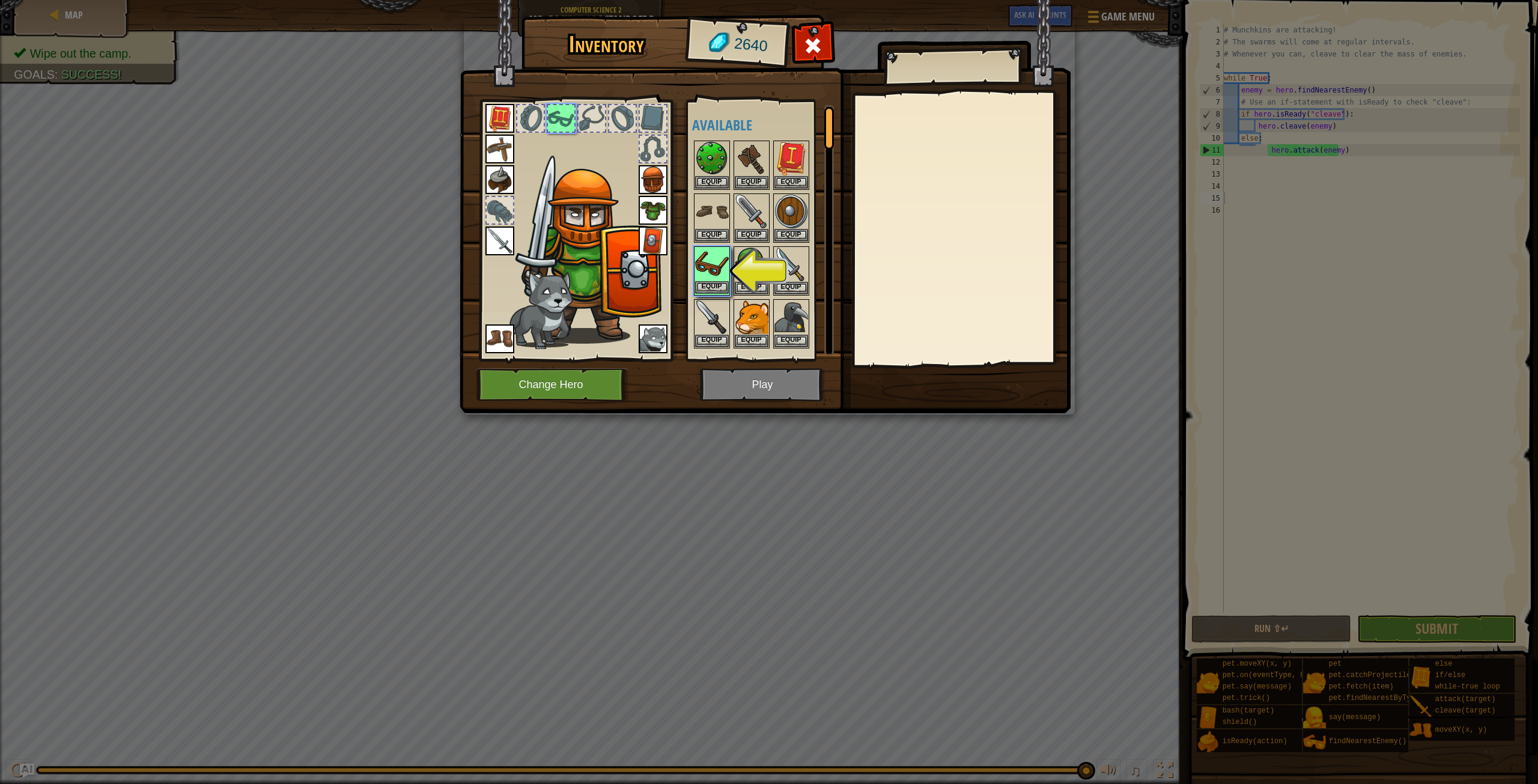
click at [715, 266] on img at bounding box center [711, 264] width 34 height 34
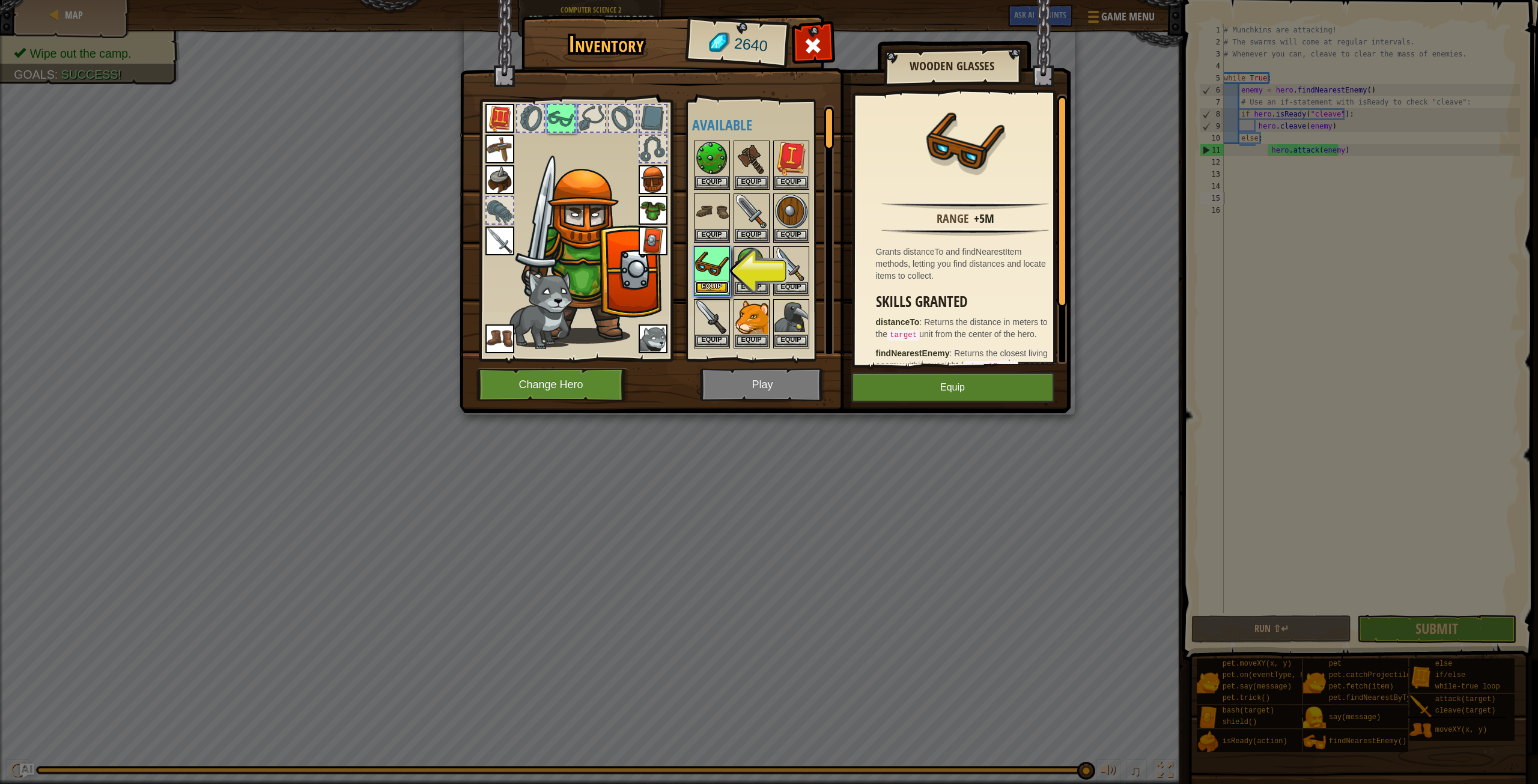
click at [715, 285] on button "Equip" at bounding box center [711, 287] width 34 height 13
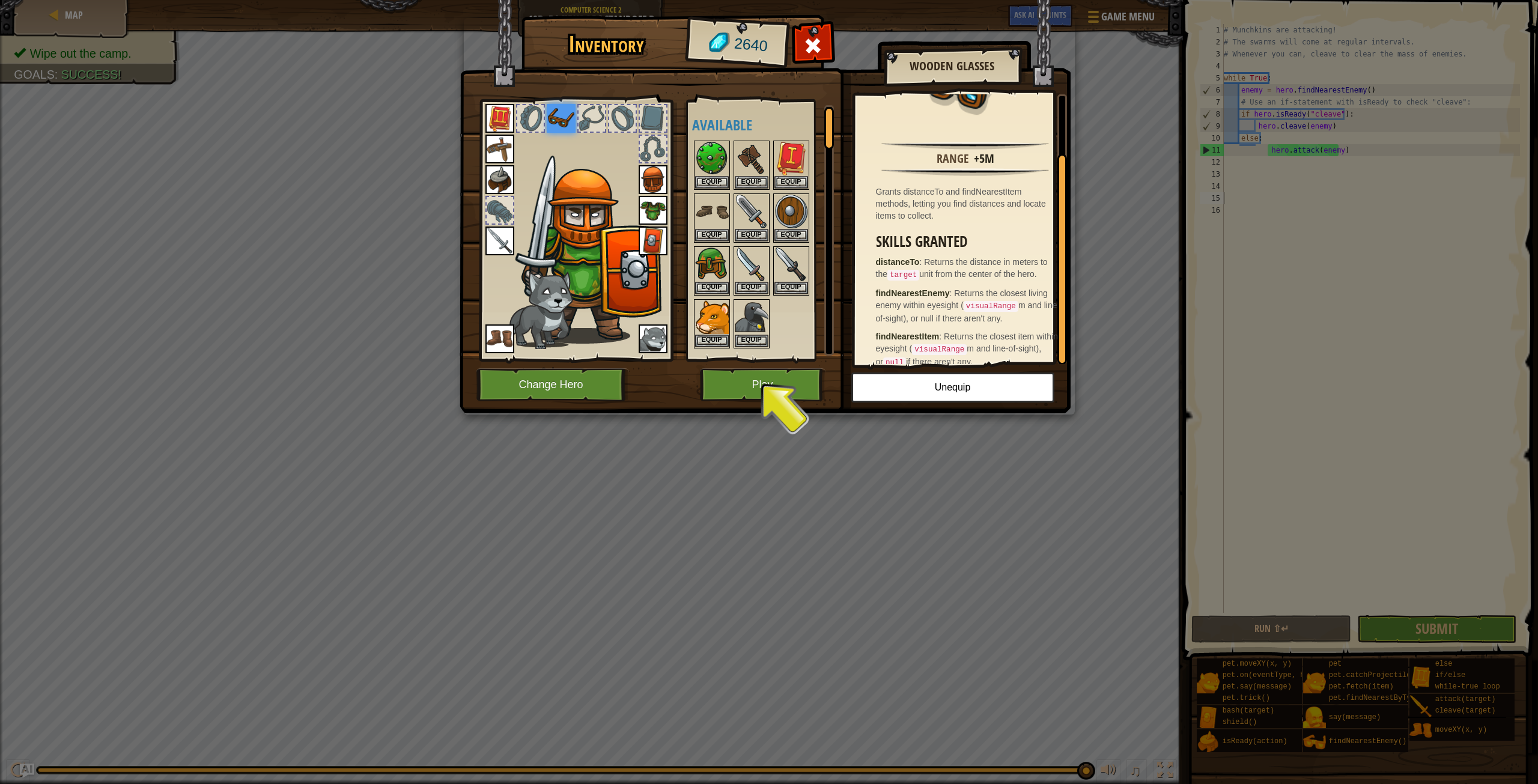
scroll to position [72, 0]
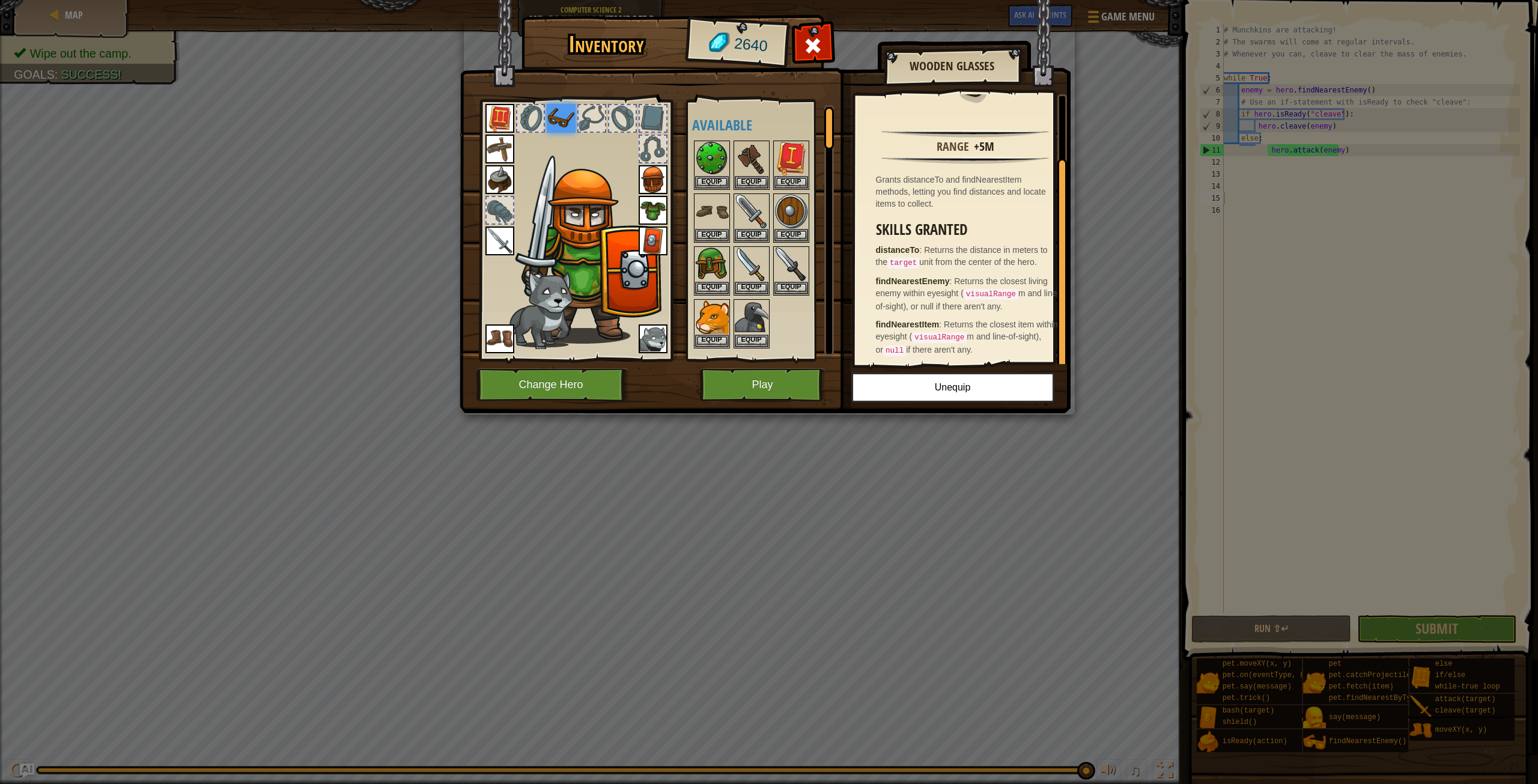
drag, startPoint x: 951, startPoint y: 144, endPoint x: 1003, endPoint y: 155, distance: 53.2
drag, startPoint x: 1003, startPoint y: 155, endPoint x: 790, endPoint y: 392, distance: 318.7
click at [790, 392] on button "Play" at bounding box center [762, 384] width 126 height 33
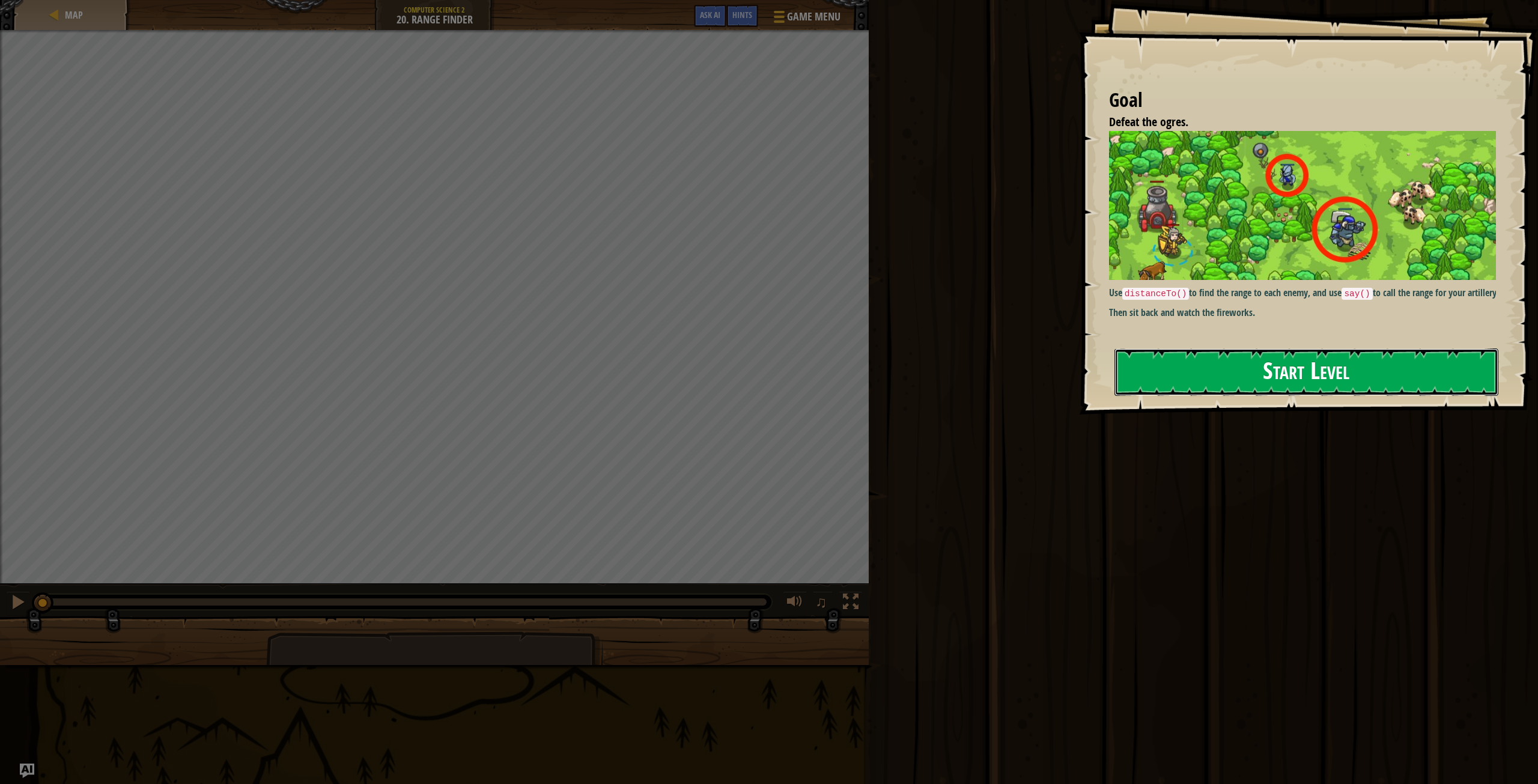
click at [1321, 386] on button "Start Level" at bounding box center [1306, 372] width 384 height 47
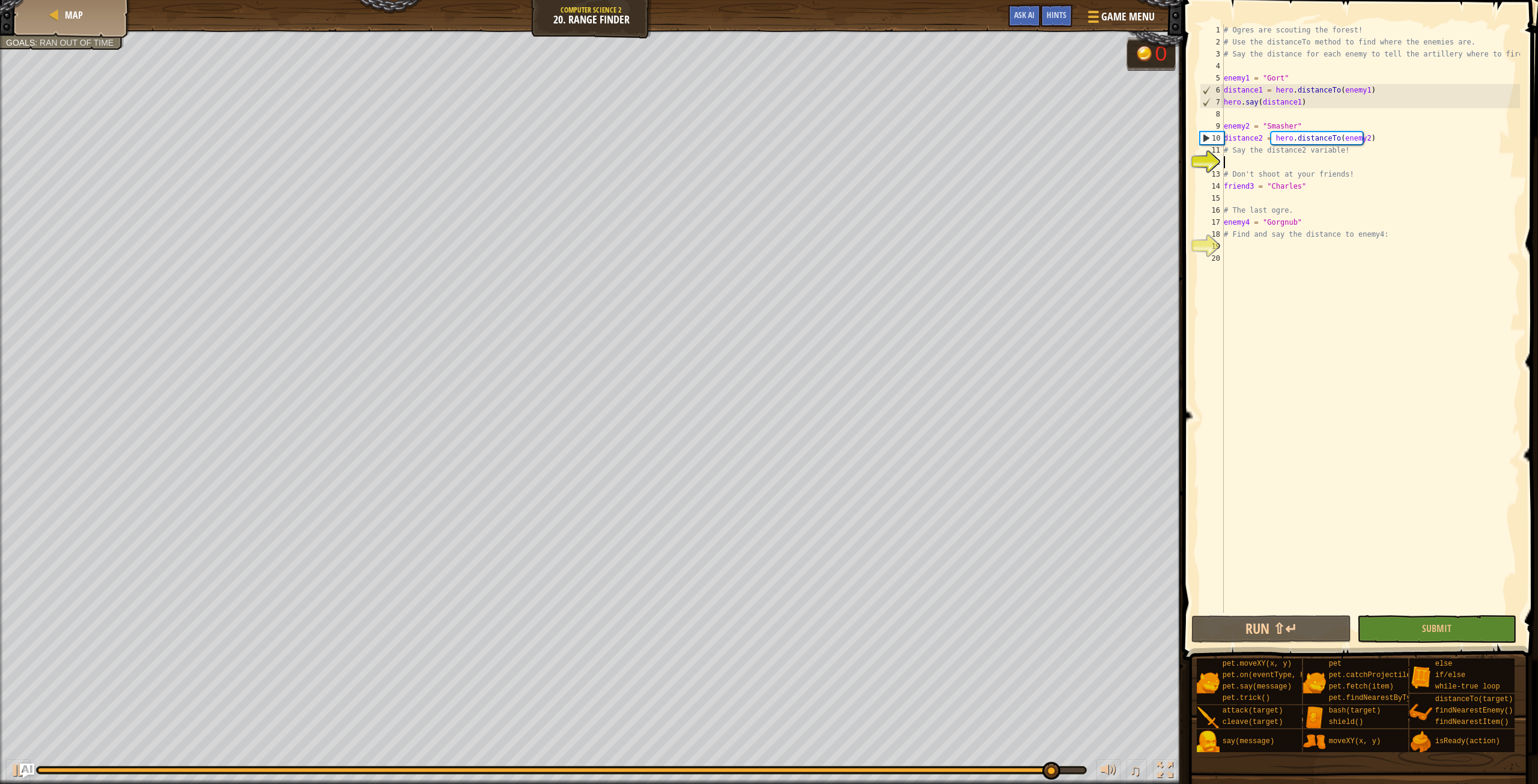
click at [1307, 158] on div "# Ogres are scouting the forest! # Use the distanceTo method to find where the …" at bounding box center [1371, 330] width 298 height 613
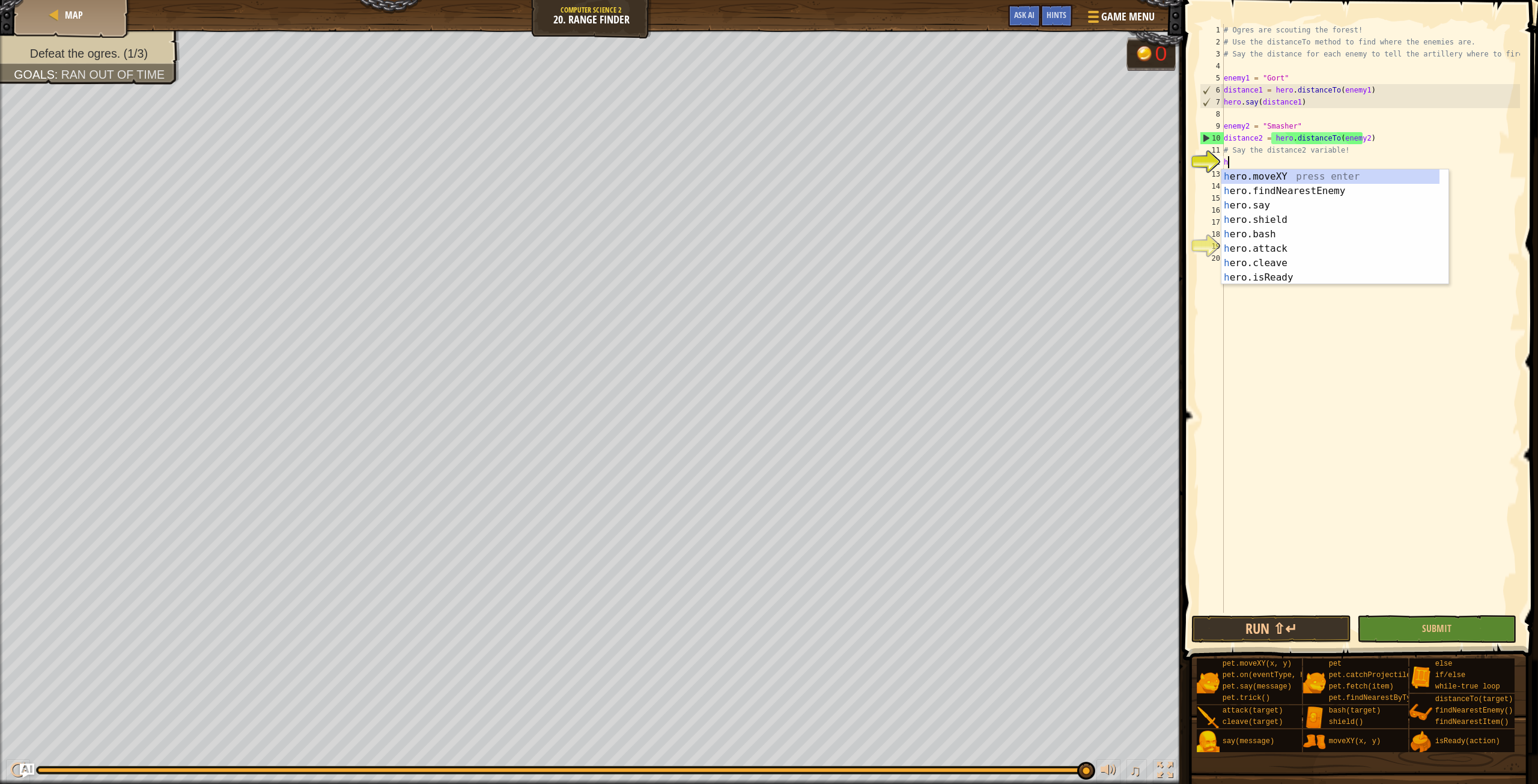
scroll to position [6, 0]
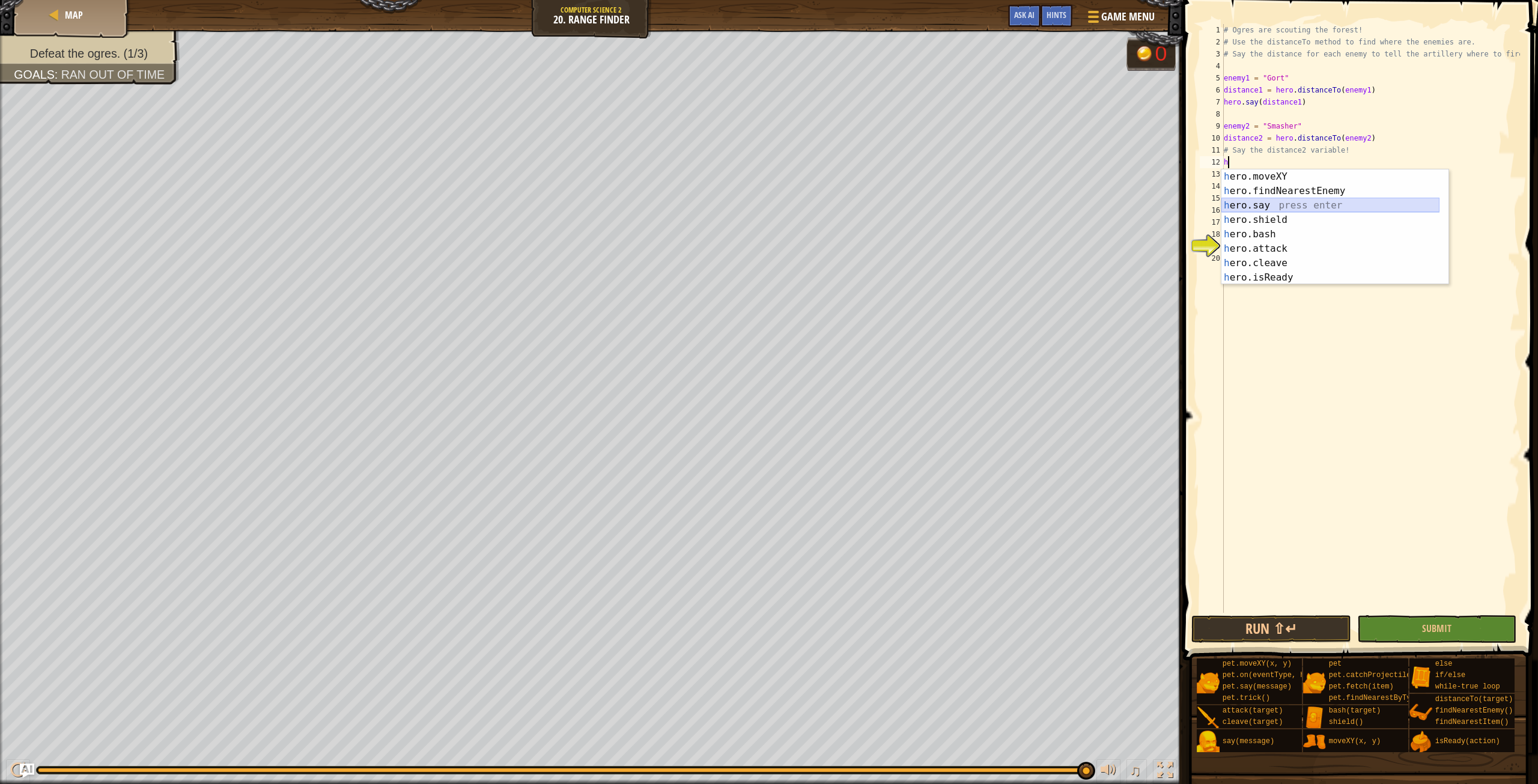
click at [1274, 201] on div "h ero.moveXY press enter h ero.findNearestEnemy press enter h ero.say press ent…" at bounding box center [1330, 242] width 218 height 144
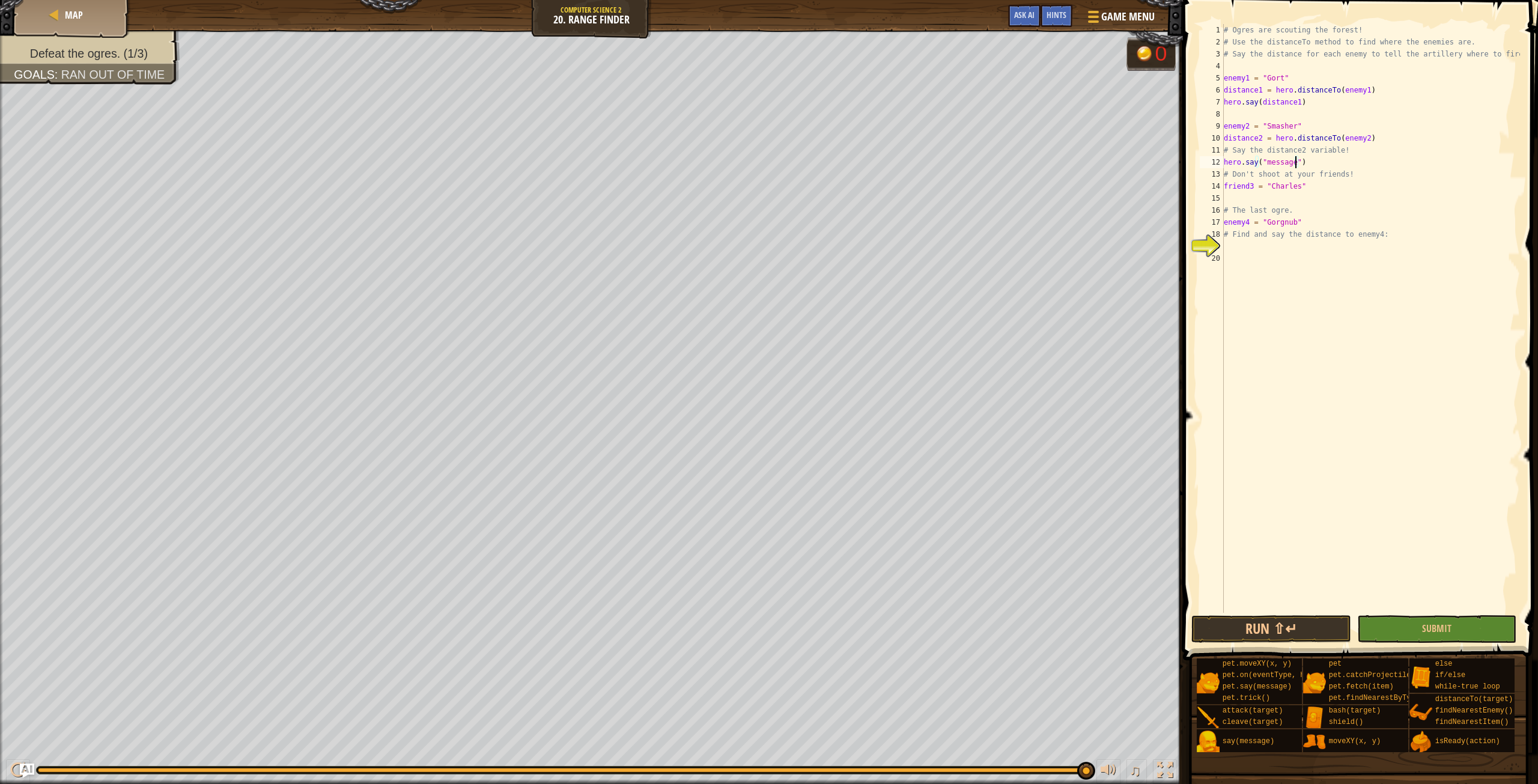
click at [1296, 163] on div "# Ogres are scouting the forest! # Use the distanceTo method to find where the …" at bounding box center [1371, 330] width 298 height 613
click at [1340, 215] on div "# Ogres are scouting the forest! # Use the distanceTo method to find where the …" at bounding box center [1371, 330] width 298 height 613
click at [1225, 231] on div "# Ogres are scouting the forest! # Use the distanceTo method to find where the …" at bounding box center [1371, 330] width 298 height 613
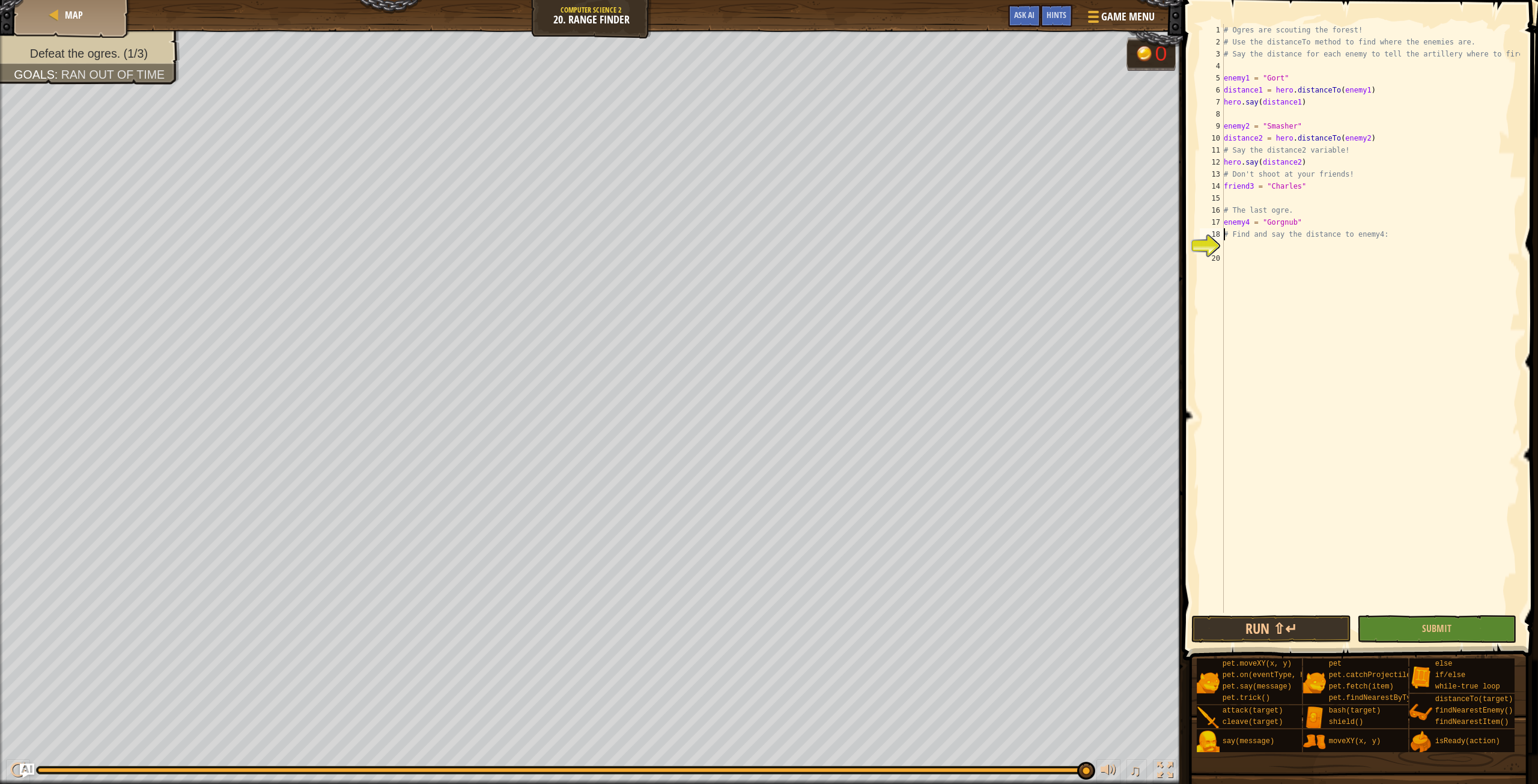
click at [1225, 236] on div "# Ogres are scouting the forest! # Use the distanceTo method to find where the …" at bounding box center [1371, 330] width 298 height 613
drag, startPoint x: 1222, startPoint y: 236, endPoint x: 1410, endPoint y: 242, distance: 188.1
click at [1410, 242] on div "# Find and say the distance to enemy4: 1 2 3 4 5 6 7 8 9 10 11 12 13 14 15 16 1…" at bounding box center [1358, 318] width 323 height 589
type textarea "# Find and say the distance to enemy4:"
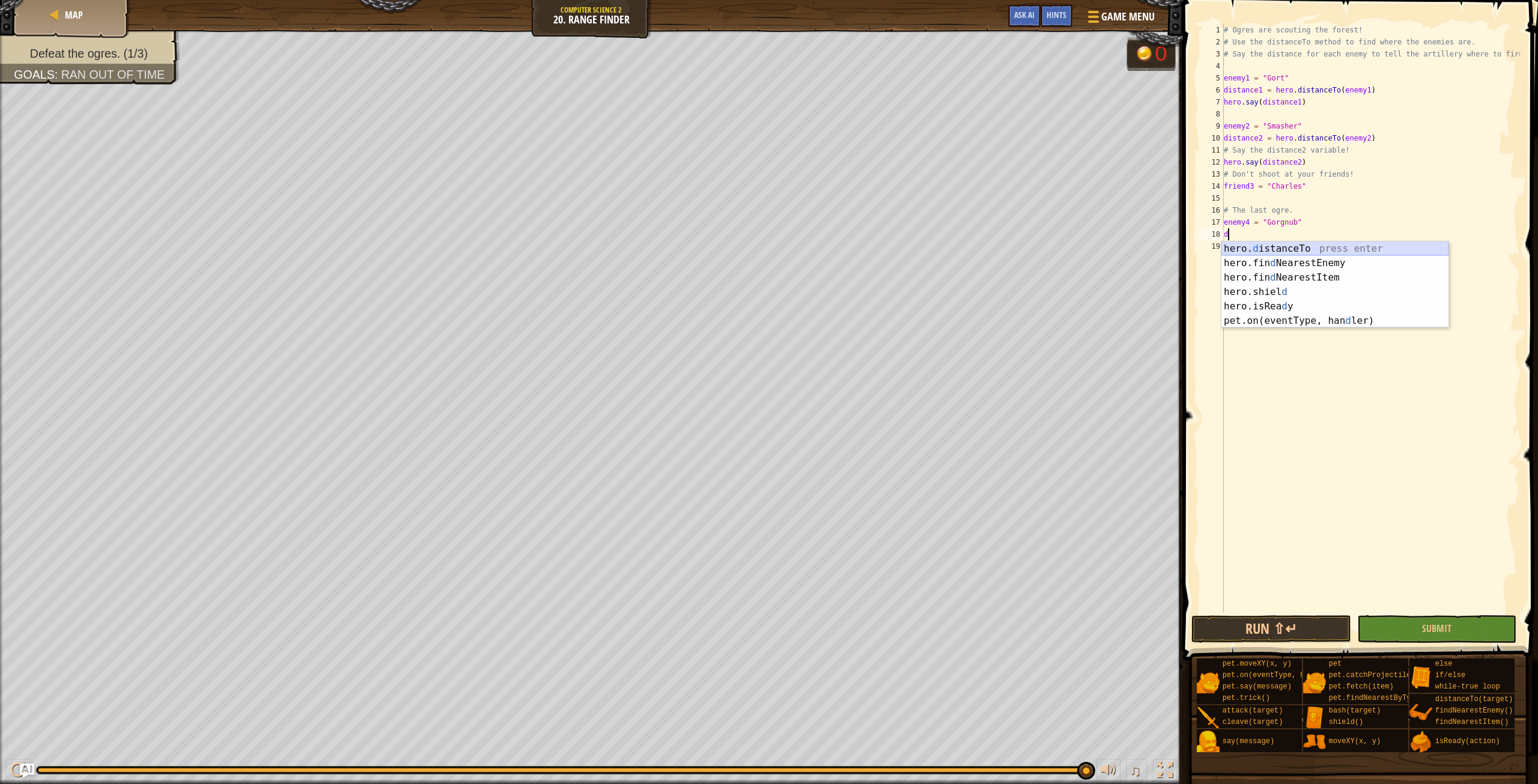
click at [1270, 245] on div "hero. d istanceTo press enter hero.fin d NearestEnemy press enter hero.fin d Ne…" at bounding box center [1335, 299] width 227 height 115
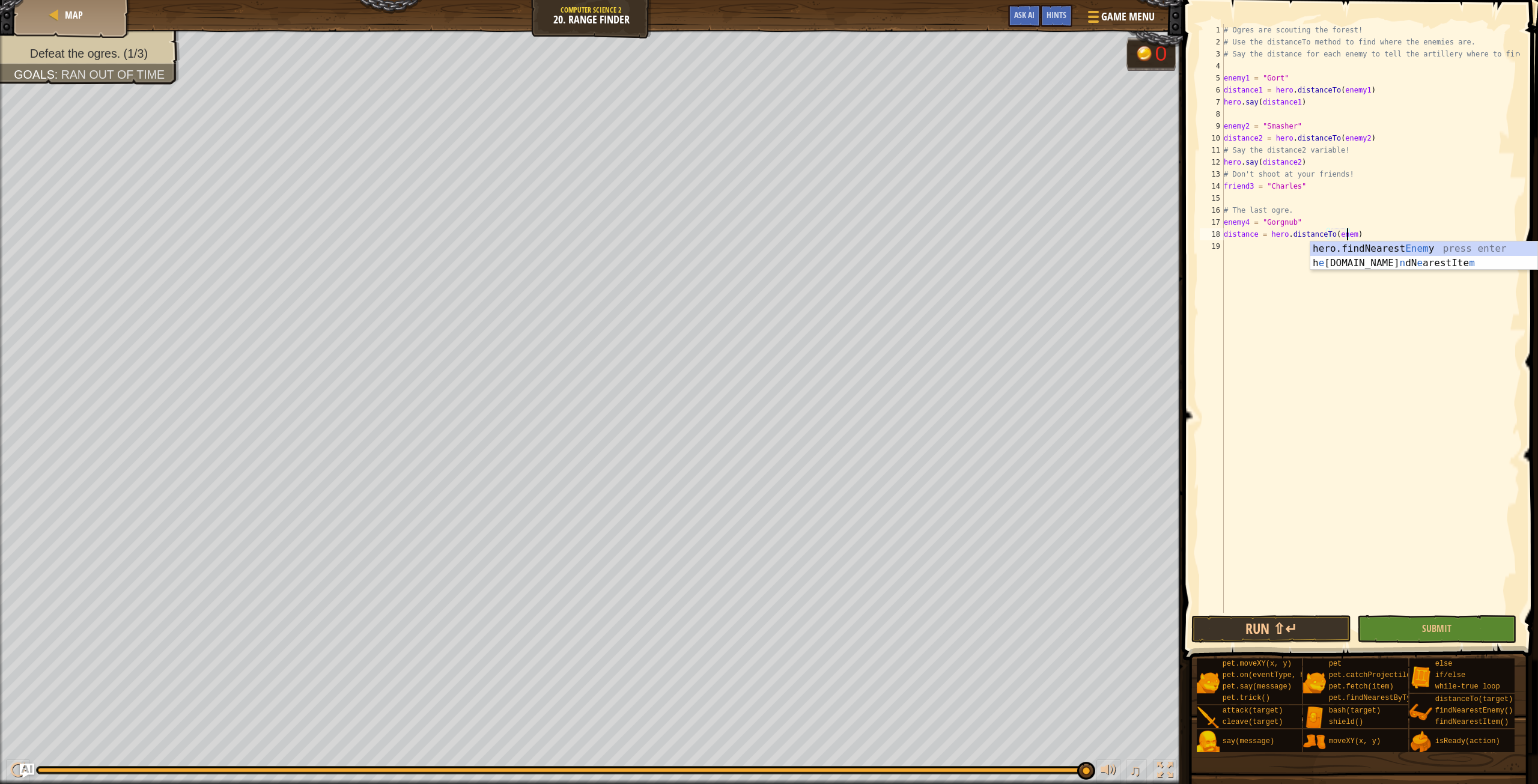
scroll to position [6, 10]
type textarea "distance = hero.distanceTo(enemy4)"
click at [1320, 268] on div "# Ogres are scouting the forest! # Use the distanceTo method to find where the …" at bounding box center [1371, 330] width 298 height 613
click at [1247, 253] on div "# Ogres are scouting the forest! # Use the distanceTo method to find where the …" at bounding box center [1371, 330] width 298 height 613
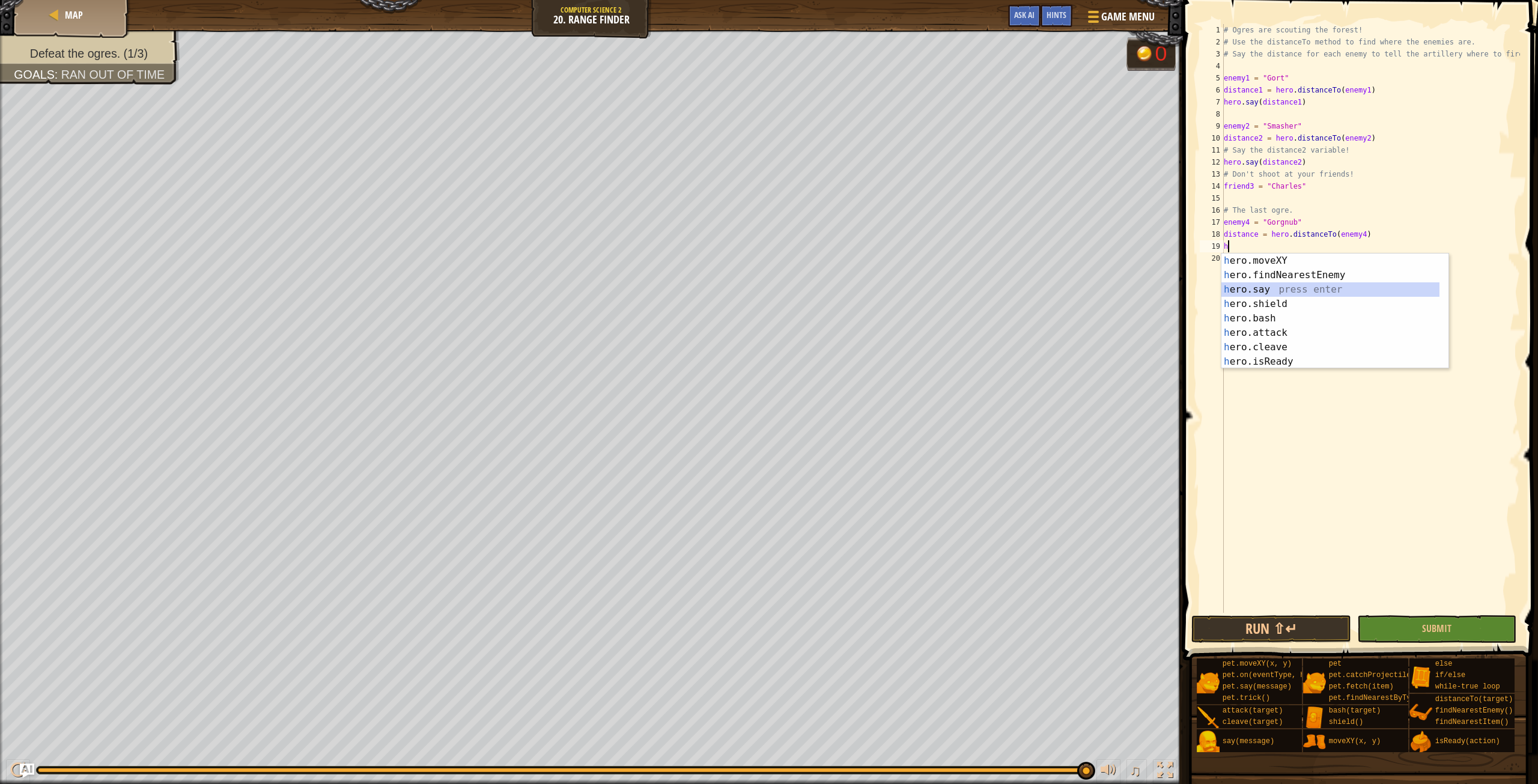
click at [1292, 289] on div "h ero.moveXY press enter h ero.findNearestEnemy press enter h ero.say press ent…" at bounding box center [1330, 325] width 218 height 144
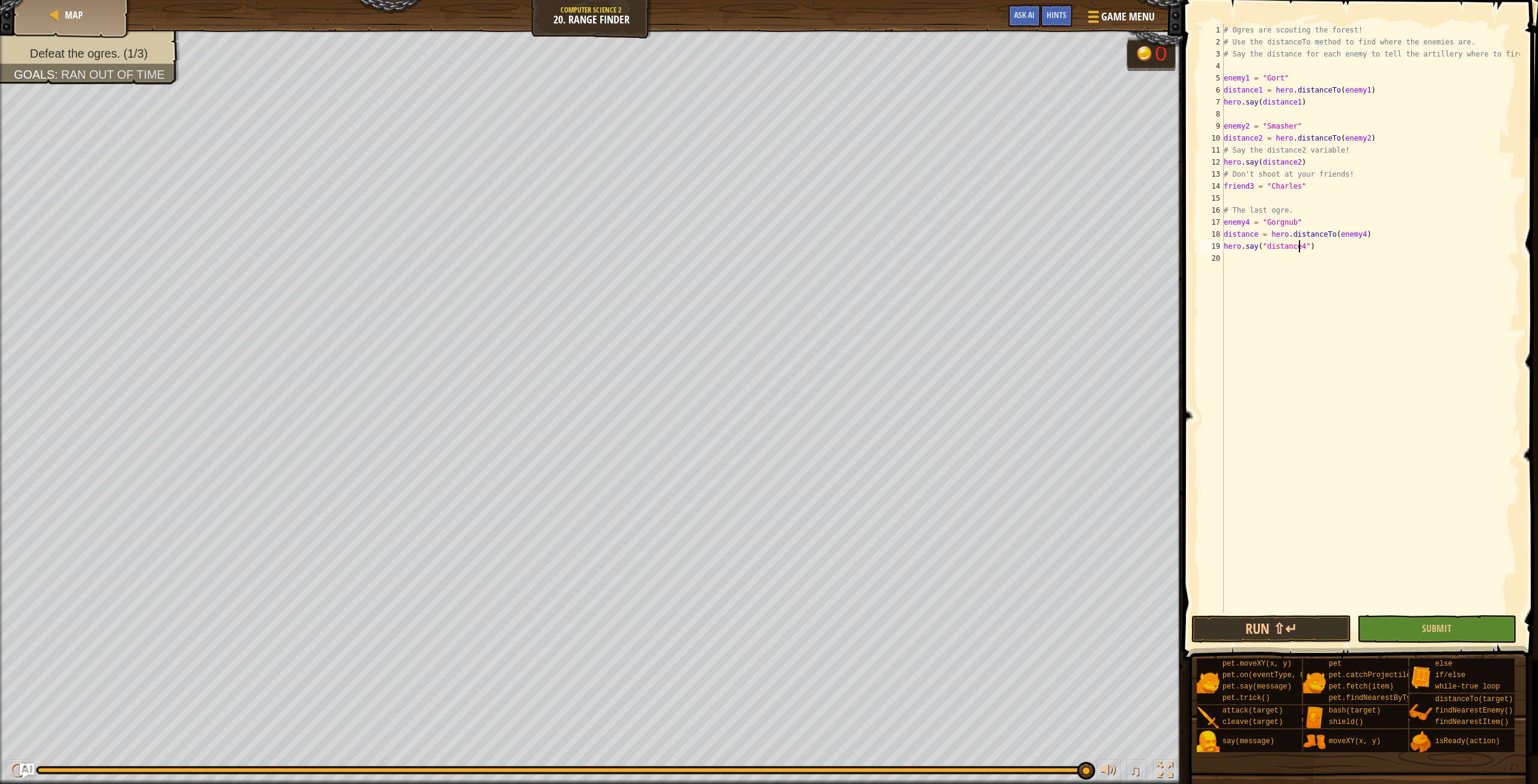
scroll to position [6, 6]
click at [1400, 619] on button "Submit" at bounding box center [1437, 628] width 159 height 28
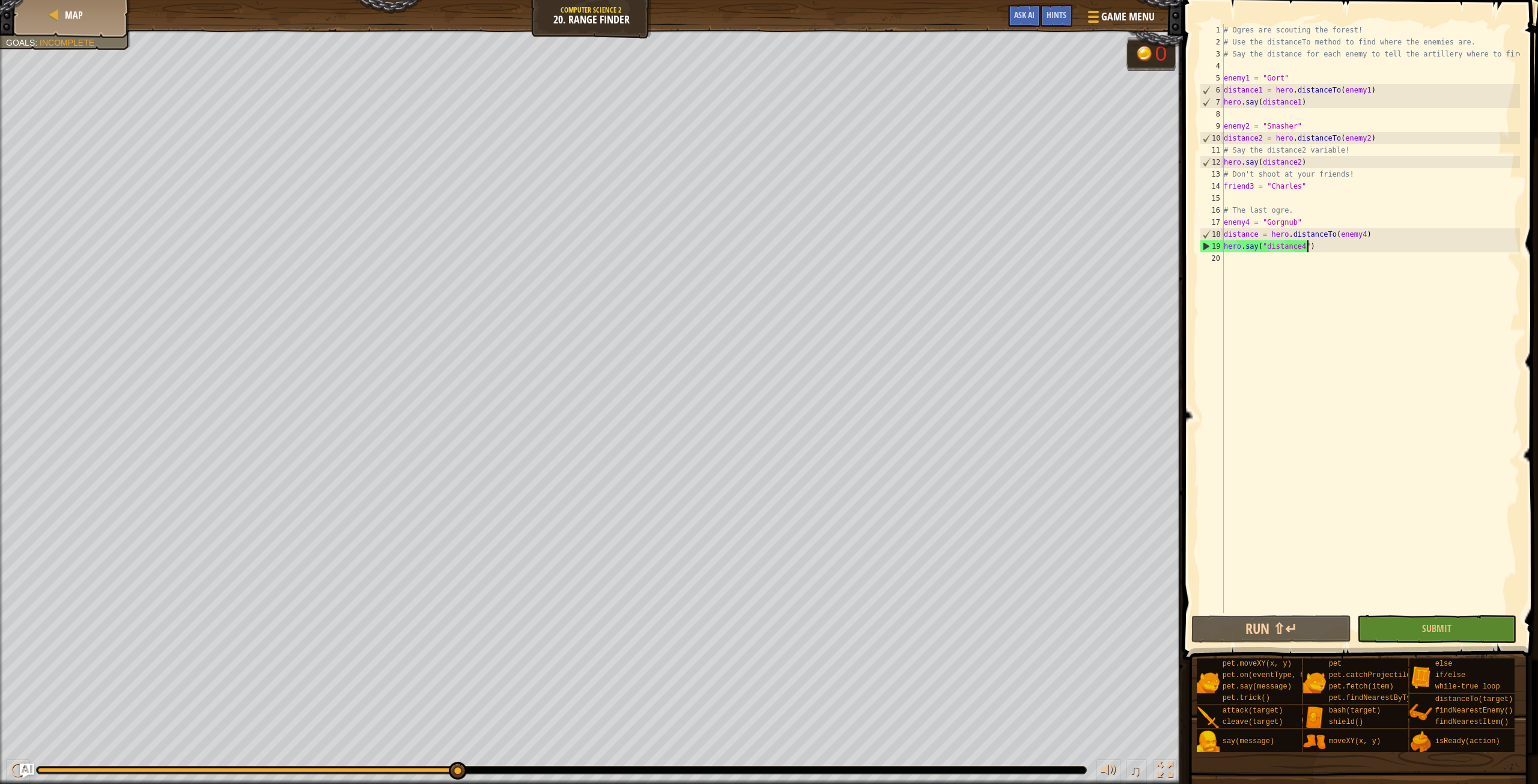
click at [1320, 250] on div "# Ogres are scouting the forest! # Use the distanceTo method to find where the …" at bounding box center [1371, 330] width 298 height 613
click at [1298, 247] on div "# Ogres are scouting the forest! # Use the distanceTo method to find where the …" at bounding box center [1371, 330] width 298 height 613
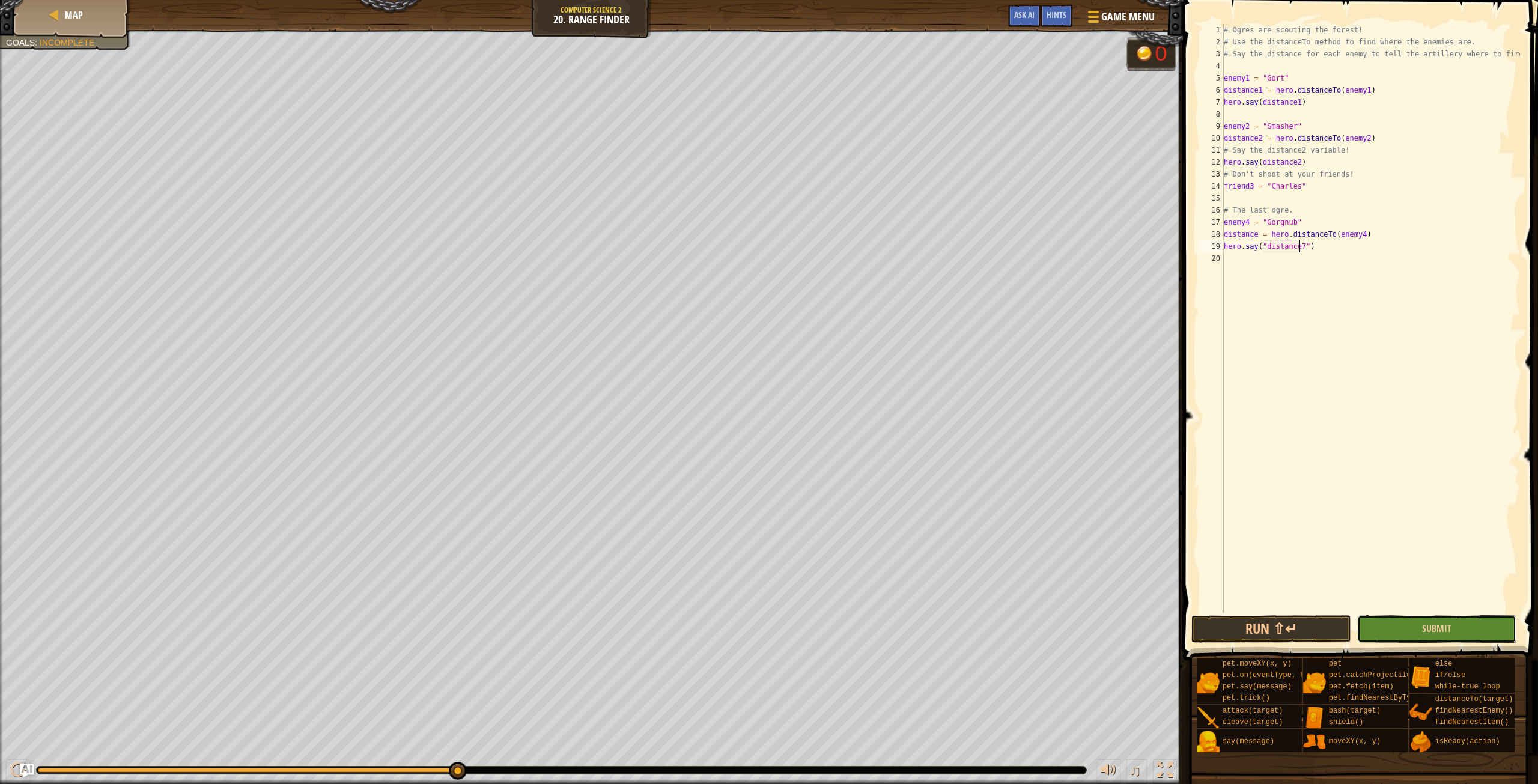
click at [1418, 636] on button "Submit" at bounding box center [1437, 628] width 159 height 28
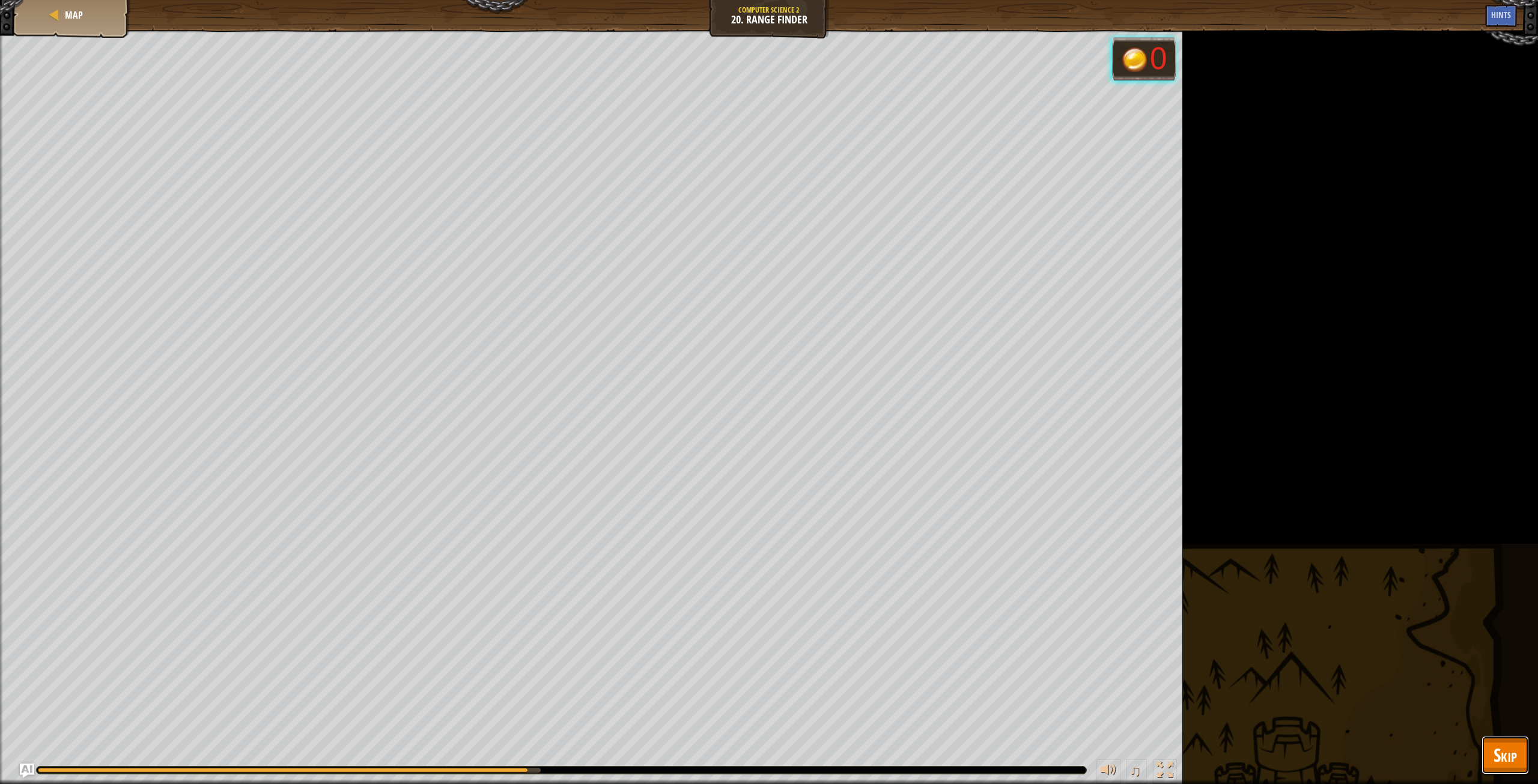
click at [1502, 752] on span "Skip" at bounding box center [1506, 754] width 24 height 24
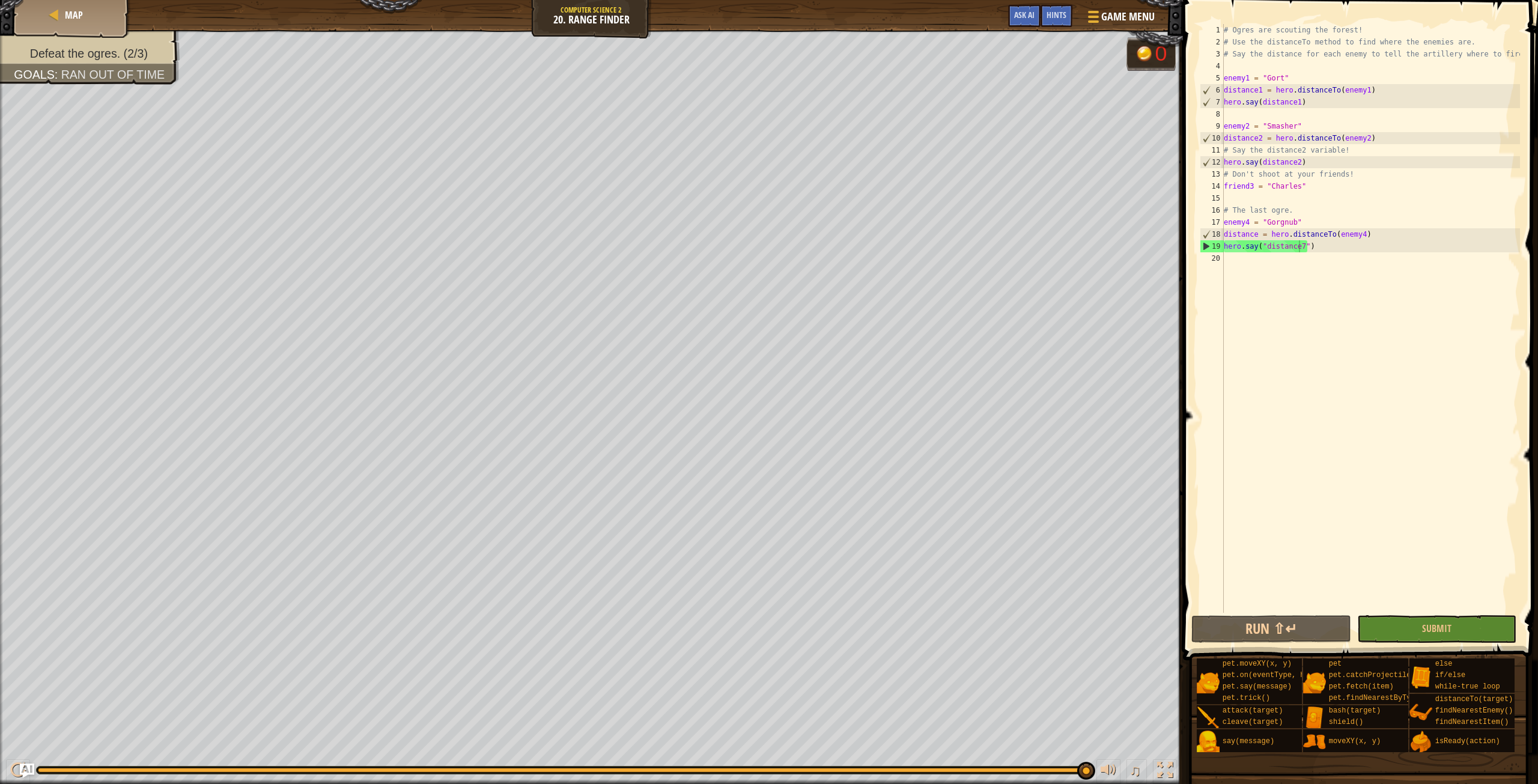
click at [1300, 246] on div "# Ogres are scouting the forest! # Use the distanceTo method to find where the …" at bounding box center [1371, 330] width 298 height 613
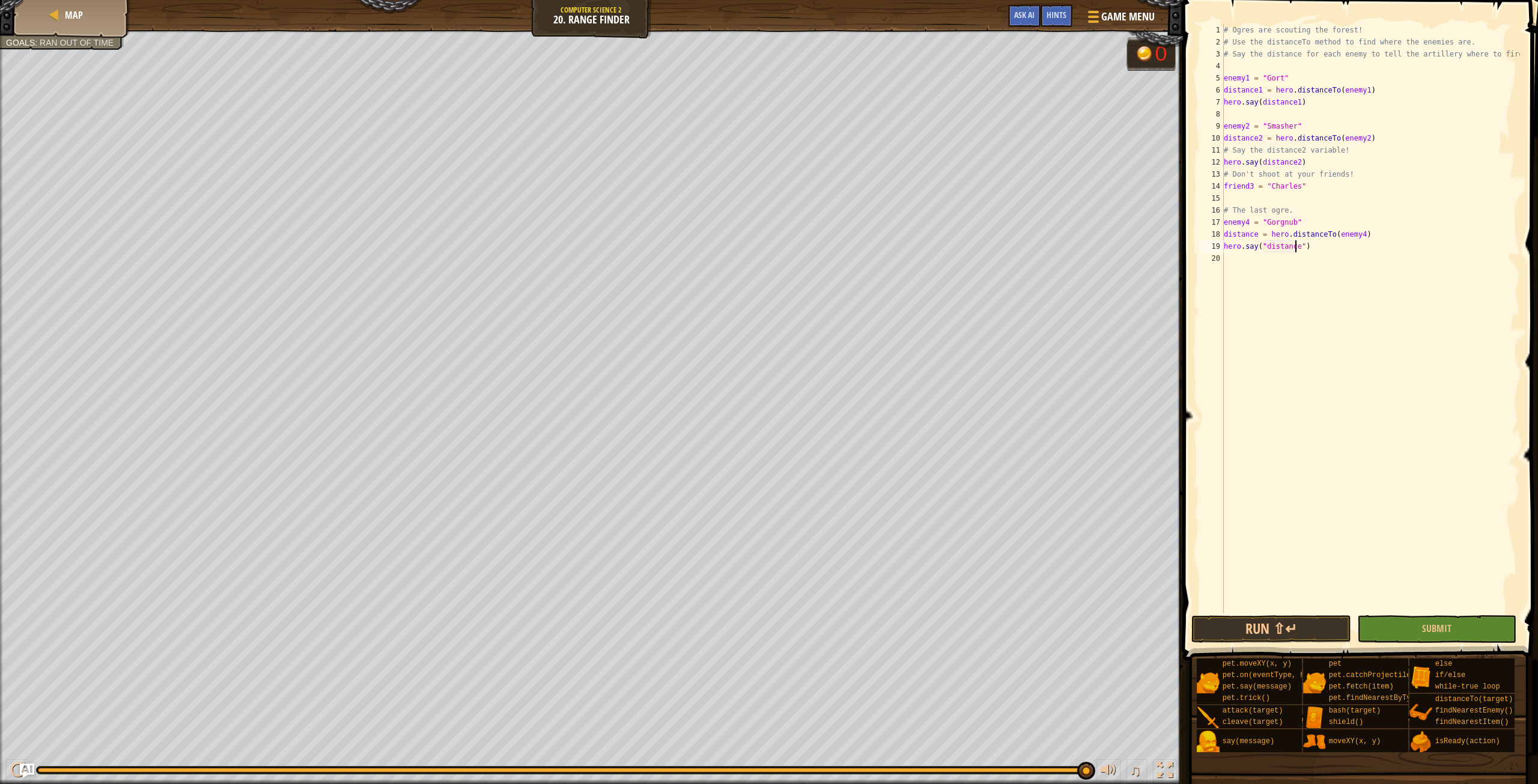
click at [1303, 242] on div "# Ogres are scouting the forest! # Use the distanceTo method to find where the …" at bounding box center [1371, 330] width 298 height 613
click at [1298, 251] on div "# Ogres are scouting the forest! # Use the distanceTo method to find where the …" at bounding box center [1371, 330] width 298 height 613
click at [1262, 247] on div "# Ogres are scouting the forest! # Use the distanceTo method to find where the …" at bounding box center [1371, 330] width 298 height 613
click at [1290, 246] on div "# Ogres are scouting the forest! # Use the distanceTo method to find where the …" at bounding box center [1371, 330] width 298 height 613
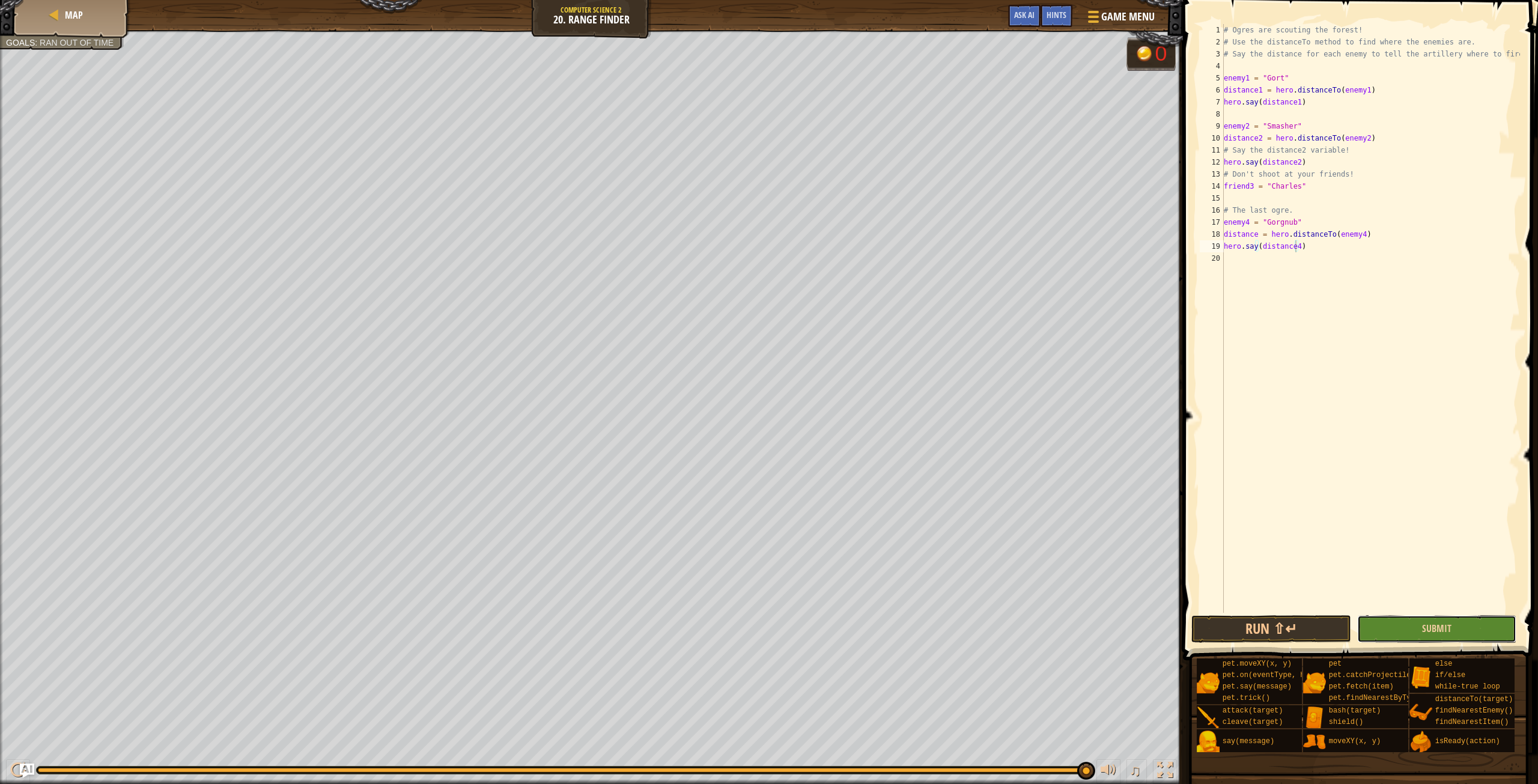
click at [1463, 632] on button "Submit" at bounding box center [1437, 628] width 159 height 28
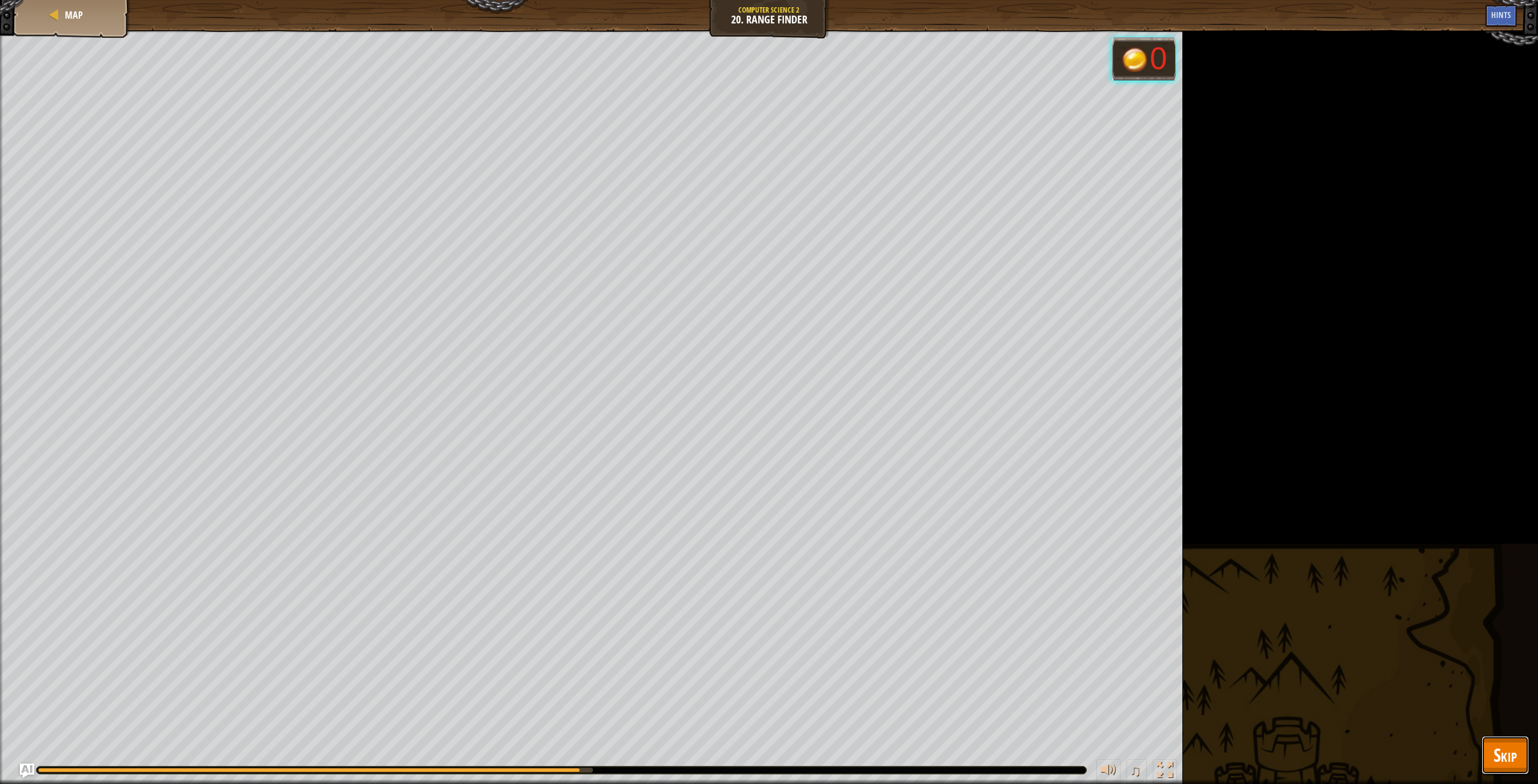
click at [1484, 752] on button "Skip" at bounding box center [1505, 755] width 47 height 39
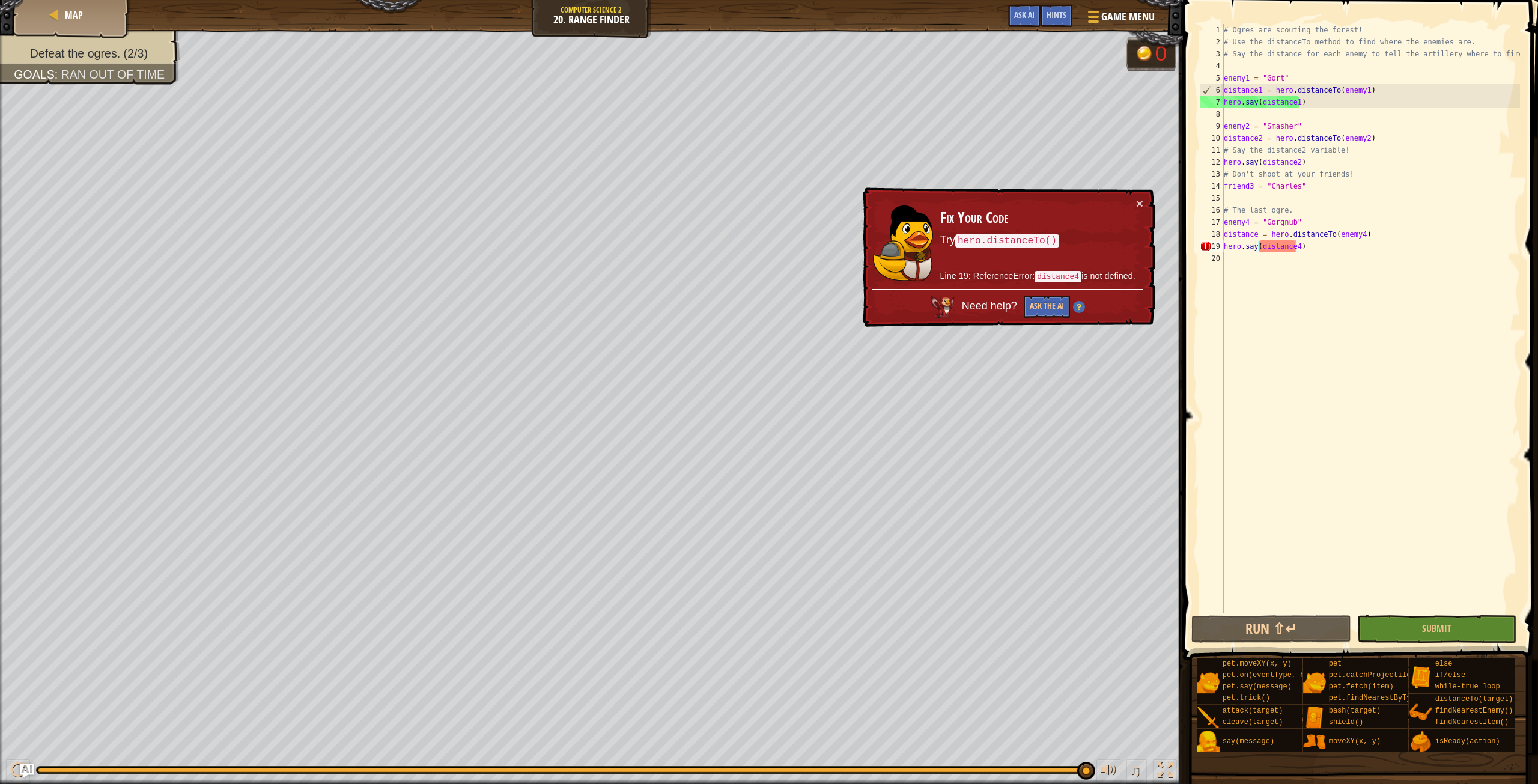
click at [1253, 236] on div "# Ogres are scouting the forest! # Use the distanceTo method to find where the …" at bounding box center [1371, 330] width 298 height 613
click at [1255, 234] on div "# Ogres are scouting the forest! # Use the distanceTo method to find where the …" at bounding box center [1371, 330] width 298 height 613
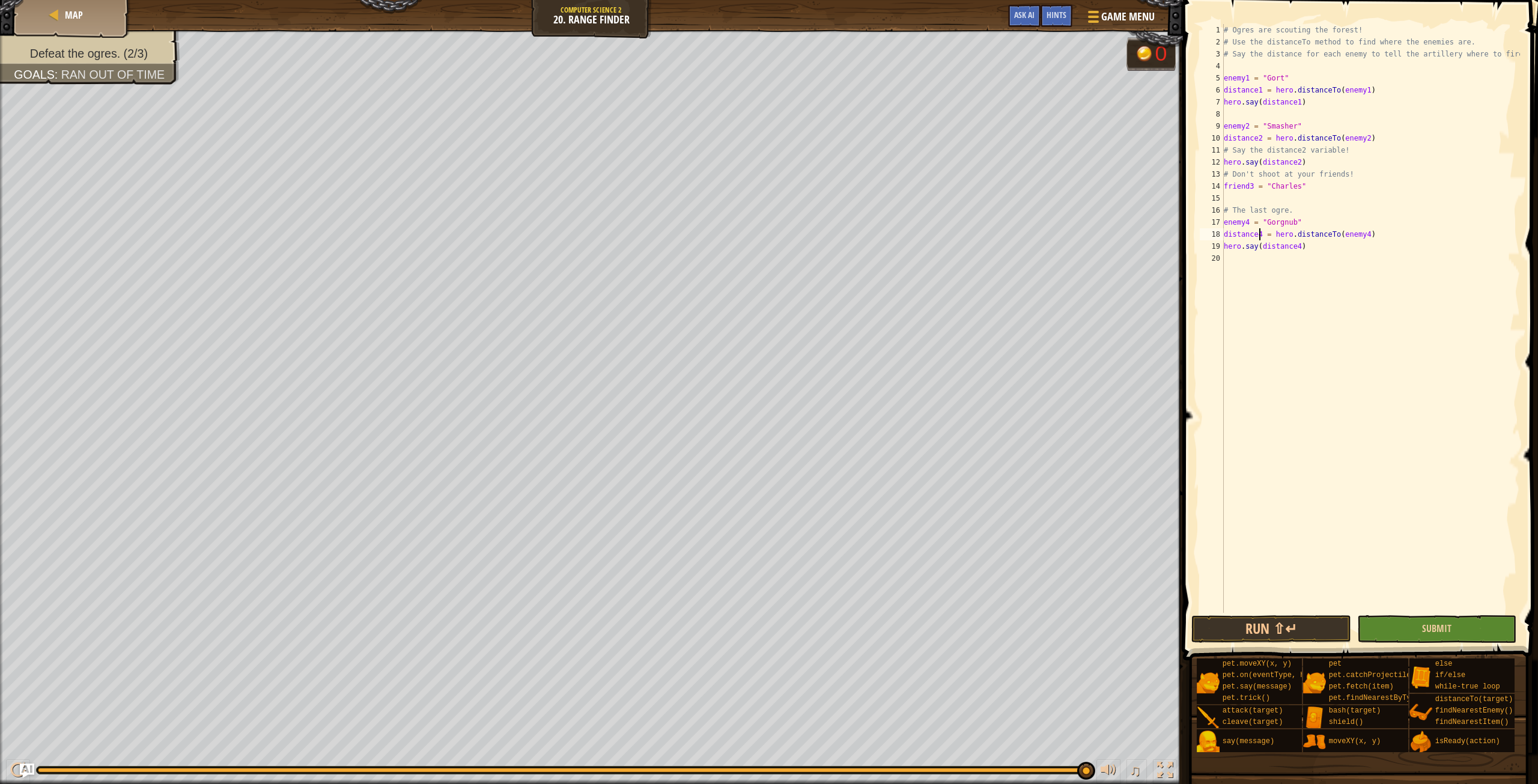
type textarea "distance4 = hero.distanceTo(enemy4)"
click at [1455, 619] on button "Submit" at bounding box center [1437, 628] width 159 height 28
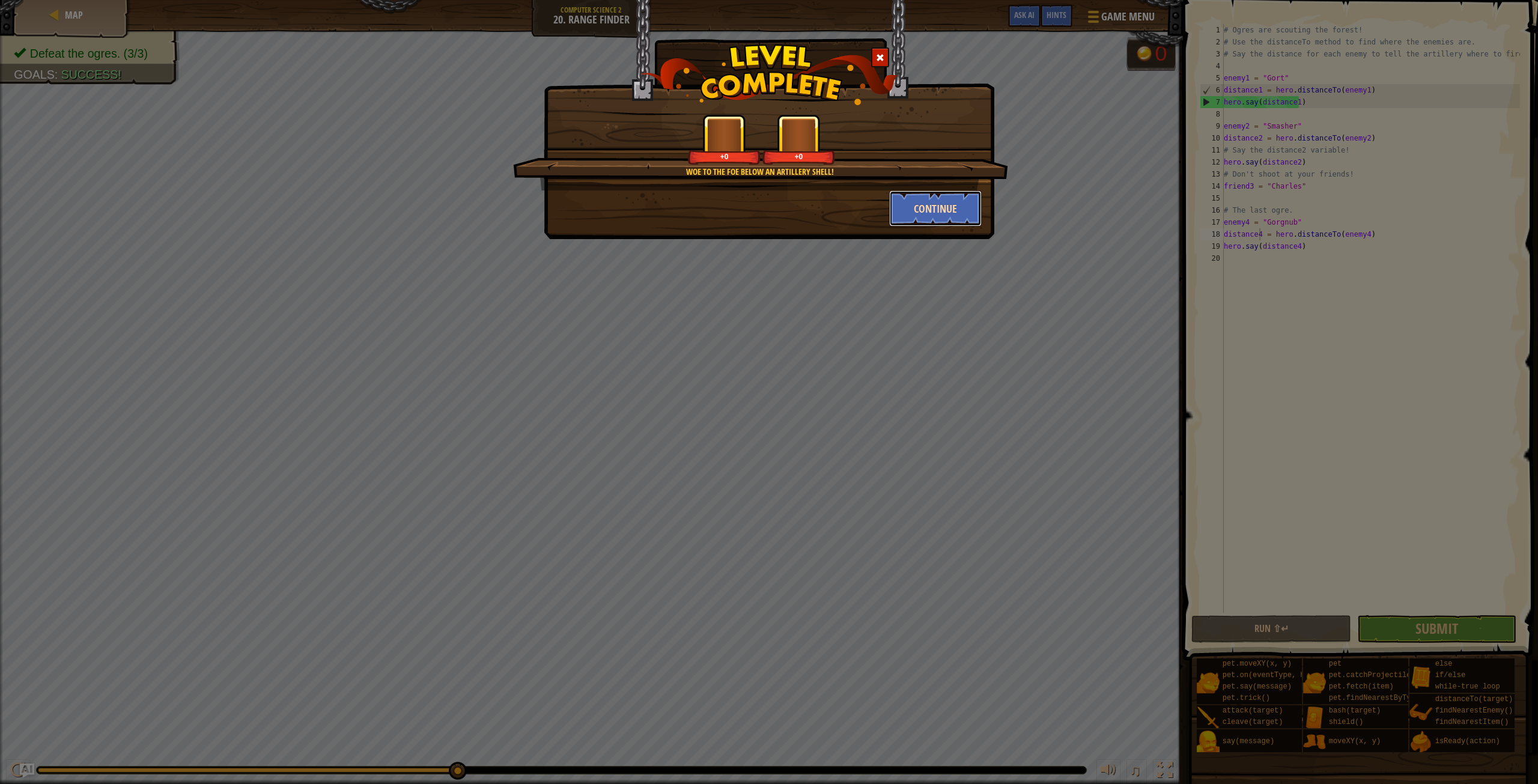
click at [901, 211] on button "Continue" at bounding box center [936, 208] width 93 height 36
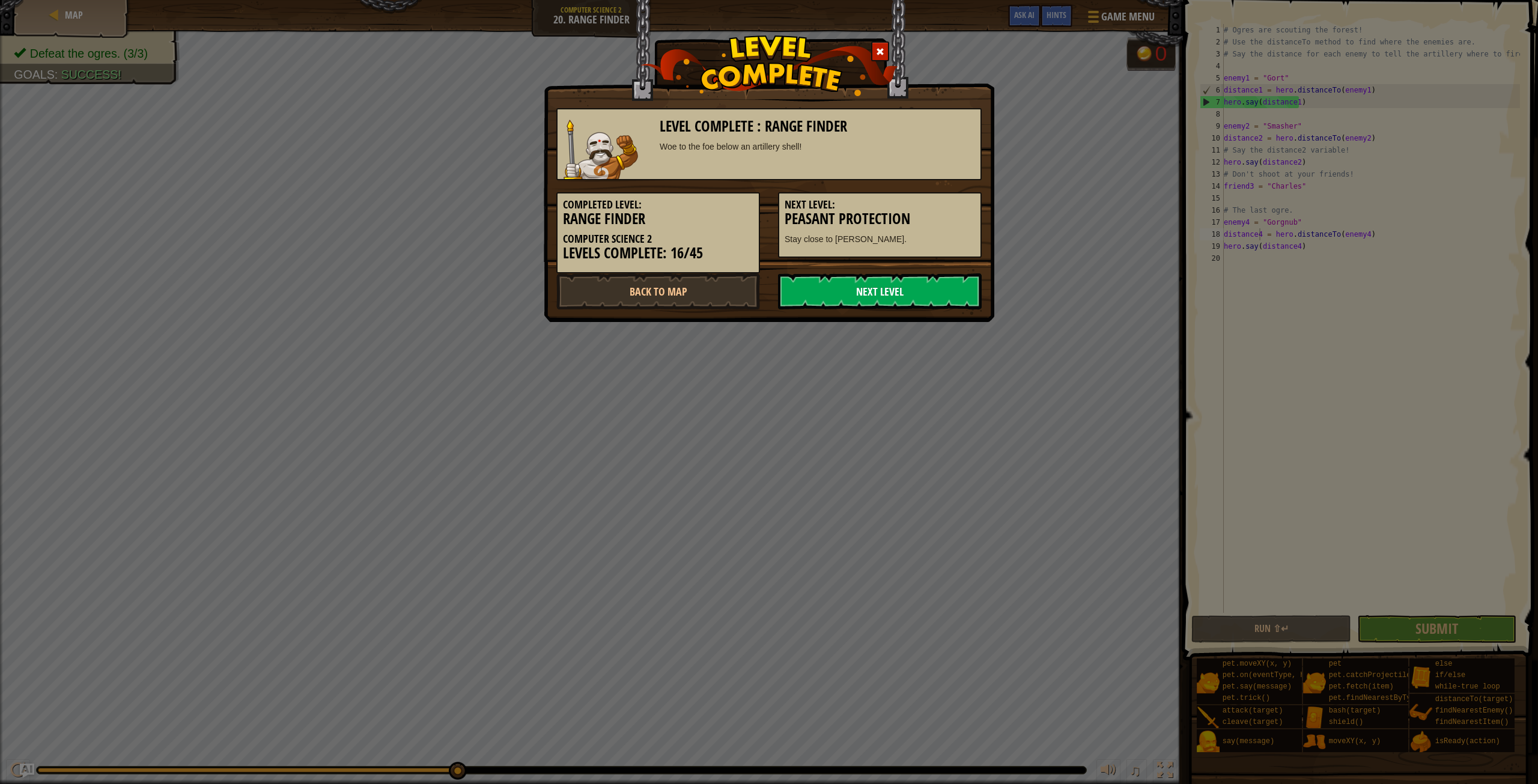
click at [880, 291] on link "Next Level" at bounding box center [880, 291] width 204 height 36
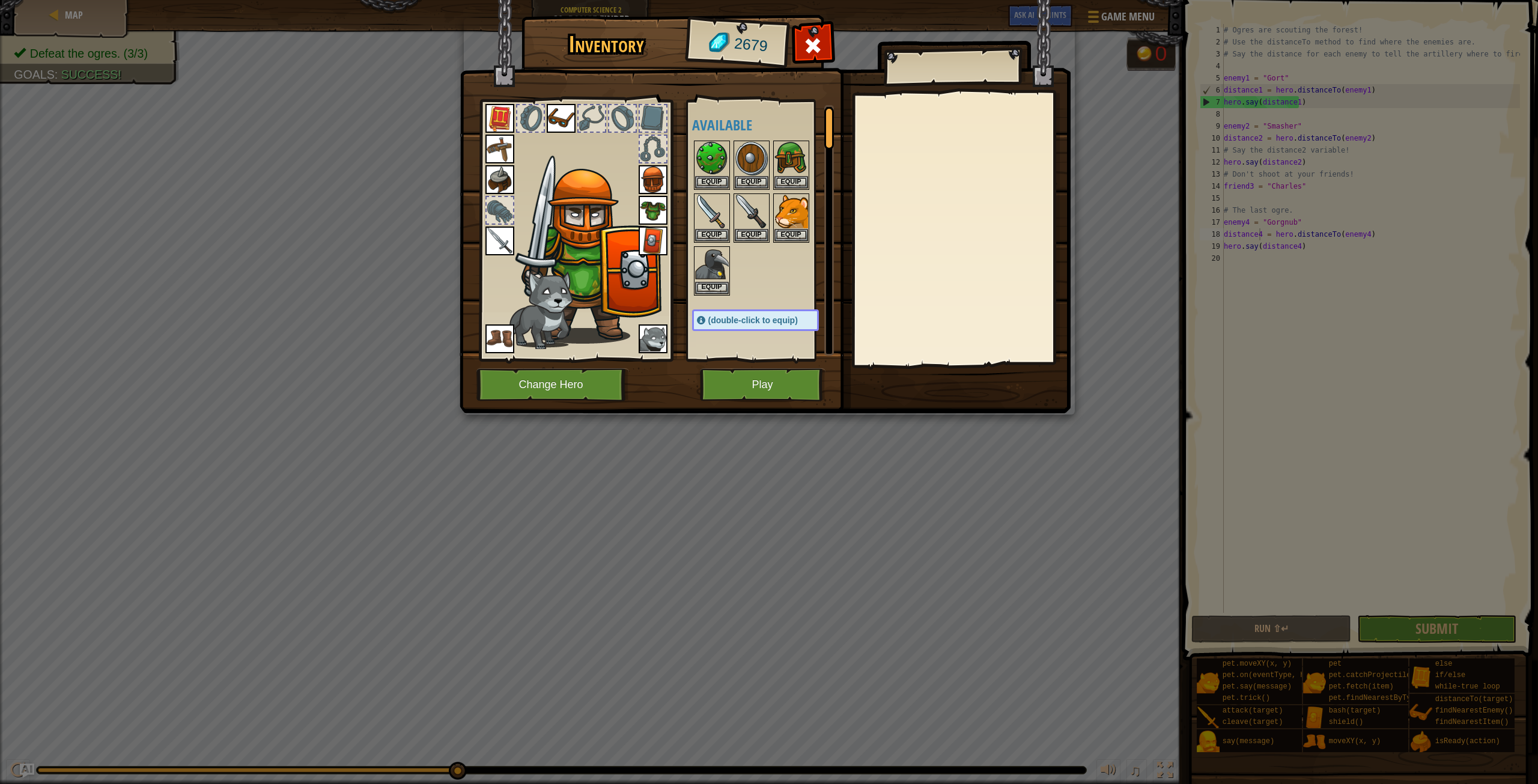
drag, startPoint x: 880, startPoint y: 291, endPoint x: 846, endPoint y: 200, distance: 97.1
click at [846, 200] on img at bounding box center [765, 195] width 611 height 436
click at [774, 382] on button "Play" at bounding box center [762, 384] width 126 height 33
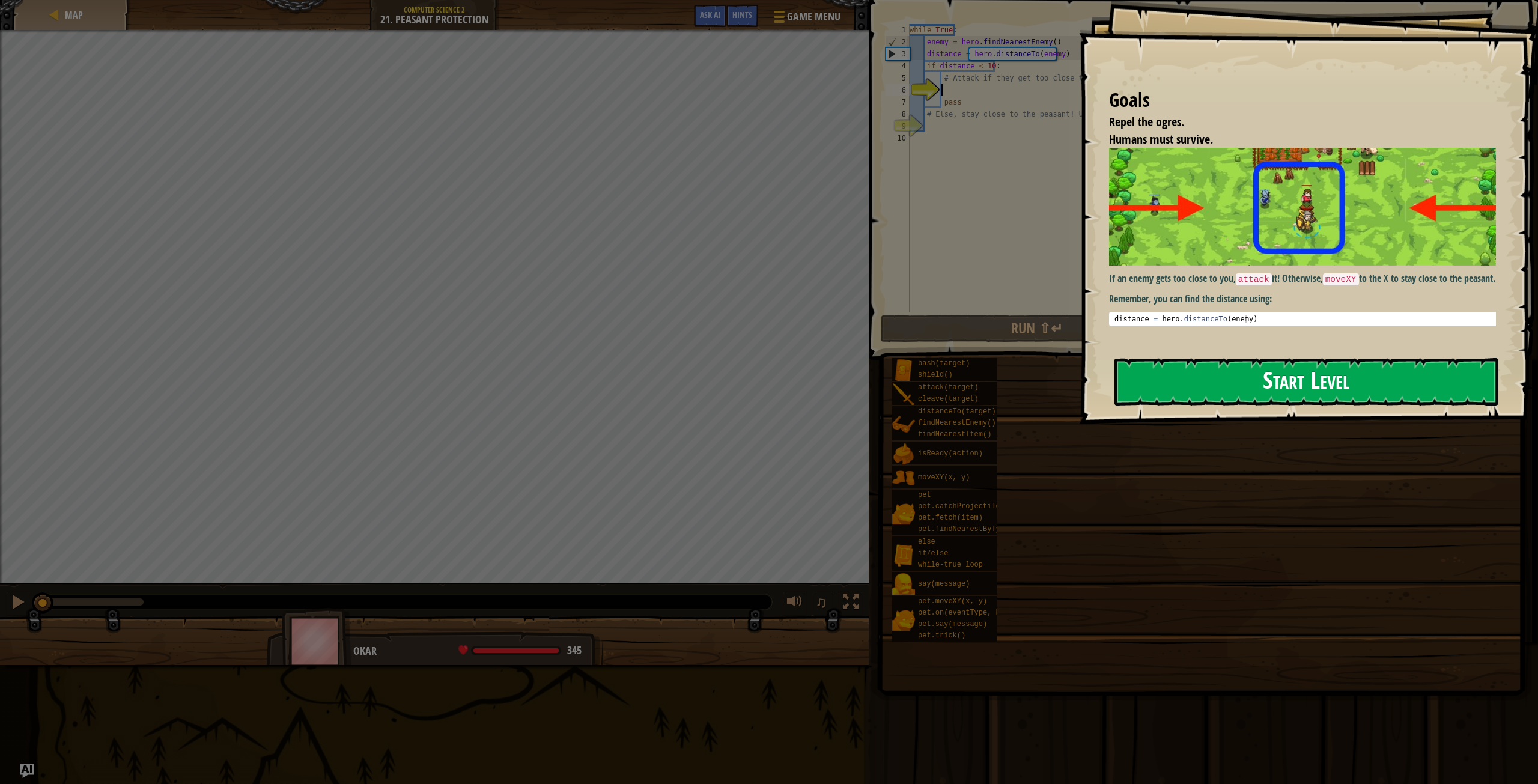
click at [1255, 375] on button "Start Level" at bounding box center [1306, 381] width 384 height 47
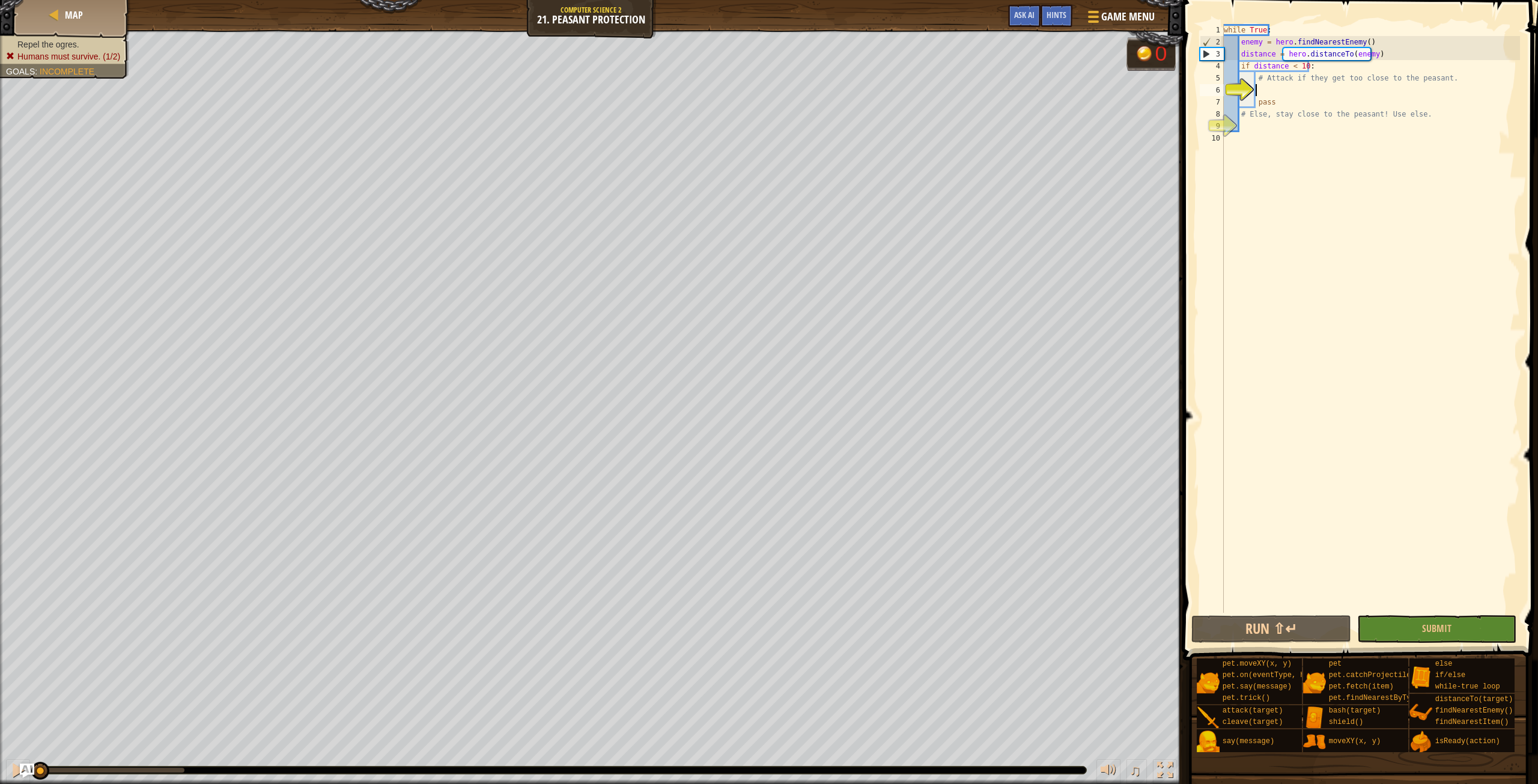
click at [1275, 92] on div "while True : enemy = hero . findNearestEnemy ( ) distance = hero . distanceTo (…" at bounding box center [1371, 330] width 298 height 613
click at [1265, 89] on div "while True : enemy = hero . findNearestEnemy ( ) distance = hero . distanceTo (…" at bounding box center [1371, 330] width 298 height 613
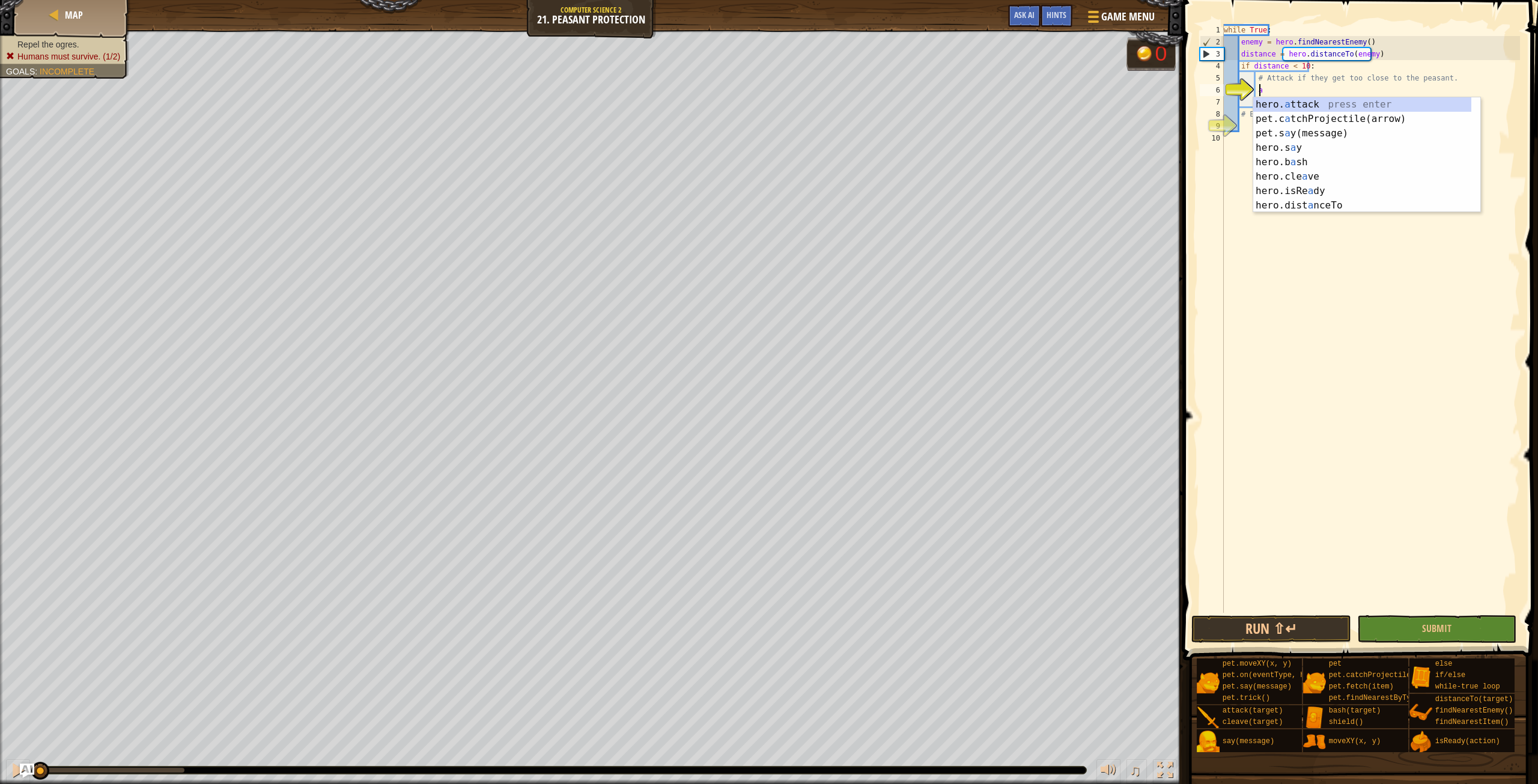
scroll to position [6, 2]
click at [1322, 174] on div "hero. a ttack press enter pet.c a tchProjectile(arrow) press enter pet.s a y(me…" at bounding box center [1362, 169] width 218 height 144
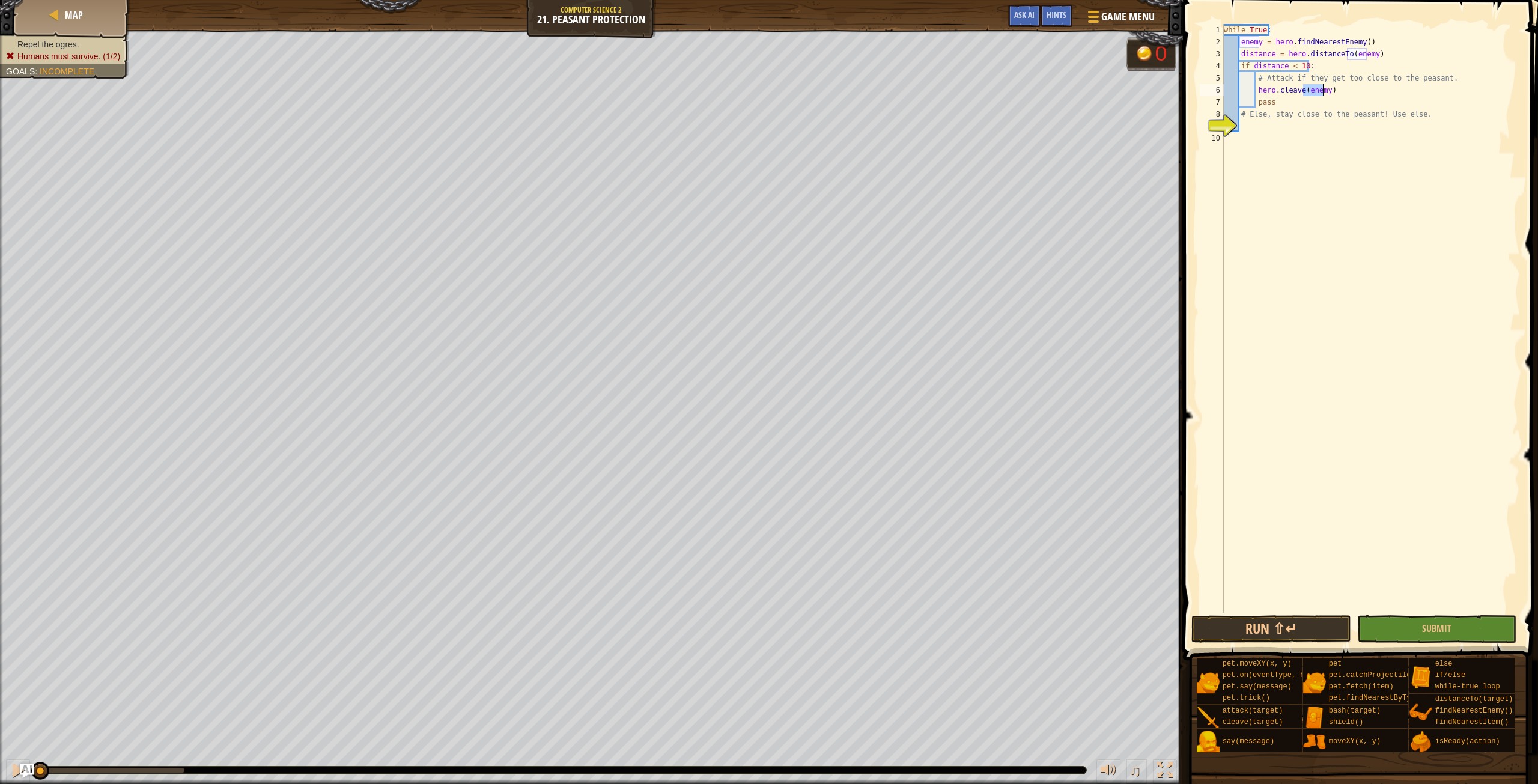
type textarea "hero.cleave(enemy)"
click at [1268, 136] on div "while True : enemy = hero . findNearestEnemy ( ) distance = hero . distanceTo (…" at bounding box center [1371, 330] width 298 height 613
drag, startPoint x: 1259, startPoint y: 126, endPoint x: 1270, endPoint y: 109, distance: 20.2
click at [1260, 123] on div "while True : enemy = hero . findNearestEnemy ( ) distance = hero . distanceTo (…" at bounding box center [1371, 330] width 298 height 613
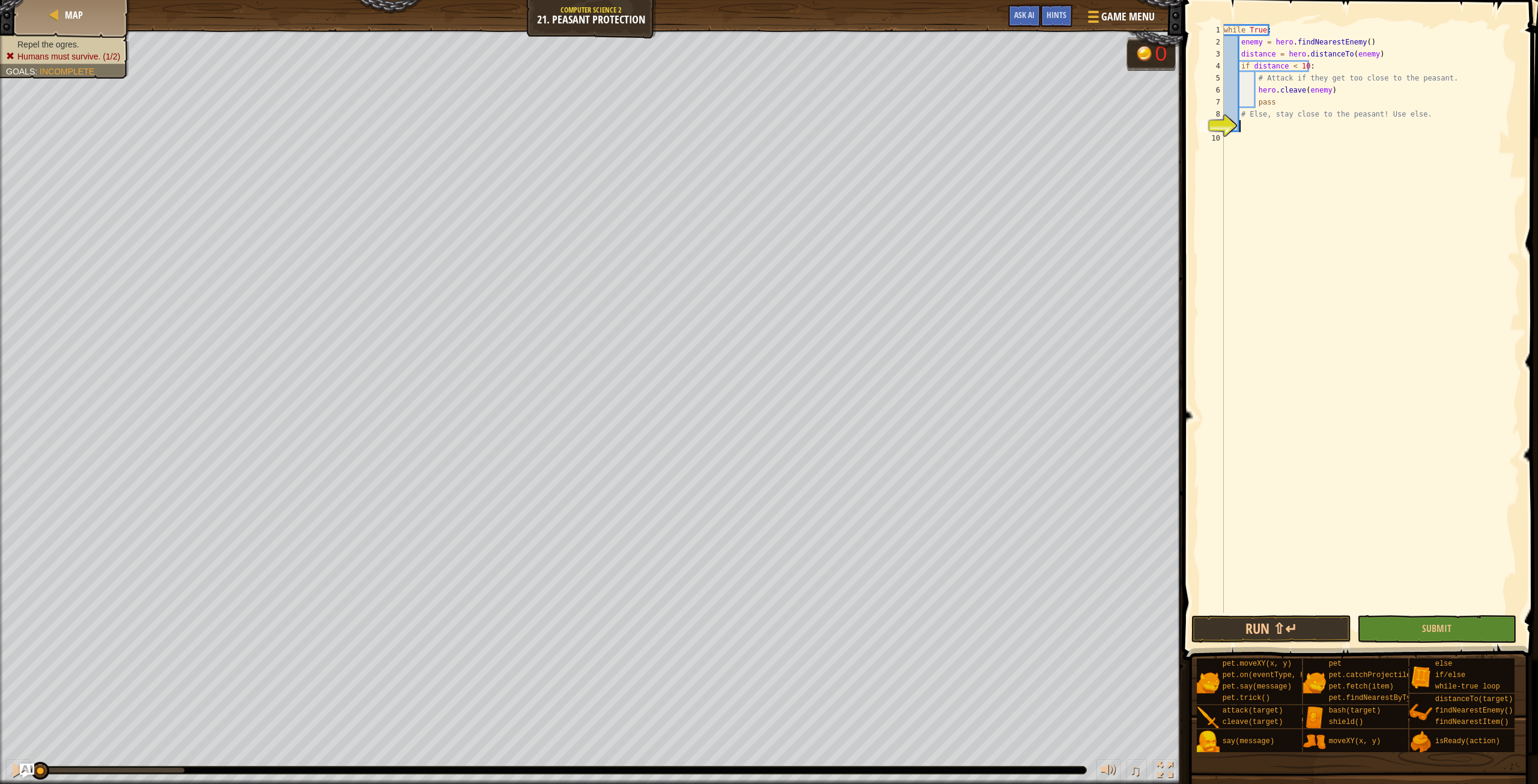
click at [1325, 96] on div "while True : enemy = hero . findNearestEnemy ( ) distance = hero . distanceTo (…" at bounding box center [1371, 330] width 298 height 613
click at [1342, 96] on div "while True : enemy = hero . findNearestEnemy ( ) distance = hero . distanceTo (…" at bounding box center [1371, 330] width 298 height 613
type textarea "hero.cleave(enemy)"
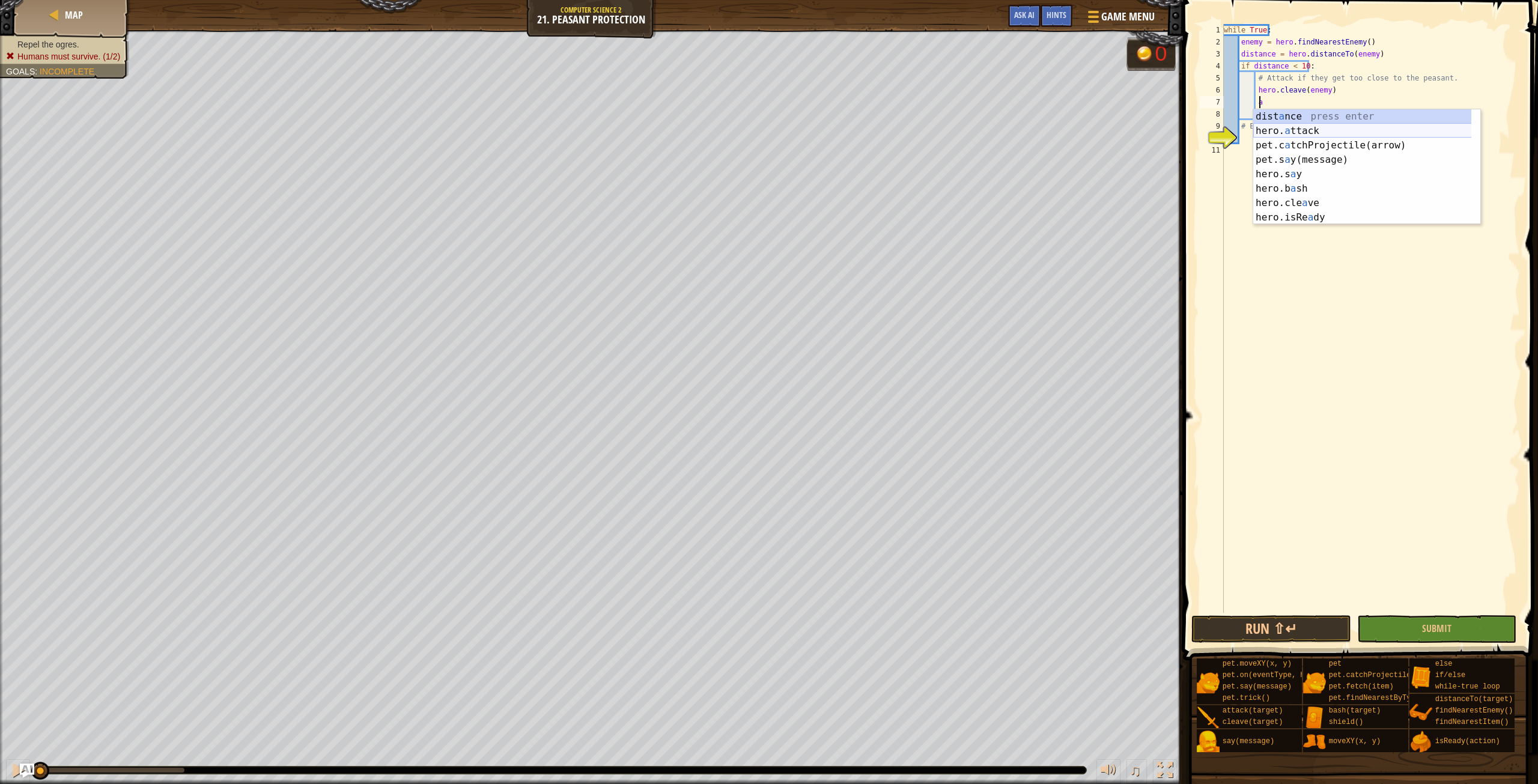
click at [1308, 129] on div "dist a nce press enter hero. a ttack press enter pet.c a tchProjectile(arrow) p…" at bounding box center [1367, 181] width 227 height 144
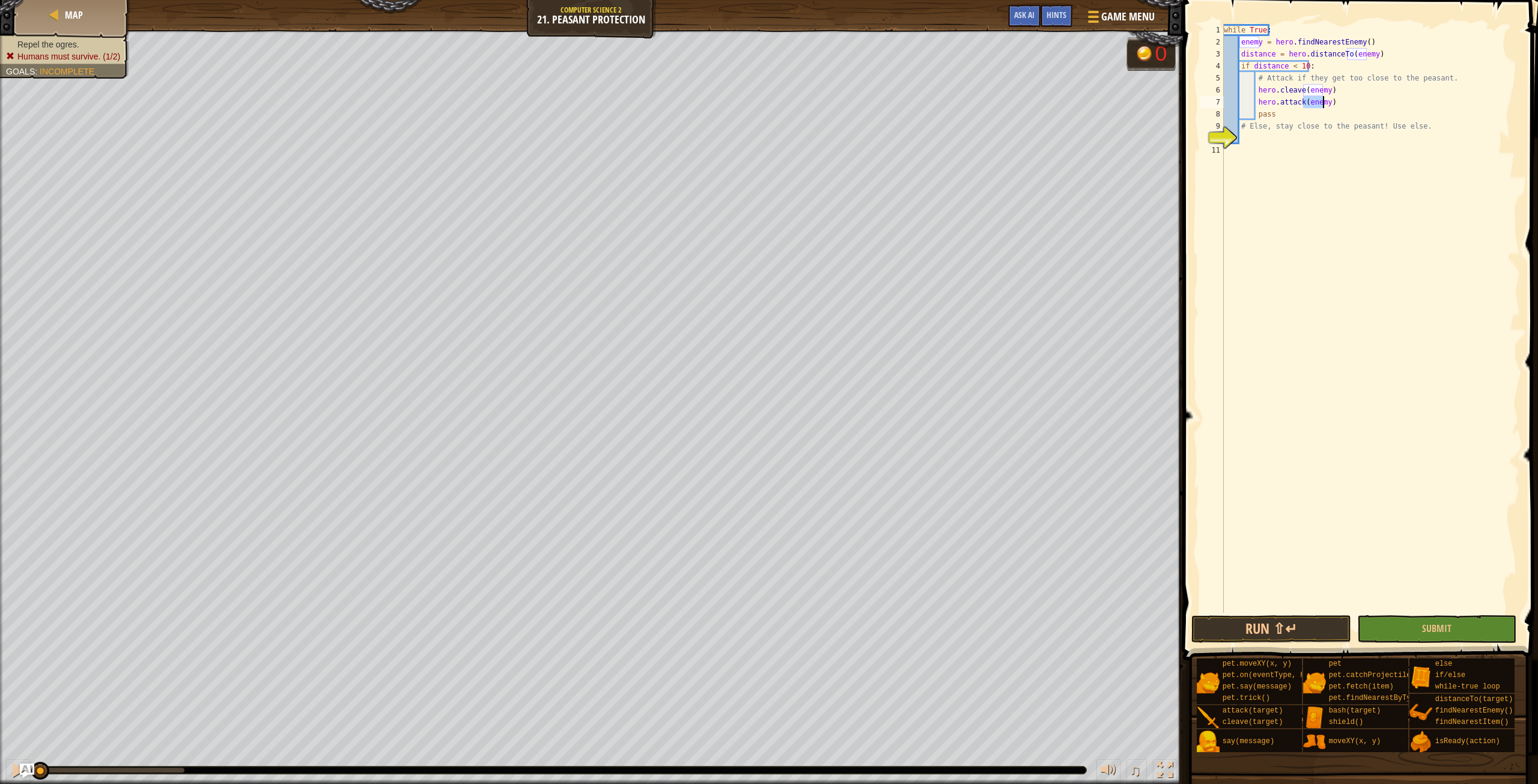
type textarea "hero.attack(enemy)"
click at [1273, 145] on div "while True : enemy = hero . findNearestEnemy ( ) distance = hero . distanceTo (…" at bounding box center [1371, 330] width 298 height 613
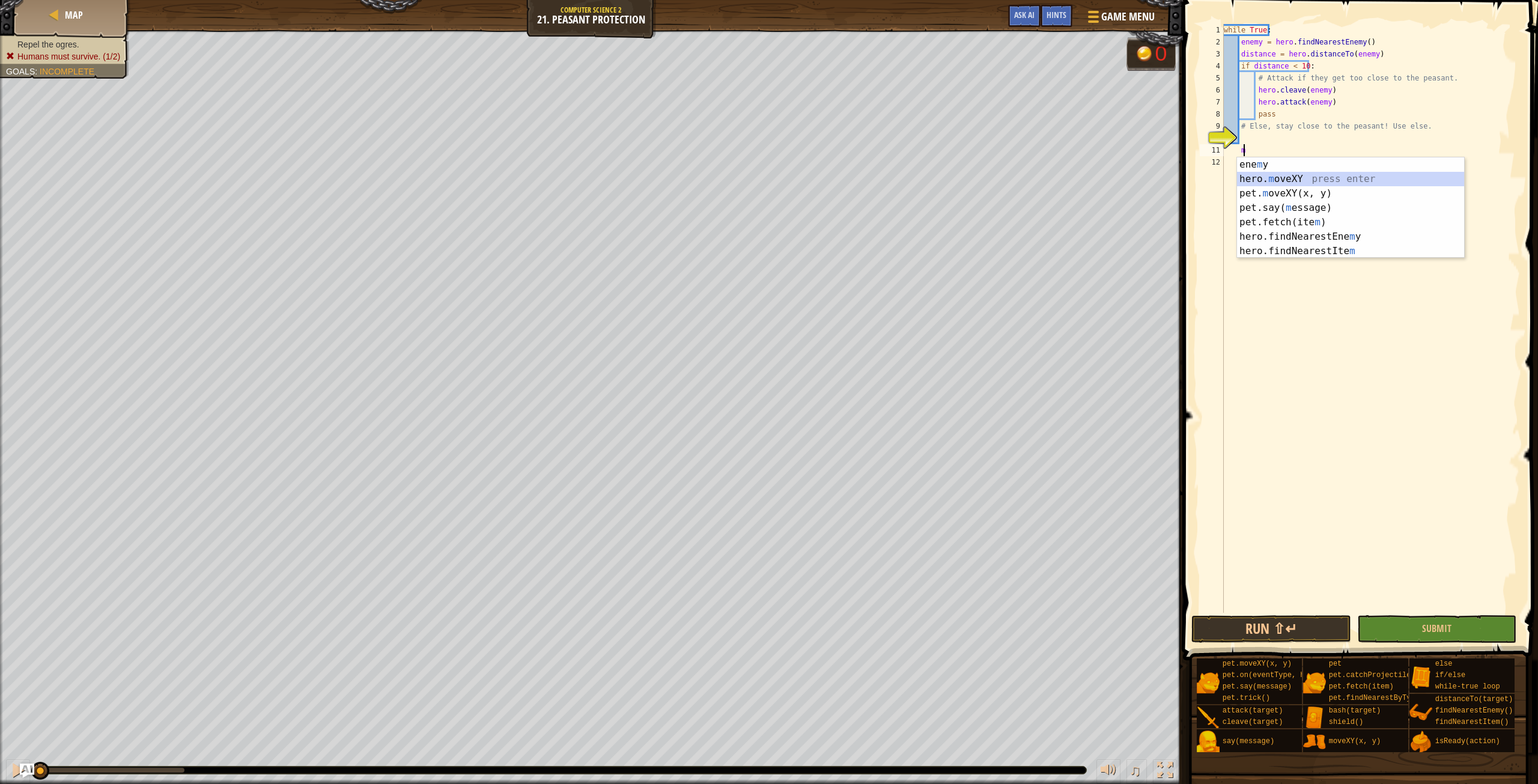
click at [1292, 180] on div "ene m y press enter hero. m oveXY press enter pet. m oveXY(x, y) press enter pe…" at bounding box center [1351, 222] width 227 height 129
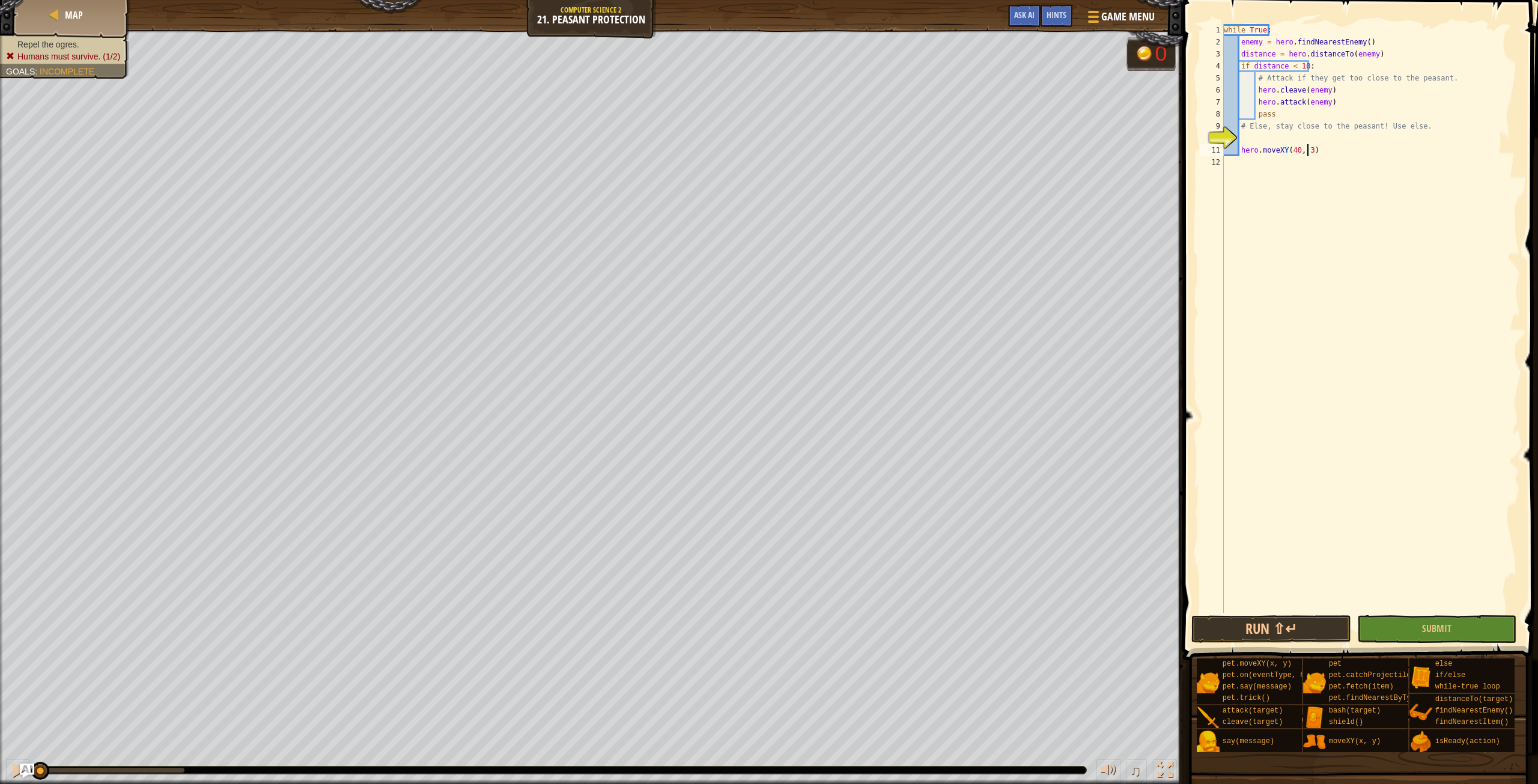
scroll to position [6, 6]
click at [1470, 625] on button "Submit" at bounding box center [1437, 628] width 159 height 28
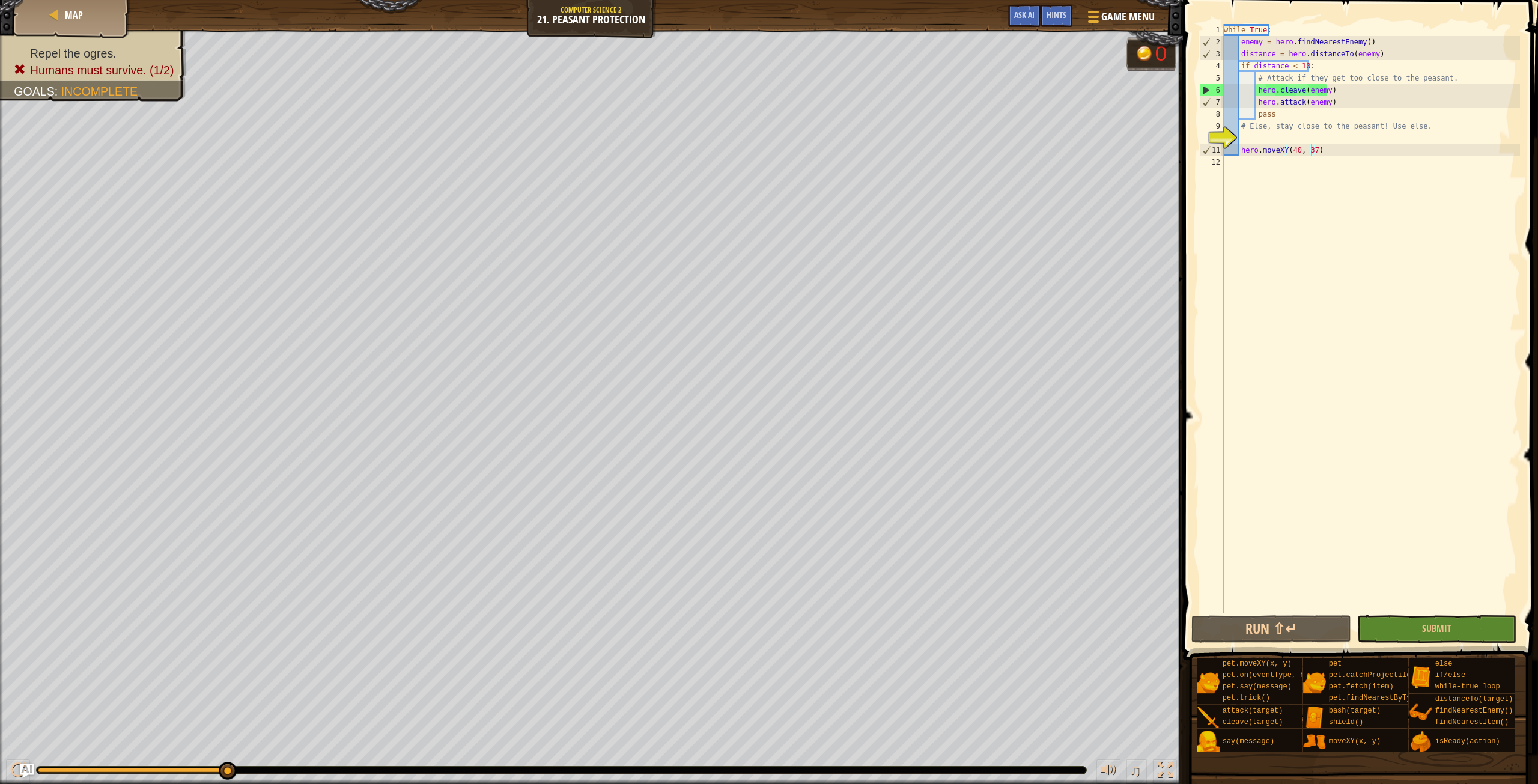
type textarea "hero.cleave(enemy)"
drag, startPoint x: 1337, startPoint y: 89, endPoint x: 1256, endPoint y: 89, distance: 81.0
click at [1256, 89] on div "while True : enemy = hero . findNearestEnemy ( ) distance = hero . distanceTo (…" at bounding box center [1371, 330] width 298 height 613
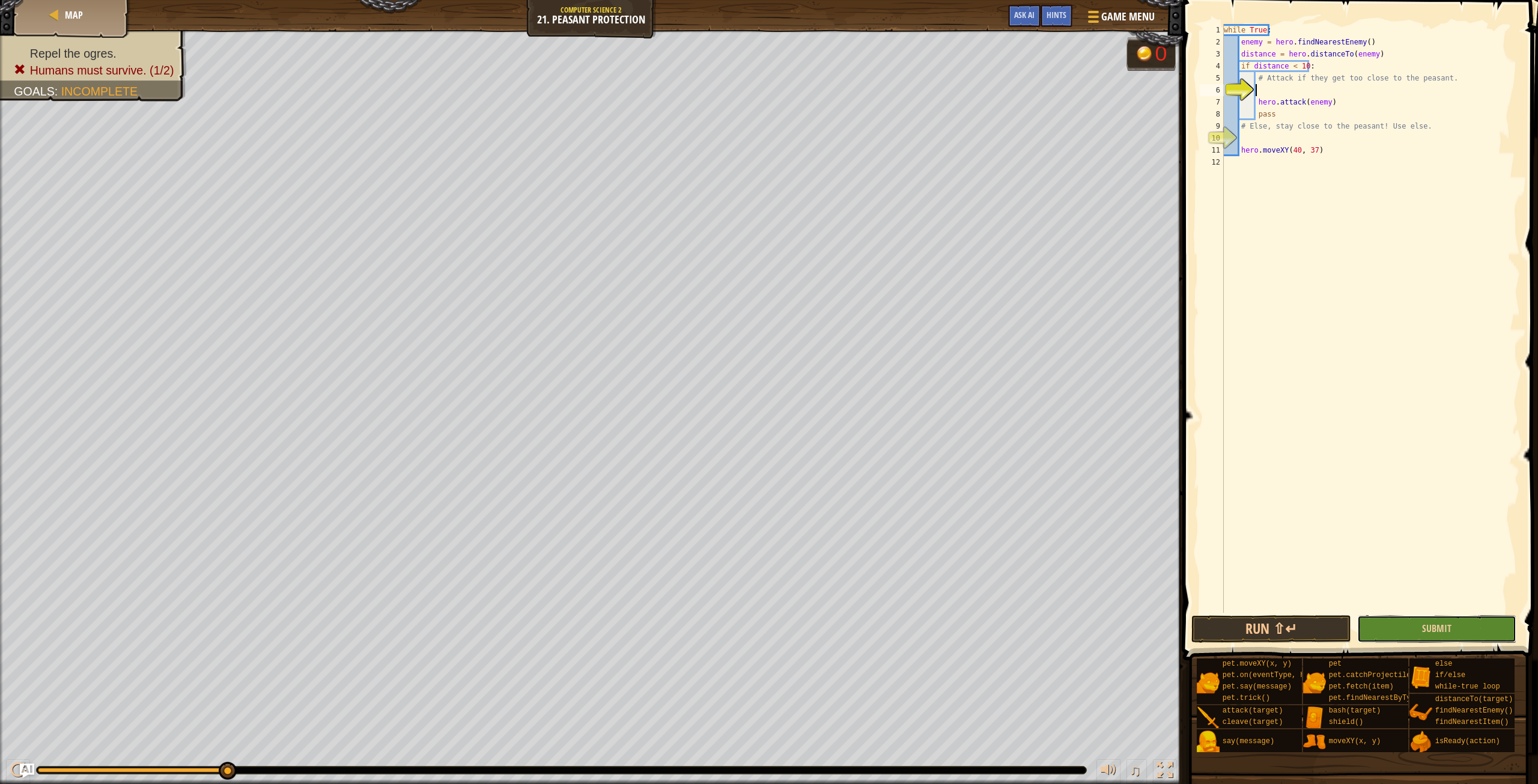
click at [1388, 627] on button "Submit" at bounding box center [1437, 628] width 159 height 28
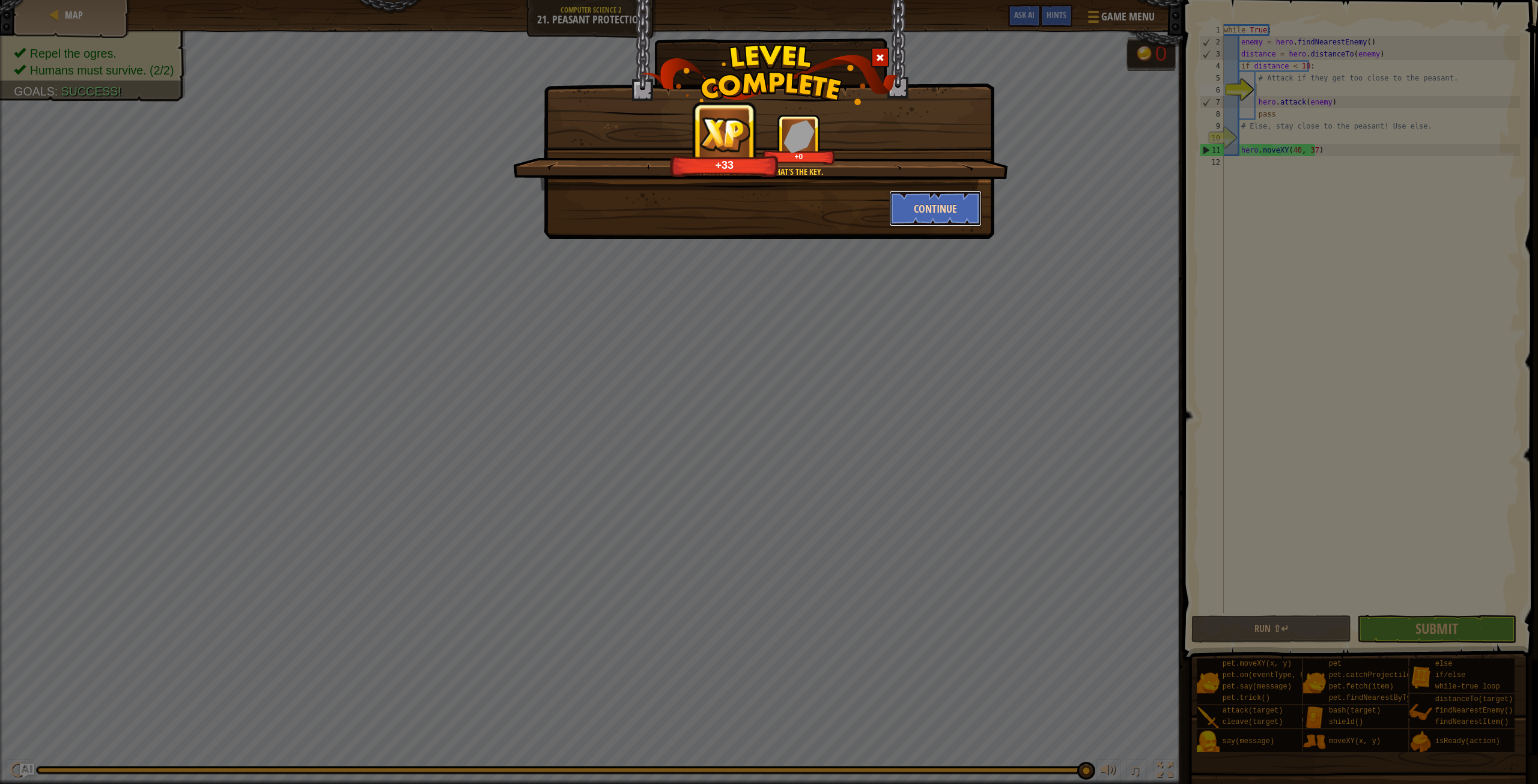
click at [914, 208] on button "Continue" at bounding box center [936, 208] width 93 height 36
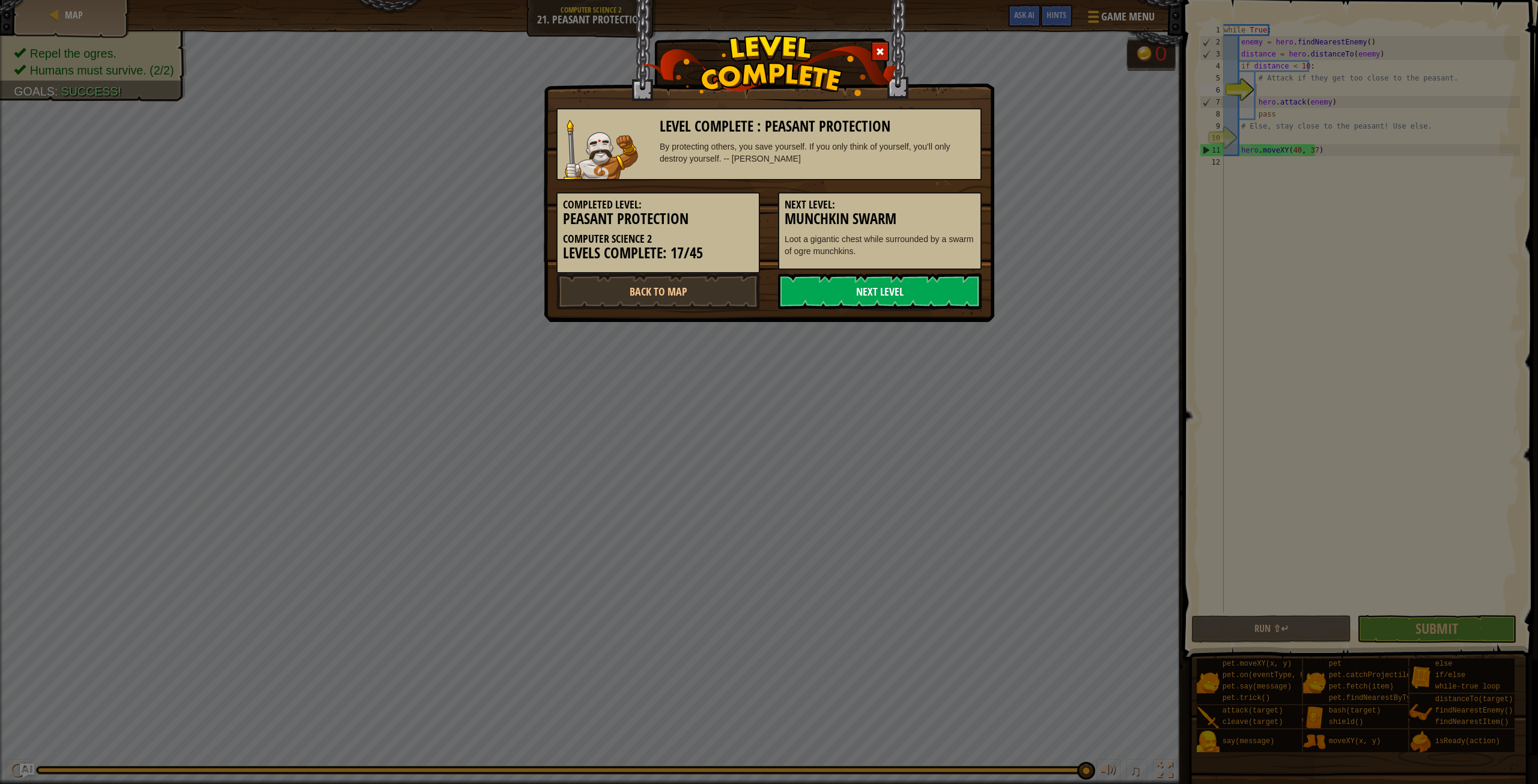
click at [865, 285] on link "Next Level" at bounding box center [880, 291] width 204 height 36
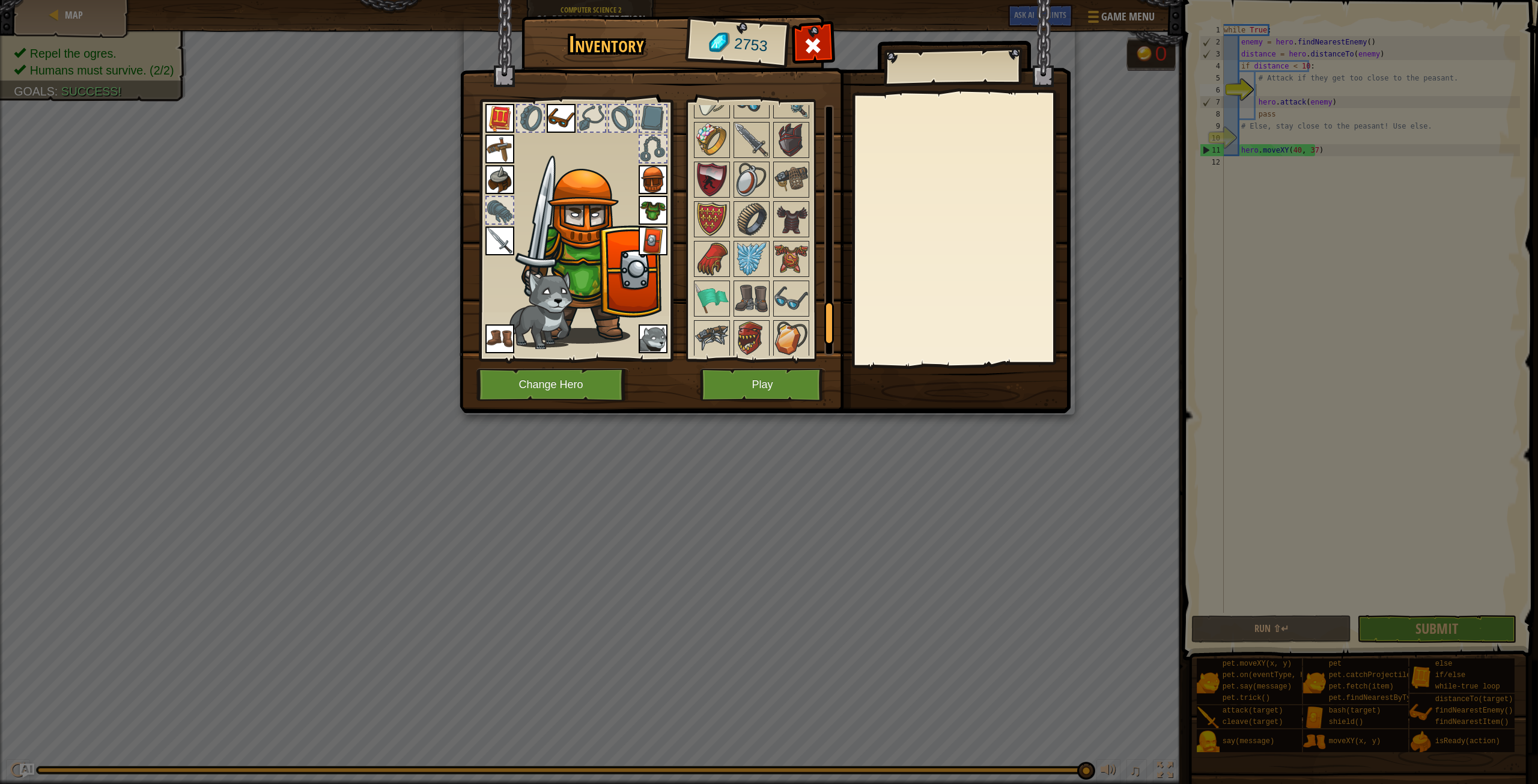
scroll to position [1322, 0]
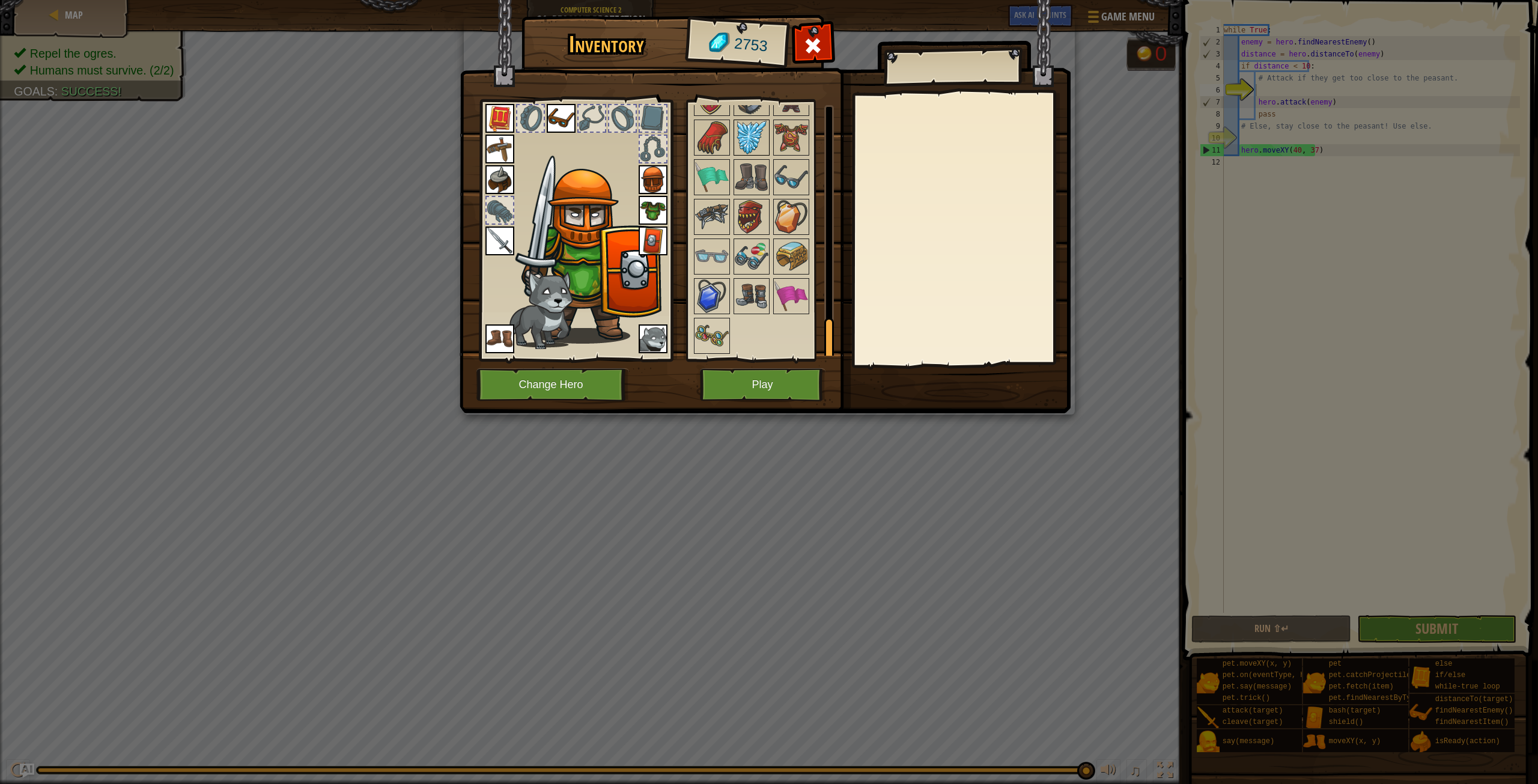
click at [737, 134] on img at bounding box center [752, 137] width 34 height 34
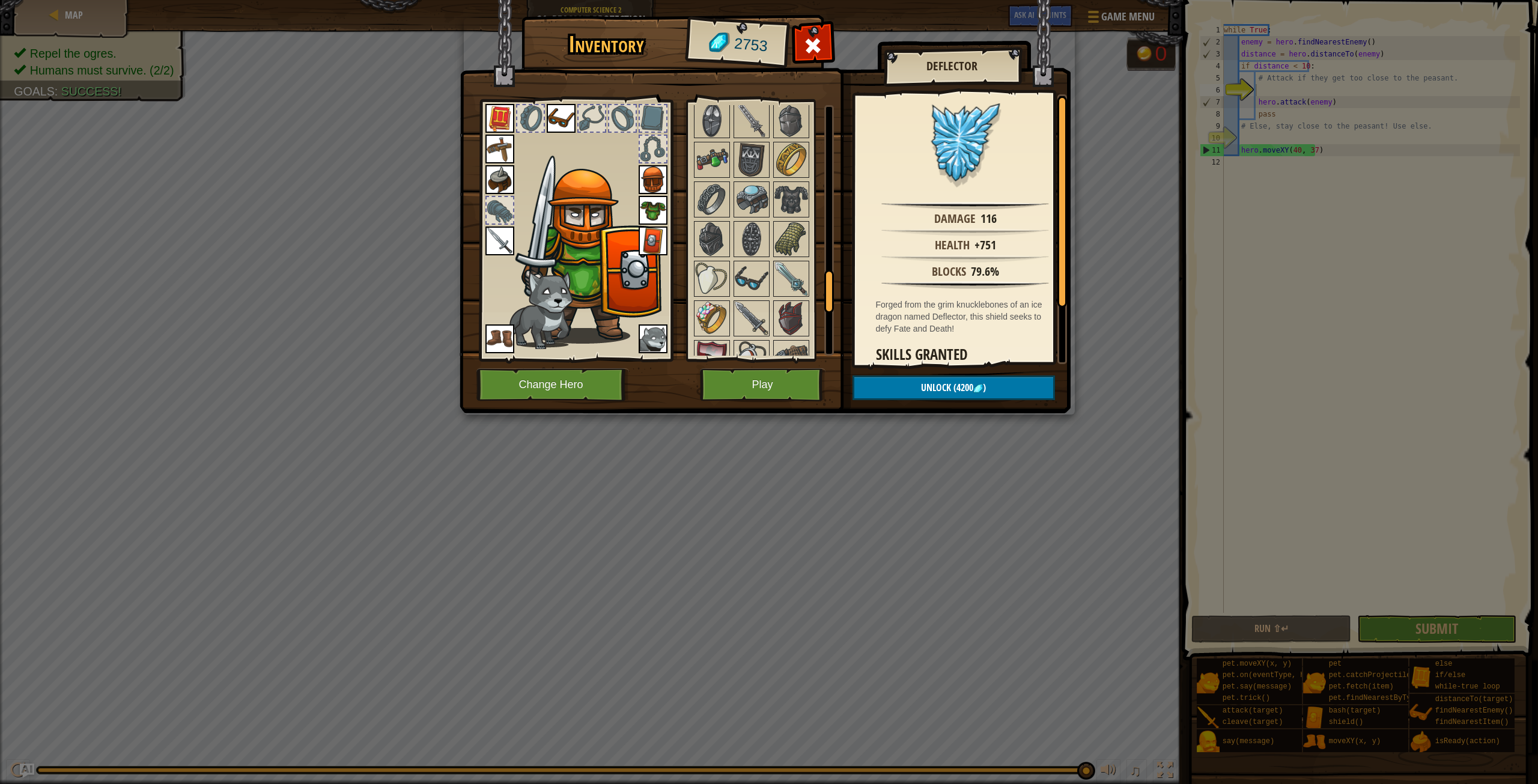
scroll to position [1022, 0]
click at [789, 272] on img at bounding box center [791, 279] width 34 height 34
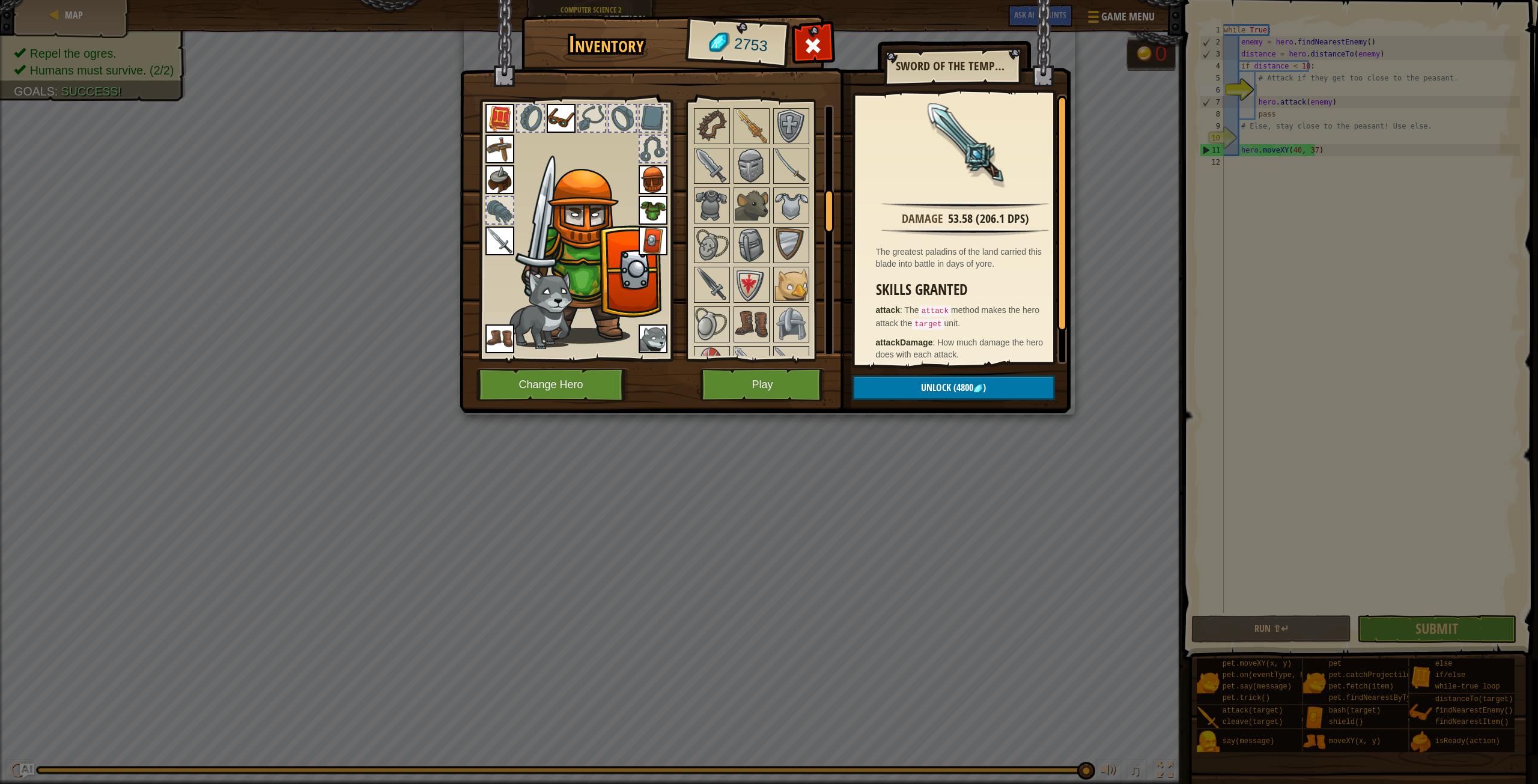
scroll to position [482, 0]
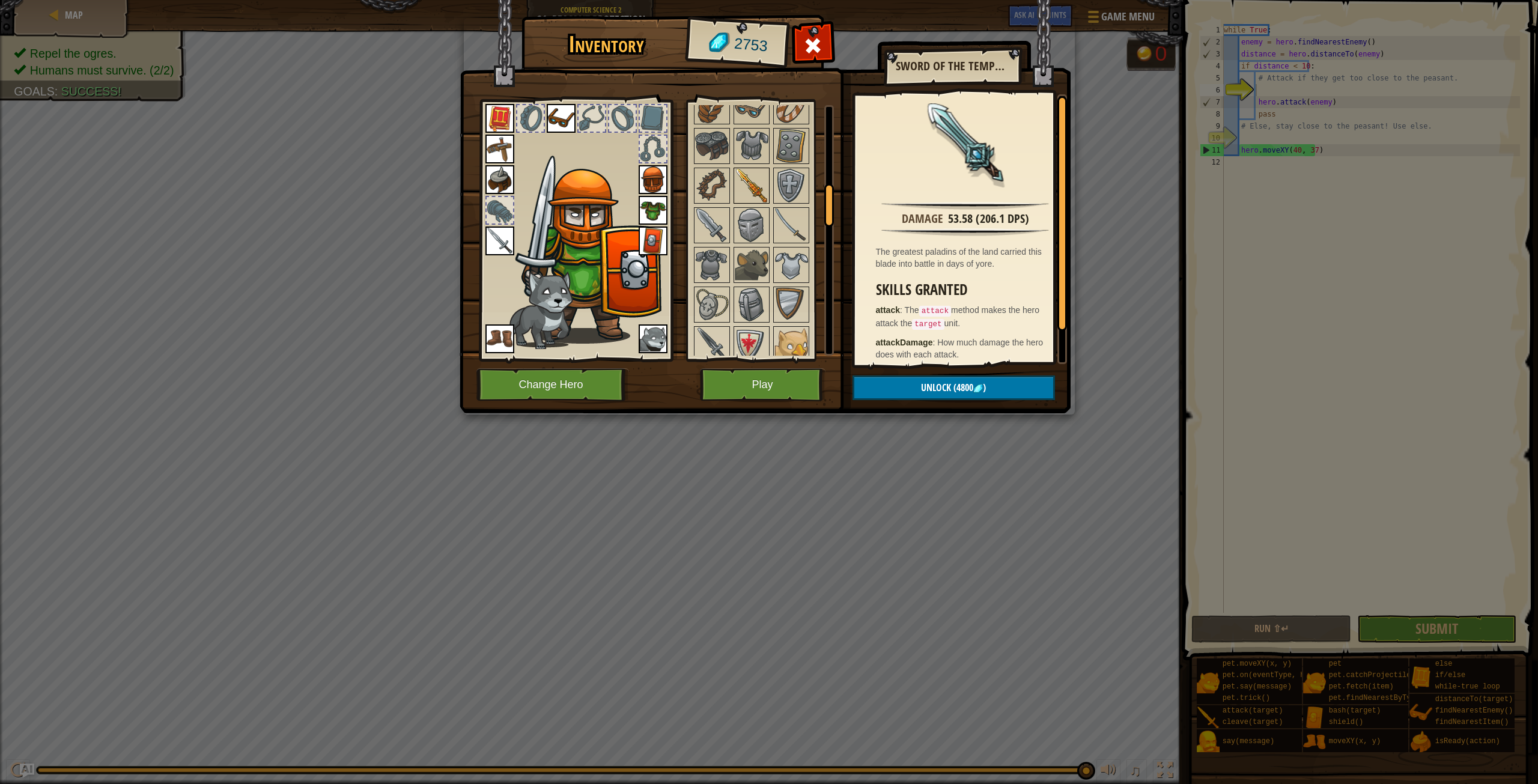
click at [752, 175] on img at bounding box center [752, 186] width 34 height 34
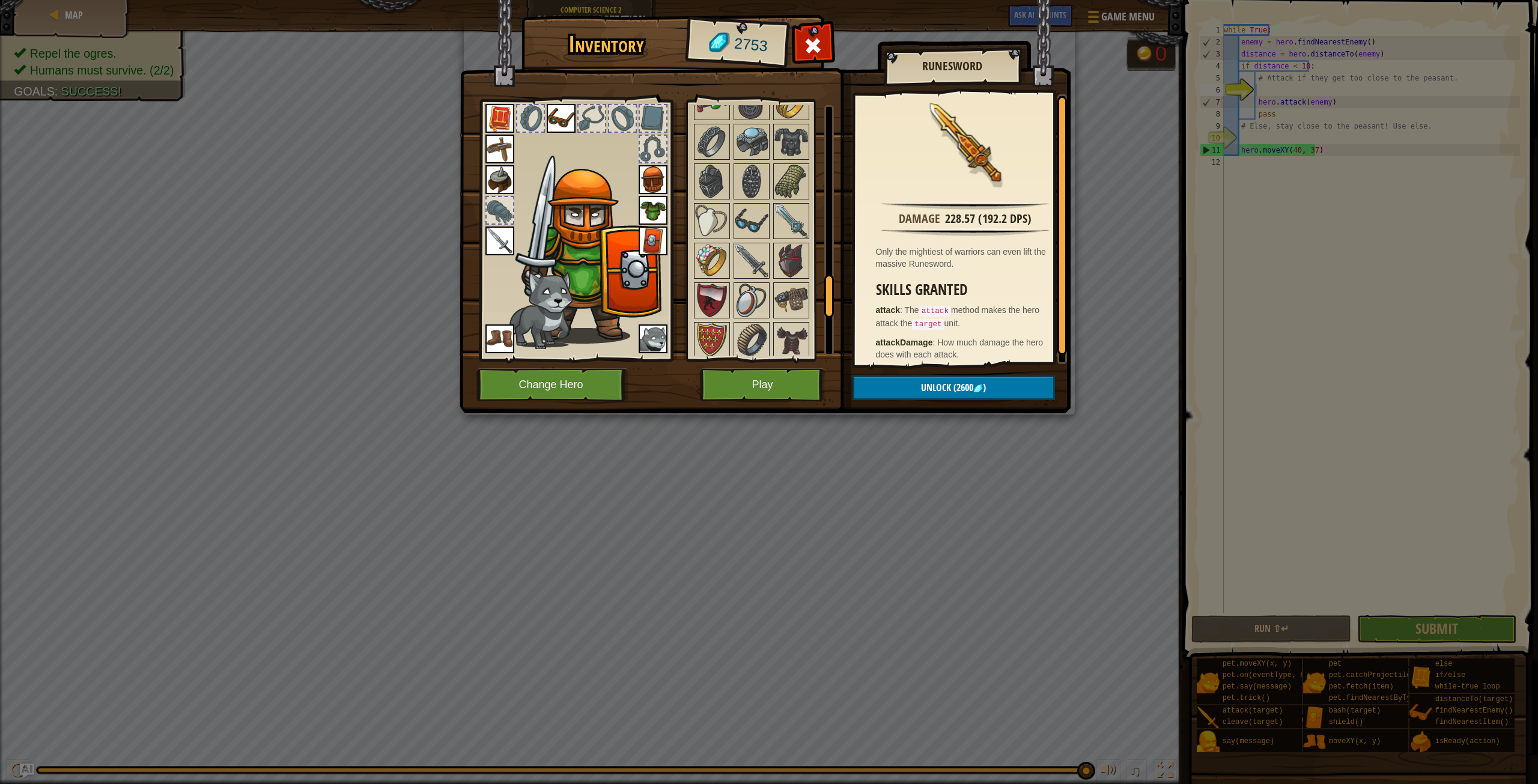
scroll to position [1022, 0]
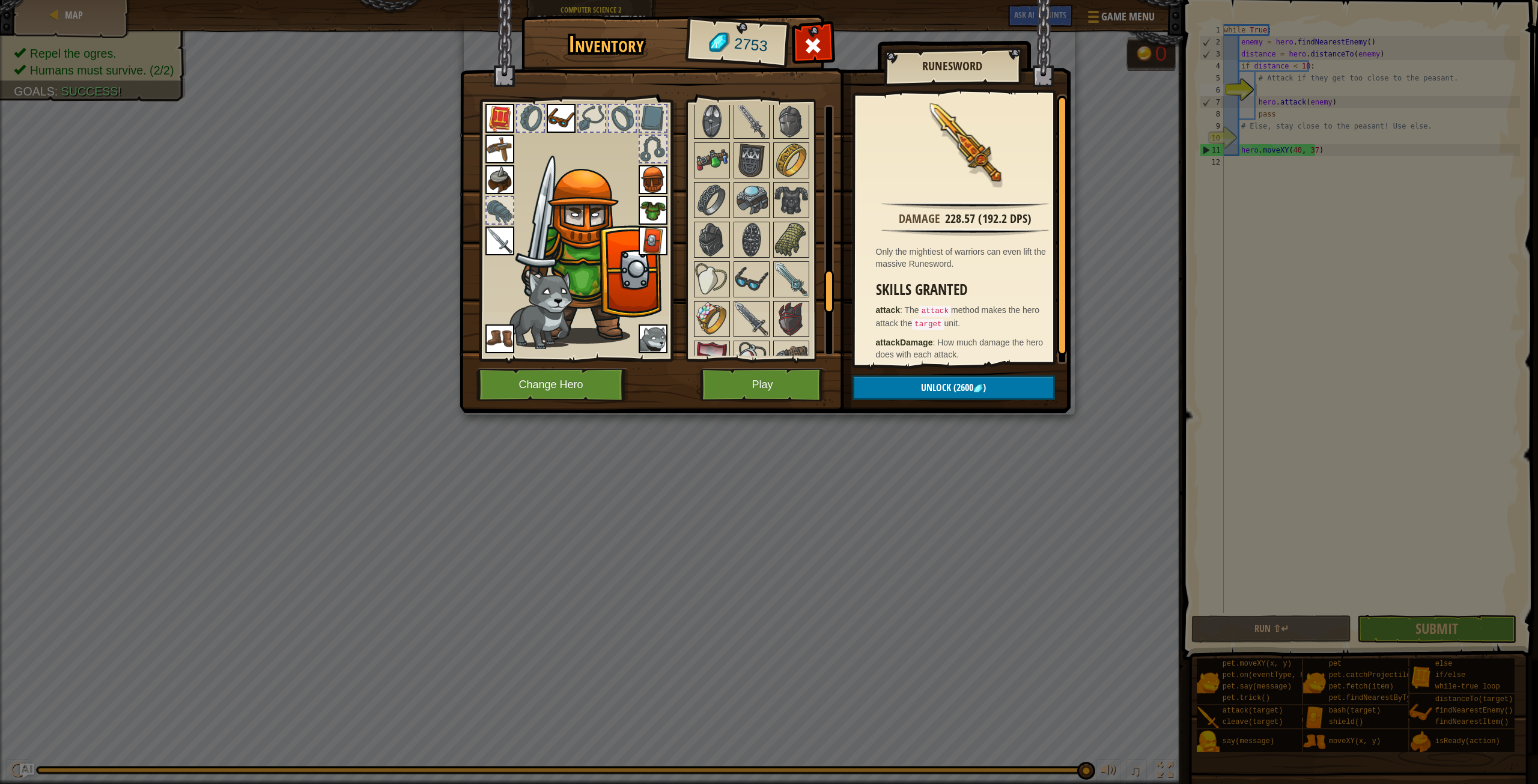
click at [501, 241] on img at bounding box center [500, 241] width 29 height 29
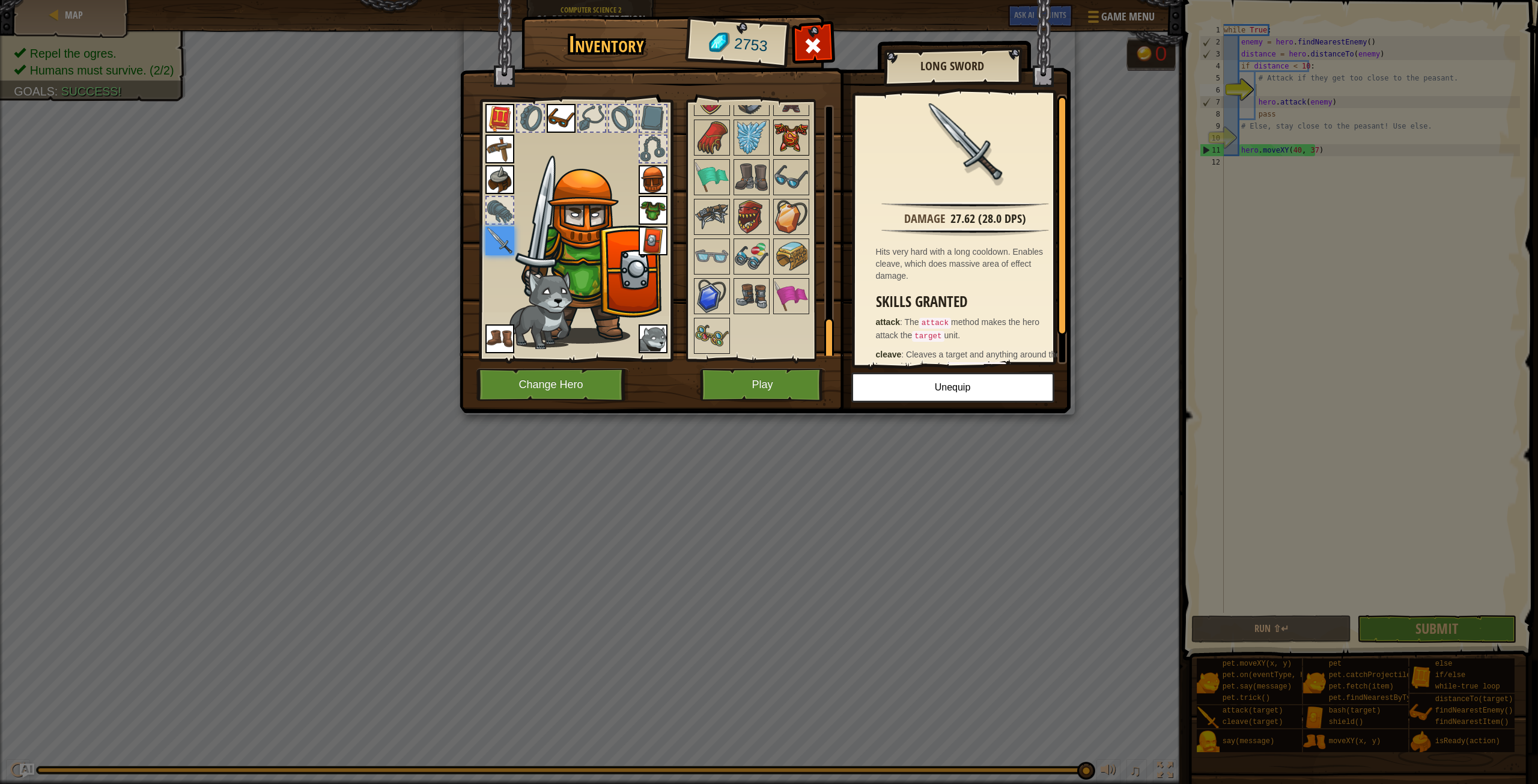
scroll to position [1262, 0]
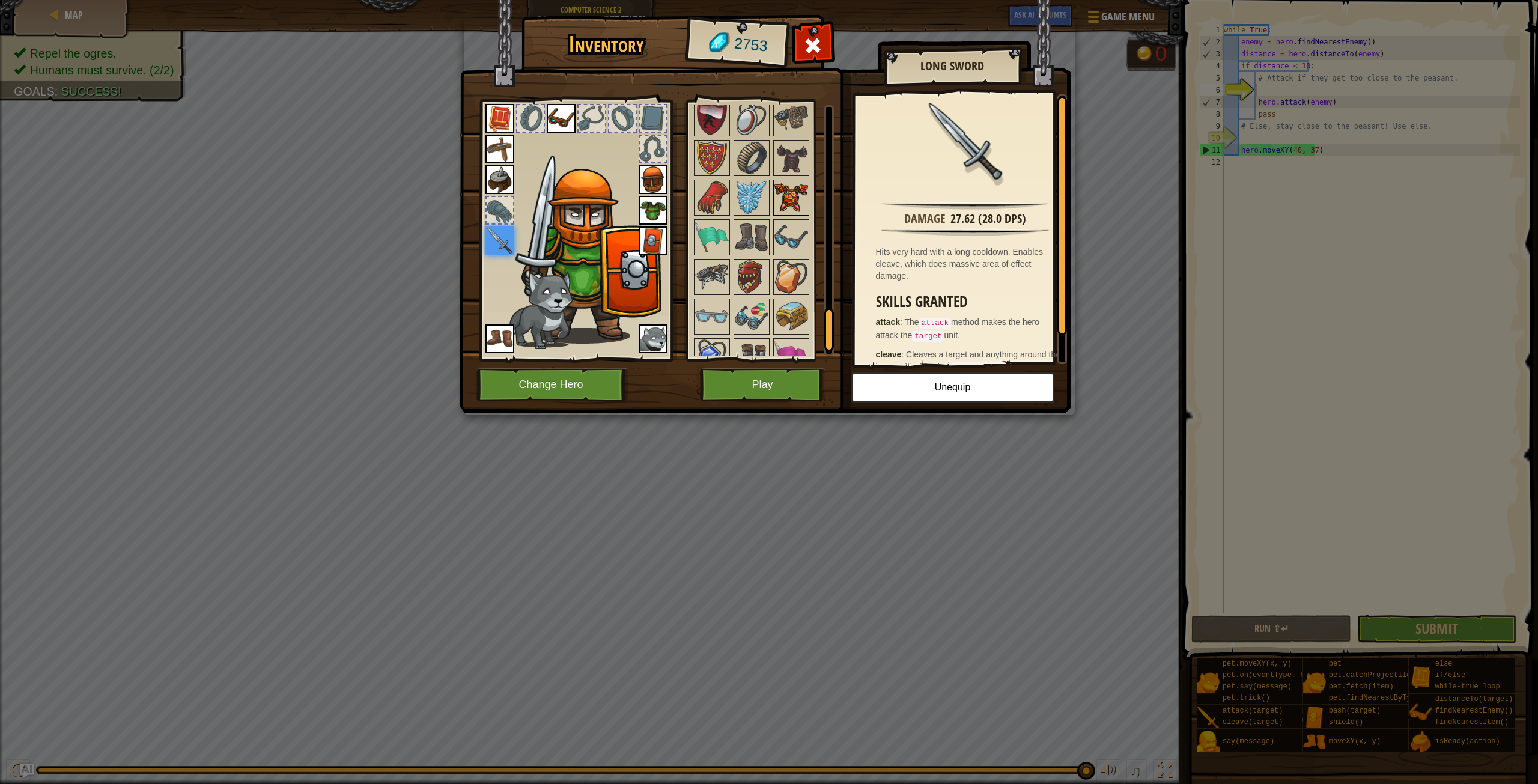
click at [790, 187] on img at bounding box center [791, 197] width 34 height 34
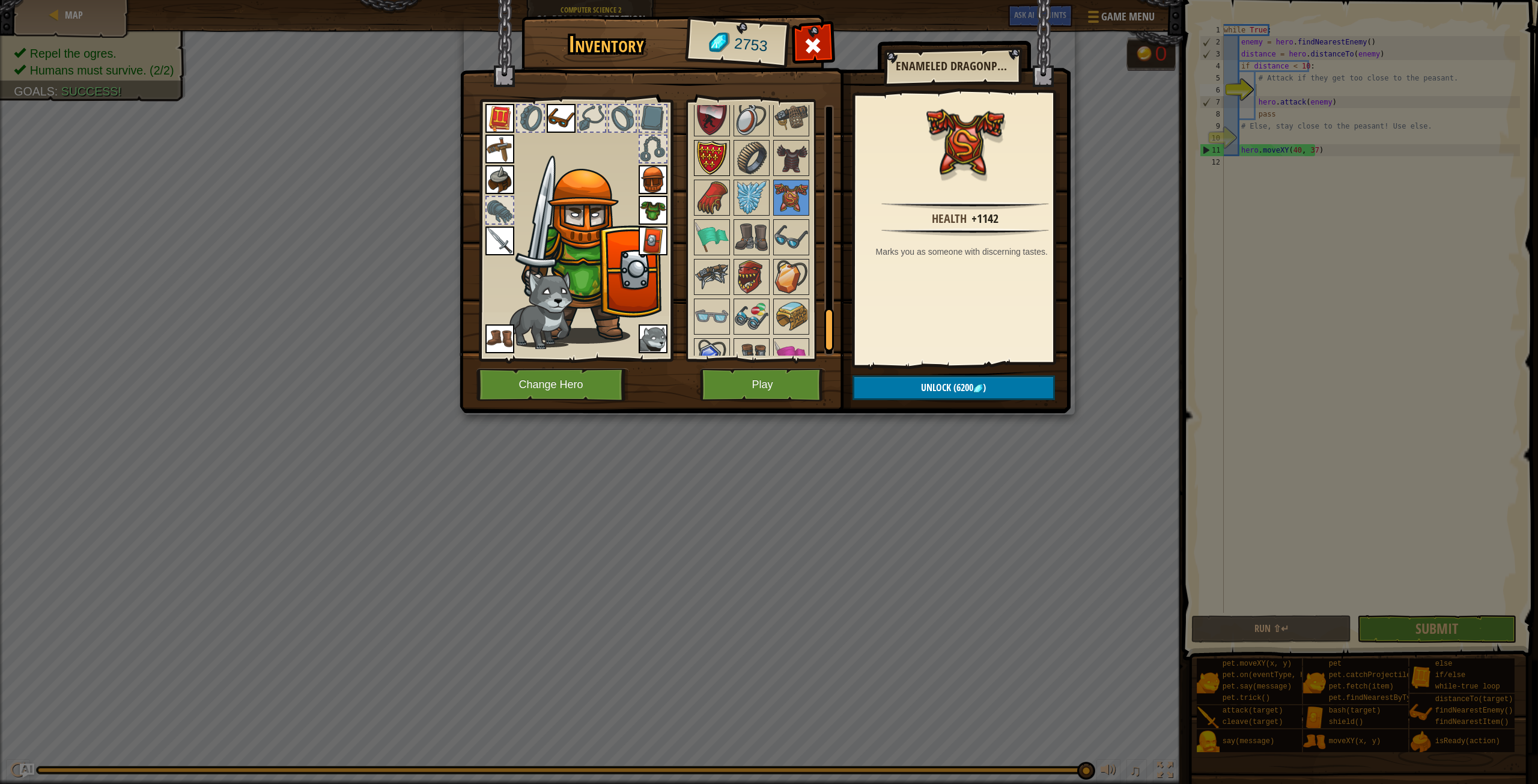
click at [705, 155] on img at bounding box center [711, 158] width 34 height 34
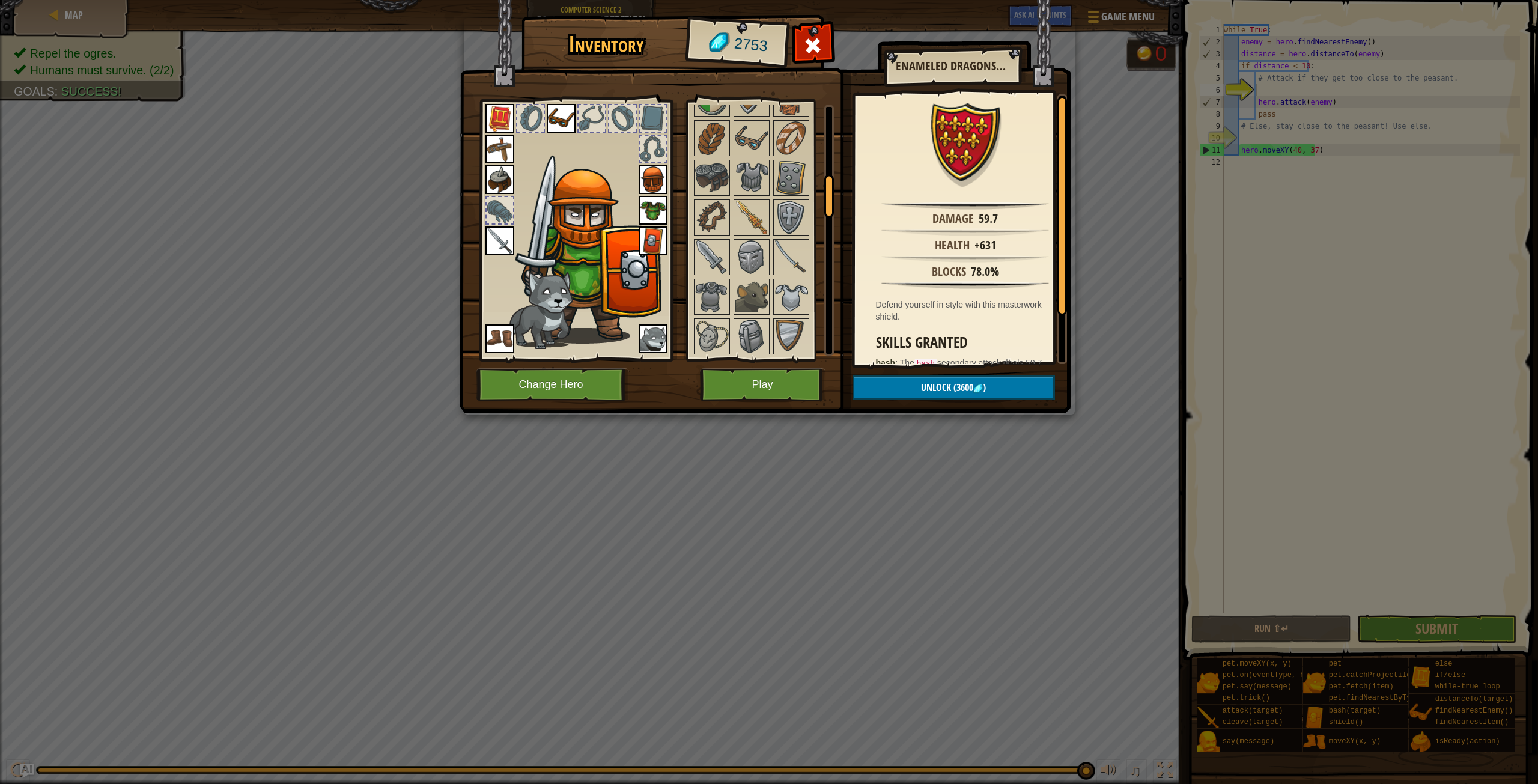
scroll to position [422, 0]
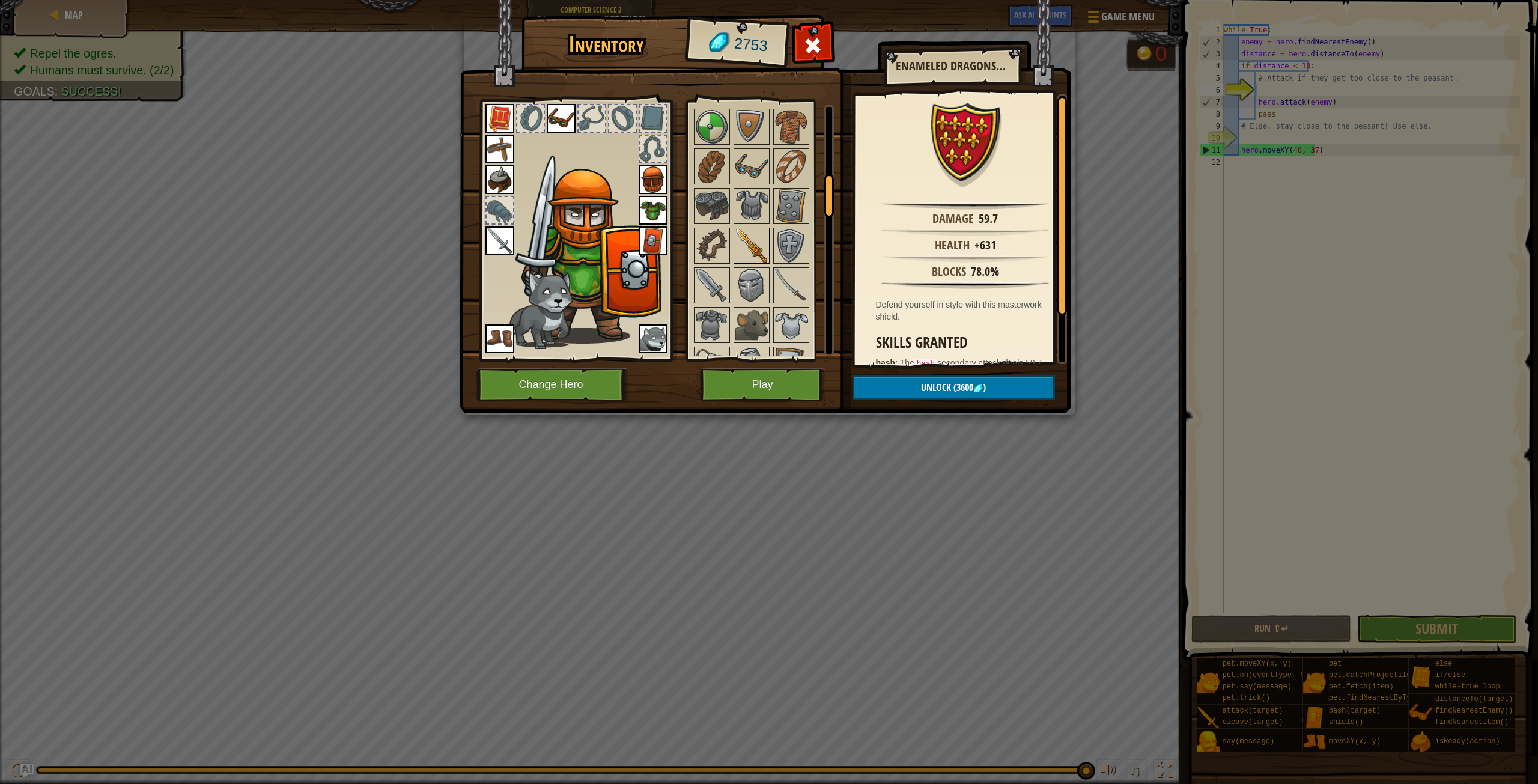
click at [745, 247] on img at bounding box center [752, 246] width 34 height 34
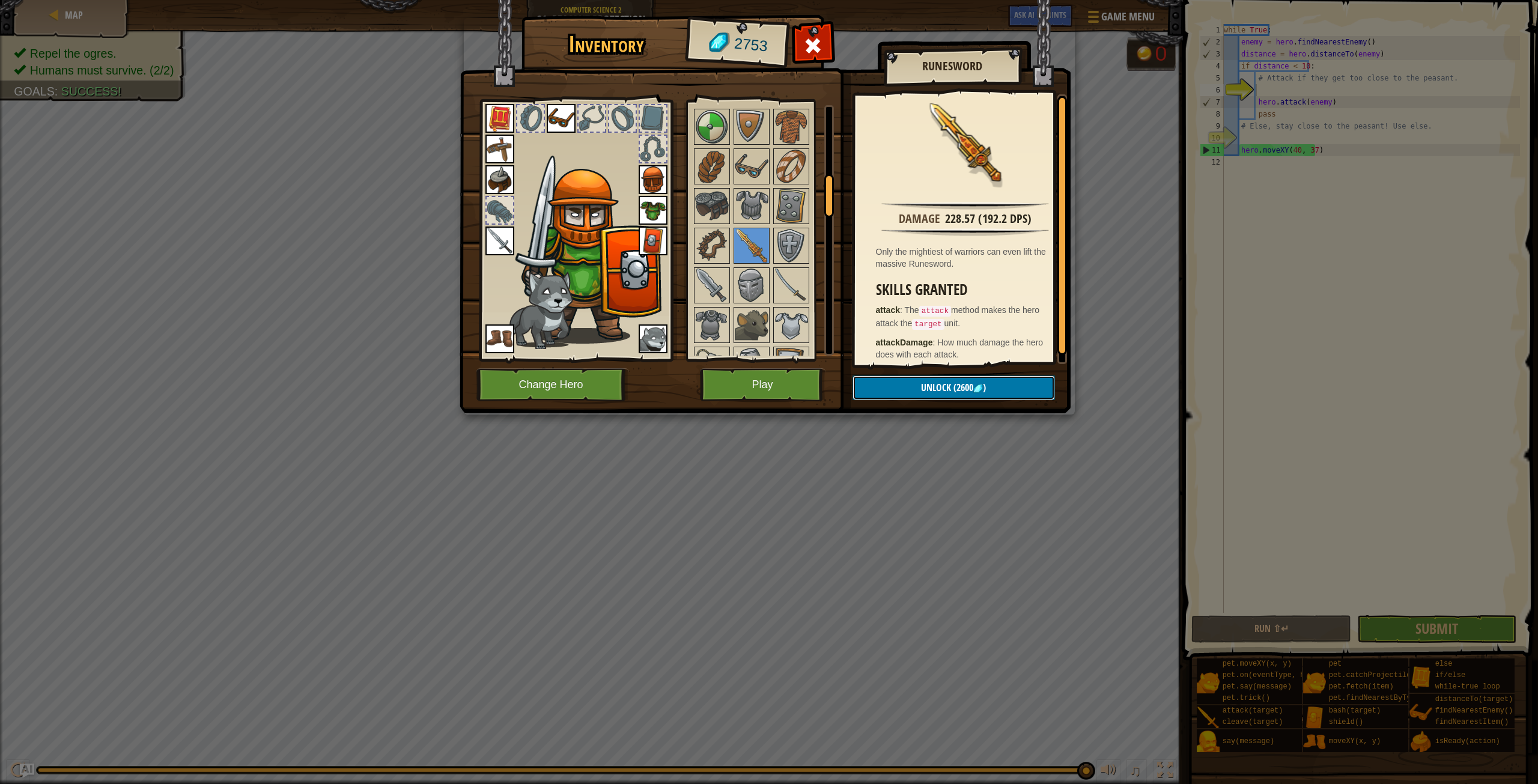
click at [1010, 395] on button "Unlock (2600 )" at bounding box center [954, 388] width 202 height 24
click at [1010, 395] on button "Confirm" at bounding box center [954, 388] width 202 height 24
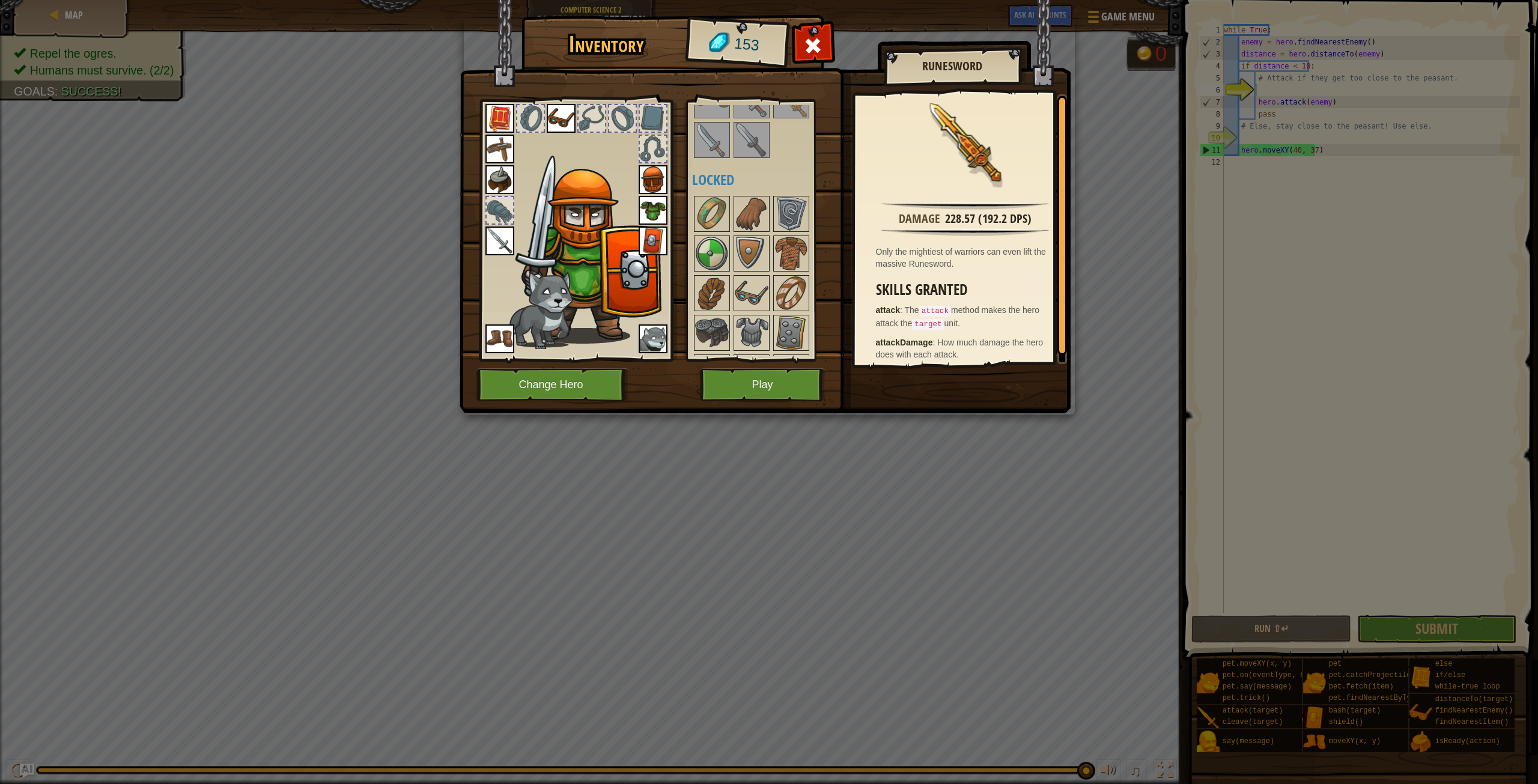
scroll to position [120, 0]
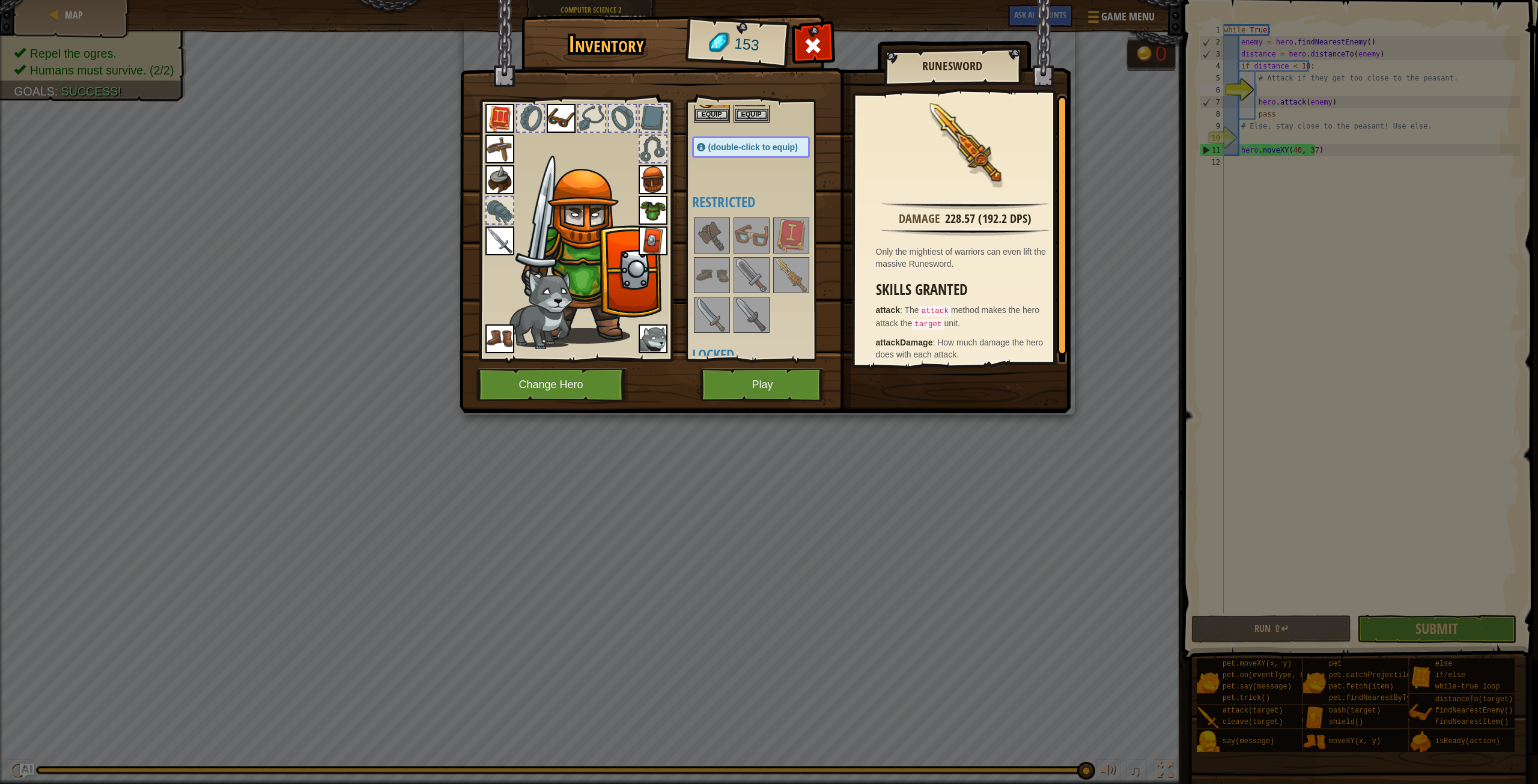
click at [801, 272] on img at bounding box center [791, 275] width 34 height 34
click at [1018, 378] on div "(restricted in this level)" at bounding box center [952, 388] width 203 height 30
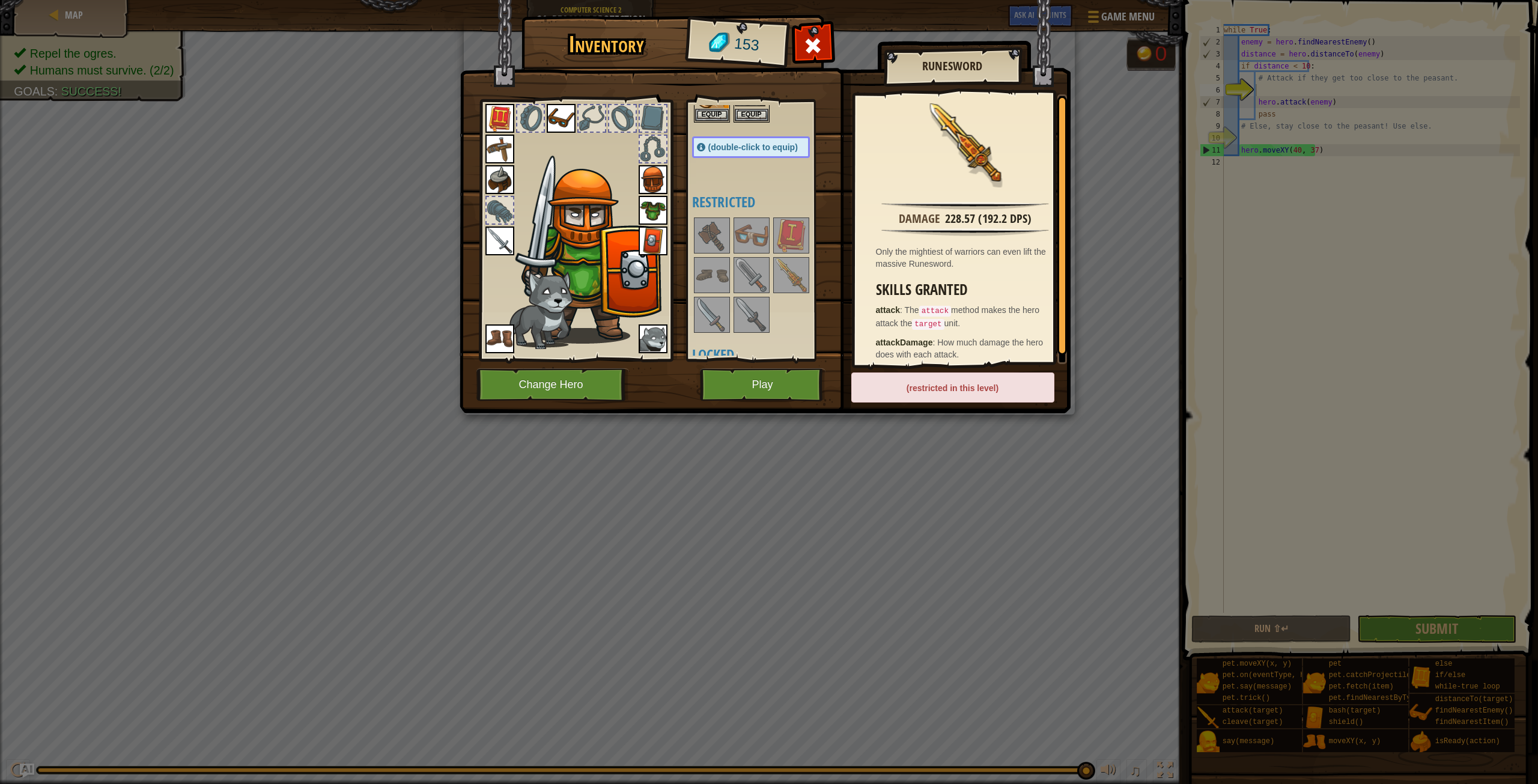
click at [1009, 378] on div "(restricted in this level)" at bounding box center [952, 388] width 203 height 30
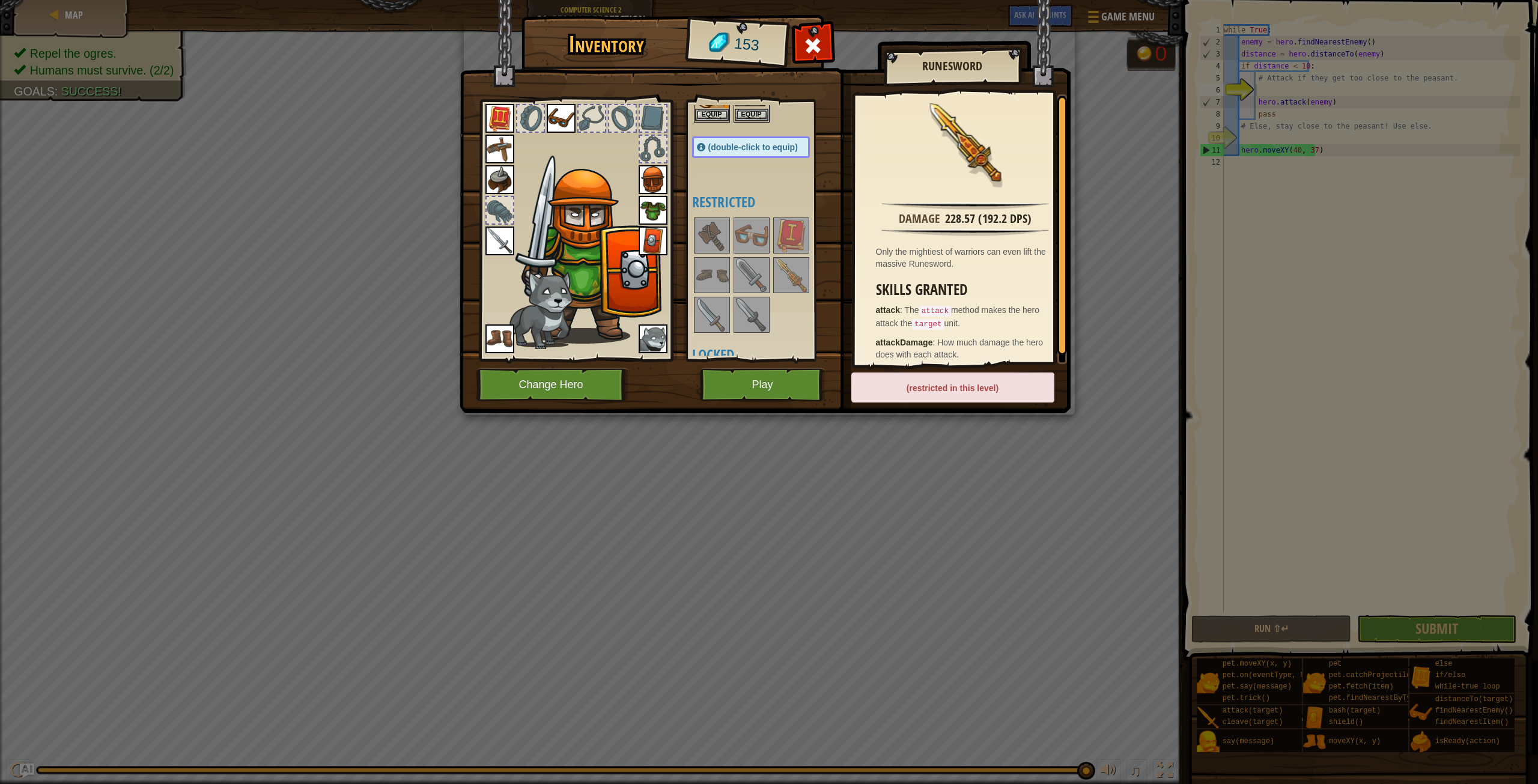
click at [1009, 378] on div "(restricted in this level)" at bounding box center [952, 388] width 203 height 30
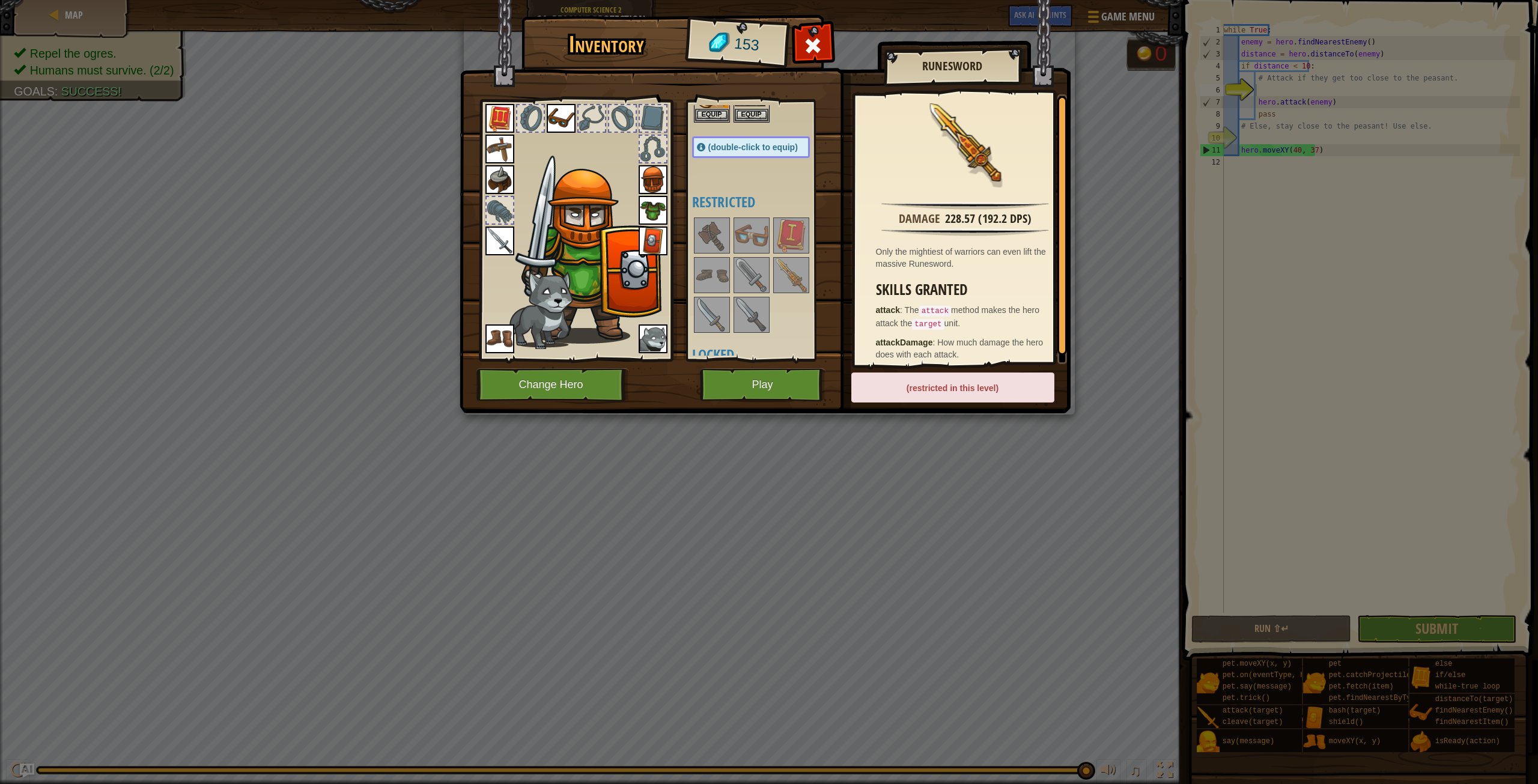
click at [1009, 378] on div "(restricted in this level)" at bounding box center [952, 388] width 203 height 30
click at [784, 380] on button "Play" at bounding box center [762, 384] width 126 height 33
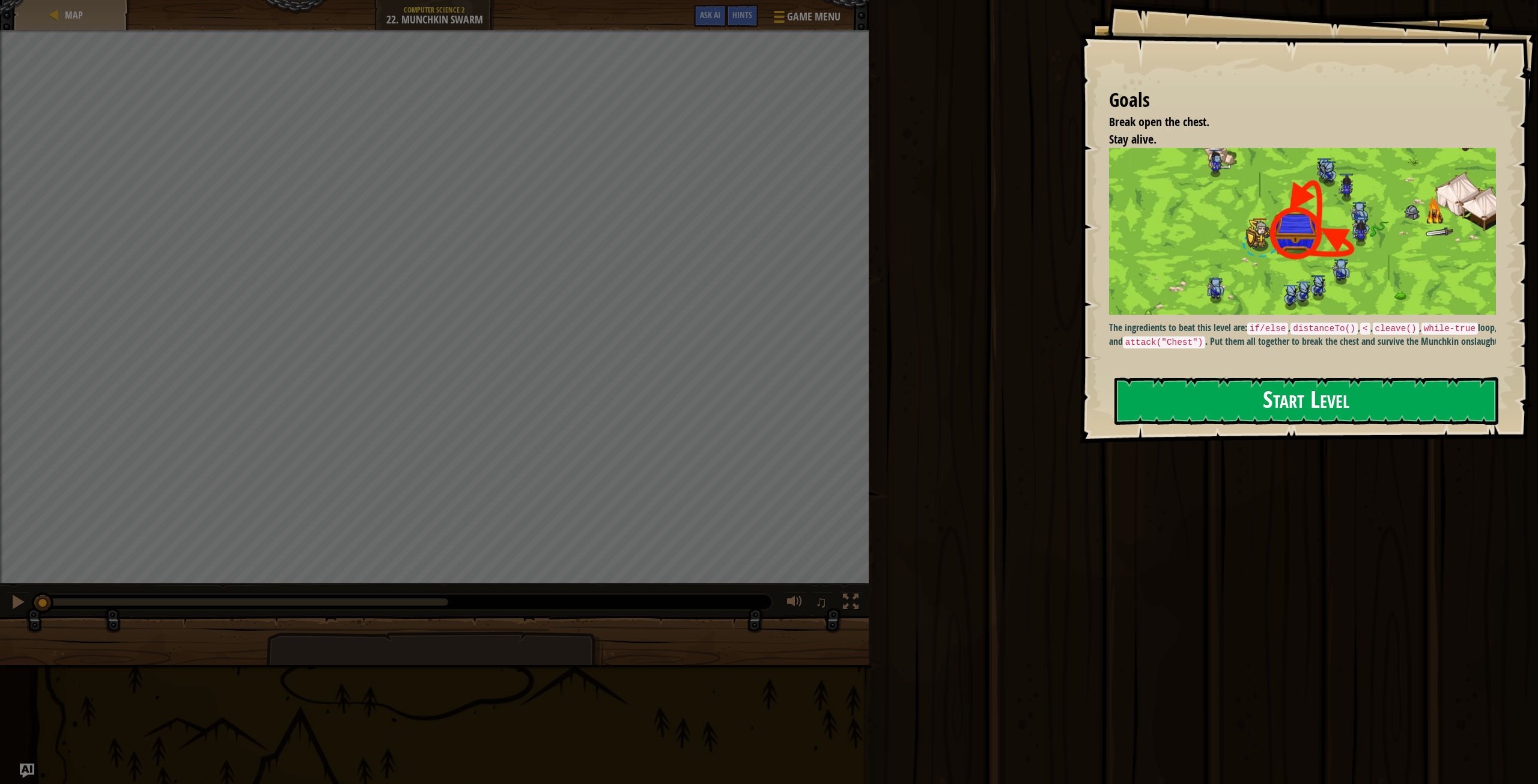
click at [1285, 413] on button "Start Level" at bounding box center [1306, 401] width 384 height 47
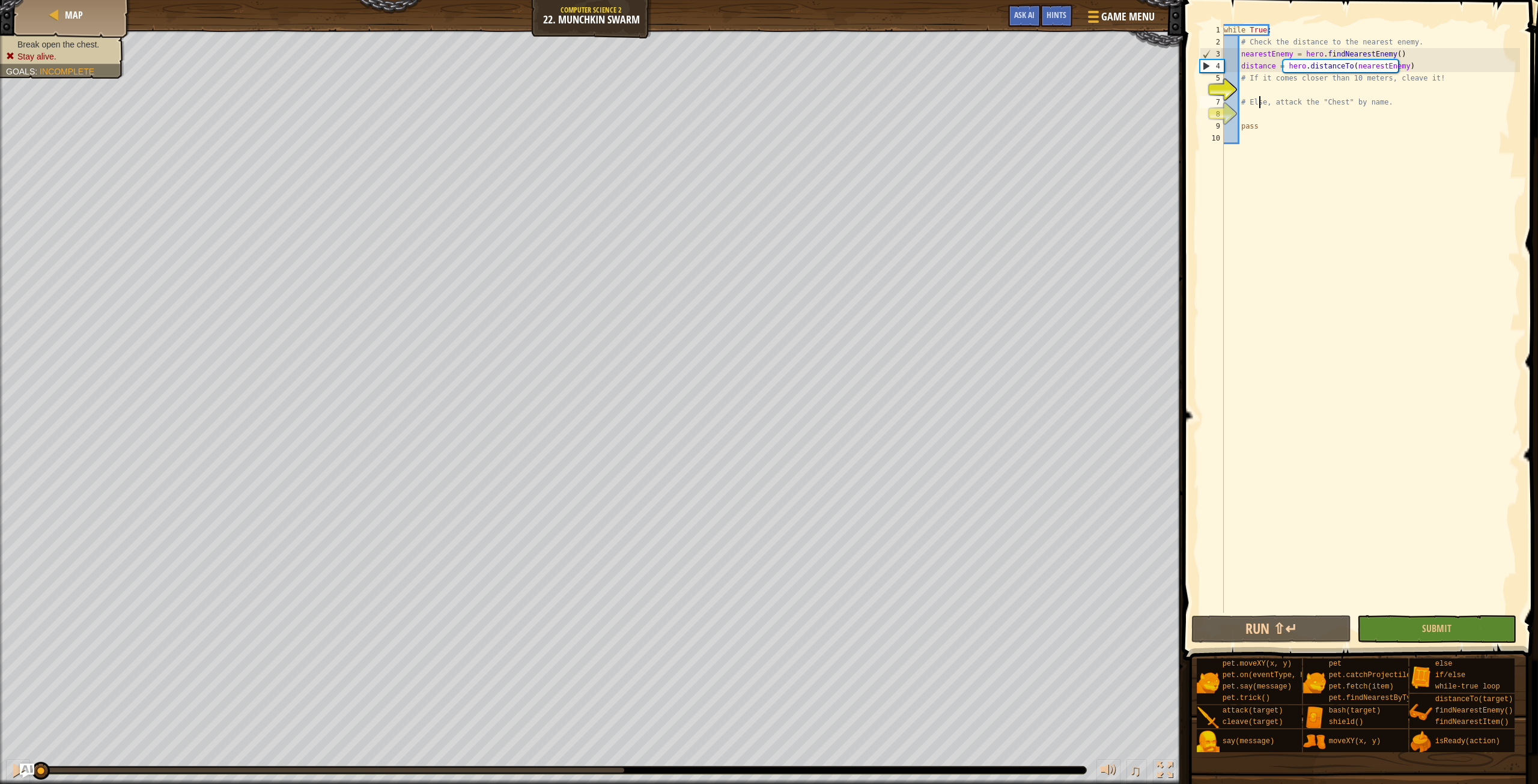
click at [1260, 97] on div "while True : # Check the distance to the nearest enemy. nearestEnemy = hero . f…" at bounding box center [1371, 330] width 298 height 613
type textarea "# Else, attack the "Chest" by name."
click at [1288, 89] on div "while True : # Check the distance to the nearest enemy. nearestEnemy = hero . f…" at bounding box center [1371, 330] width 298 height 613
click at [1344, 152] on div "Map Computer Science 2 22. Munchkin Swarm Game Menu Done Hints Ask AI 1 ההההההה…" at bounding box center [769, 392] width 1538 height 784
click at [1170, 752] on div at bounding box center [1165, 771] width 16 height 16
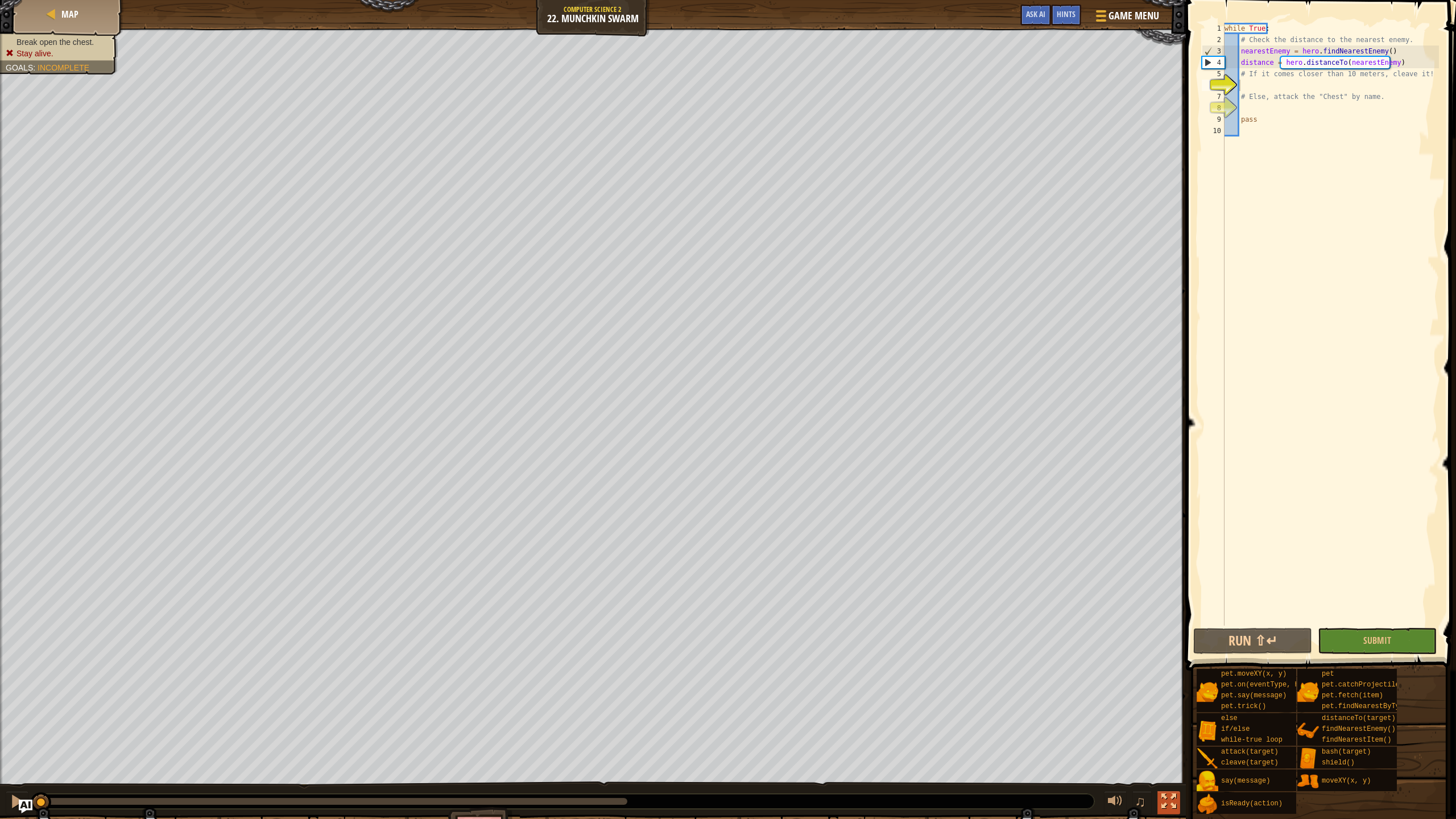
click at [1171, 712] on div at bounding box center [1169, 801] width 15 height 15
